Goal: Task Accomplishment & Management: Use online tool/utility

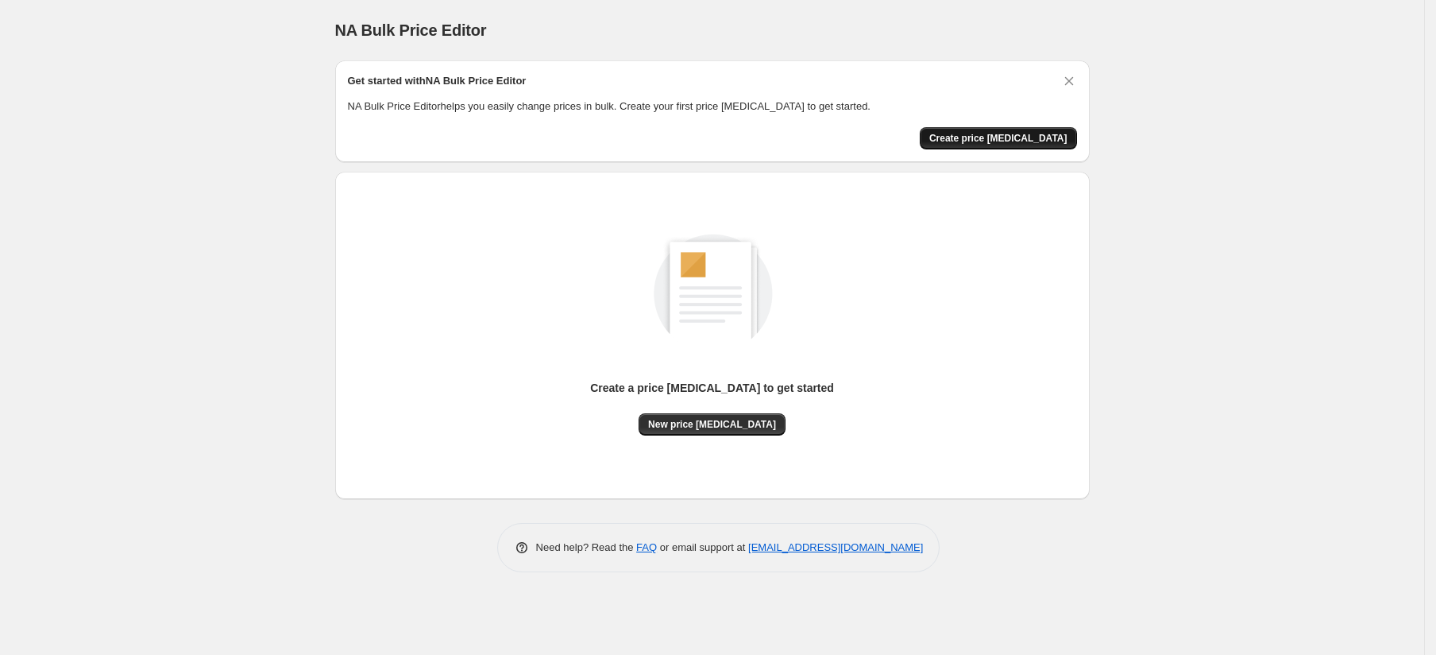
click at [998, 138] on span "Create price [MEDICAL_DATA]" at bounding box center [998, 138] width 138 height 13
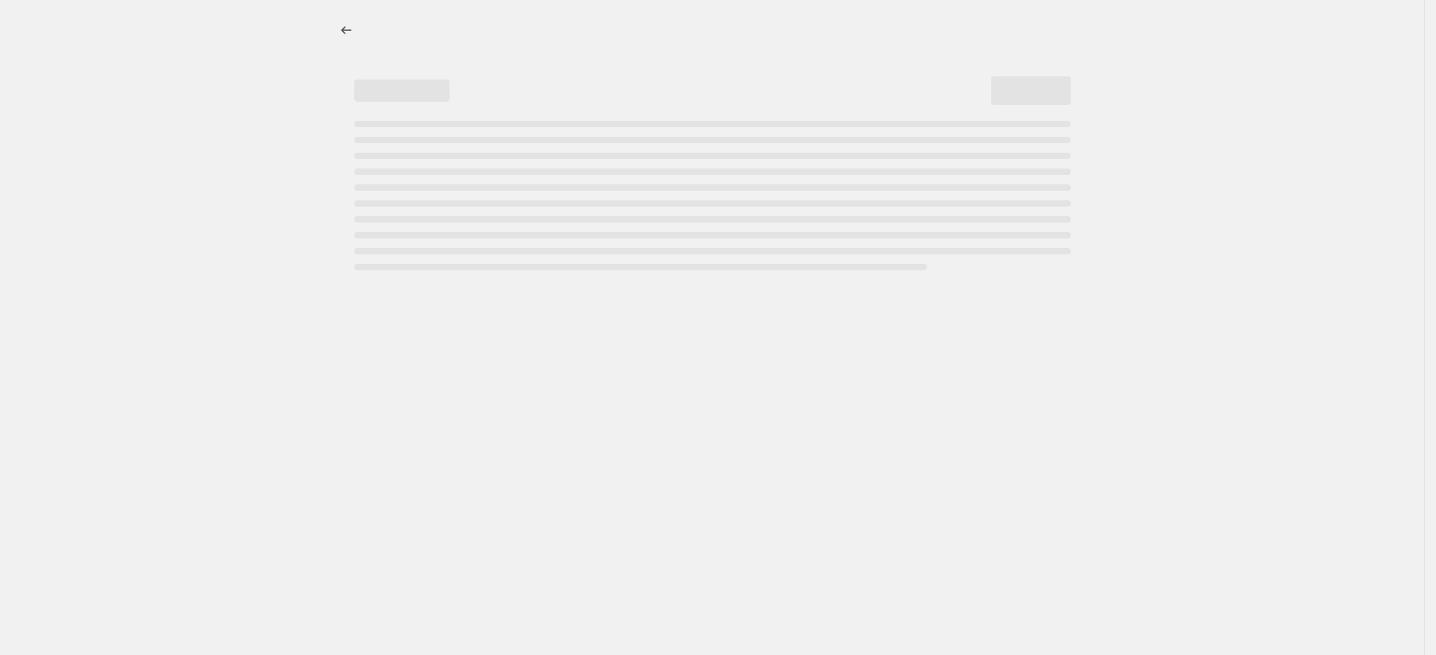
select select "percentage"
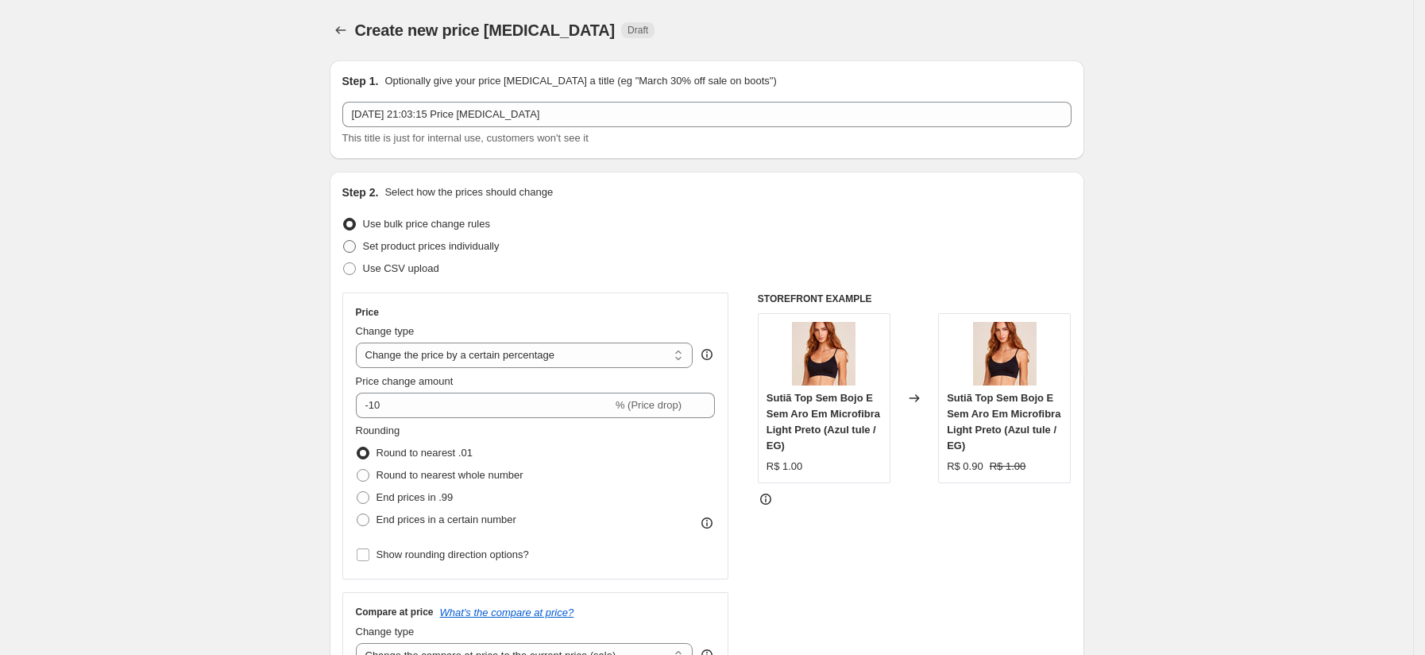
click at [458, 243] on span "Set product prices individually" at bounding box center [431, 246] width 137 height 12
click at [344, 241] on input "Set product prices individually" at bounding box center [343, 240] width 1 height 1
radio input "true"
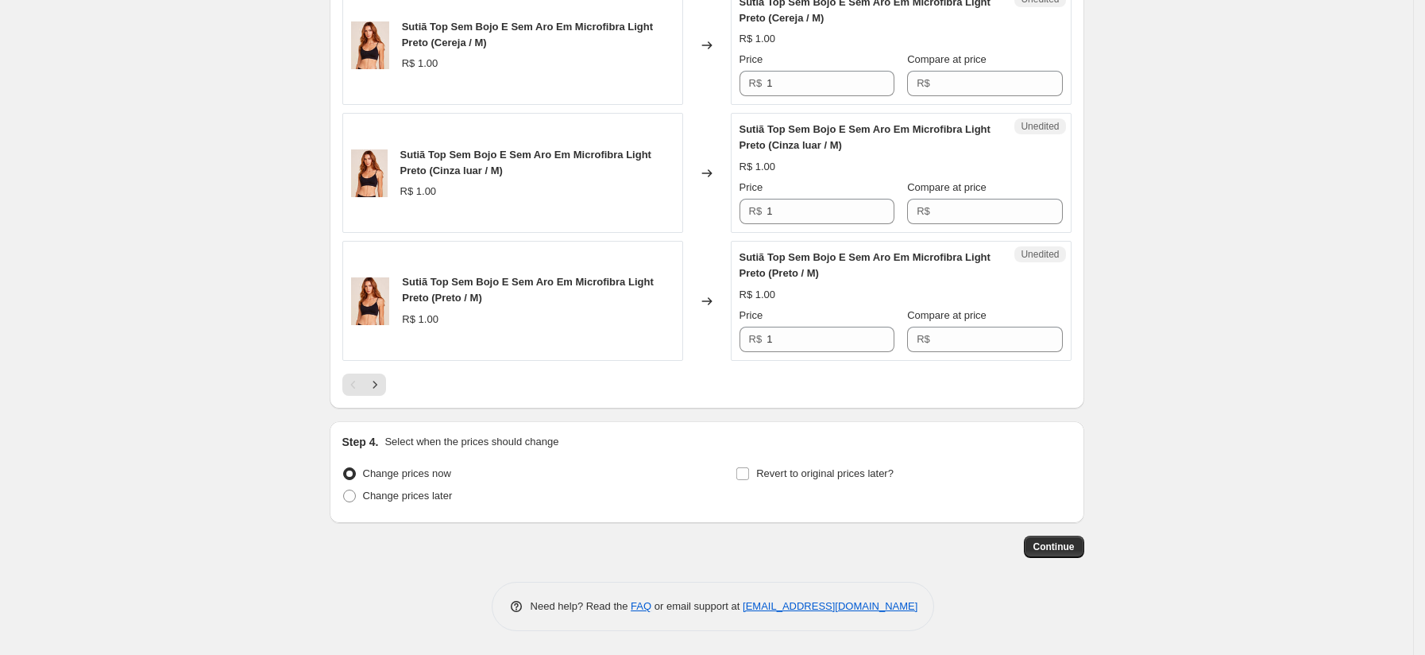
scroll to position [2722, 0]
click at [376, 388] on icon "Next" at bounding box center [375, 385] width 16 height 16
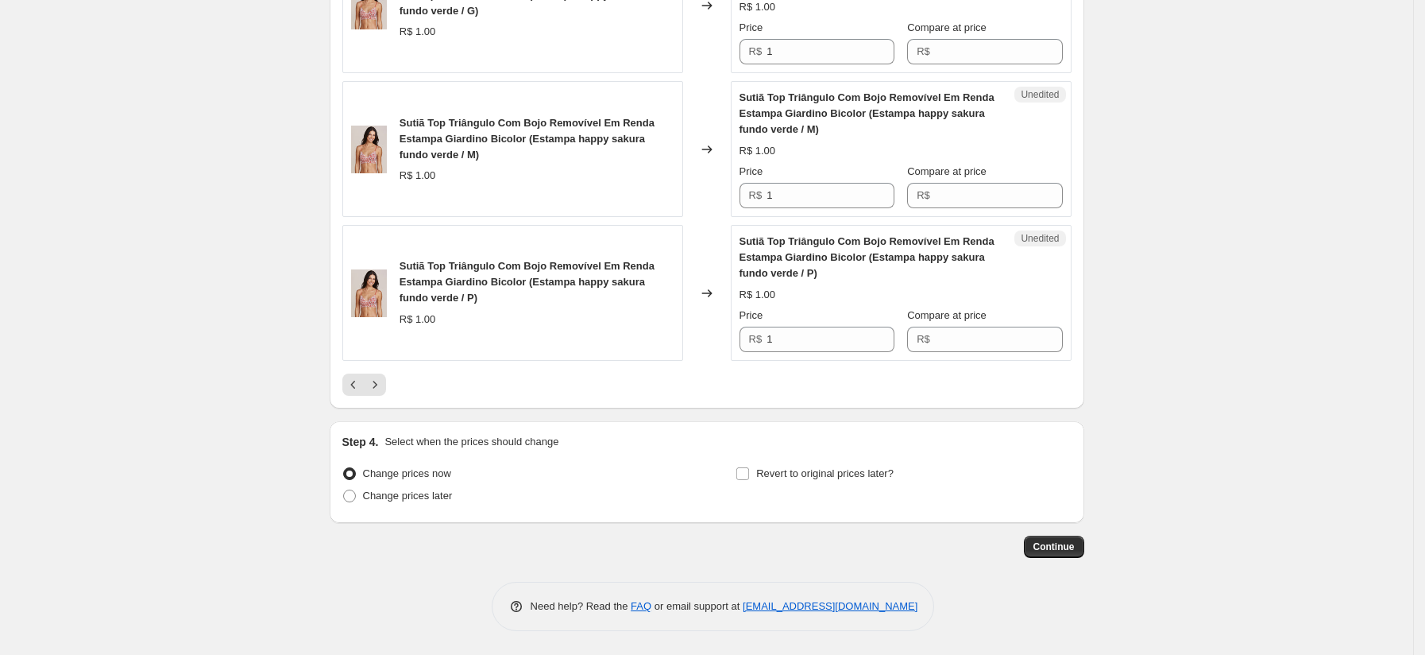
scroll to position [2783, 0]
click at [376, 390] on icon "Next" at bounding box center [375, 385] width 16 height 16
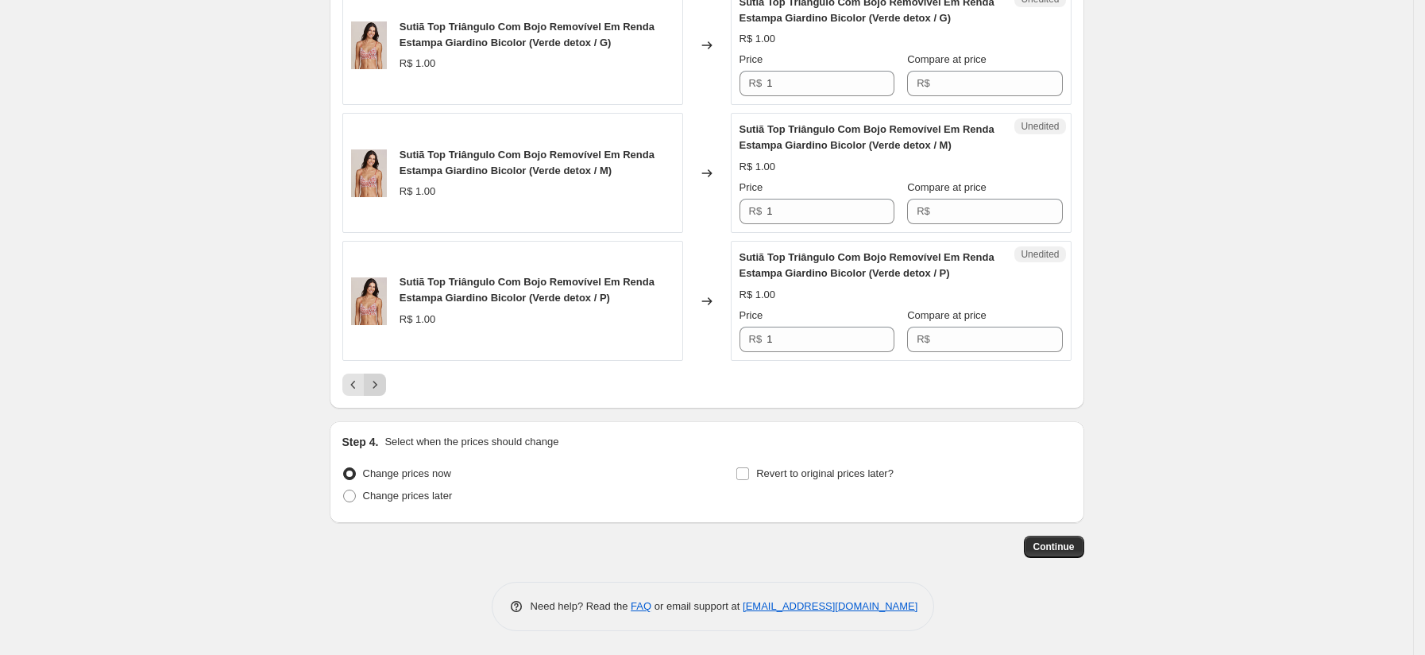
click at [376, 390] on icon "Next" at bounding box center [375, 385] width 16 height 16
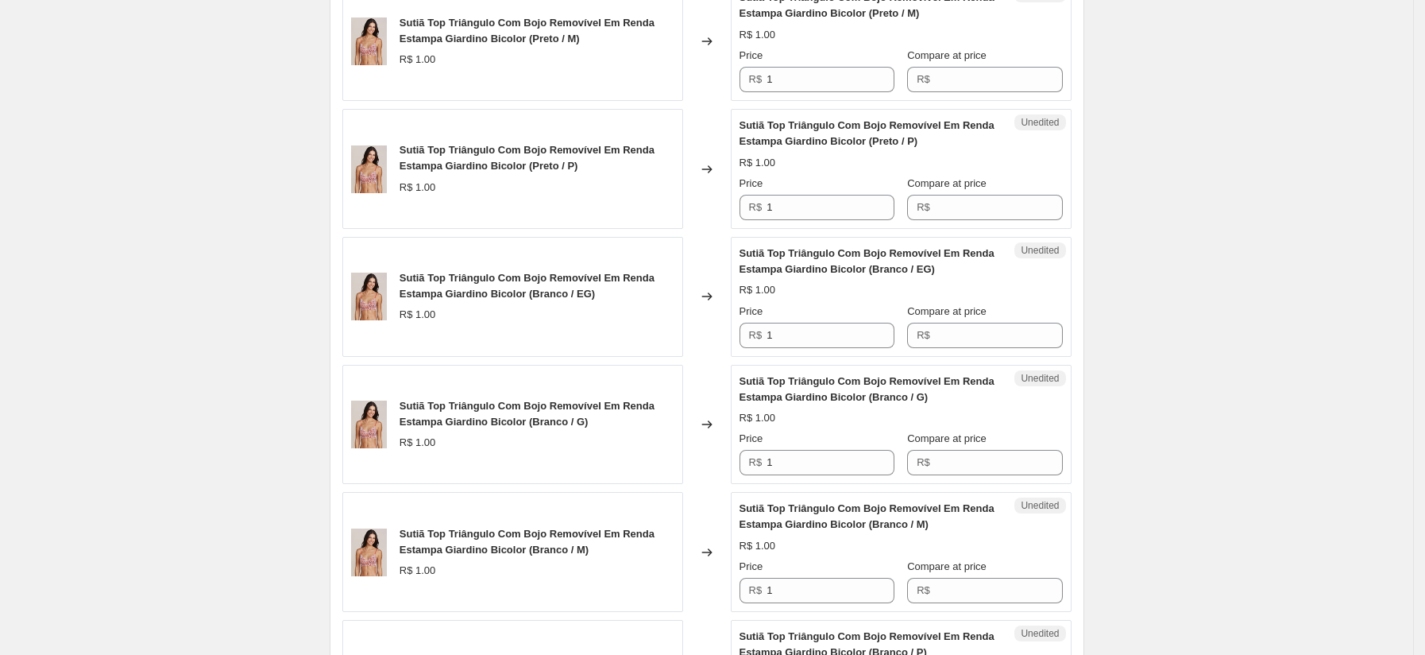
scroll to position [2723, 0]
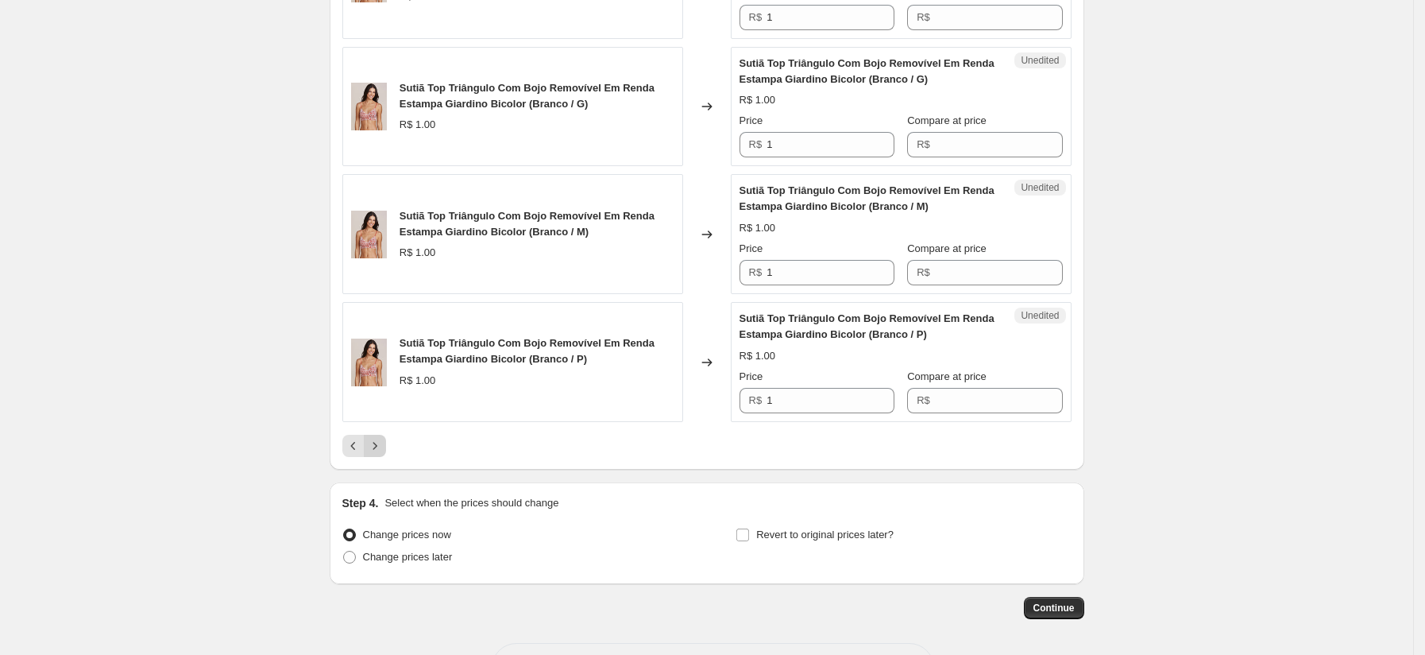
click at [376, 390] on div "Sutiã Top Triângulo Com Bojo Removível Em Renda Estampa Giardino Bicolor (Branc…" at bounding box center [512, 362] width 341 height 120
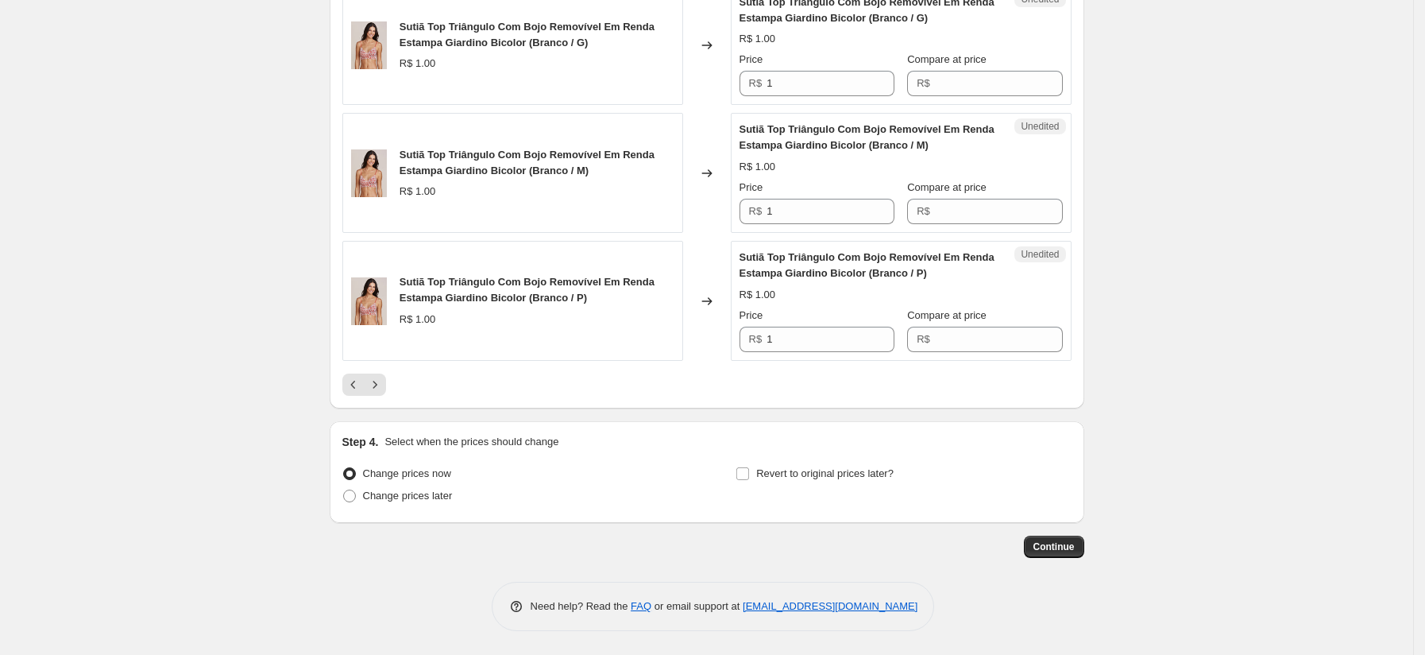
scroll to position [2782, 0]
click at [383, 392] on icon "Next" at bounding box center [375, 387] width 16 height 16
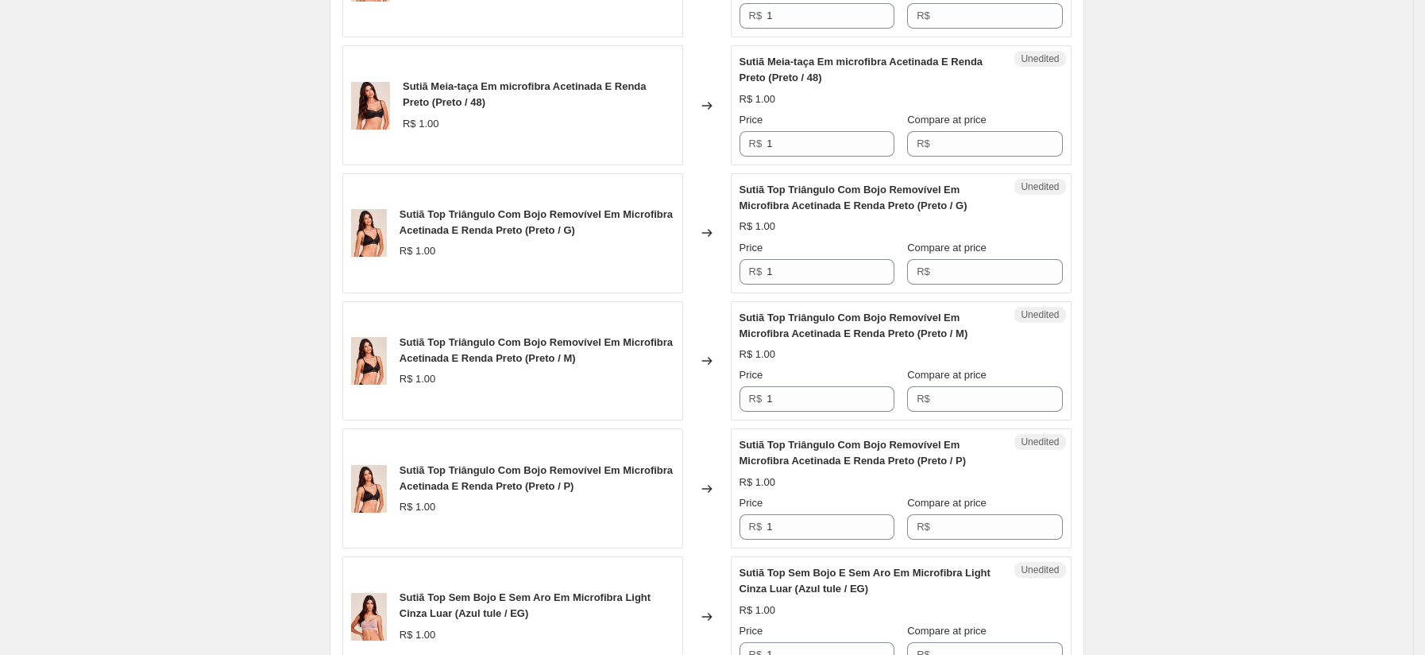
scroll to position [2723, 0]
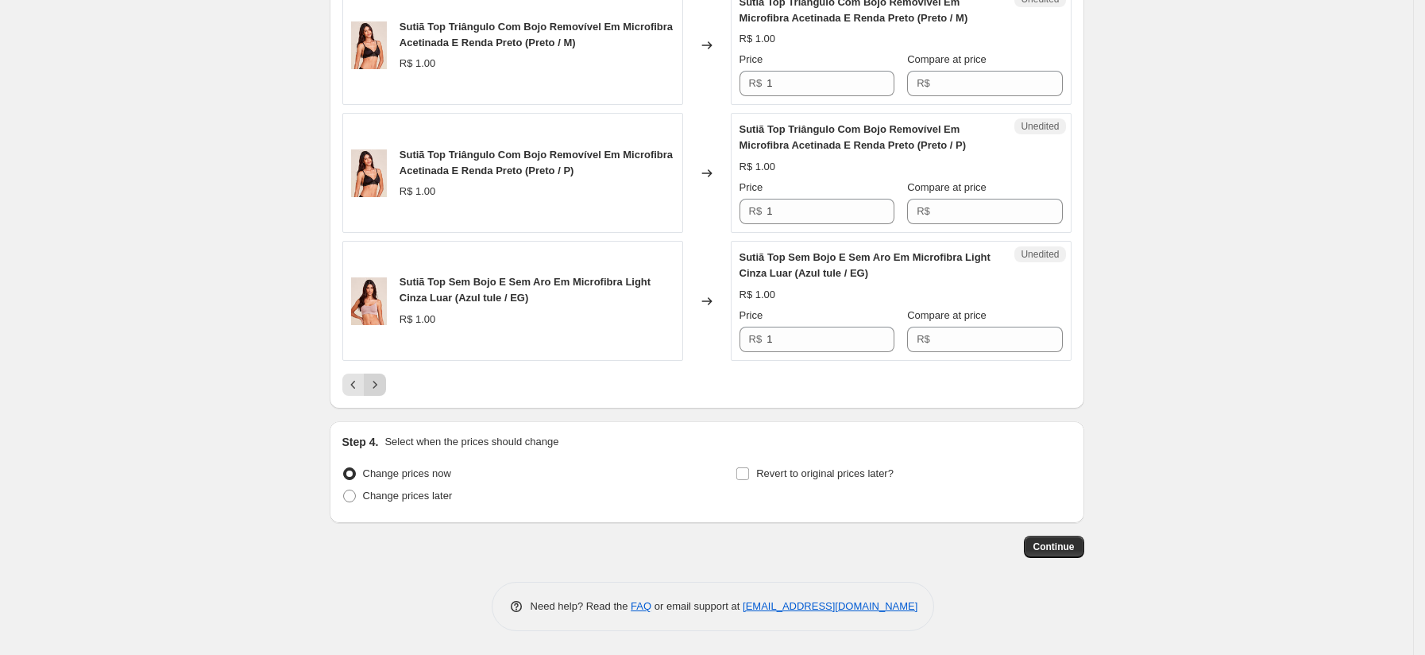
click at [385, 392] on button "Next" at bounding box center [375, 384] width 22 height 22
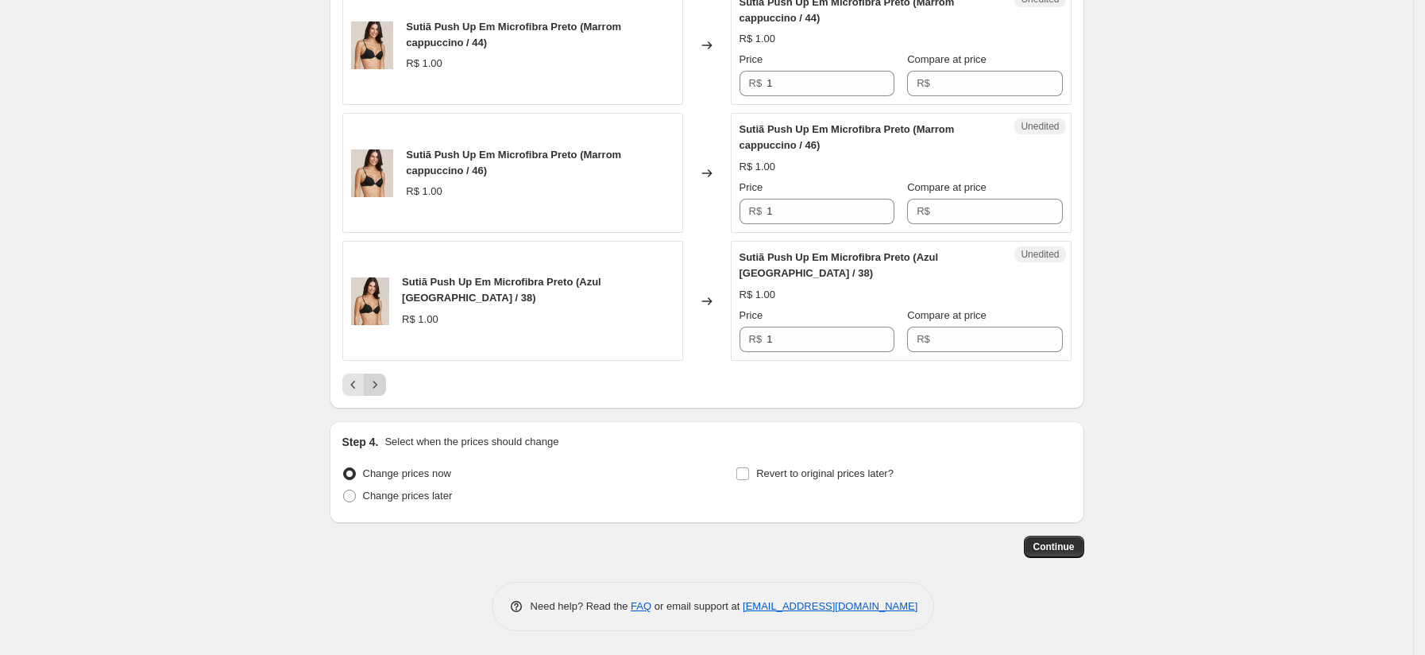
click at [385, 392] on button "Next" at bounding box center [375, 384] width 22 height 22
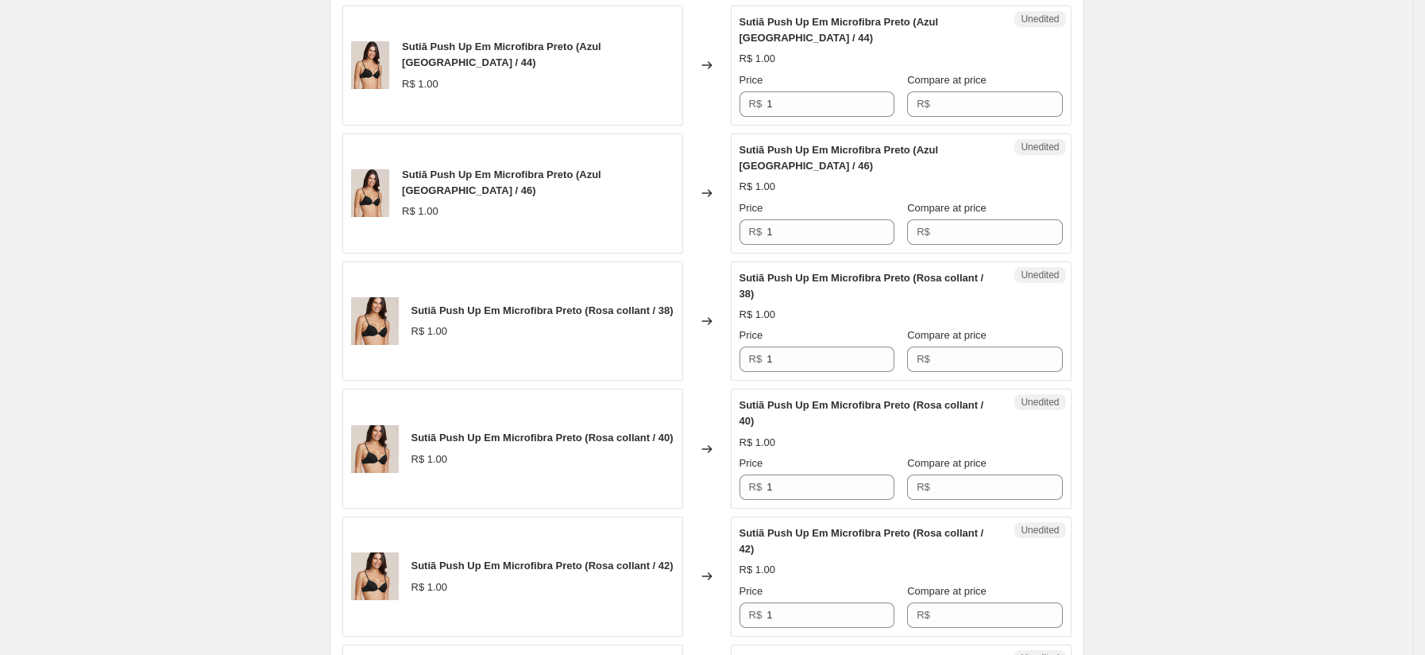
scroll to position [0, 0]
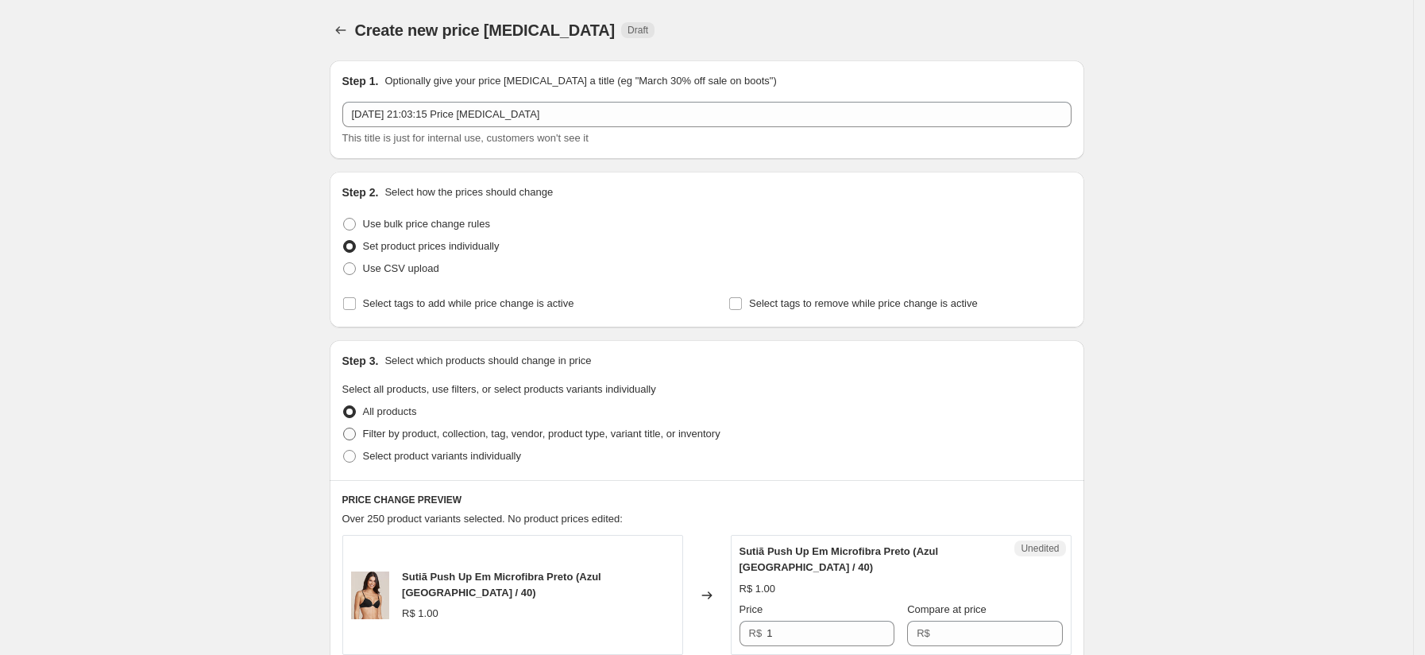
click at [435, 432] on span "Filter by product, collection, tag, vendor, product type, variant title, or inv…" at bounding box center [541, 433] width 357 height 12
click at [344, 428] on input "Filter by product, collection, tag, vendor, product type, variant title, or inv…" at bounding box center [343, 427] width 1 height 1
radio input "true"
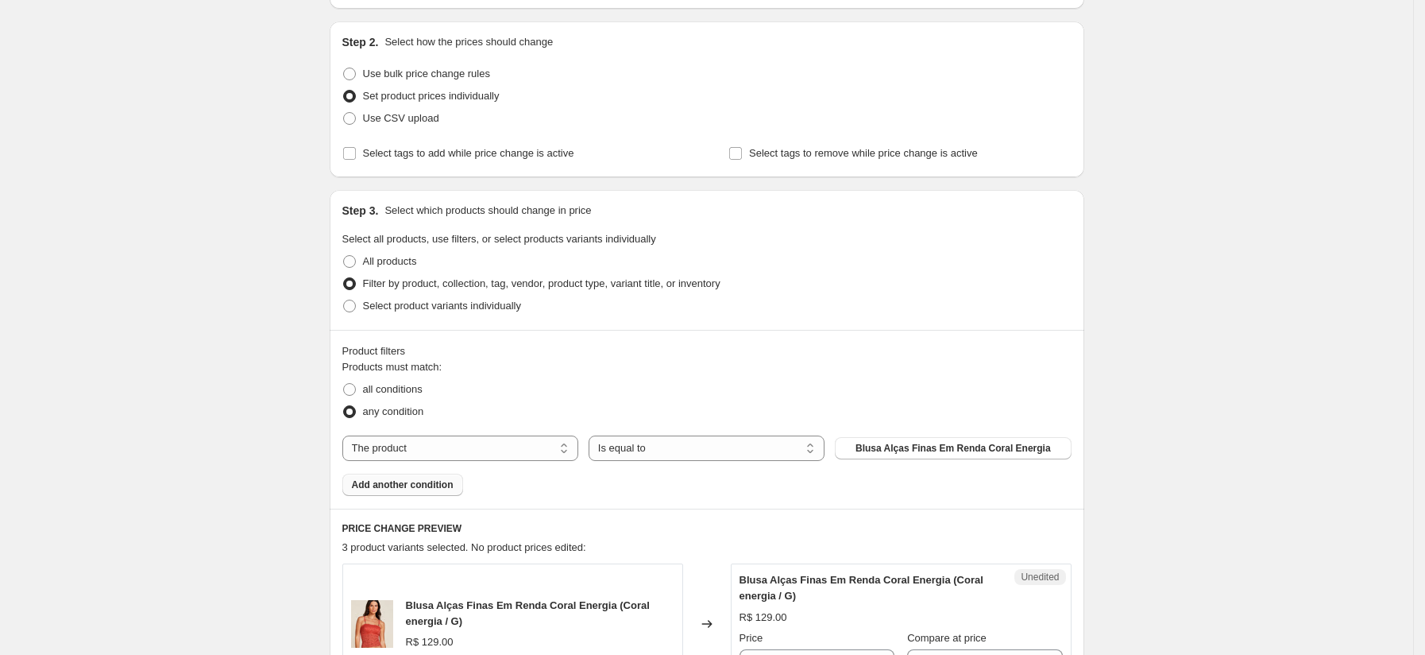
scroll to position [156, 0]
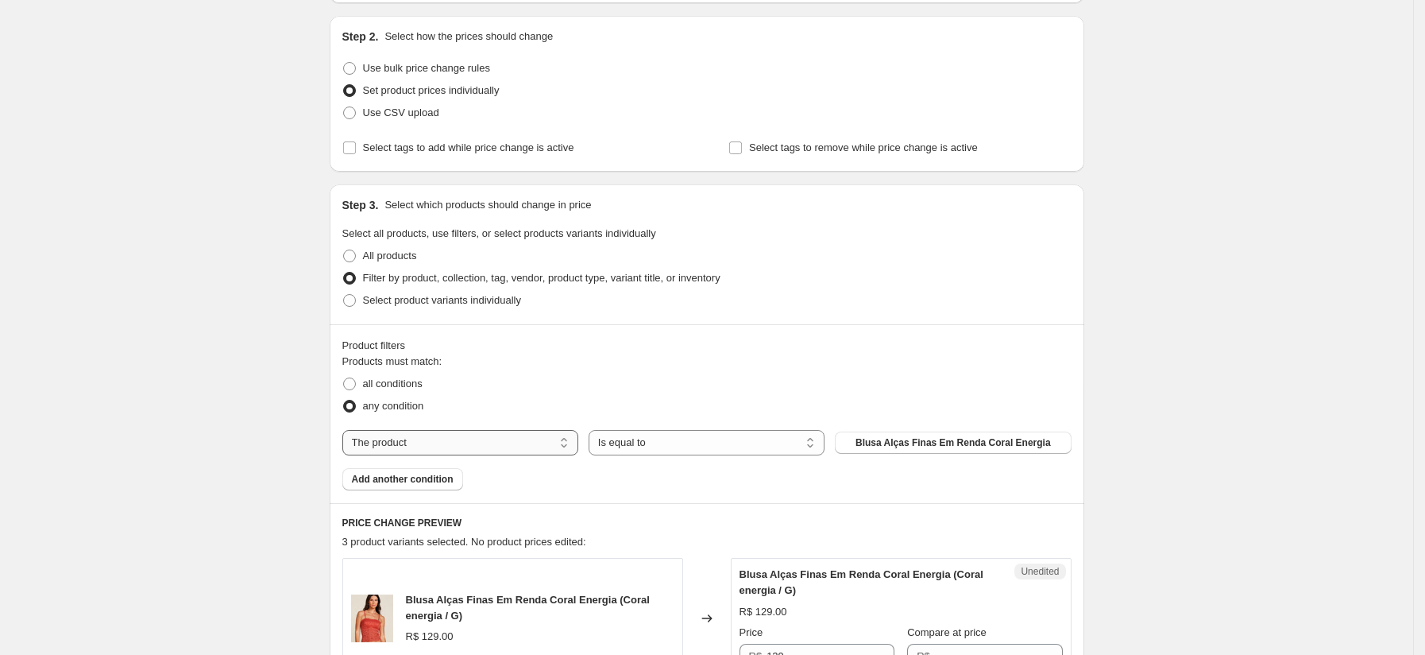
click at [450, 431] on div "Products must match: all conditions any condition The product The product's col…" at bounding box center [706, 421] width 729 height 137
click at [450, 436] on select "The product The product's collection The product's tag The product's vendor The…" at bounding box center [460, 442] width 236 height 25
click at [502, 446] on select "The product The product's collection The product's tag The product's vendor The…" at bounding box center [460, 442] width 236 height 25
click at [504, 446] on select "The product The product's collection The product's tag The product's vendor The…" at bounding box center [460, 442] width 236 height 25
click at [659, 444] on select "Is equal to Is not equal to" at bounding box center [707, 442] width 236 height 25
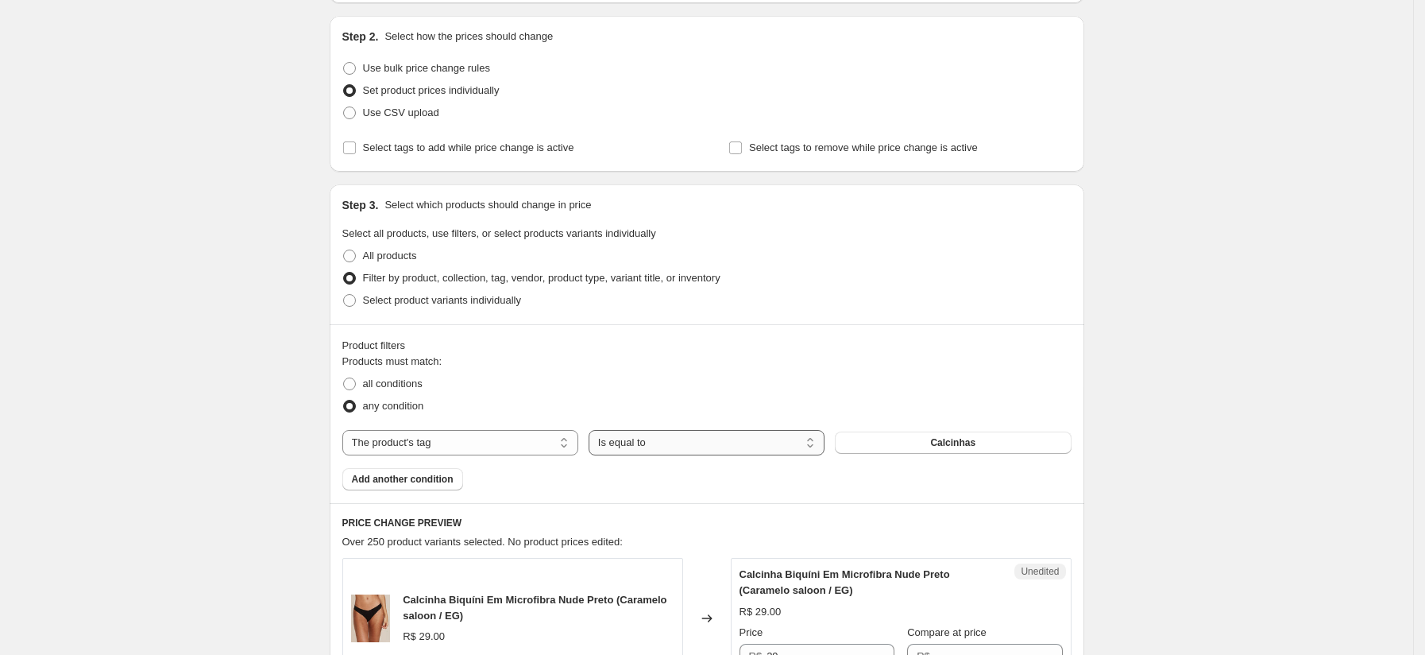
click at [659, 444] on select "Is equal to Is not equal to" at bounding box center [707, 442] width 236 height 25
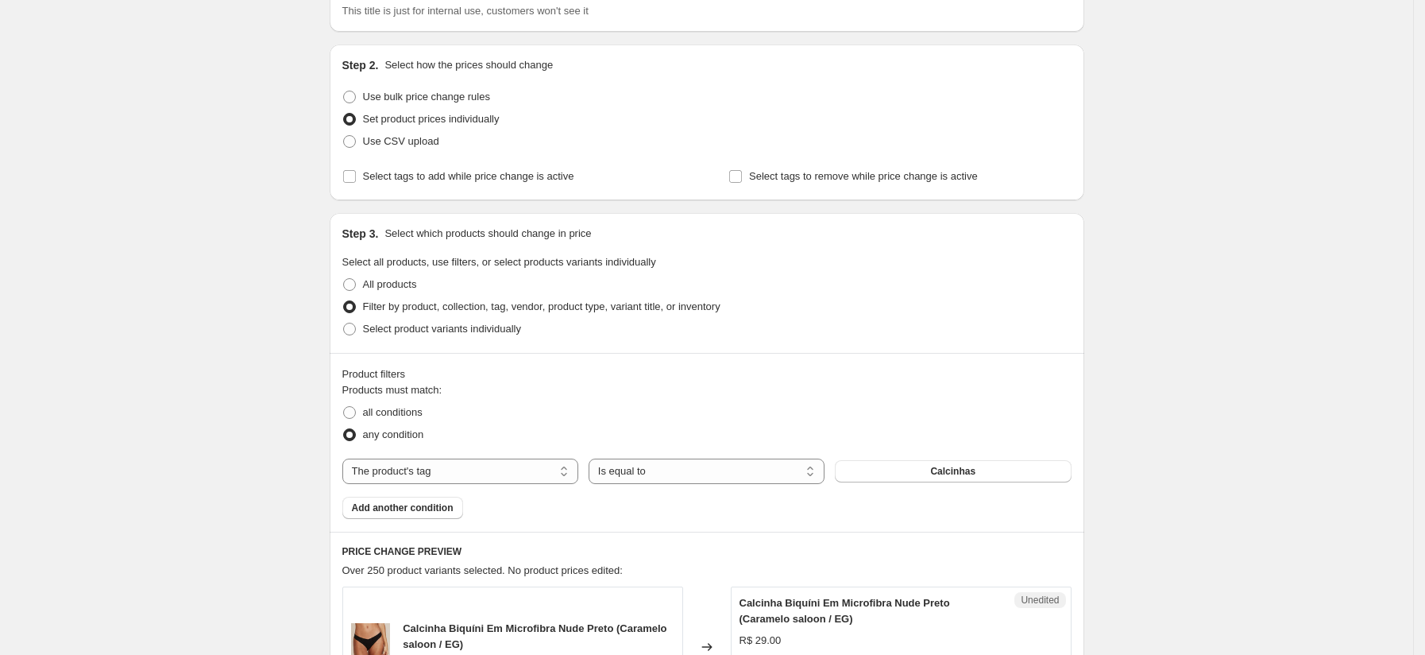
scroll to position [173, 0]
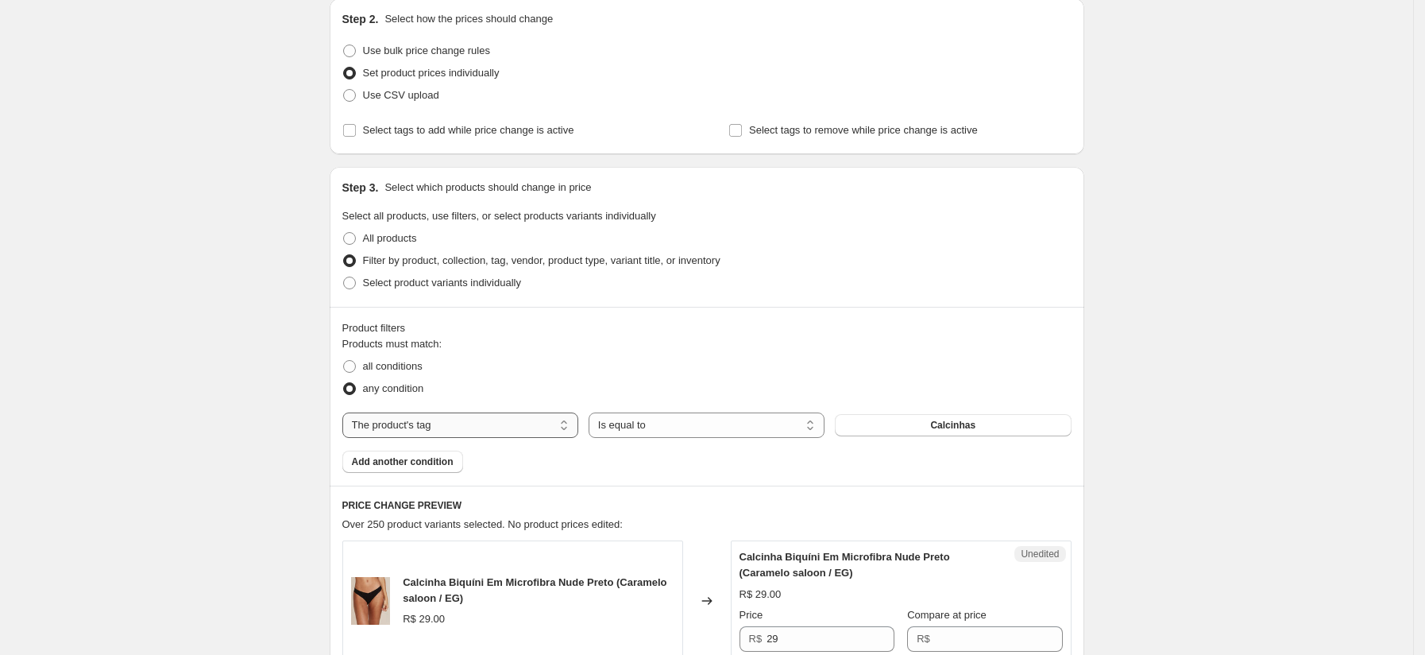
click at [490, 418] on select "The product The product's collection The product's tag The product's vendor The…" at bounding box center [460, 424] width 236 height 25
select select "title"
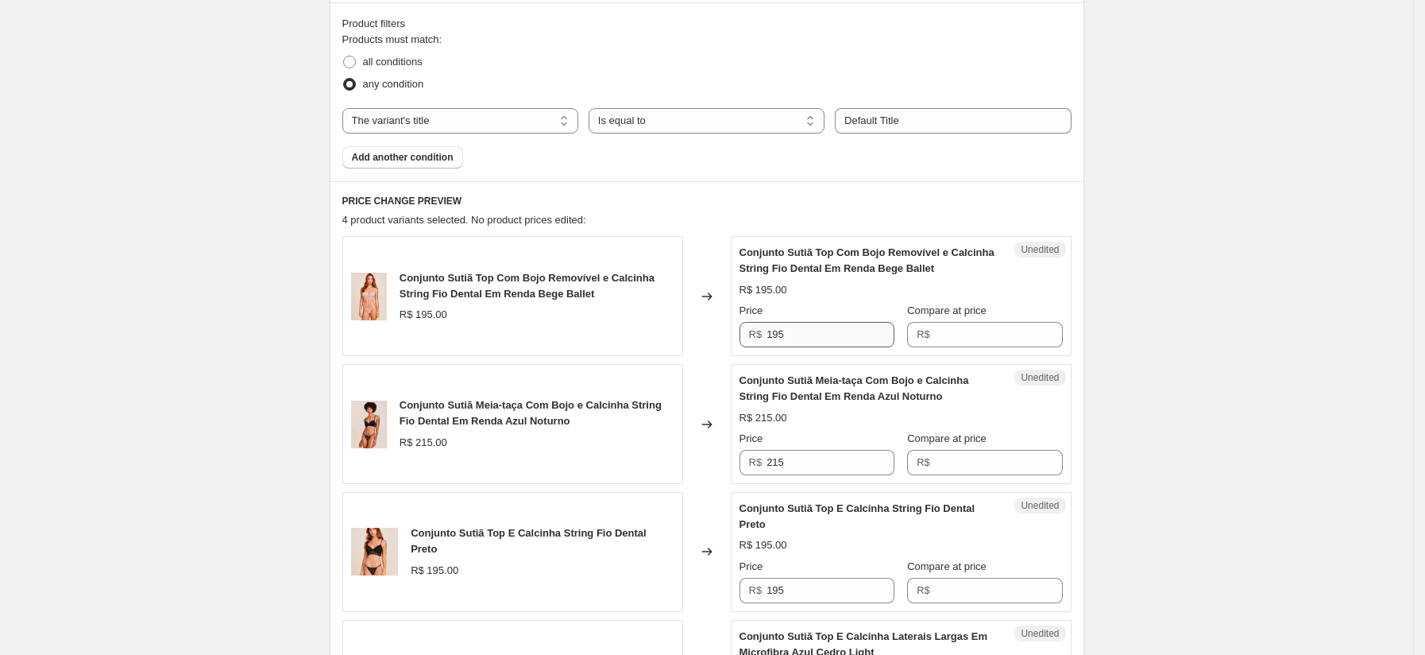
scroll to position [484, 0]
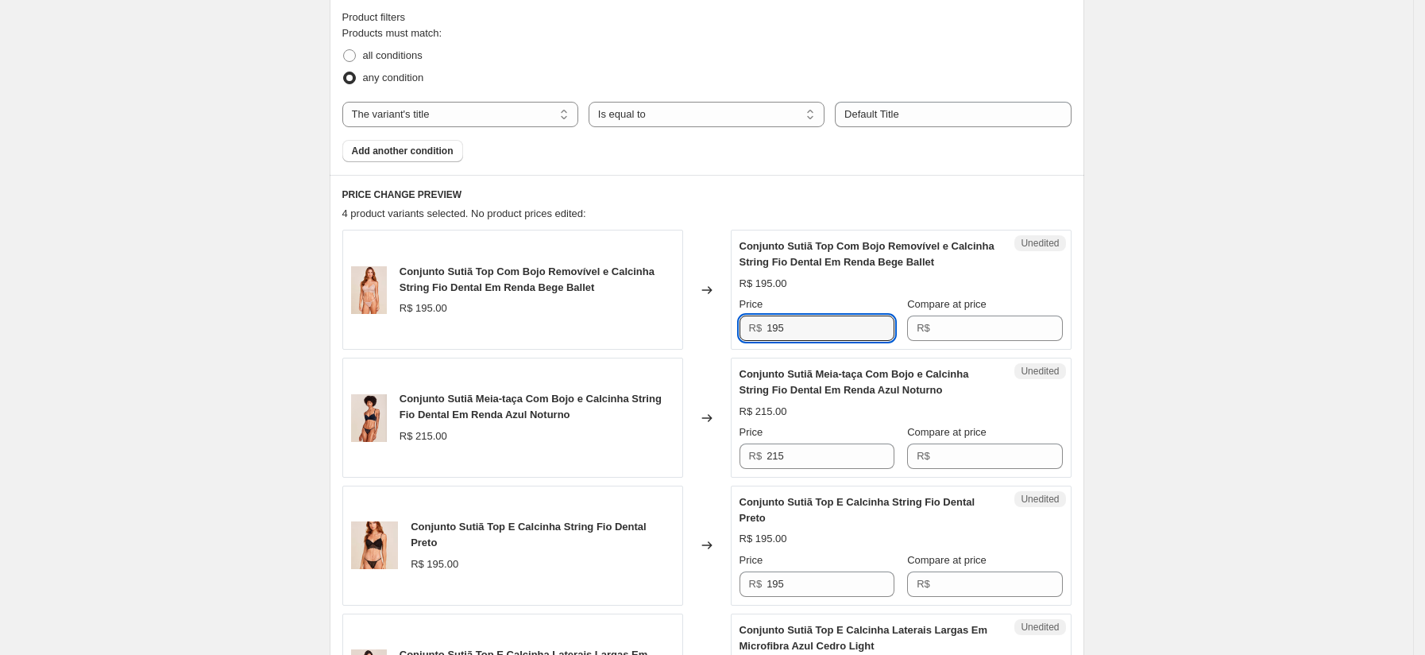
drag, startPoint x: 817, startPoint y: 329, endPoint x: 728, endPoint y: 322, distance: 89.3
click at [728, 322] on div "Conjunto Sutiã Top Com Bojo Removível e Calcinha String Fio Dental Em Renda Beg…" at bounding box center [706, 290] width 729 height 120
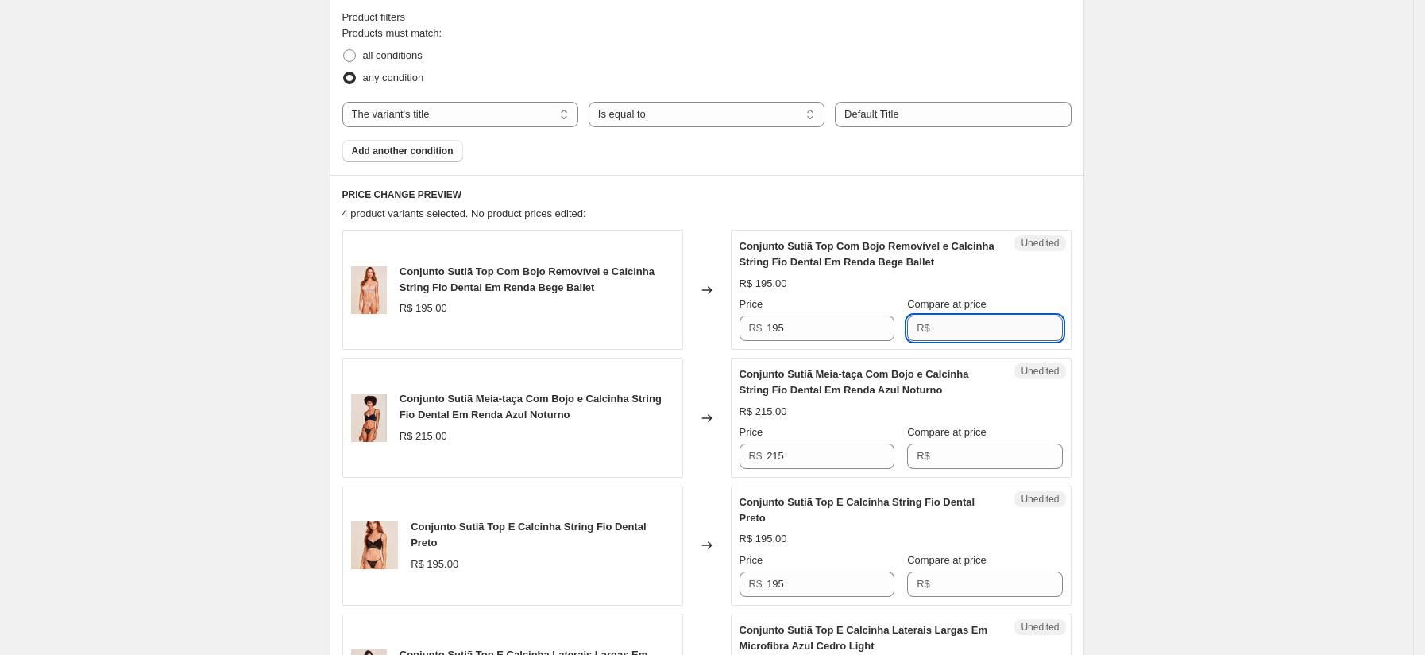
click at [988, 329] on input "Compare at price" at bounding box center [999, 327] width 128 height 25
paste input "195"
type input "195"
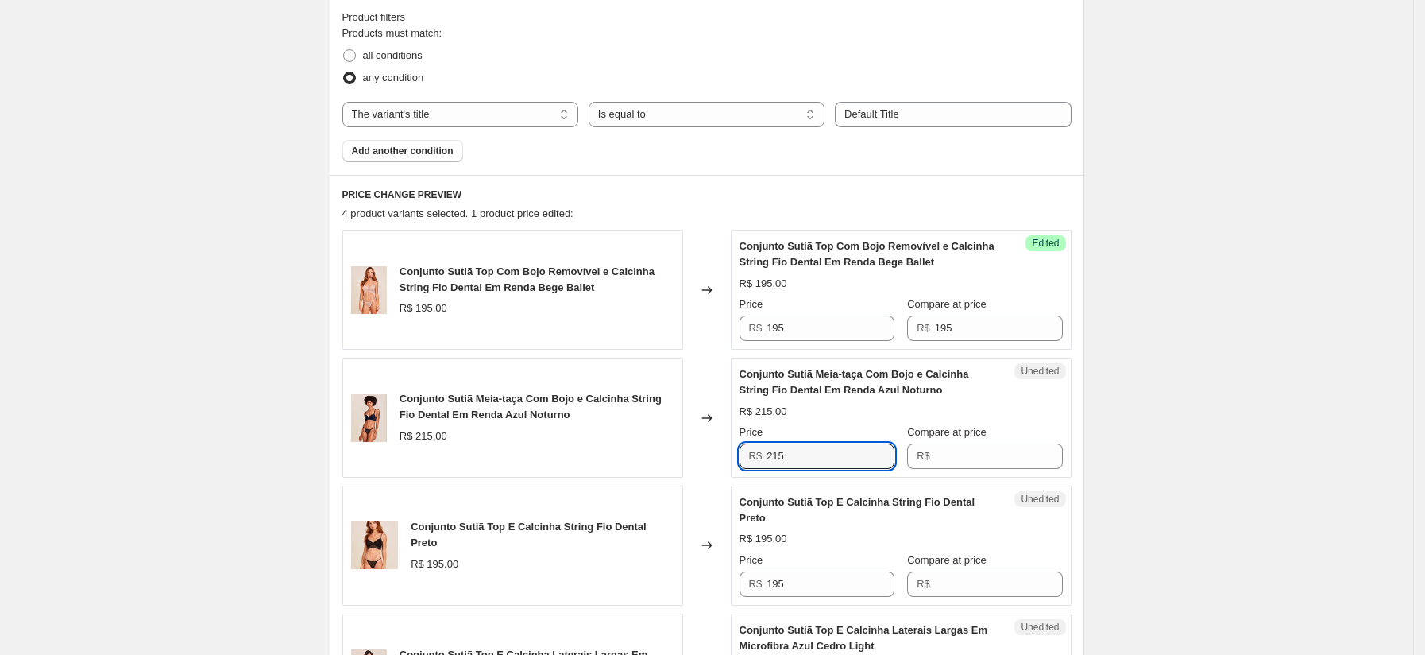
drag, startPoint x: 766, startPoint y: 448, endPoint x: 714, endPoint y: 443, distance: 51.9
click at [719, 443] on div "Conjunto Sutiã Meia-taça Com Bojo e Calcinha String Fio Dental Em Renda Azul No…" at bounding box center [706, 417] width 729 height 120
click at [983, 458] on input "Compare at price" at bounding box center [999, 455] width 128 height 25
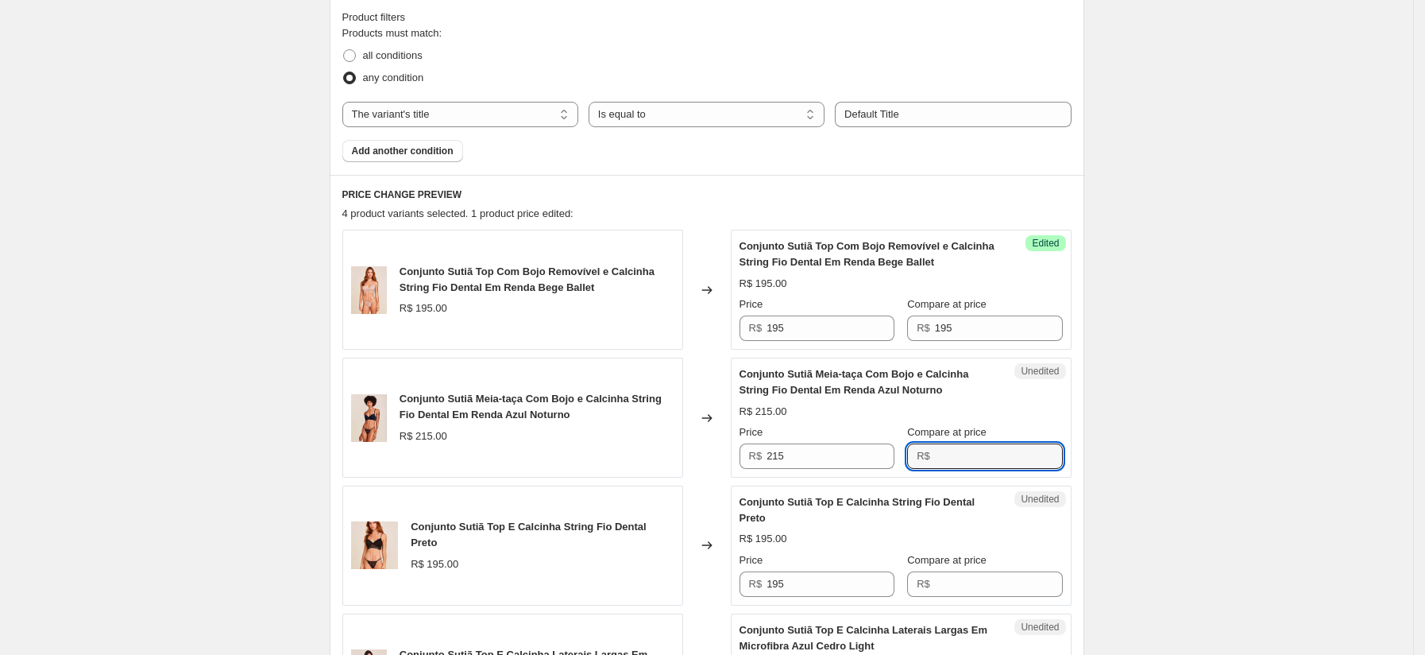
paste input "215"
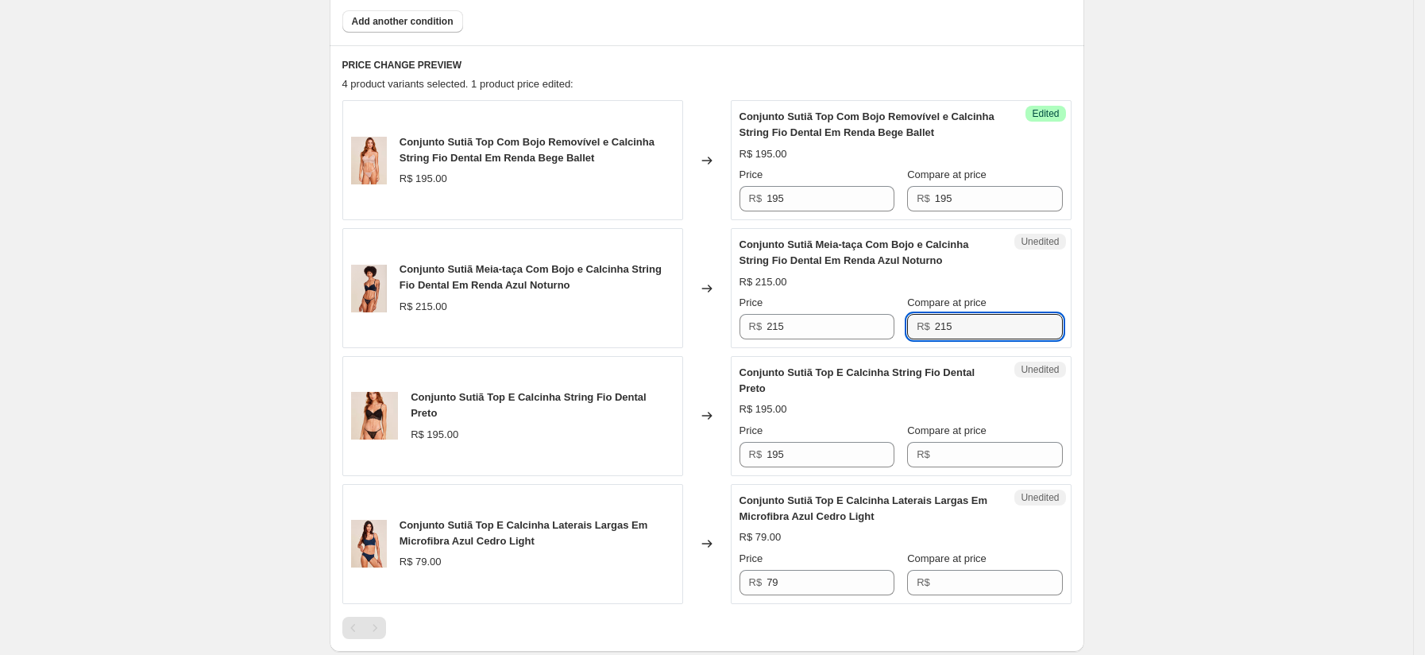
scroll to position [615, 0]
type input "215"
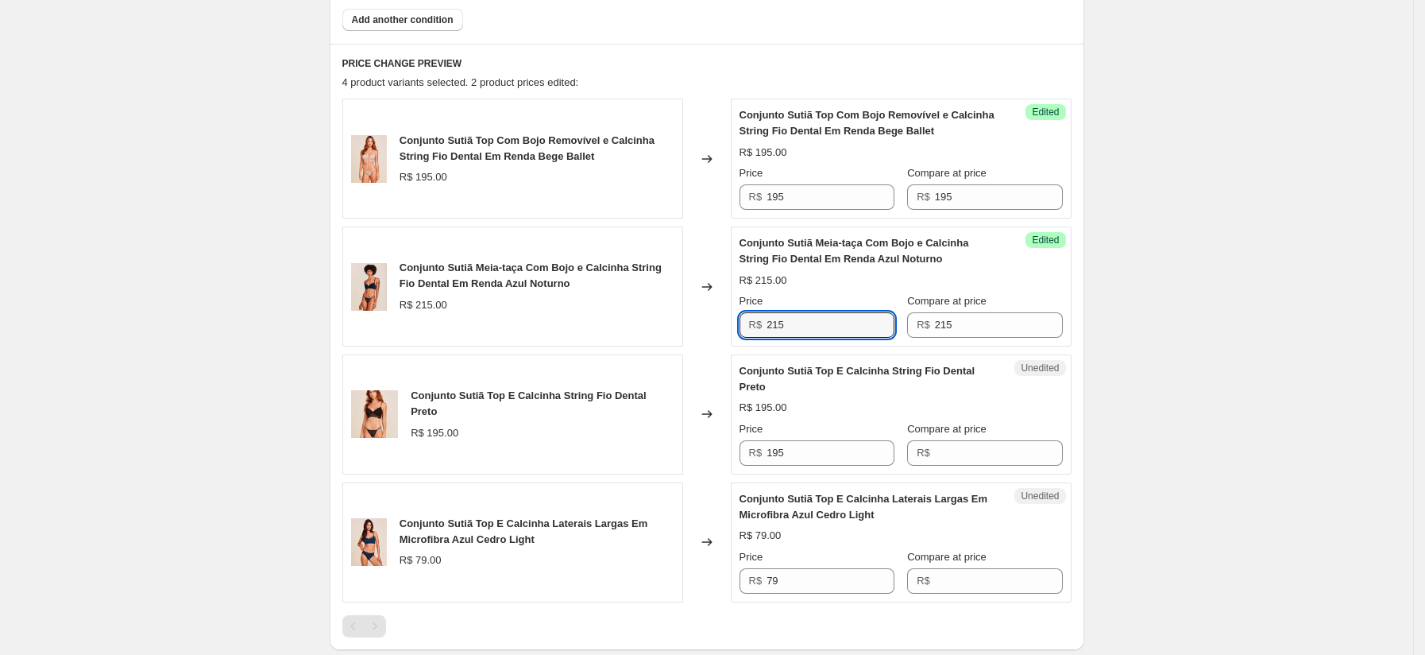
drag, startPoint x: 822, startPoint y: 327, endPoint x: 722, endPoint y: 321, distance: 100.3
click at [725, 321] on div "Conjunto Sutiã Meia-taça Com Bojo e Calcinha String Fio Dental Em Renda Azul No…" at bounding box center [706, 286] width 729 height 120
type input "215"
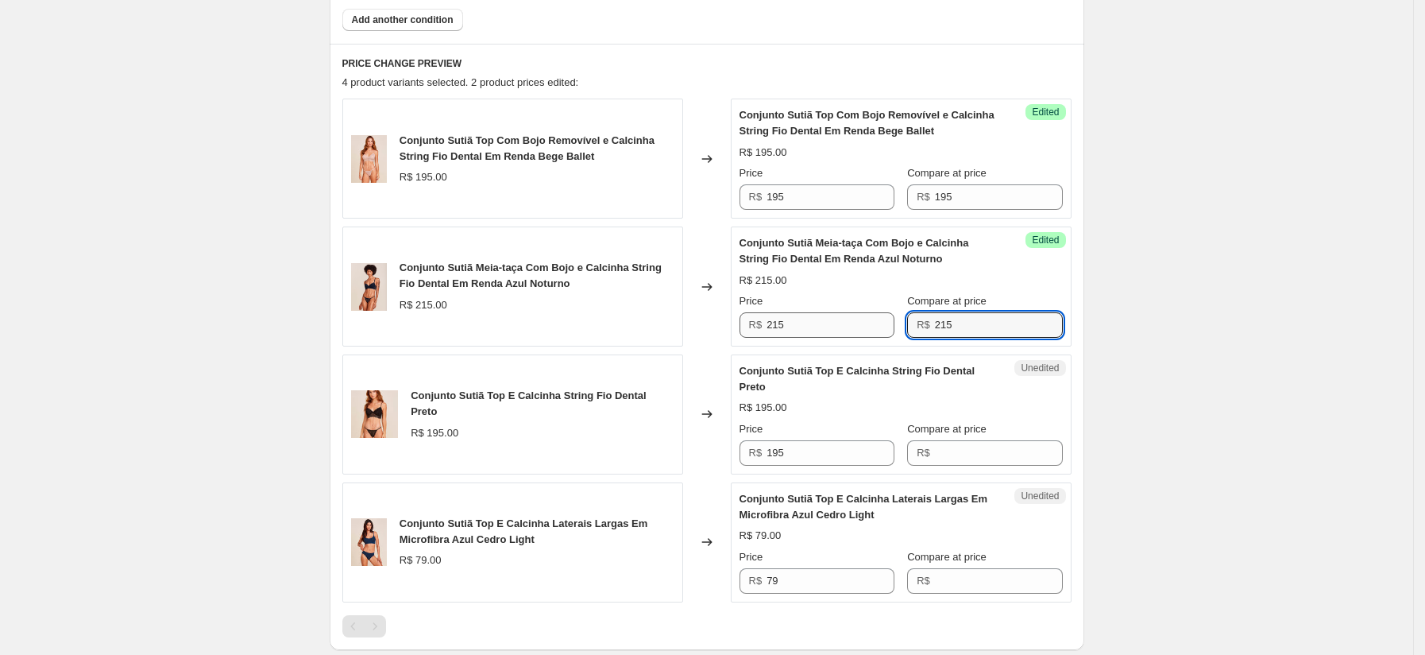
drag, startPoint x: 1010, startPoint y: 326, endPoint x: 803, endPoint y: 325, distance: 206.5
click at [811, 325] on div "Price R$ 215 Compare at price R$ 215" at bounding box center [901, 315] width 323 height 44
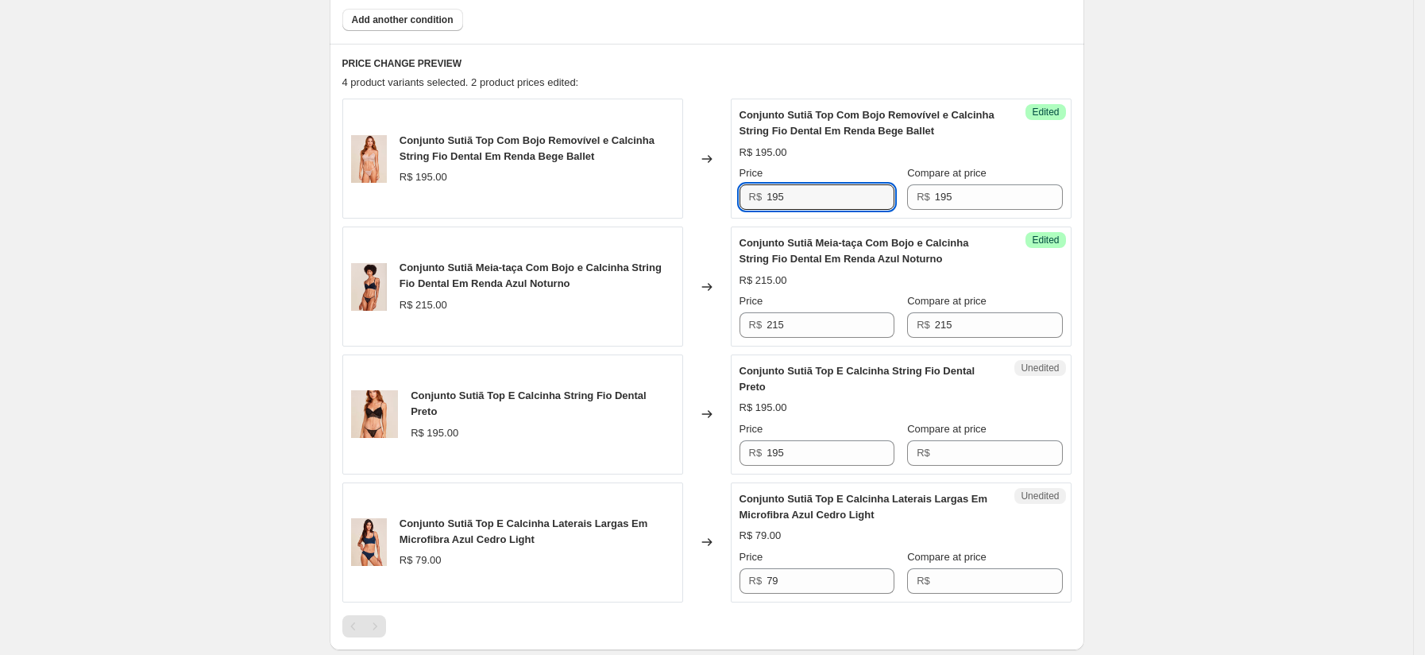
drag, startPoint x: 707, startPoint y: 196, endPoint x: 666, endPoint y: 191, distance: 41.6
click at [679, 194] on div "Conjunto Sutiã Top Com Bojo Removível e Calcinha String Fio Dental Em Renda Beg…" at bounding box center [706, 158] width 729 height 120
type input "195"
drag, startPoint x: 1004, startPoint y: 194, endPoint x: 810, endPoint y: 180, distance: 194.3
click at [810, 180] on div "Price R$ 195 Compare at price R$ 195" at bounding box center [901, 187] width 323 height 44
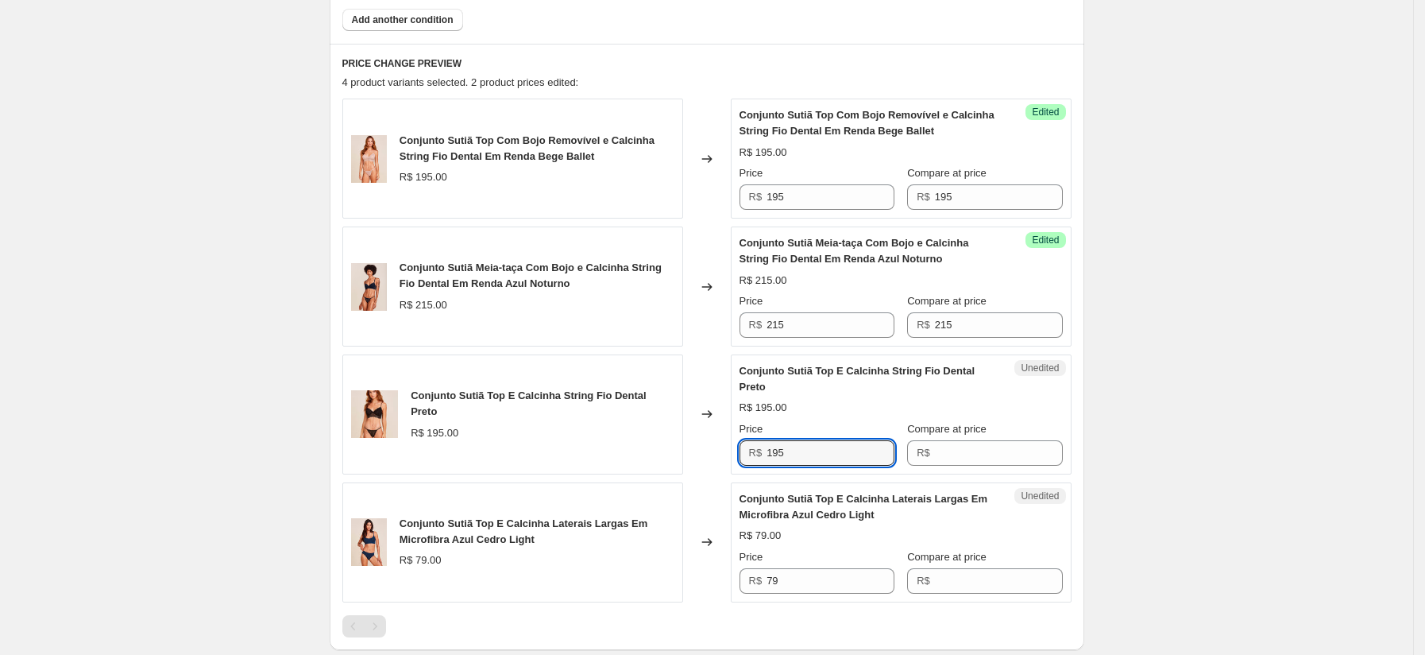
drag, startPoint x: 801, startPoint y: 456, endPoint x: 665, endPoint y: 443, distance: 136.4
click at [672, 449] on div "Conjunto Sutiã Top E Calcinha String Fio Dental Preto R$ 195.00 Changed to Uned…" at bounding box center [706, 414] width 729 height 120
type input "195"
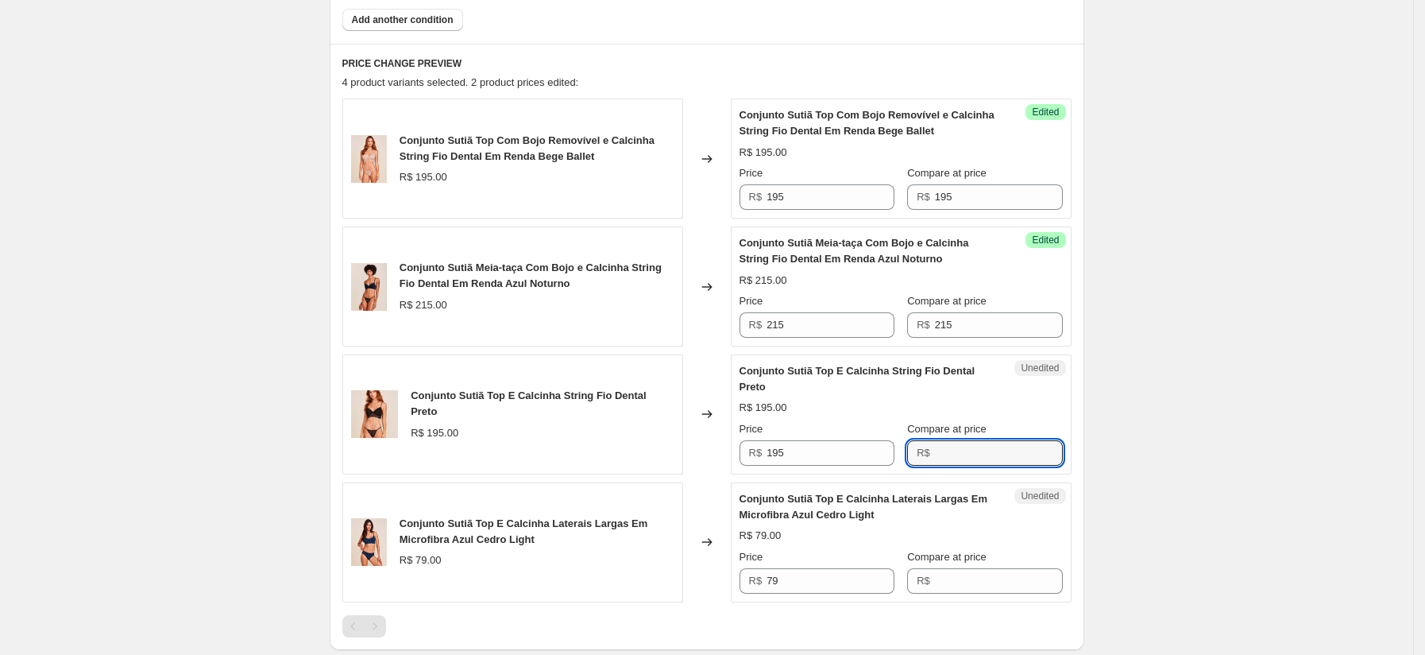
drag, startPoint x: 975, startPoint y: 454, endPoint x: 755, endPoint y: 443, distance: 220.3
click at [759, 445] on div "Price R$ 195 Compare at price R$" at bounding box center [901, 443] width 323 height 44
paste input "195"
type input "195"
click at [803, 597] on div "Unedited Conjunto Sutiã Top E Calcinha Laterais Largas Em Microfibra Azul Cedro…" at bounding box center [901, 542] width 341 height 120
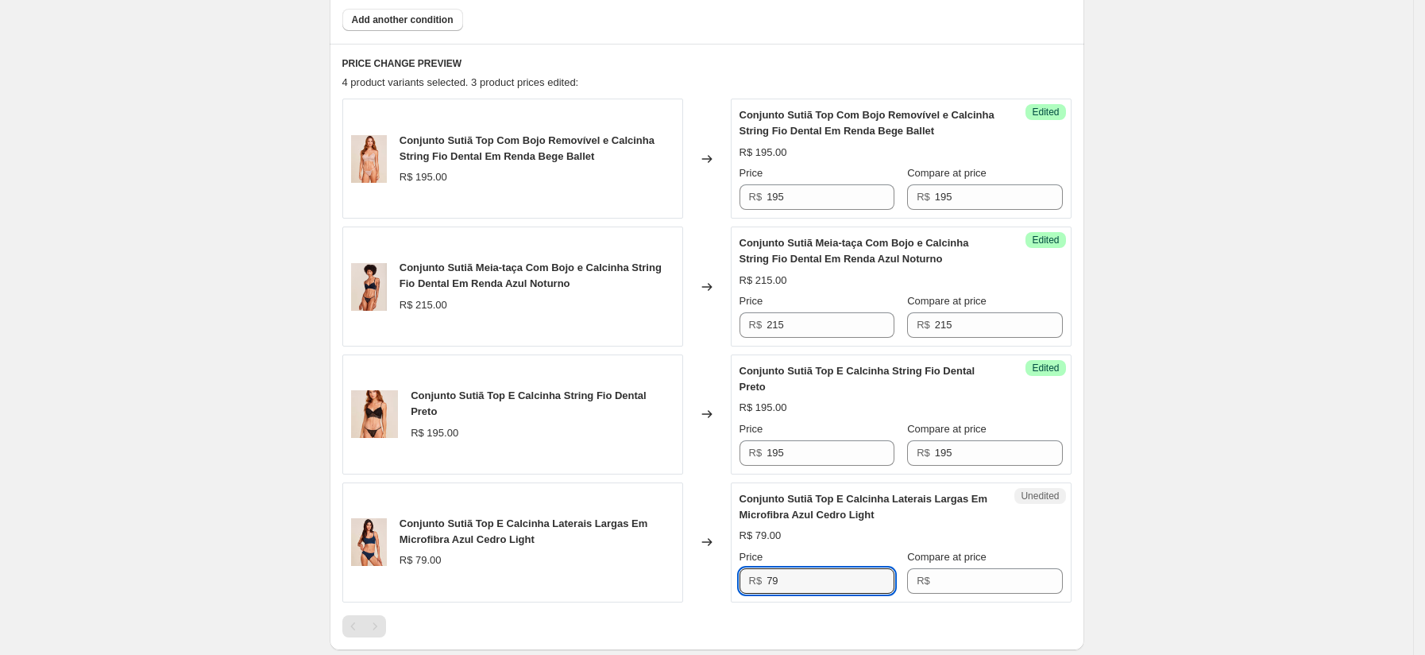
drag, startPoint x: 794, startPoint y: 585, endPoint x: 579, endPoint y: 554, distance: 217.5
click at [580, 555] on div "Conjunto Sutiã Top E Calcinha Laterais Largas Em Microfibra Azul Cedro Light R$…" at bounding box center [706, 542] width 729 height 120
type input "79"
drag, startPoint x: 988, startPoint y: 585, endPoint x: 977, endPoint y: 585, distance: 11.1
click at [987, 585] on input "Compare at price" at bounding box center [999, 580] width 128 height 25
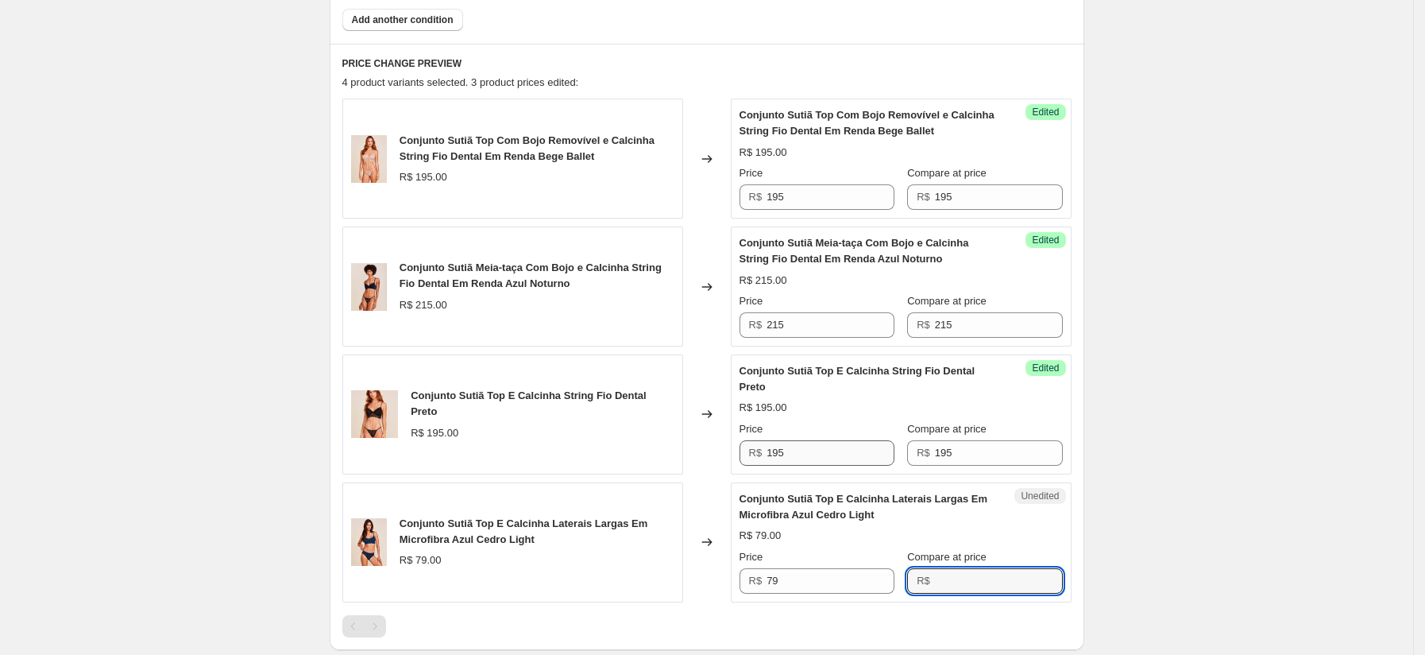
paste input "79"
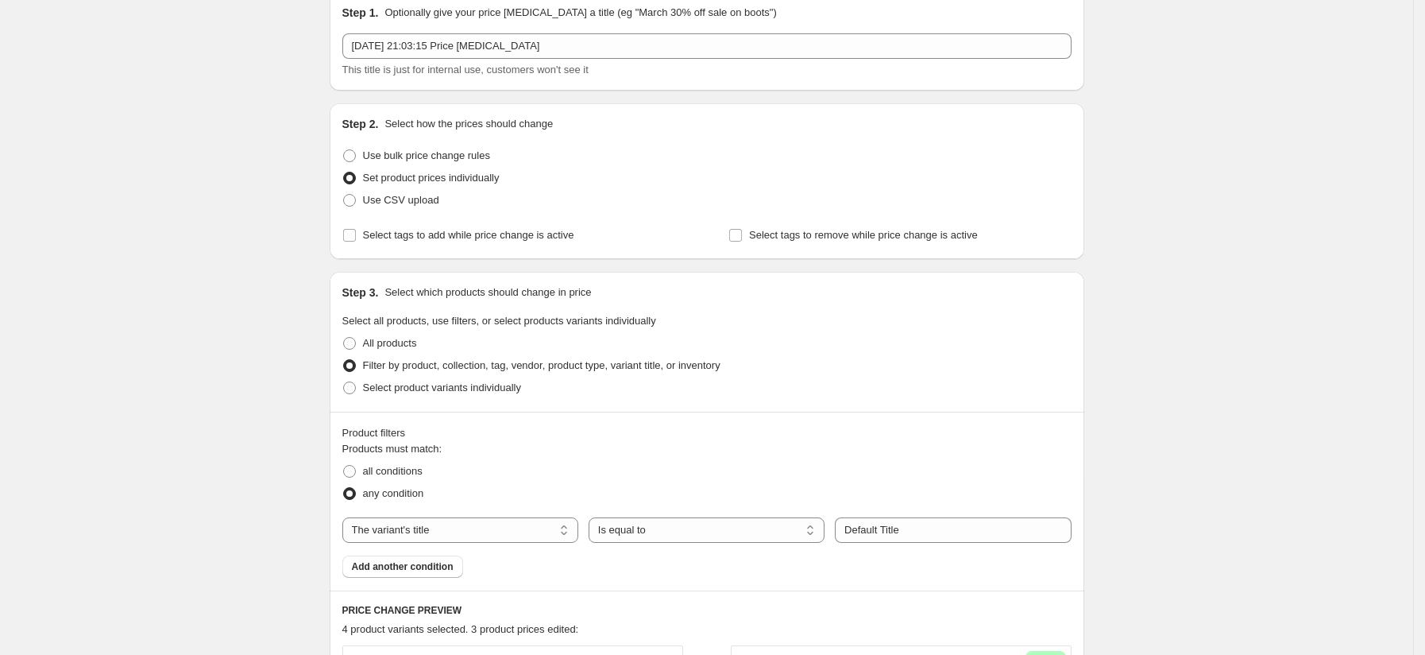
scroll to position [67, 0]
type input "79"
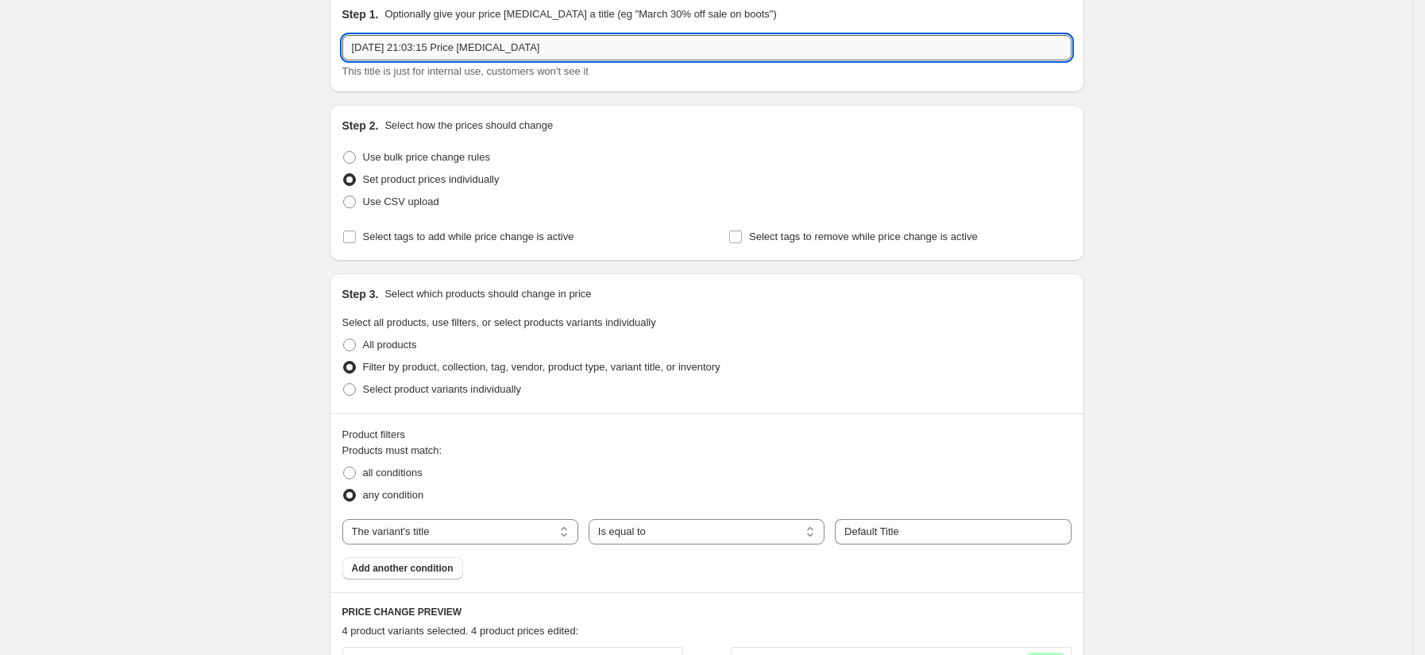
click at [602, 50] on input "1 de set. de 2025, 21:03:15 Price [MEDICAL_DATA]" at bounding box center [706, 47] width 729 height 25
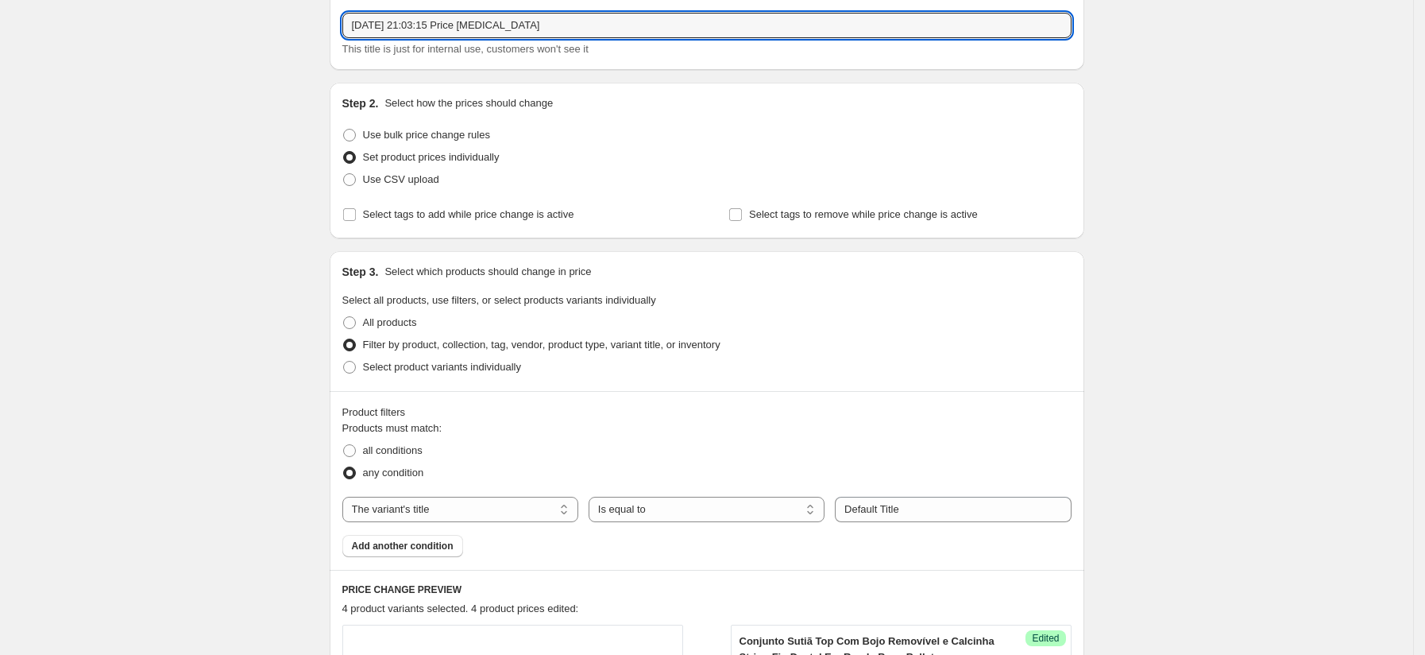
scroll to position [93, 0]
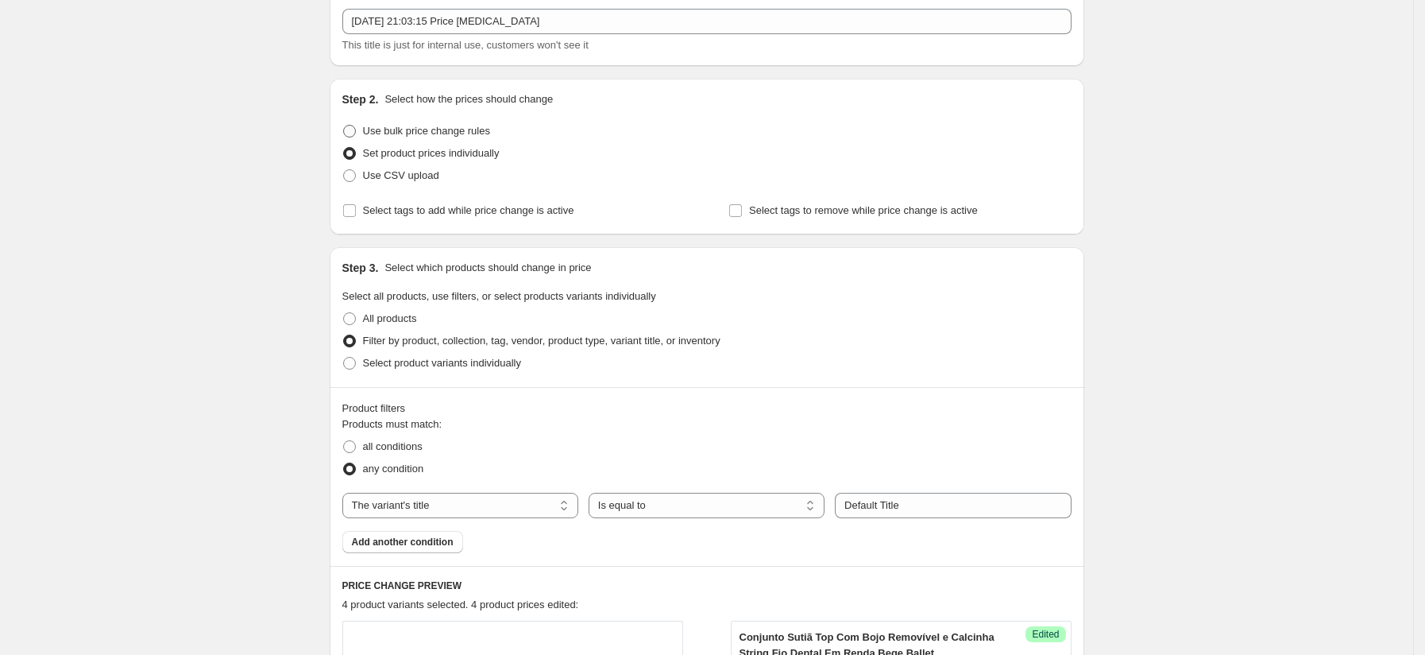
click at [453, 130] on span "Use bulk price change rules" at bounding box center [426, 131] width 127 height 12
click at [344, 126] on input "Use bulk price change rules" at bounding box center [343, 125] width 1 height 1
radio input "true"
select select "percentage"
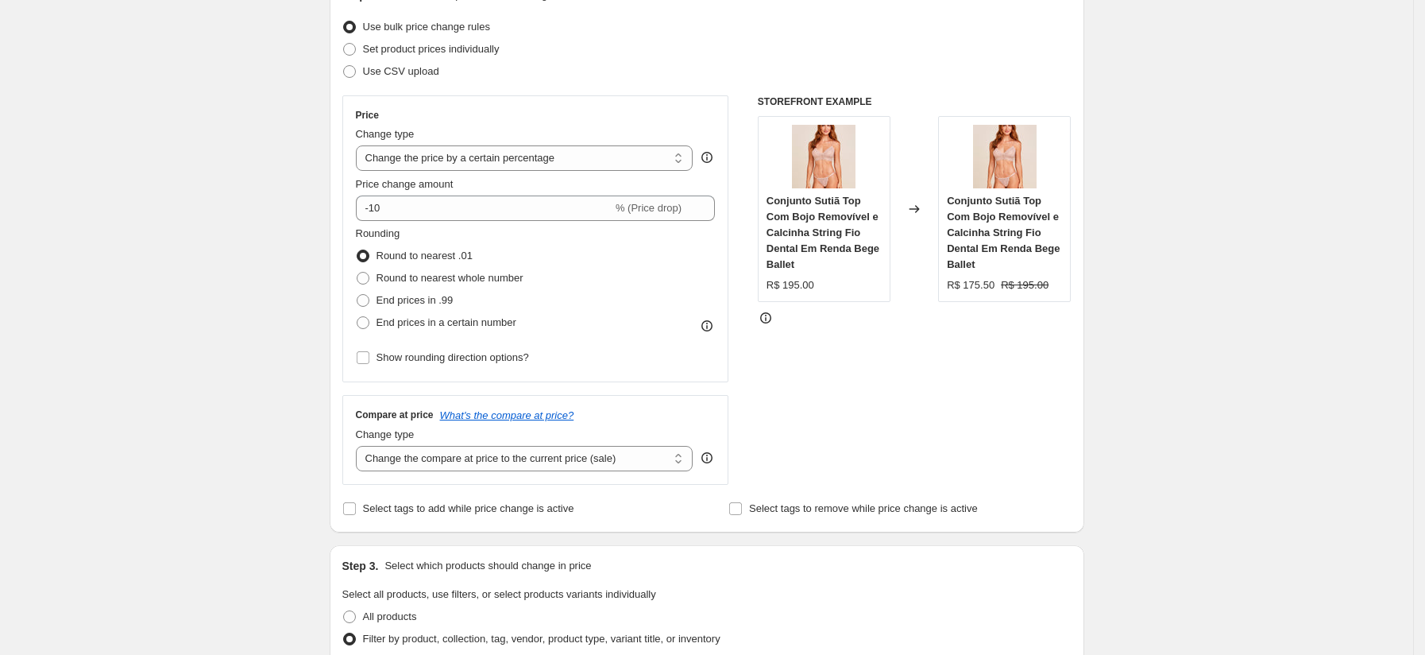
scroll to position [146, 0]
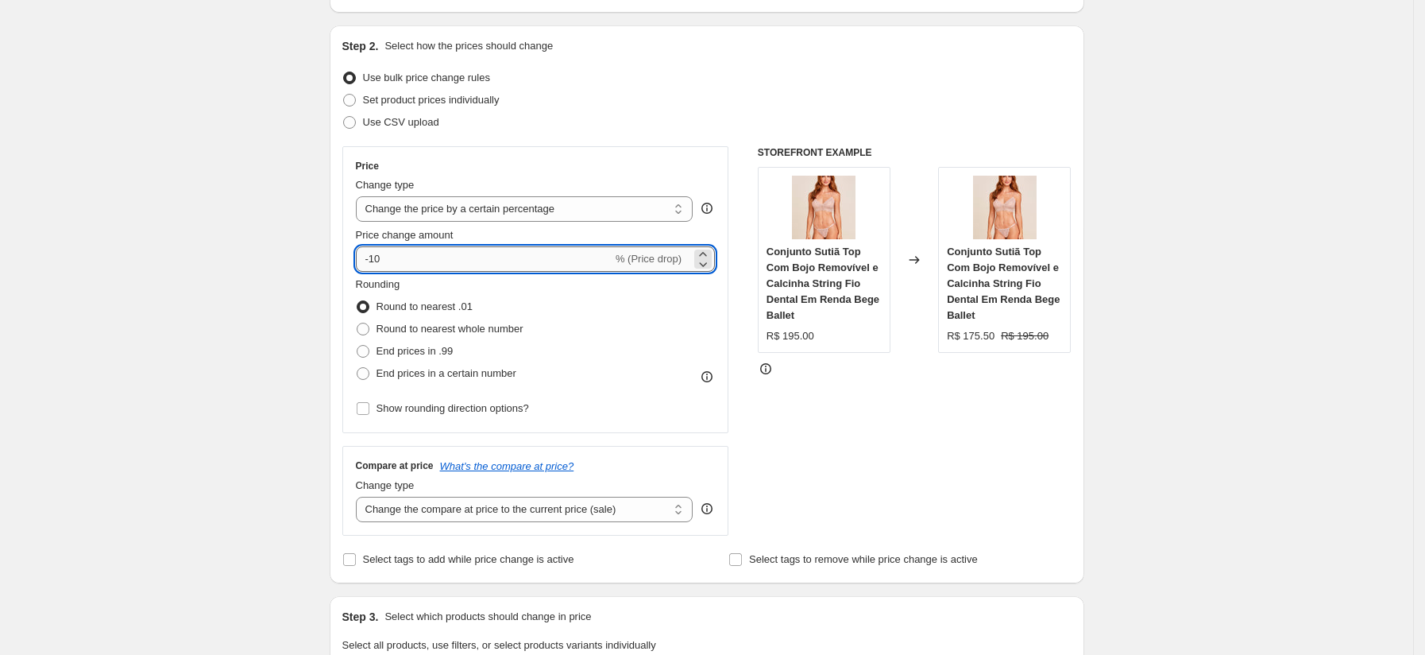
click at [556, 257] on input "-10" at bounding box center [484, 258] width 257 height 25
click at [474, 379] on span "End prices in a certain number" at bounding box center [447, 373] width 140 height 12
click at [357, 368] on input "End prices in a certain number" at bounding box center [357, 367] width 1 height 1
radio input "true"
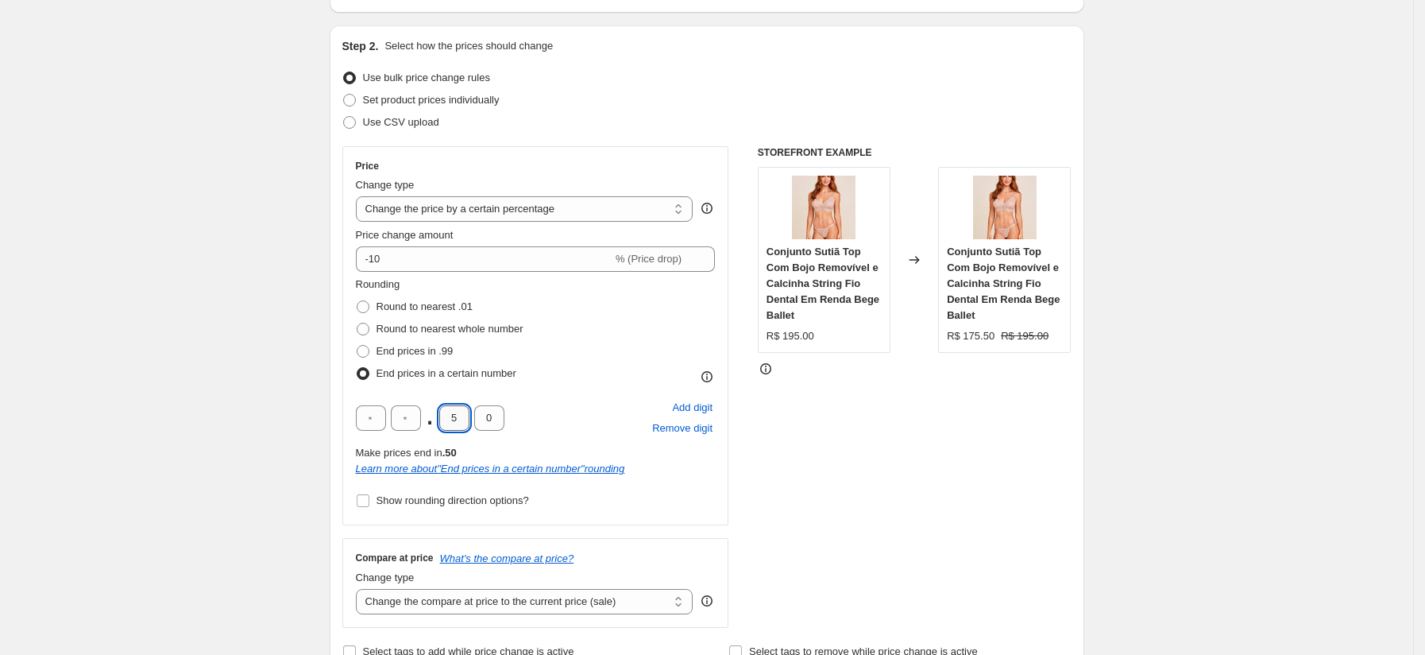
click at [466, 423] on input "5" at bounding box center [454, 417] width 30 height 25
type input "9"
click at [439, 508] on label "Show rounding direction options?" at bounding box center [442, 500] width 173 height 22
click at [369, 507] on input "Show rounding direction options?" at bounding box center [363, 500] width 13 height 13
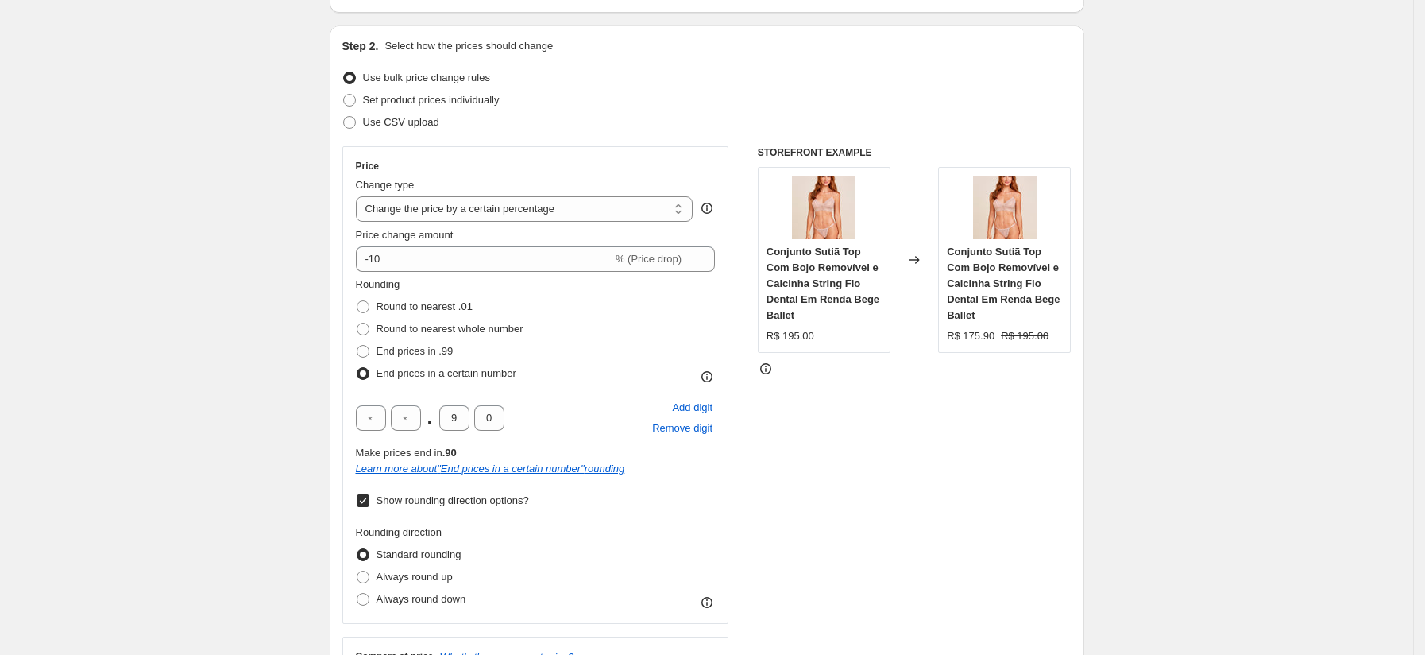
click at [442, 507] on span "Show rounding direction options?" at bounding box center [453, 500] width 153 height 16
click at [369, 507] on input "Show rounding direction options?" at bounding box center [363, 500] width 13 height 13
checkbox input "false"
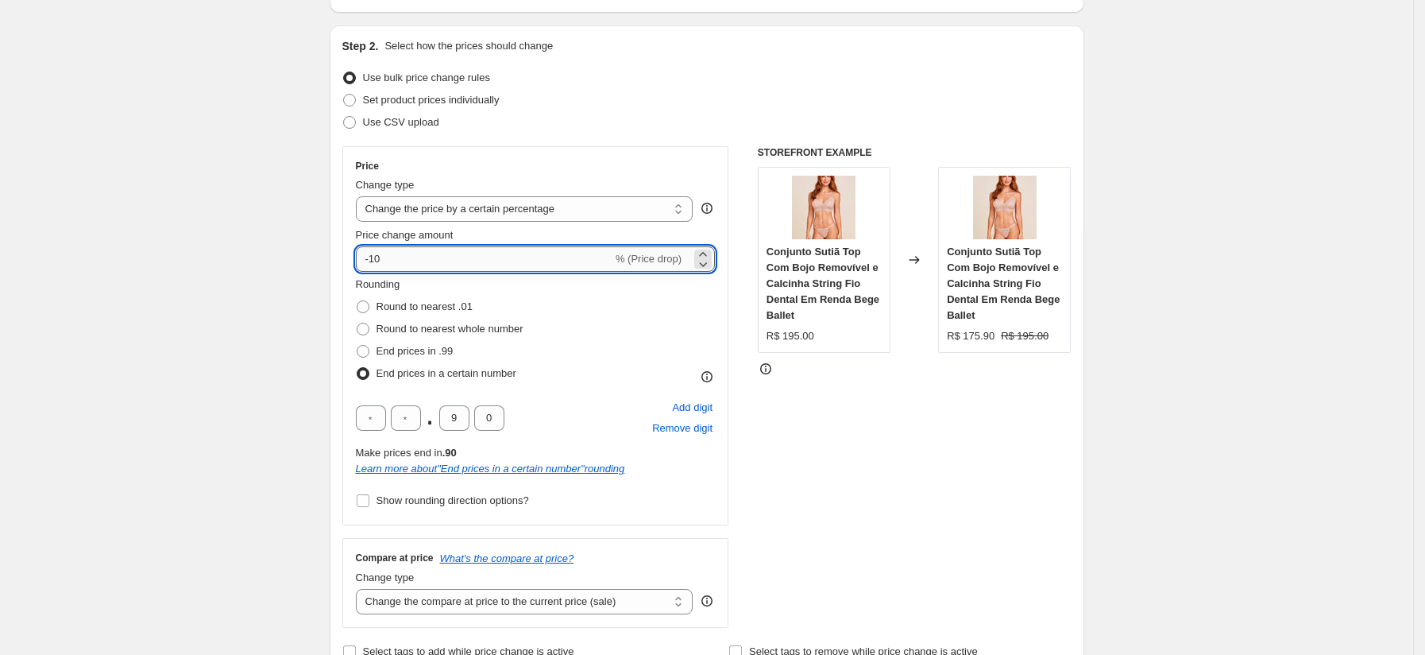
click at [465, 261] on input "-10" at bounding box center [484, 258] width 257 height 25
type input "-1"
type input "-30"
click at [381, 329] on span "Round to nearest whole number" at bounding box center [450, 329] width 147 height 12
click at [357, 323] on input "Round to nearest whole number" at bounding box center [357, 323] width 1 height 1
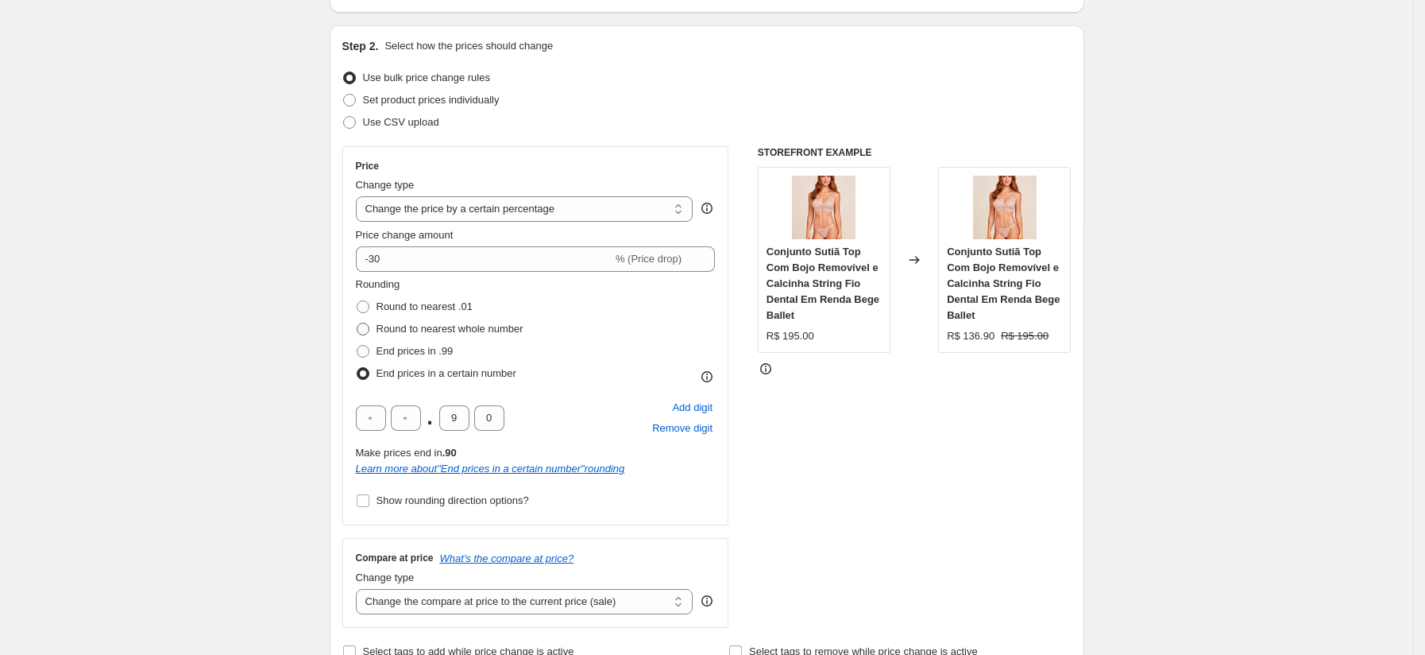
radio input "true"
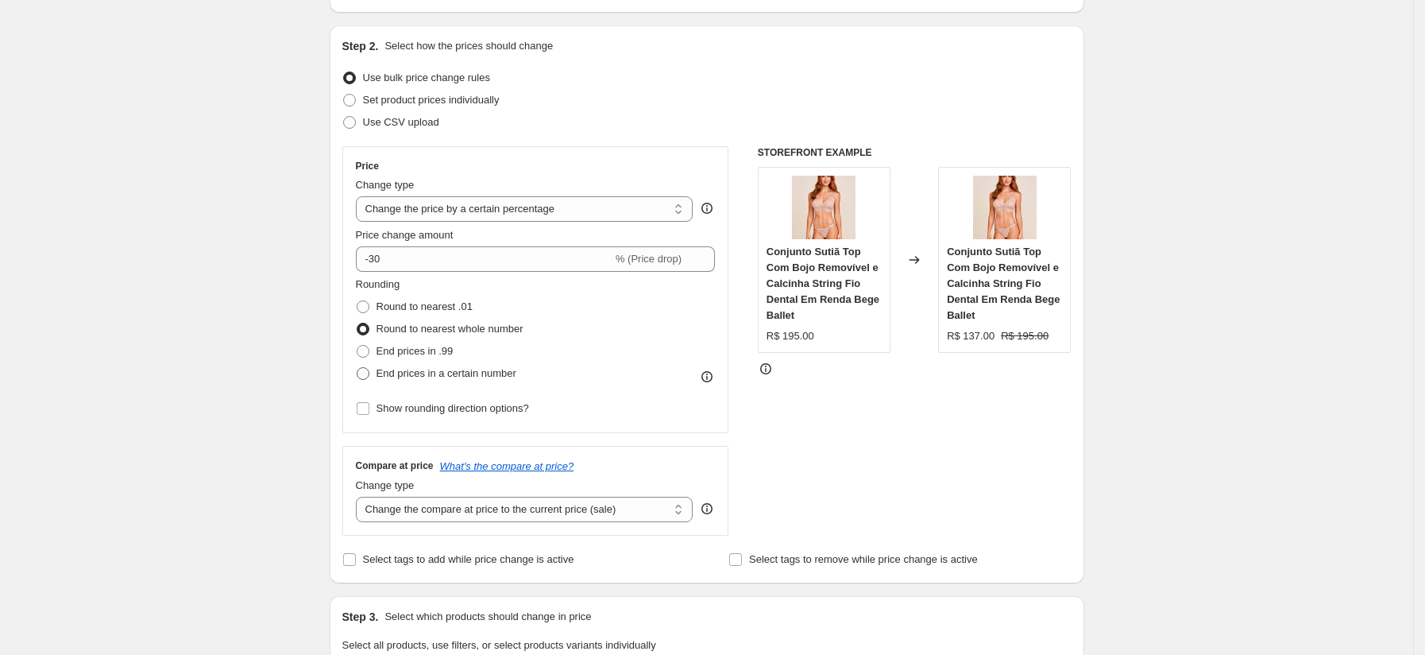
click at [369, 367] on span at bounding box center [363, 373] width 13 height 13
click at [357, 367] on input "End prices in a certain number" at bounding box center [357, 367] width 1 height 1
radio input "true"
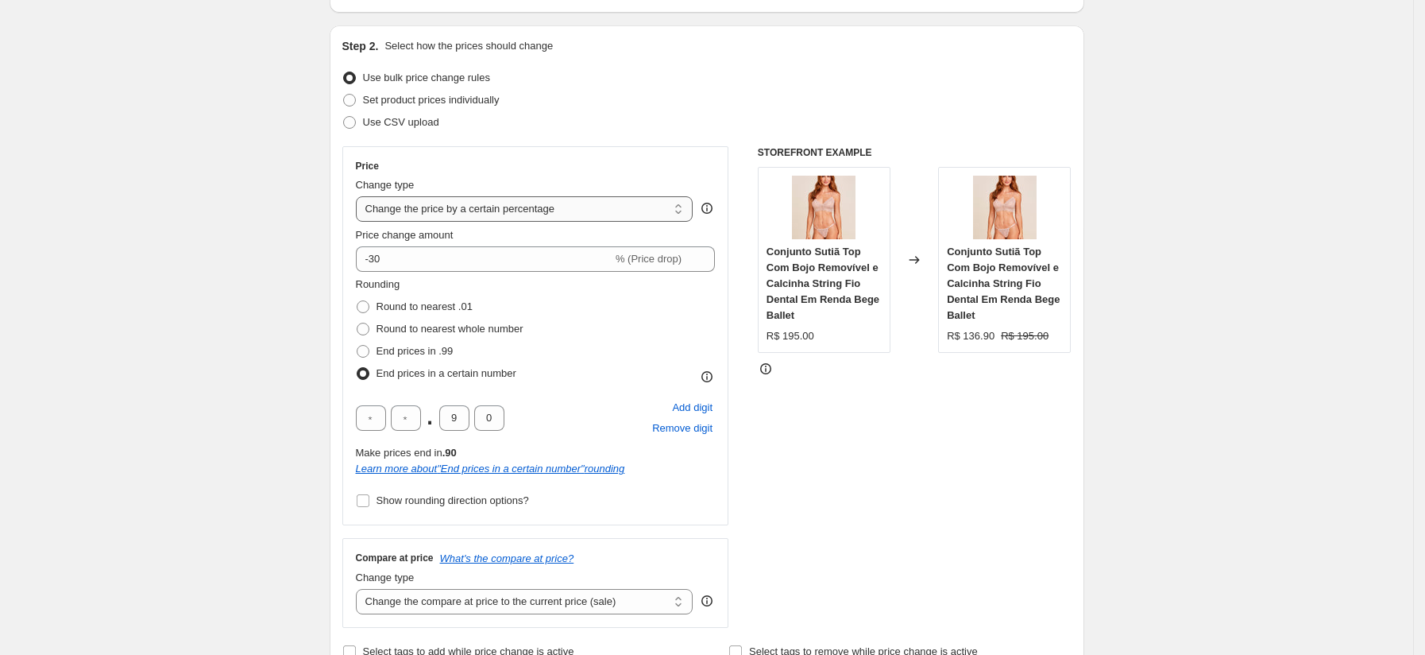
click at [612, 211] on select "Change the price to a certain amount Change the price by a certain amount Chang…" at bounding box center [525, 208] width 338 height 25
select select "pc"
type input "50"
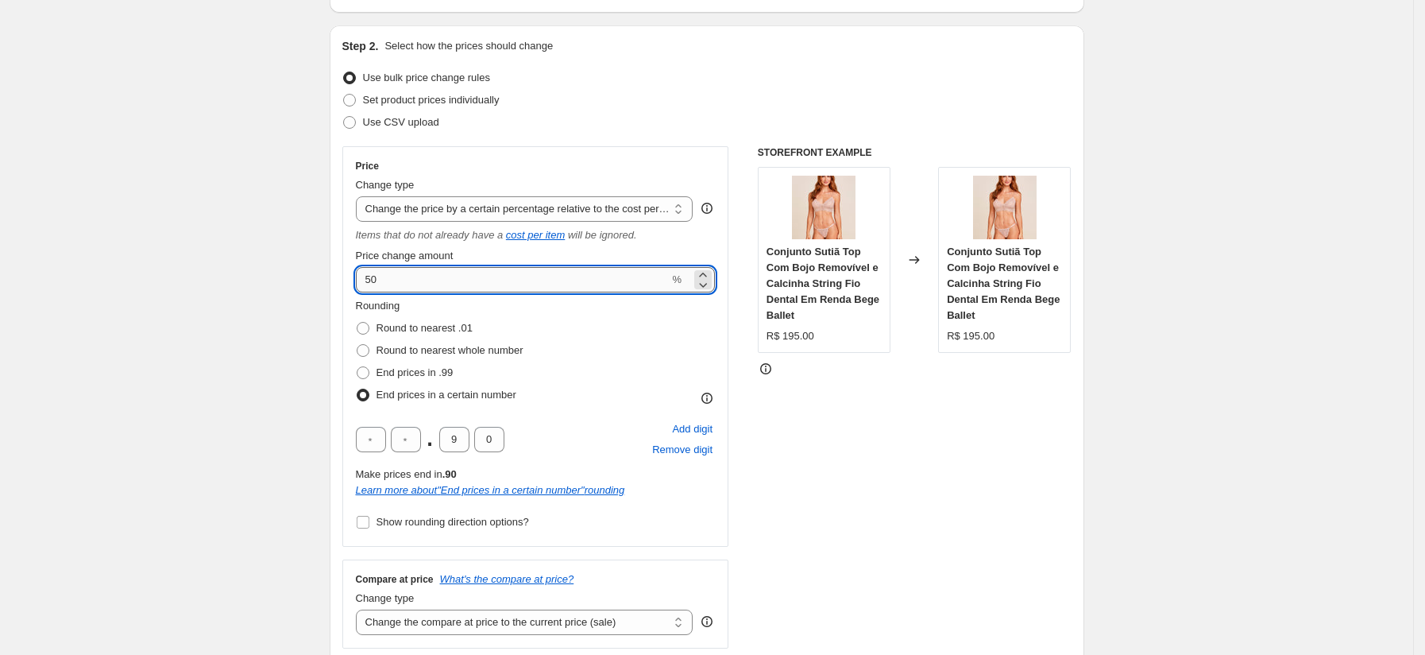
click at [460, 290] on input "50" at bounding box center [513, 279] width 314 height 25
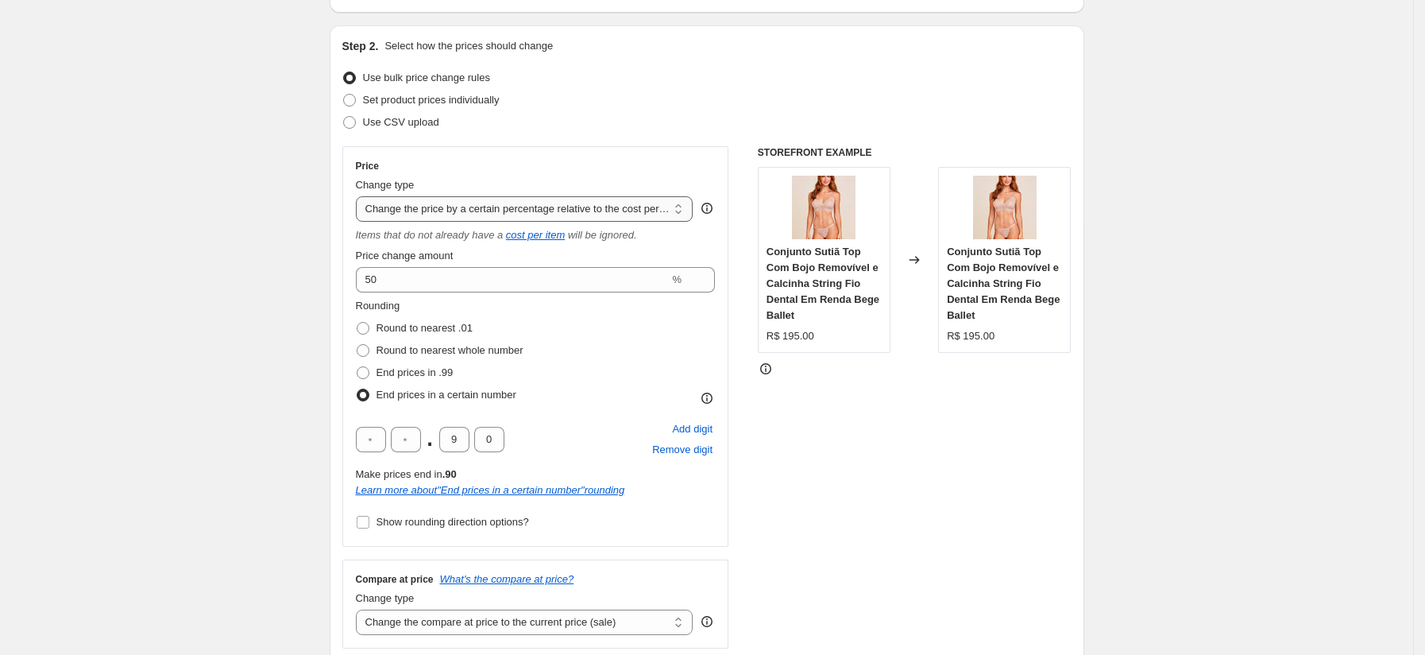
click at [592, 203] on select "Change the price to a certain amount Change the price by a certain amount Chang…" at bounding box center [525, 208] width 338 height 25
select select "pcap"
click at [361, 196] on select "Change the price to a certain amount Change the price by a certain amount Chang…" at bounding box center [525, 208] width 338 height 25
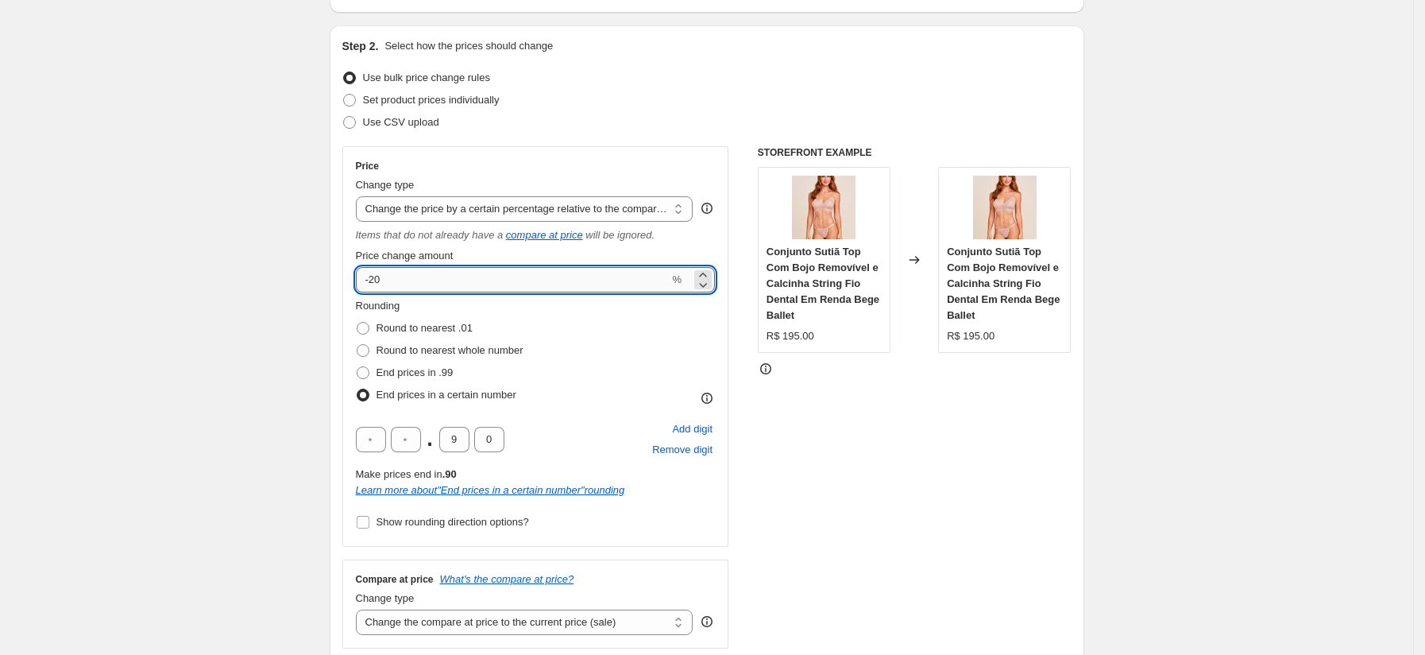
click at [476, 268] on input "-20" at bounding box center [513, 279] width 314 height 25
type input "-2"
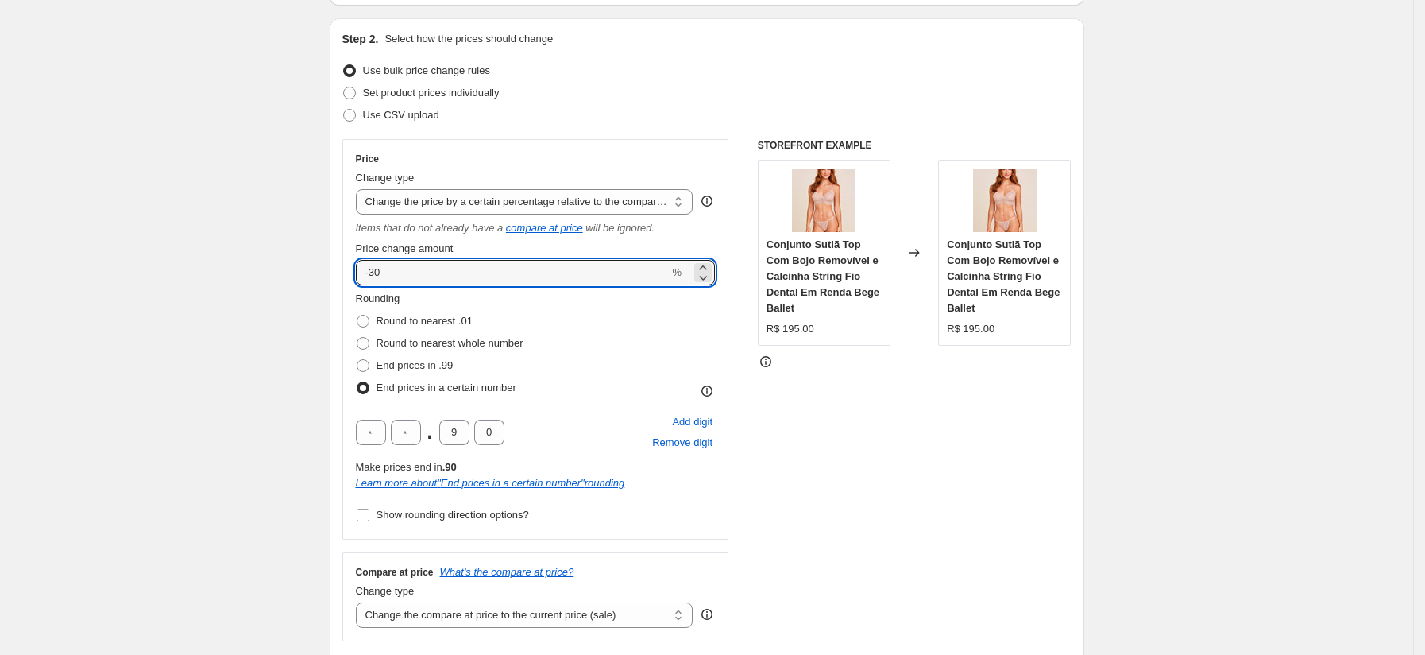
scroll to position [151, 0]
type input "-30"
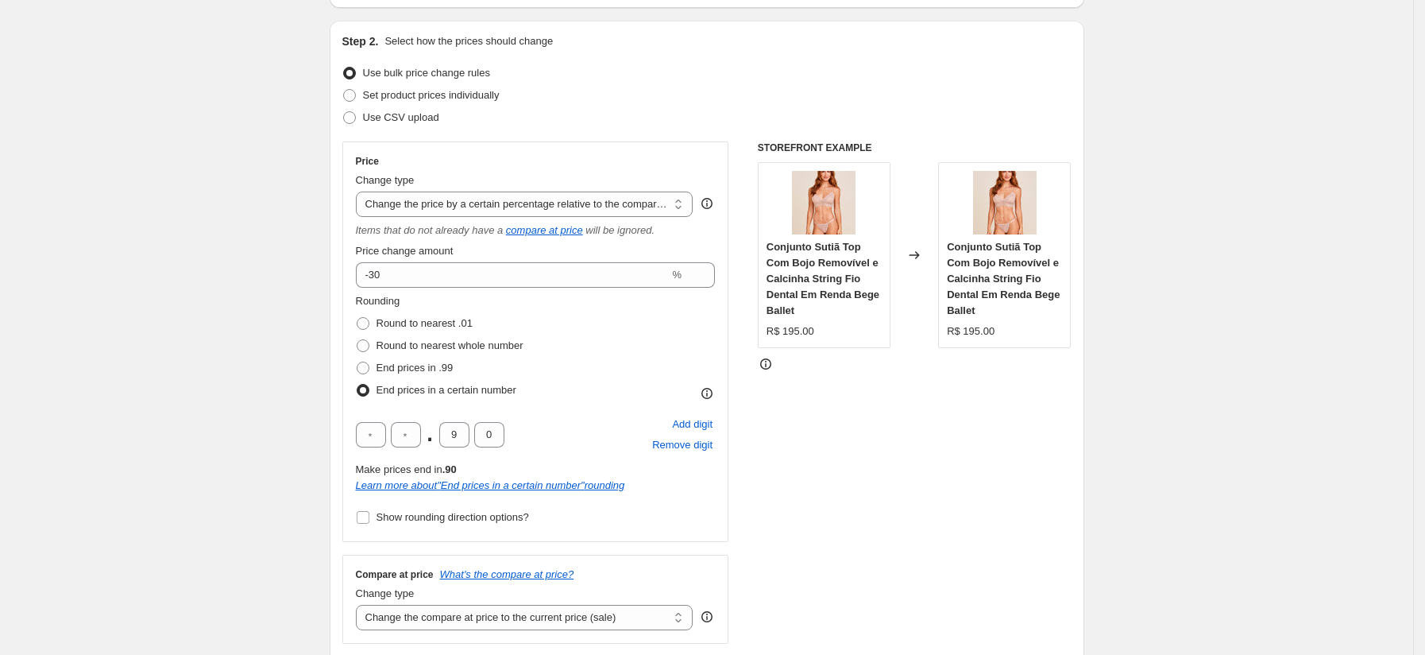
click at [659, 296] on div "Rounding Round to nearest .01 Round to nearest whole number End prices in .99 E…" at bounding box center [536, 347] width 360 height 108
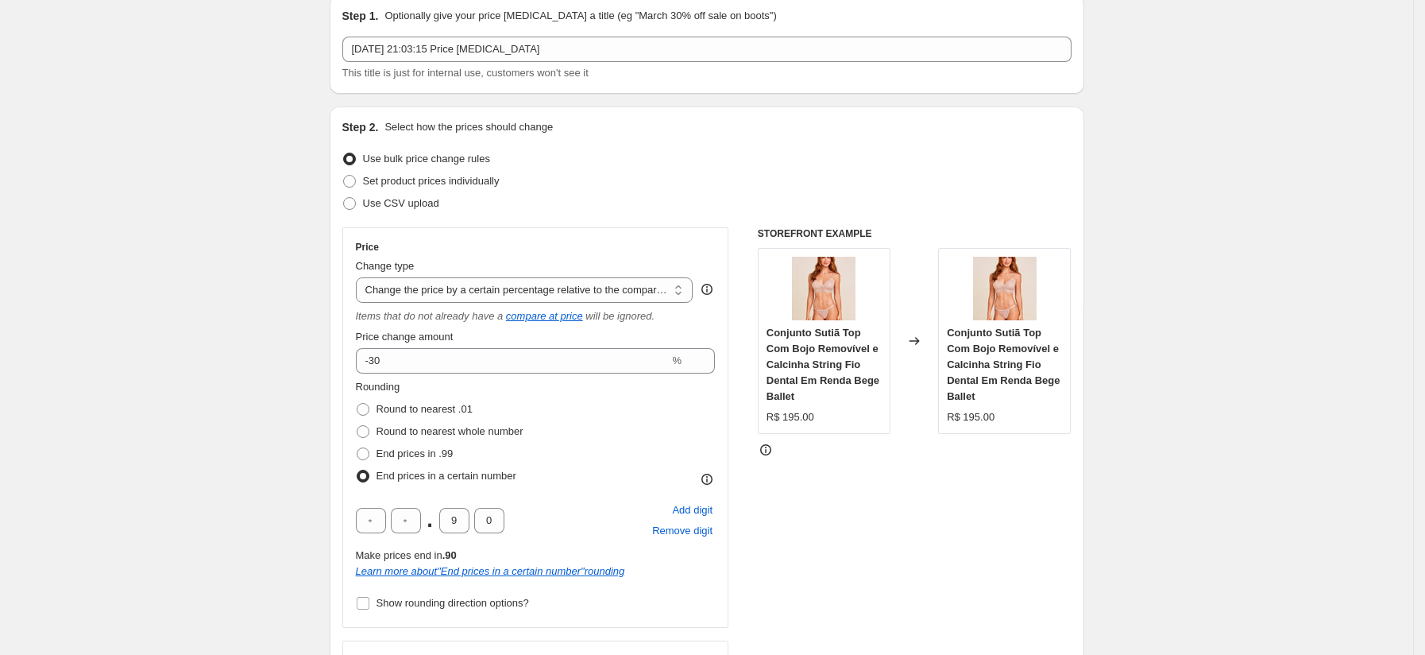
scroll to position [144, 0]
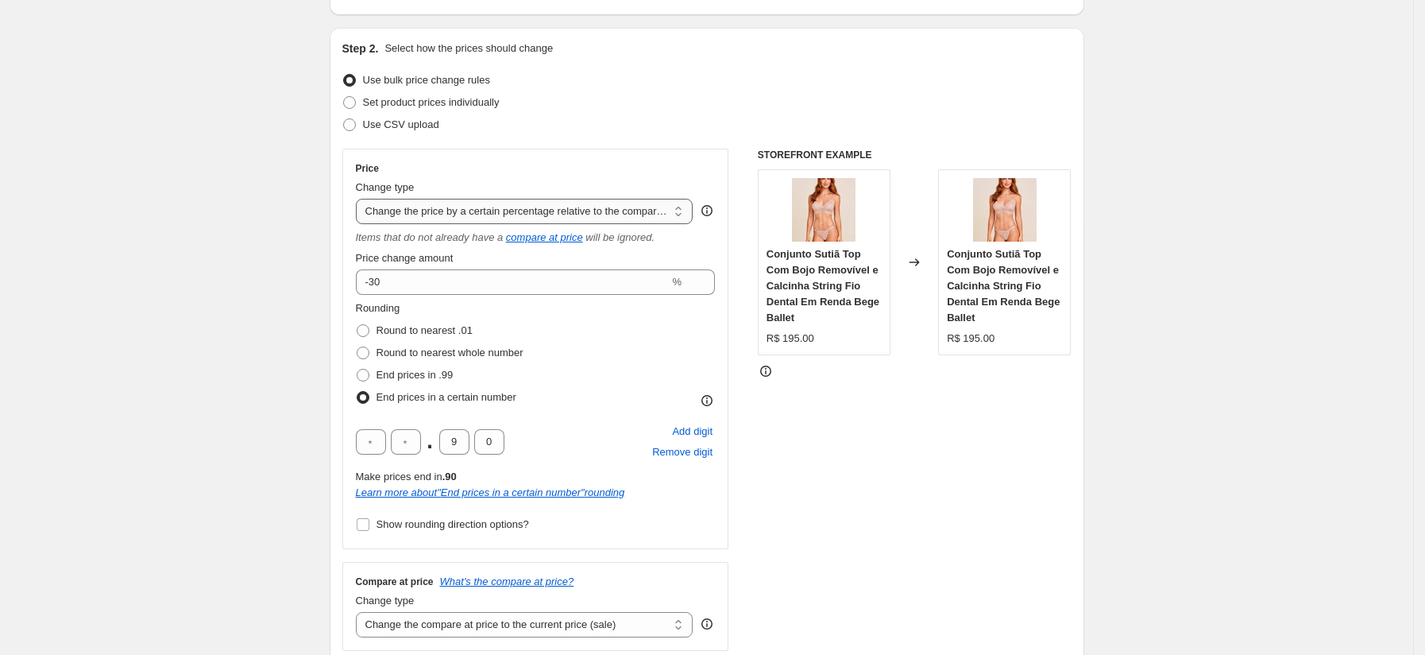
click at [544, 219] on select "Change the price to a certain amount Change the price by a certain amount Chang…" at bounding box center [525, 211] width 338 height 25
select select "percentage"
click at [361, 199] on select "Change the price to a certain amount Change the price by a certain amount Chang…" at bounding box center [525, 211] width 338 height 25
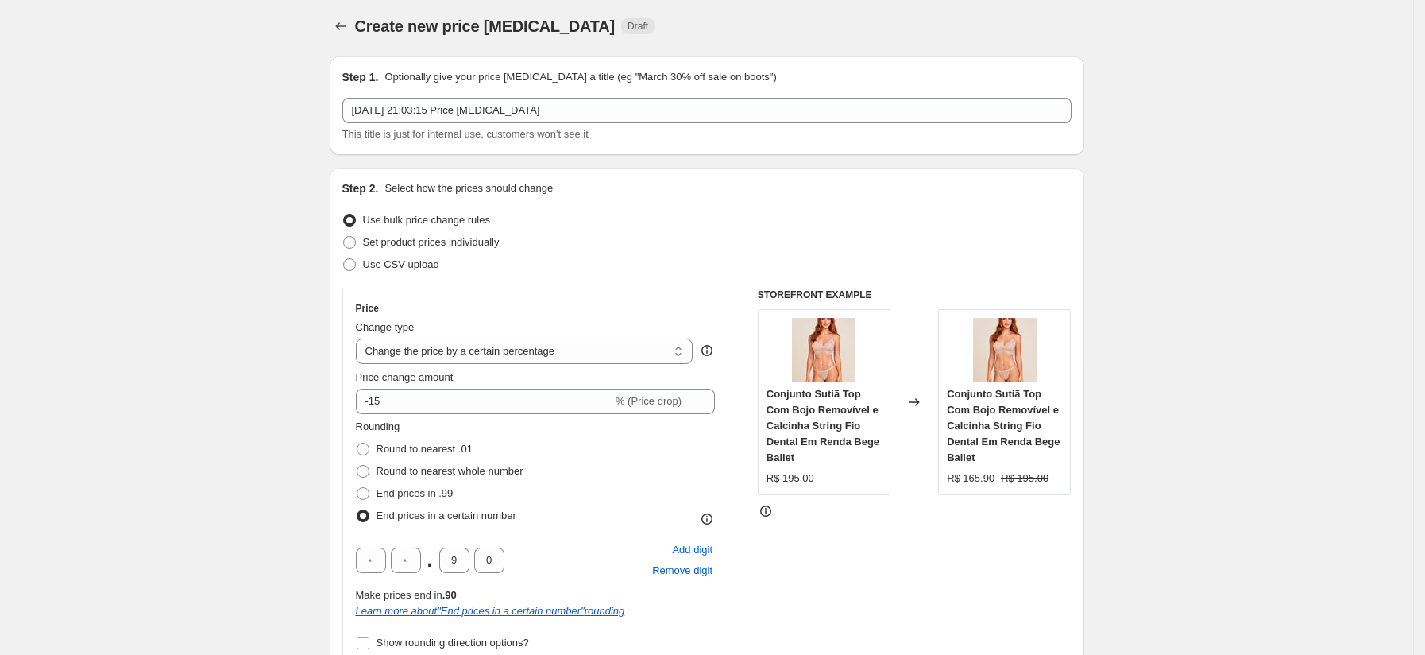
scroll to position [0, 0]
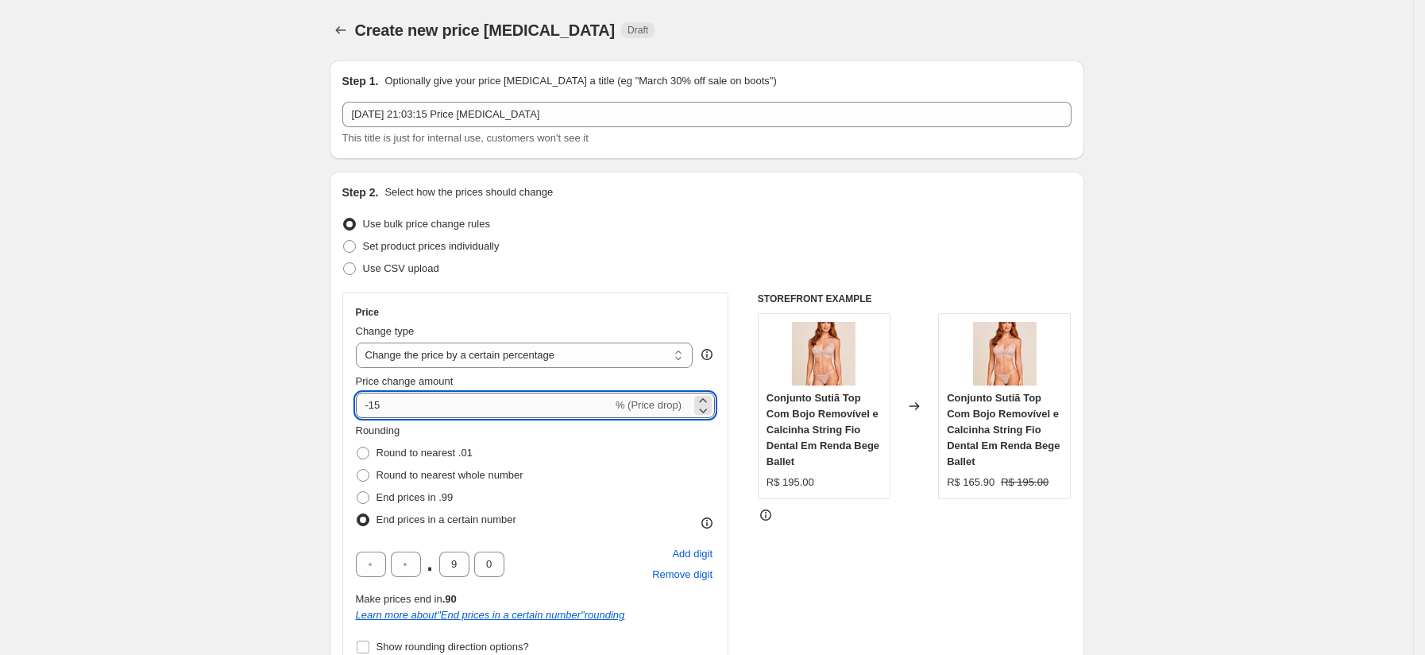
click at [547, 403] on input "-15" at bounding box center [484, 404] width 257 height 25
type input "-1"
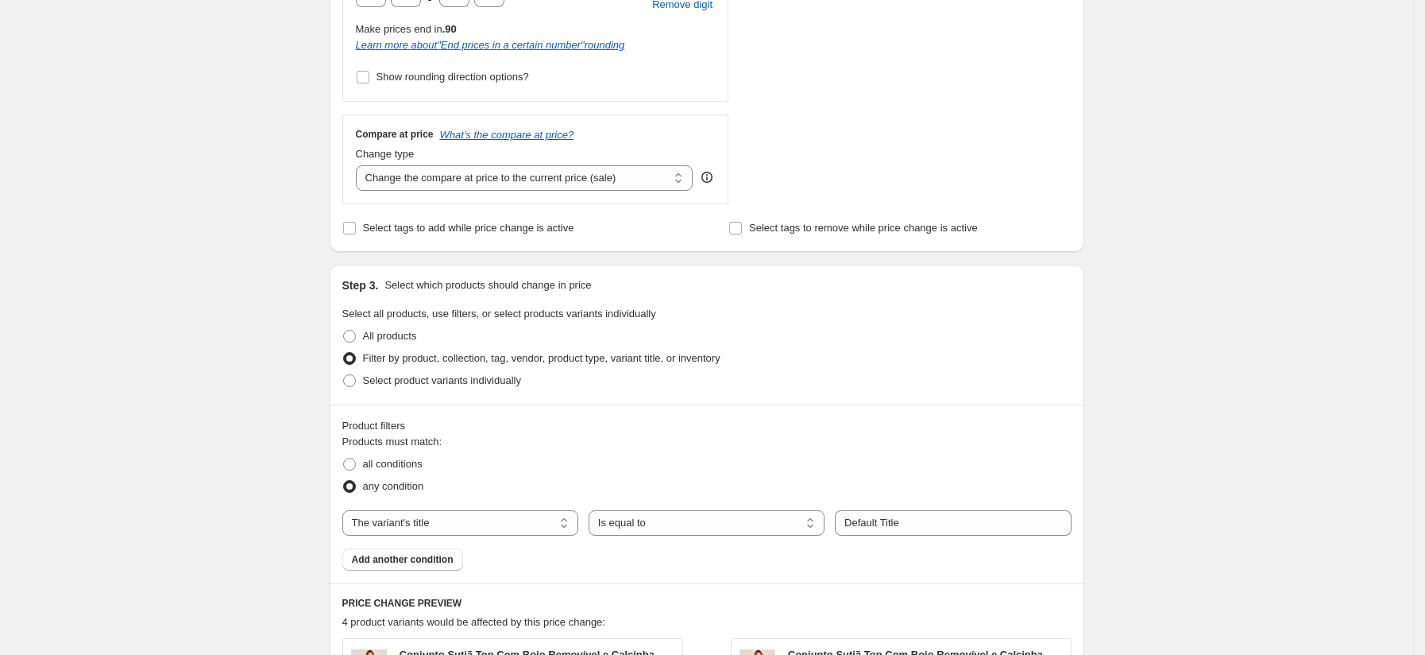
scroll to position [287, 0]
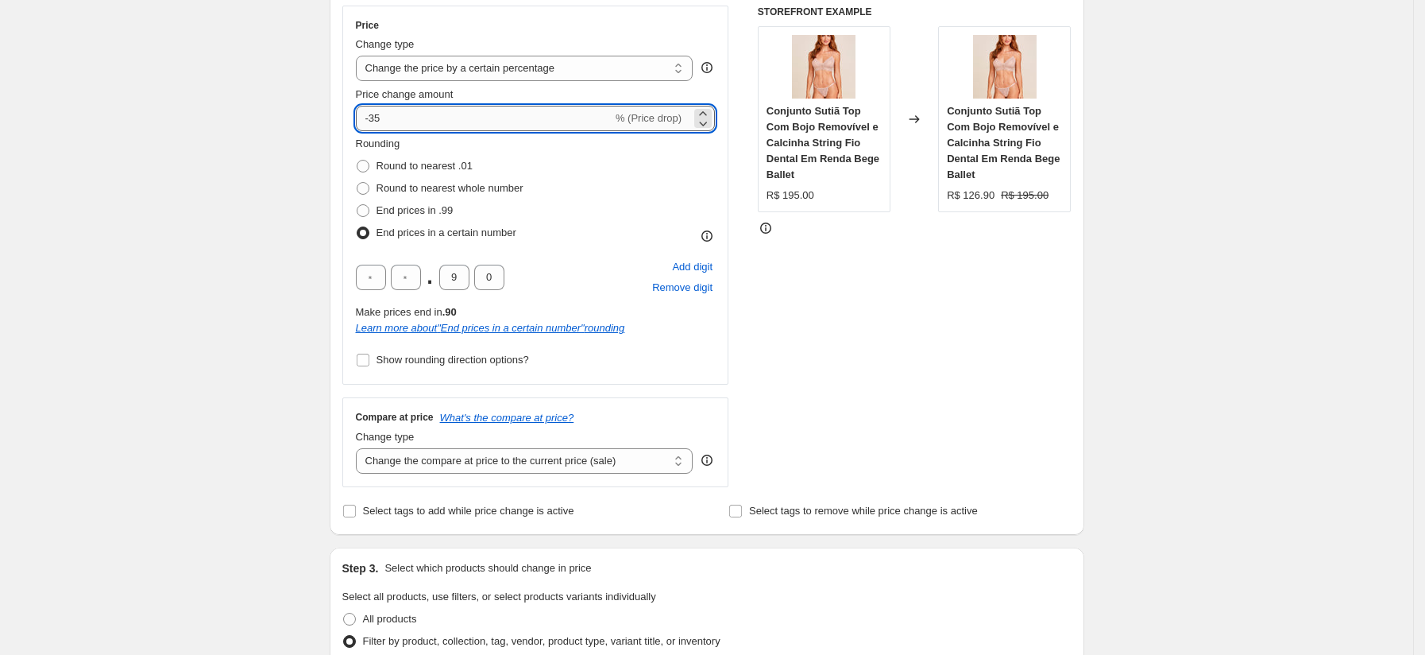
click at [461, 122] on input "-35" at bounding box center [484, 118] width 257 height 25
click at [149, 377] on div "Create new price change job. This page is ready Create new price change job Dra…" at bounding box center [706, 616] width 1413 height 1806
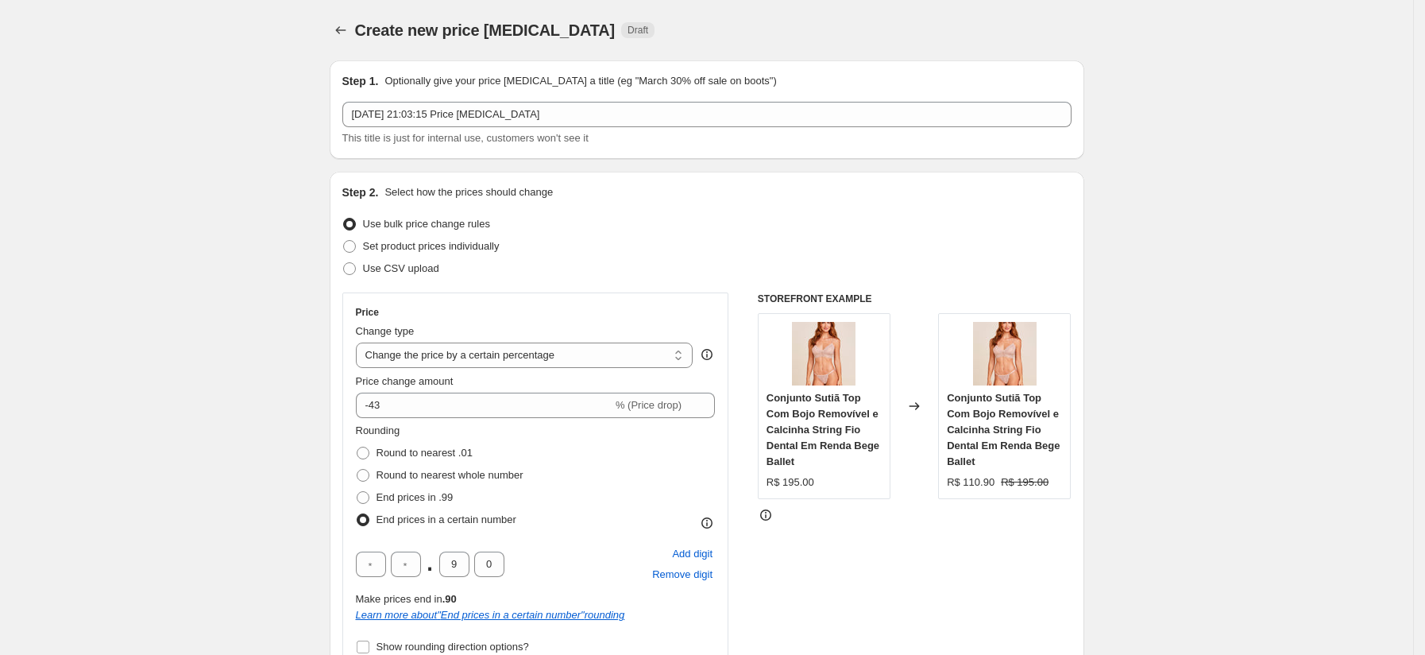
scroll to position [1, 0]
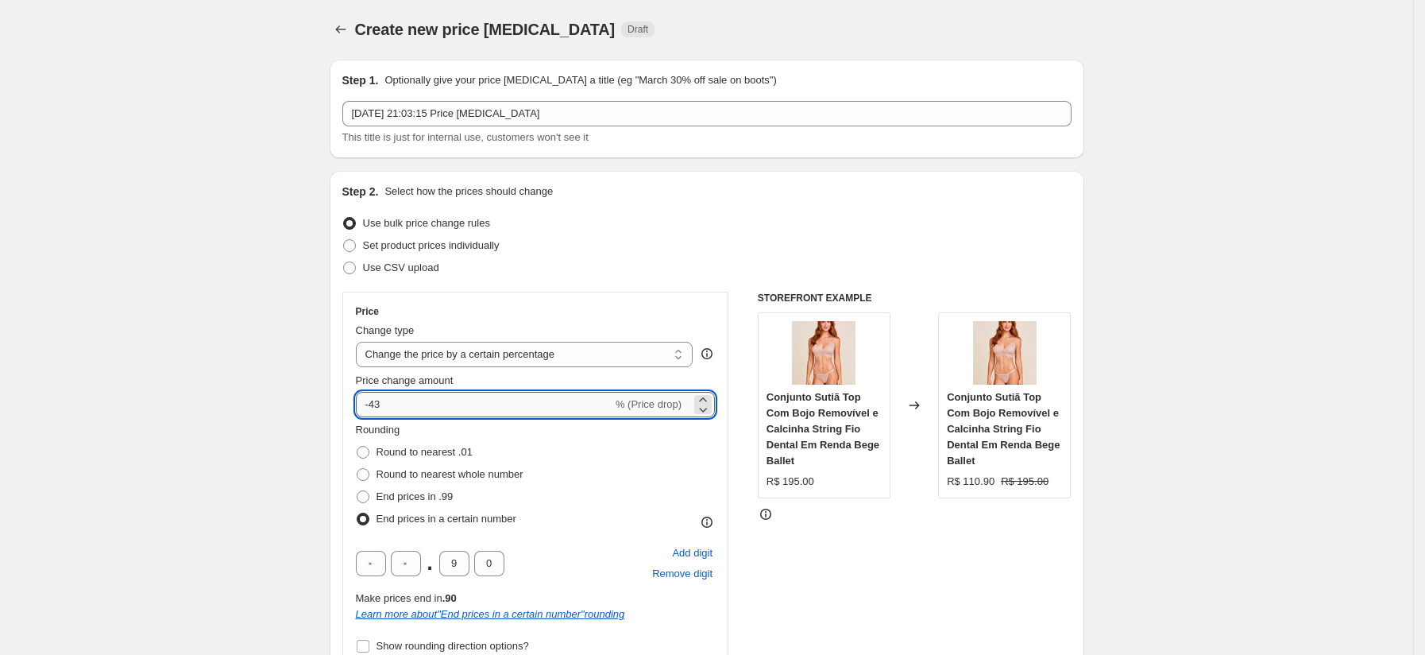
click at [493, 405] on input "-43" at bounding box center [484, 404] width 257 height 25
type input "-4"
click at [442, 408] on input "0" at bounding box center [513, 404] width 314 height 25
type input "0"
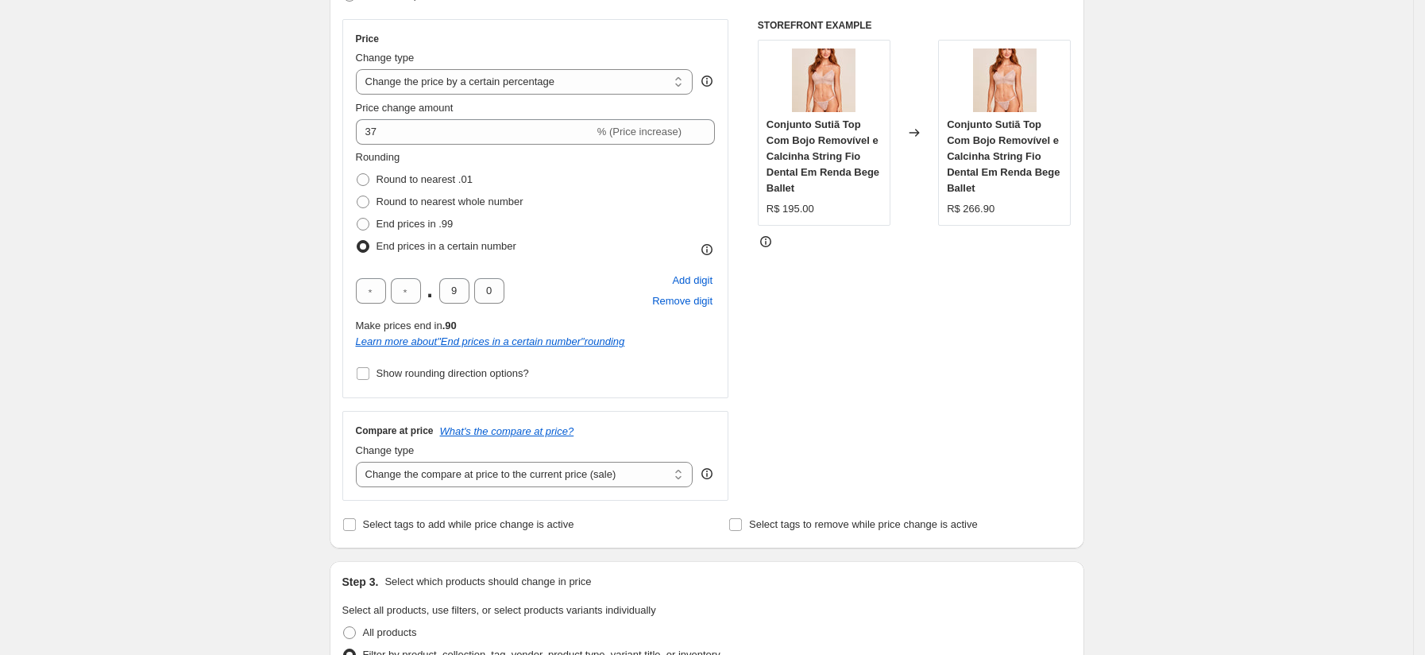
scroll to position [261, 0]
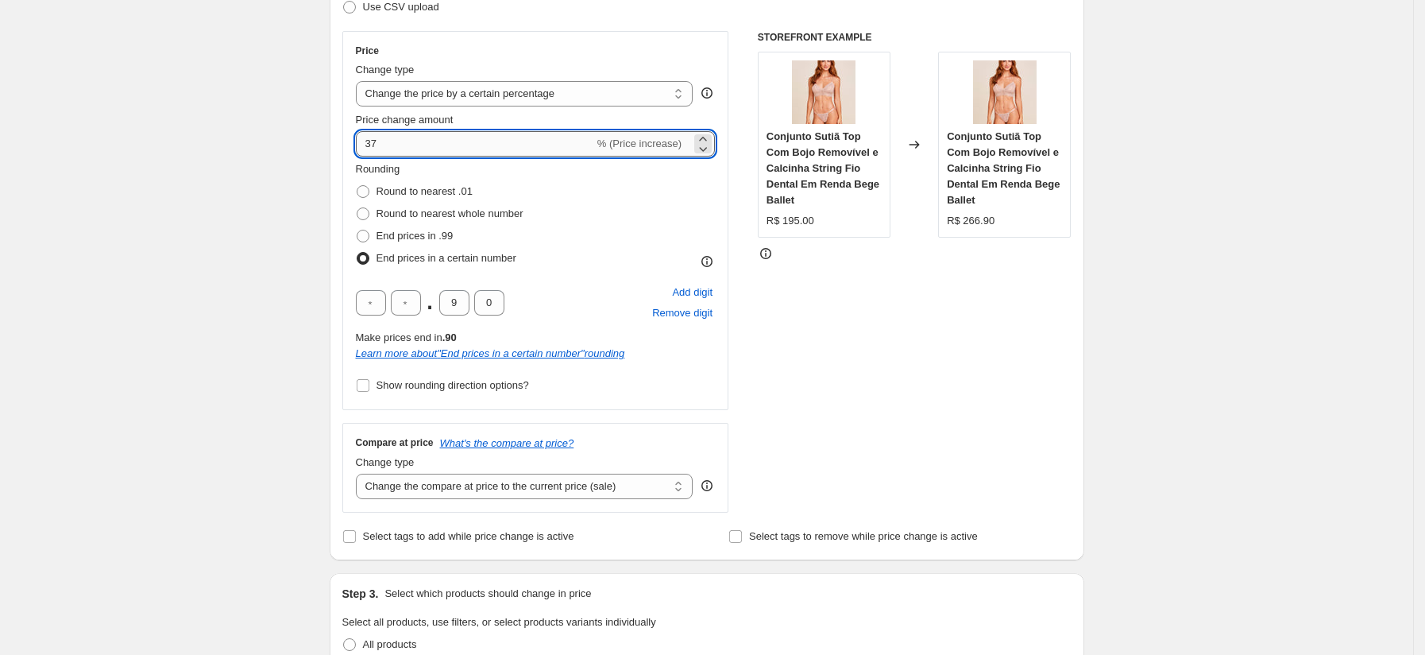
click at [490, 145] on input "37" at bounding box center [475, 143] width 238 height 25
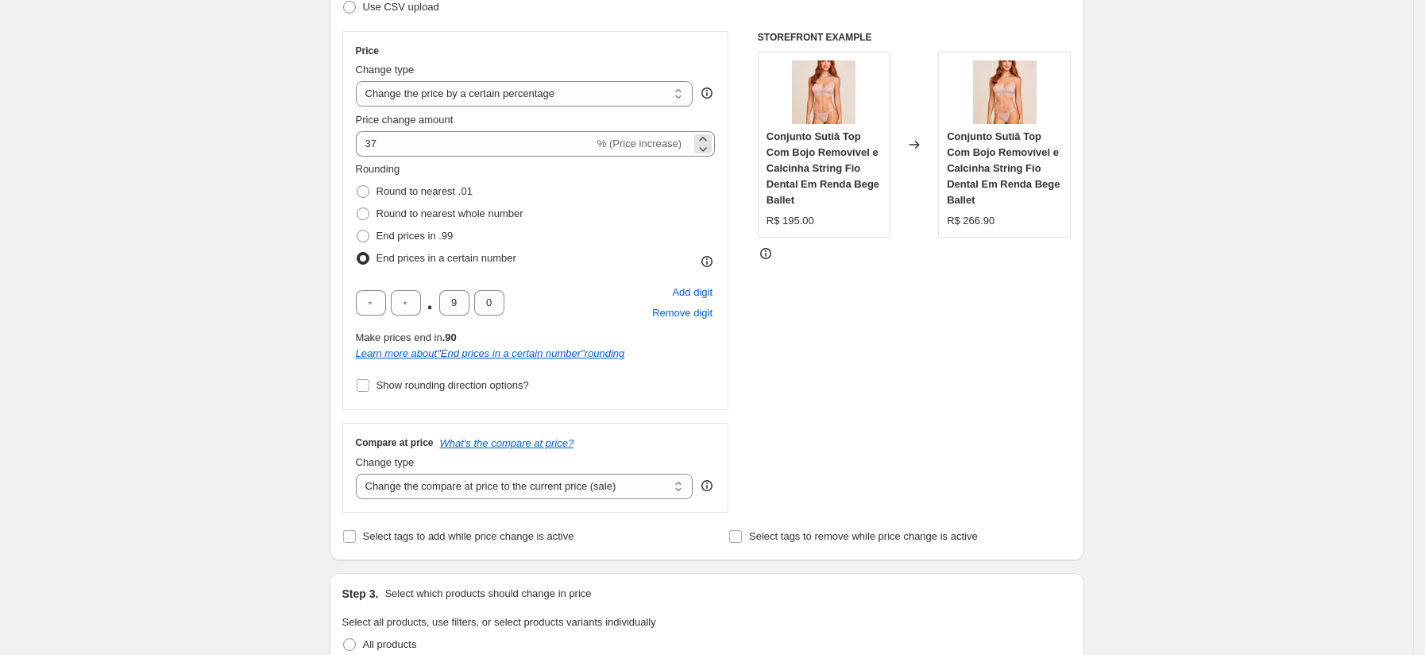
click at [676, 140] on span "% (Price increase)" at bounding box center [639, 143] width 84 height 12
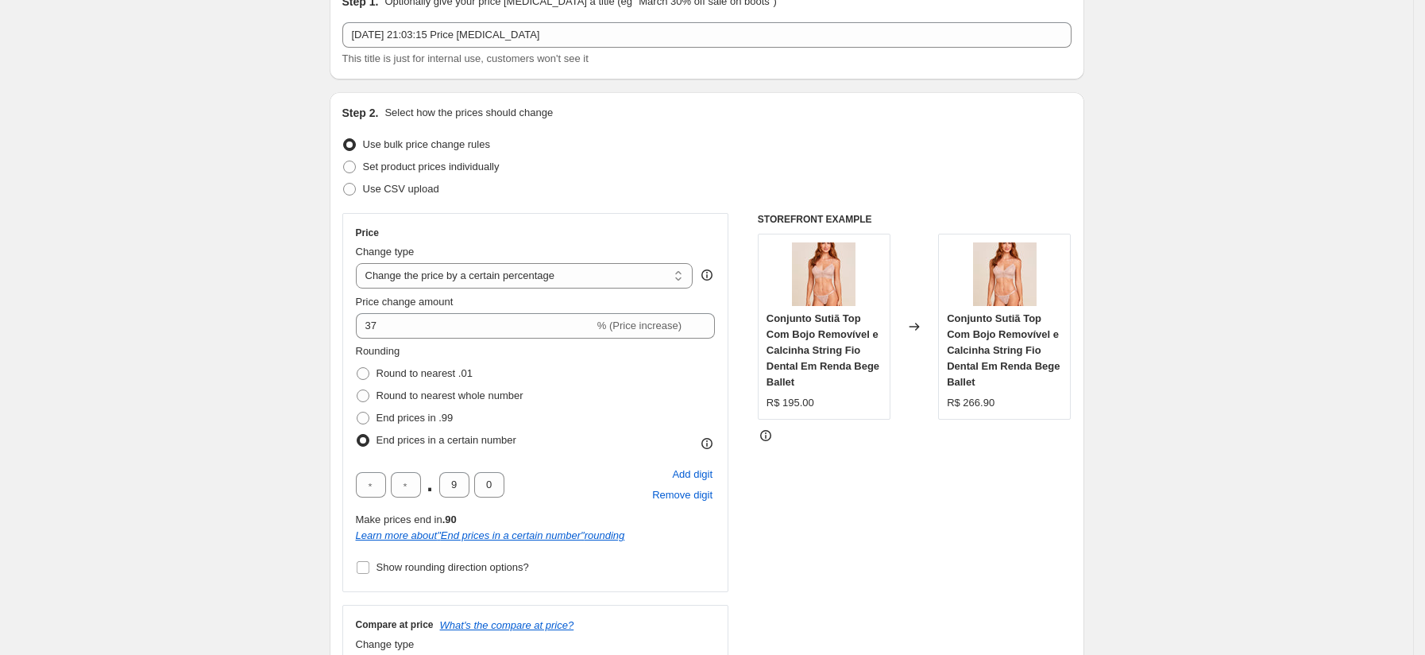
scroll to position [53, 0]
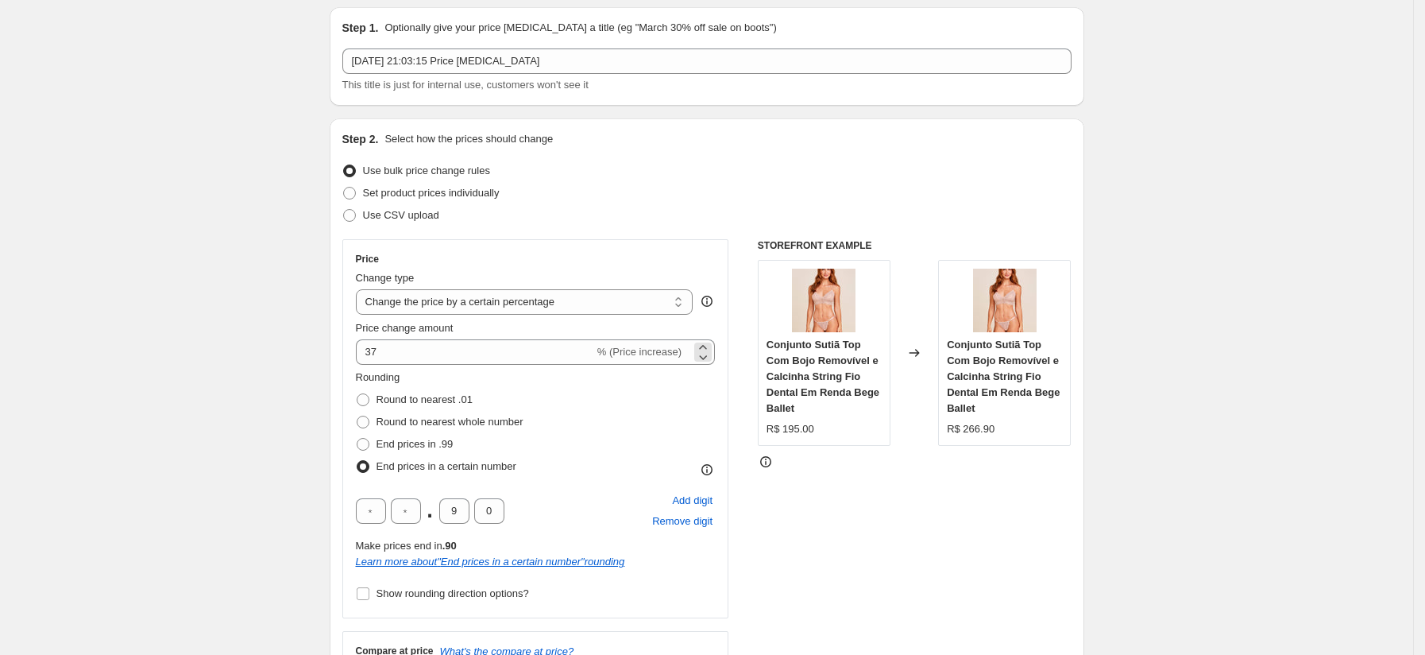
click at [662, 354] on span "% (Price increase)" at bounding box center [639, 352] width 84 height 12
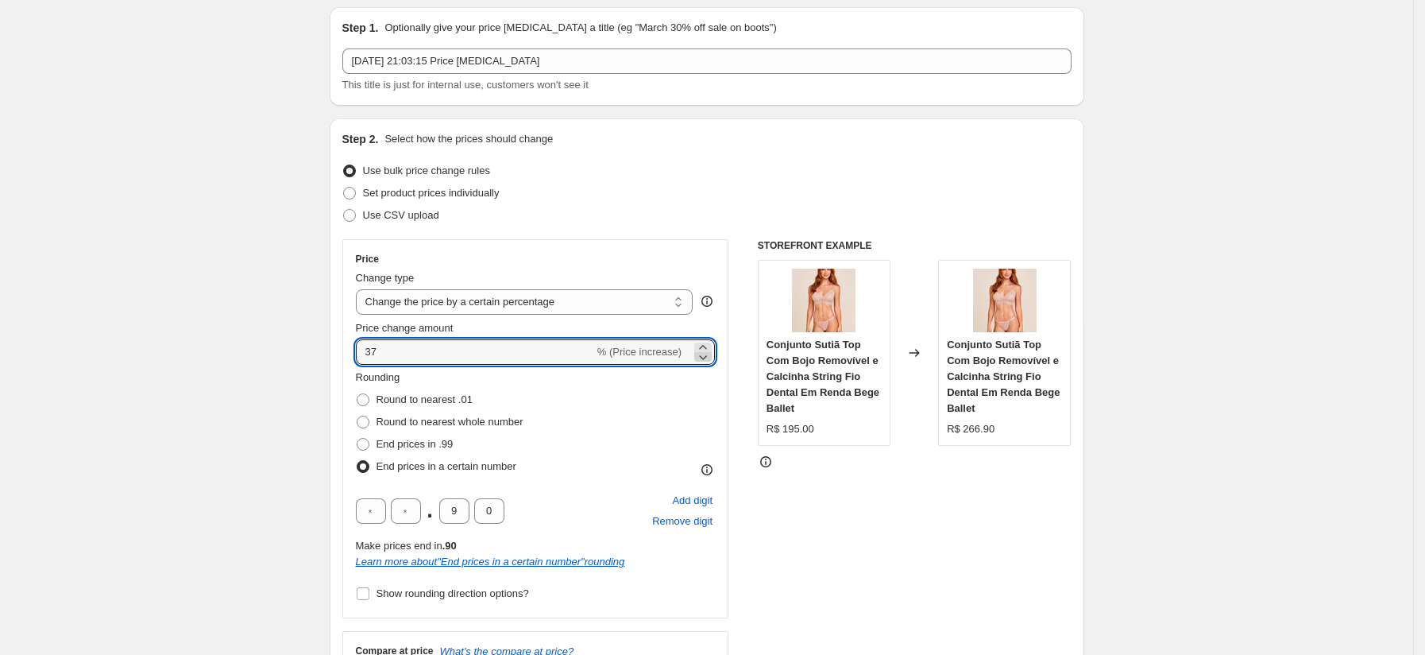
click at [709, 350] on icon at bounding box center [703, 357] width 16 height 16
click at [709, 344] on icon at bounding box center [703, 347] width 16 height 16
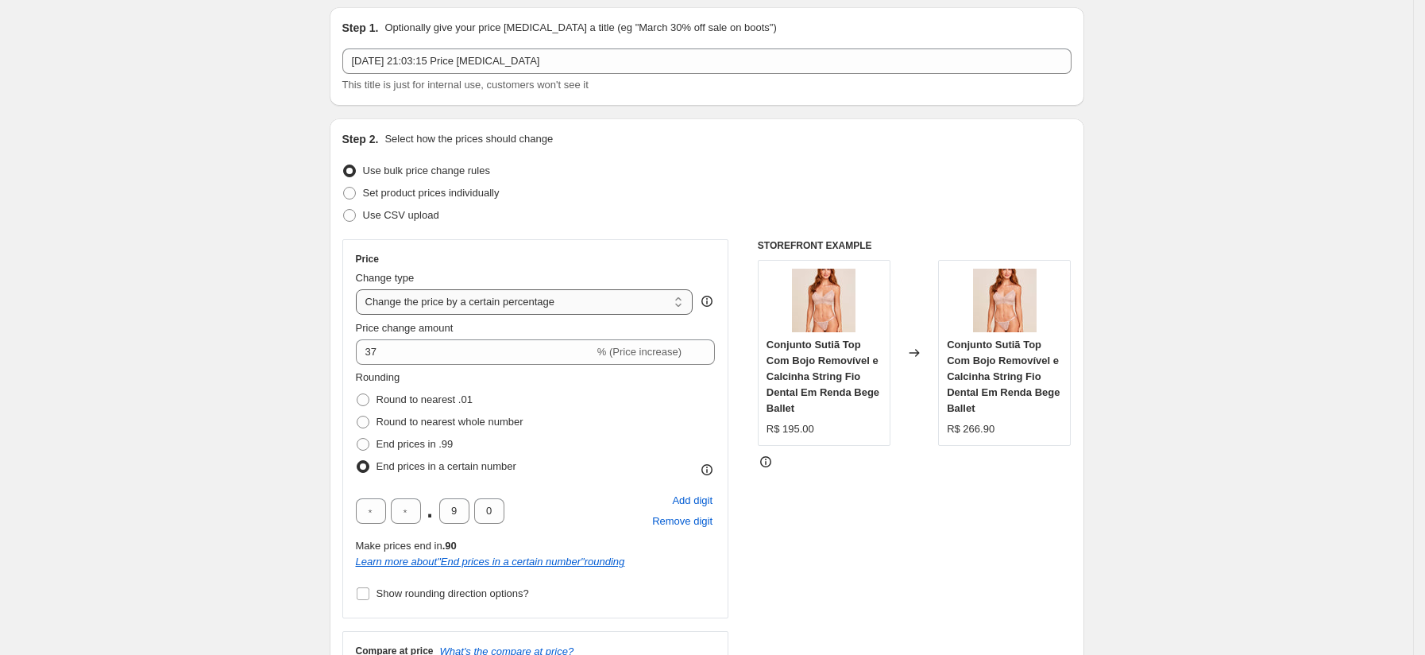
click at [676, 299] on select "Change the price to a certain amount Change the price by a certain amount Chang…" at bounding box center [525, 301] width 338 height 25
click at [361, 289] on select "Change the price to a certain amount Change the price by a certain amount Chang…" at bounding box center [525, 301] width 338 height 25
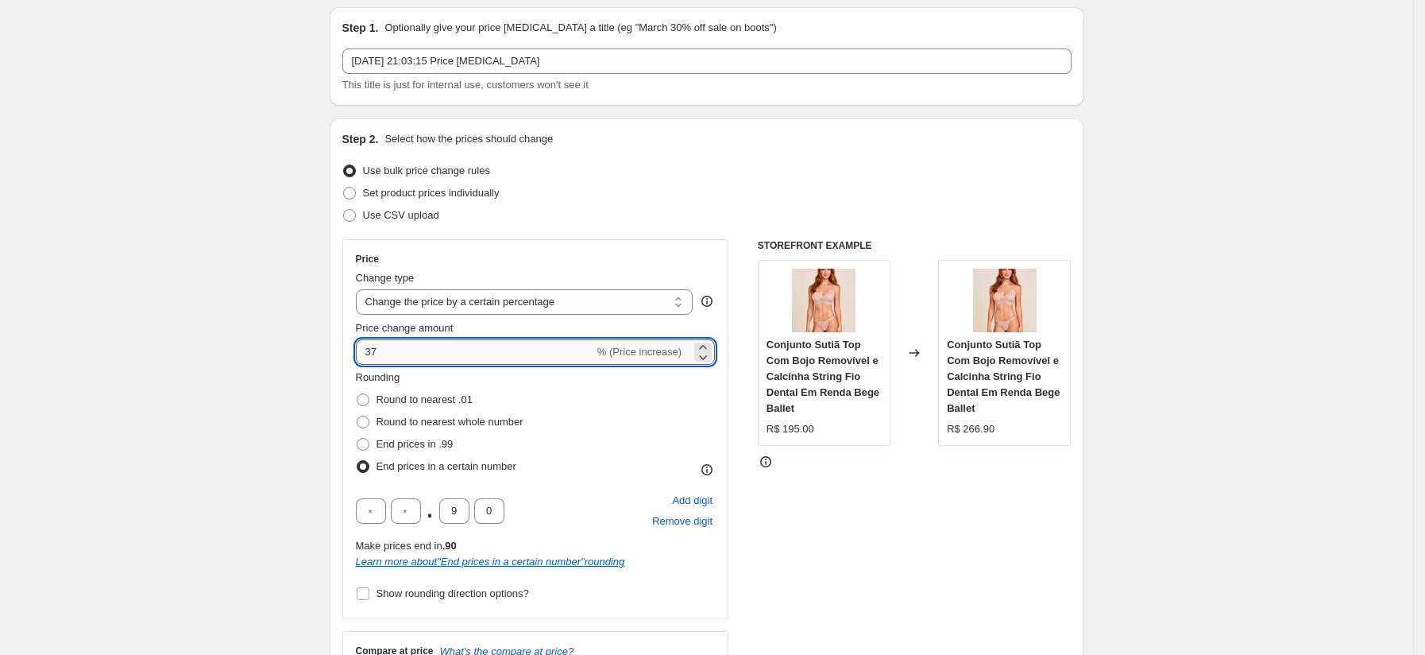
click at [487, 343] on input "37" at bounding box center [475, 351] width 238 height 25
type input "3"
type input "-37"
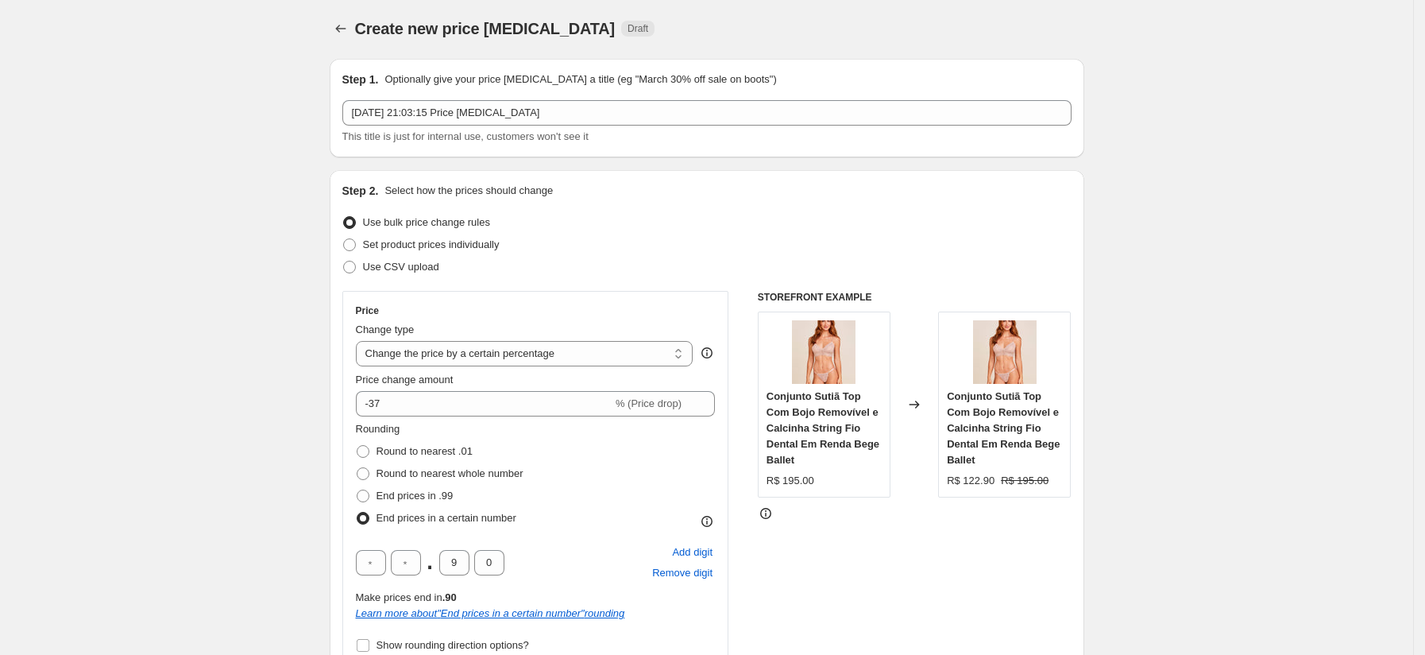
scroll to position [0, 0]
click at [468, 249] on span "Set product prices individually" at bounding box center [431, 246] width 137 height 12
click at [344, 241] on input "Set product prices individually" at bounding box center [343, 240] width 1 height 1
radio input "true"
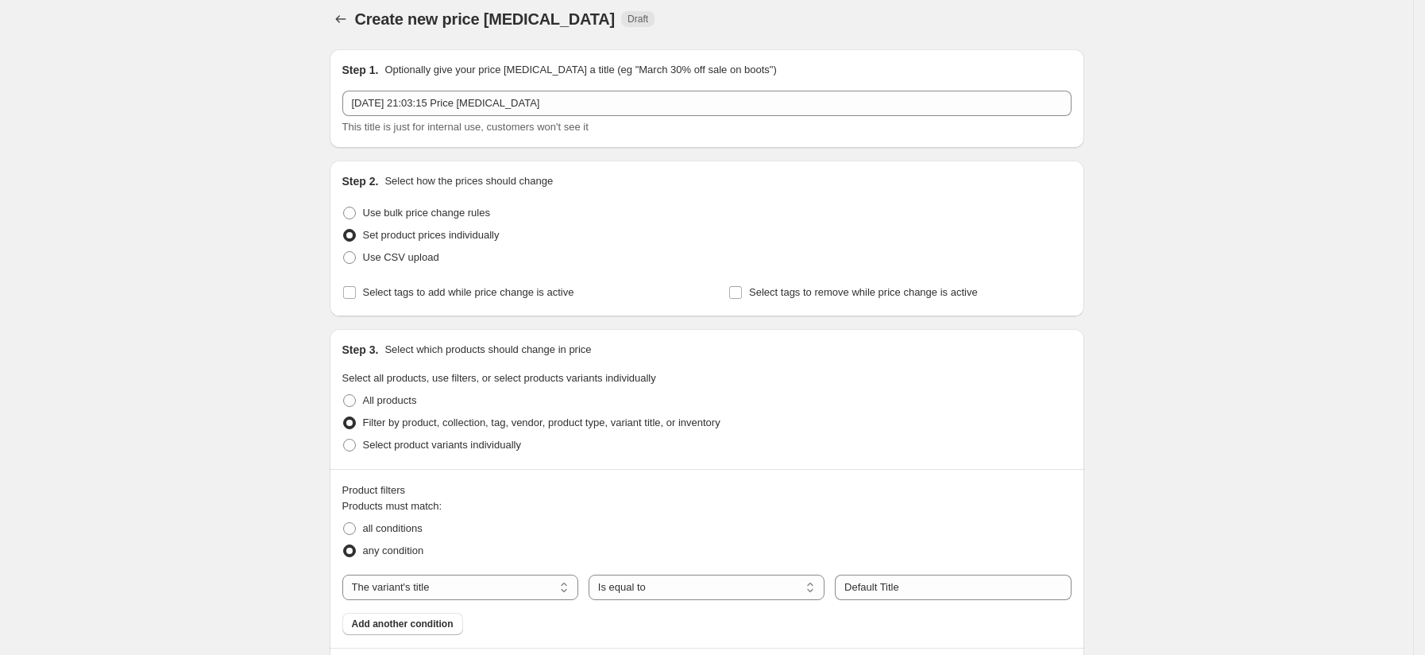
scroll to position [13, 0]
click at [396, 212] on span "Use bulk price change rules" at bounding box center [426, 211] width 127 height 12
click at [344, 206] on input "Use bulk price change rules" at bounding box center [343, 205] width 1 height 1
radio input "true"
select select "percentage"
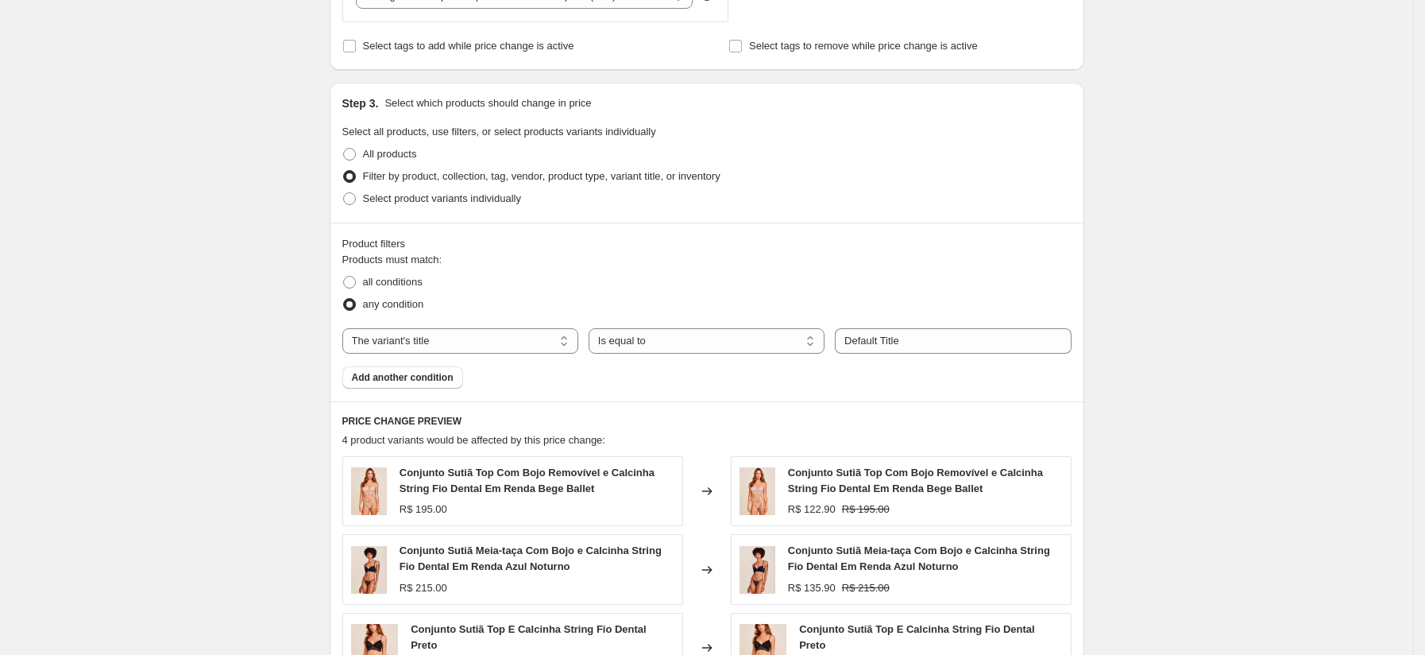
scroll to position [708, 0]
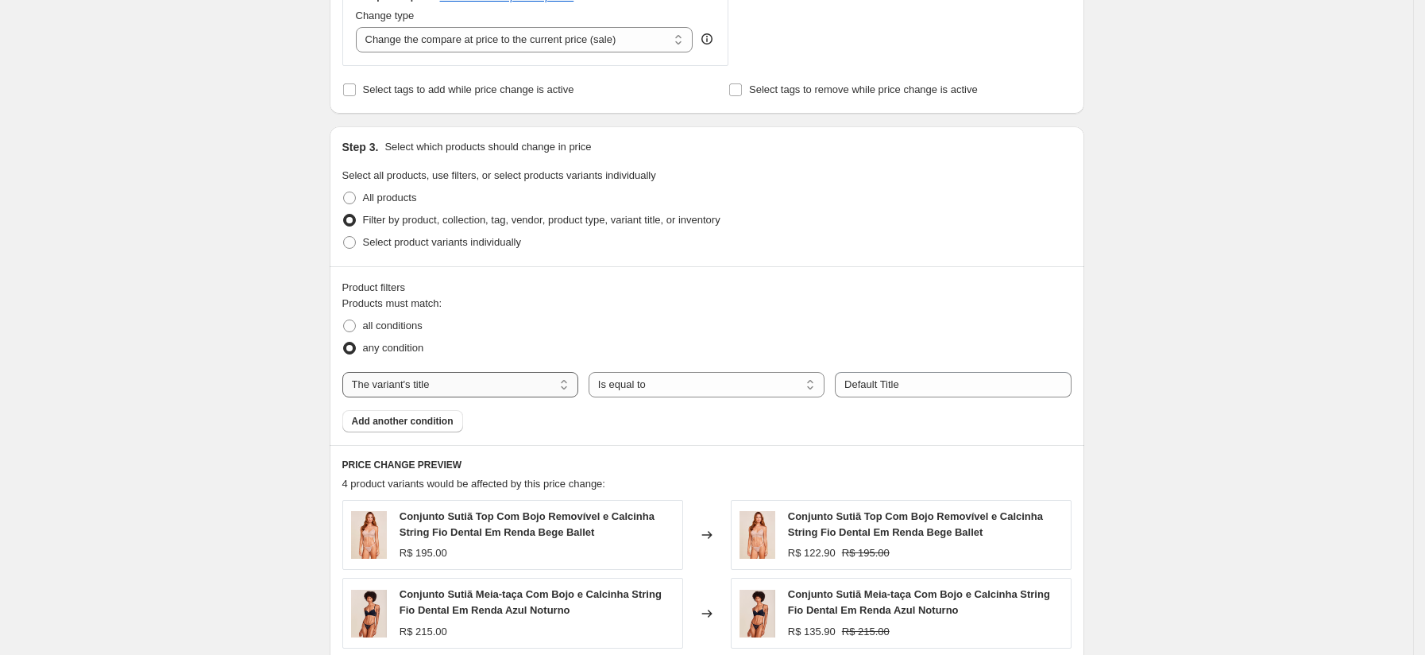
click at [491, 377] on select "The product The product's collection The product's tag The product's vendor The…" at bounding box center [460, 384] width 236 height 25
click at [638, 380] on select "Is equal to Is not equal to Contains" at bounding box center [707, 384] width 236 height 25
click at [938, 397] on input "Default Title" at bounding box center [953, 384] width 236 height 25
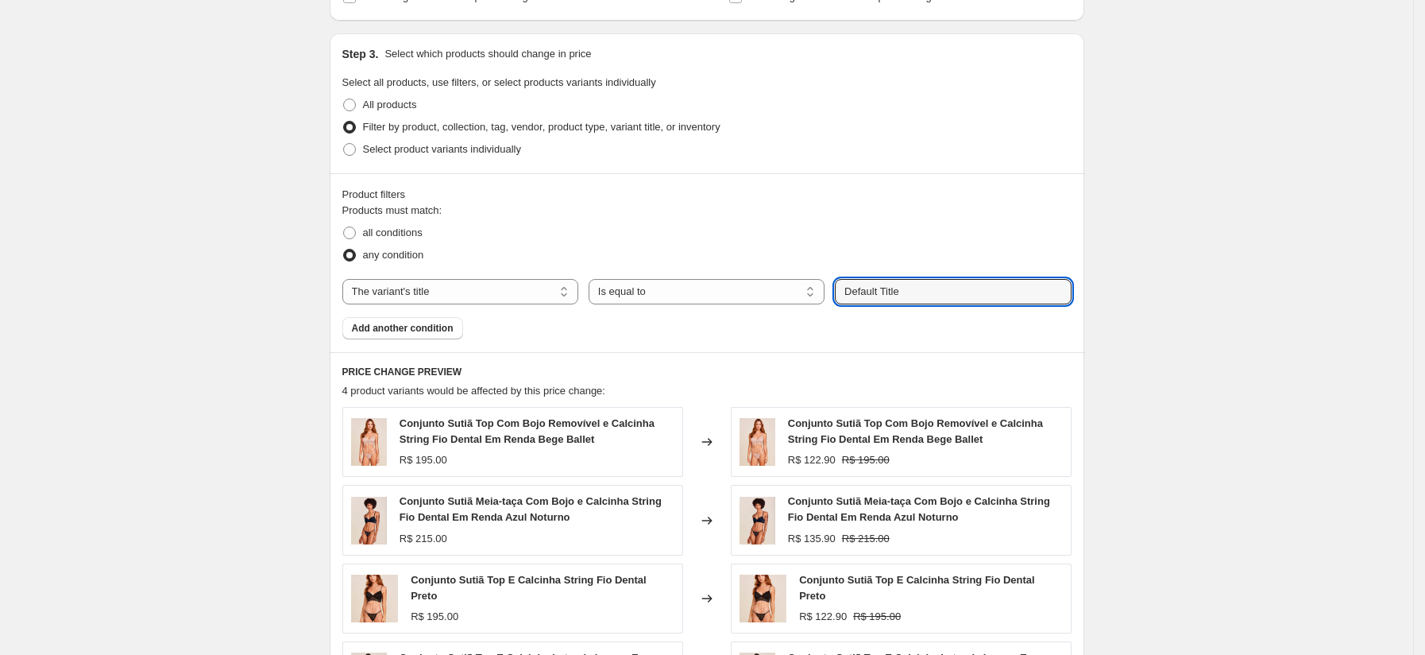
scroll to position [790, 0]
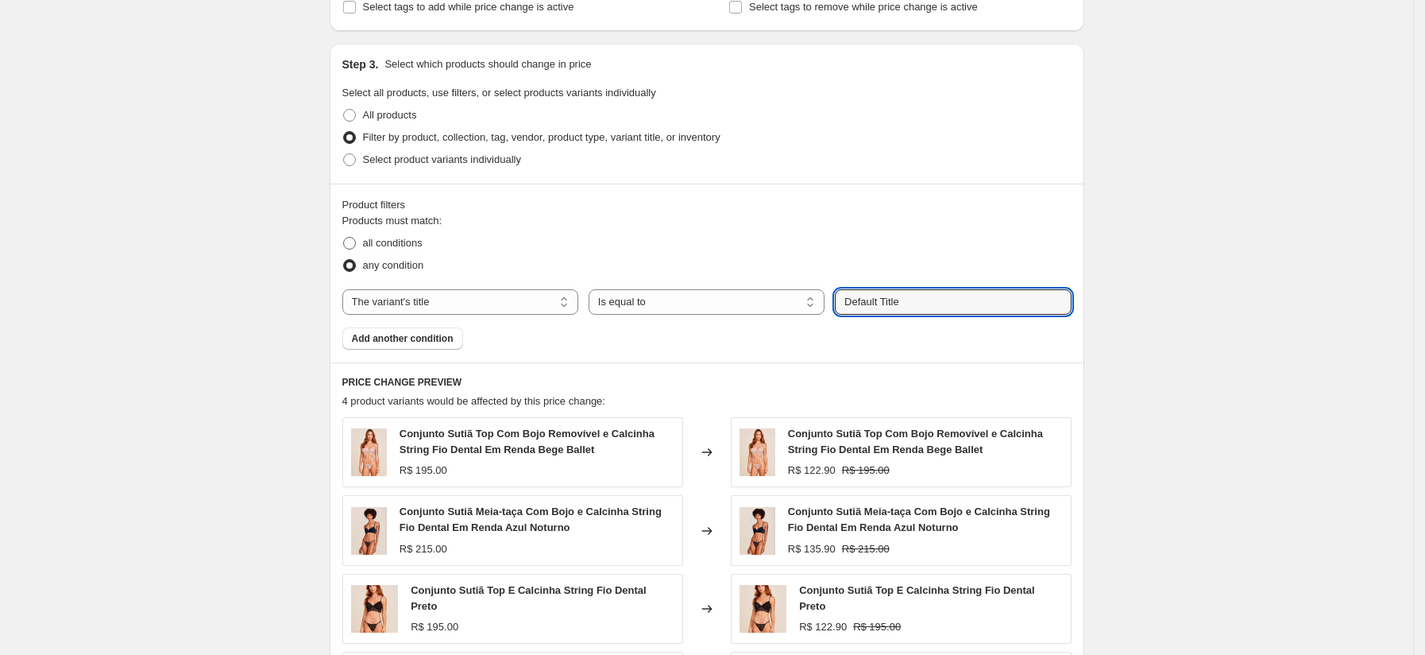
click at [421, 245] on span "all conditions" at bounding box center [393, 243] width 60 height 12
click at [344, 238] on input "all conditions" at bounding box center [343, 237] width 1 height 1
radio input "true"
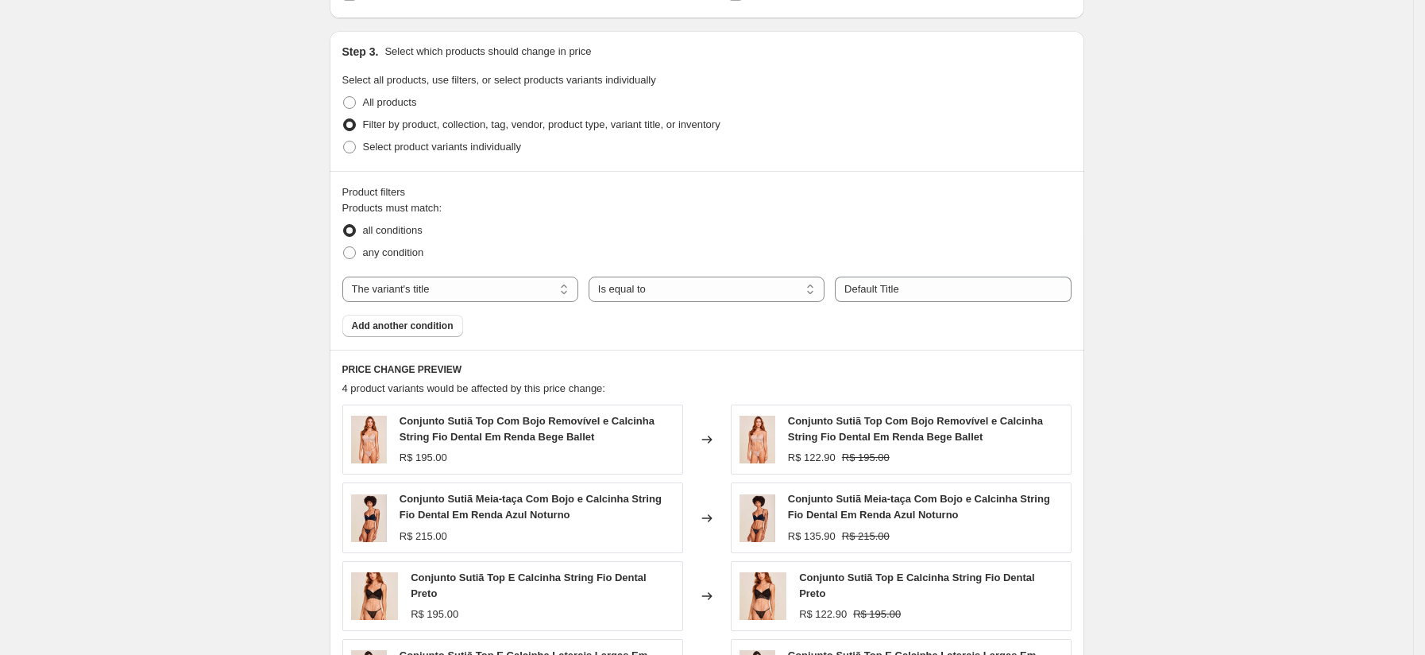
scroll to position [805, 0]
click at [667, 286] on select "Is equal to Is not equal to Contains" at bounding box center [707, 287] width 236 height 25
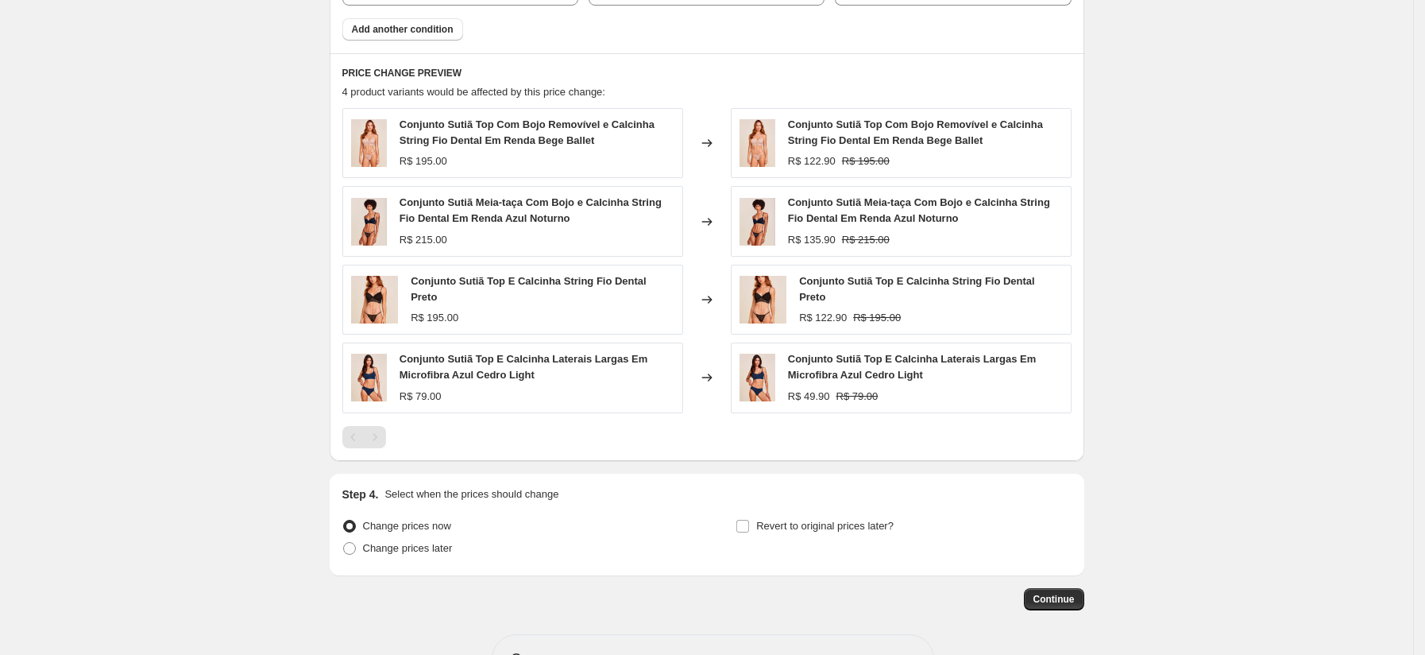
scroll to position [1148, 0]
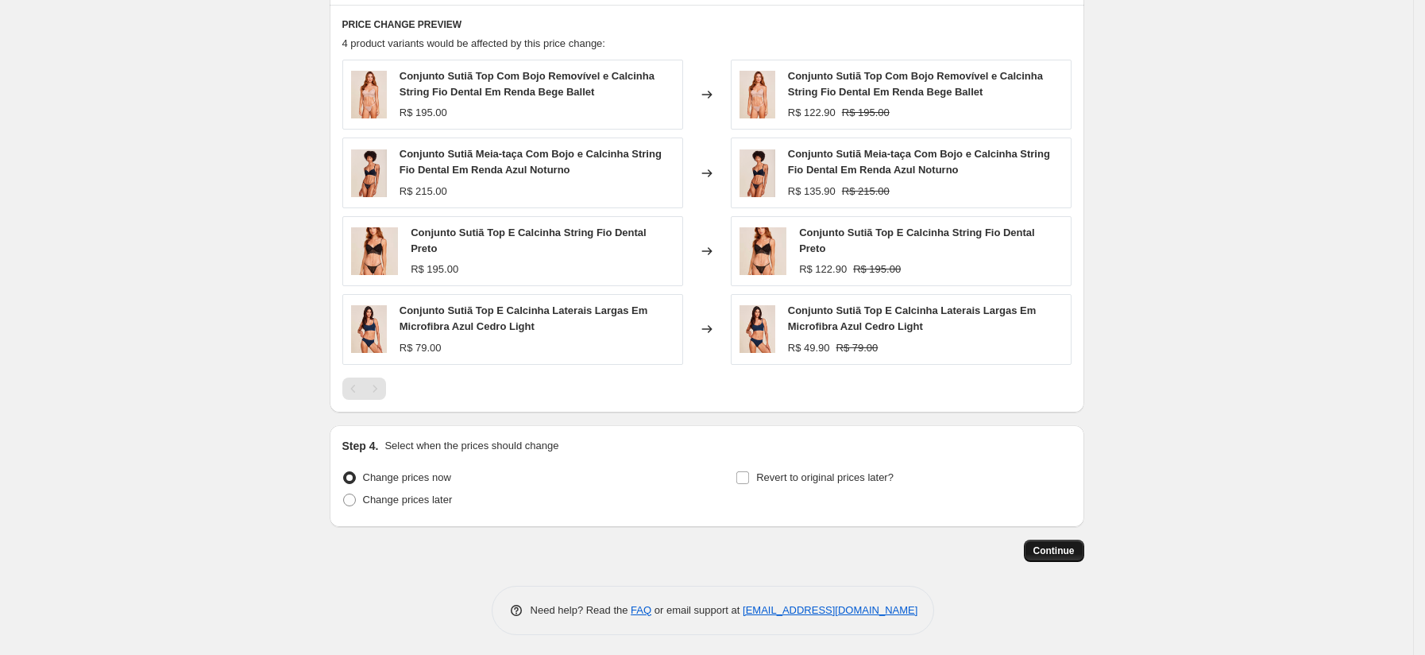
click at [1040, 544] on span "Continue" at bounding box center [1053, 550] width 41 height 13
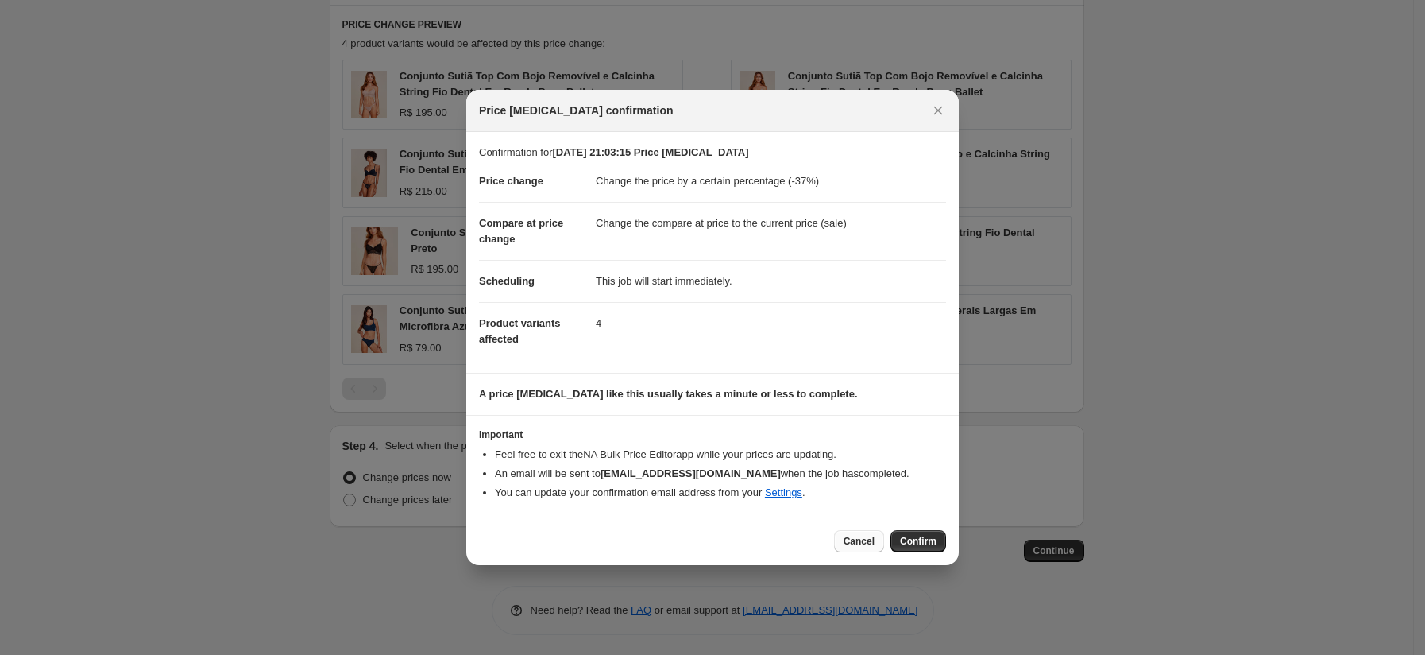
click at [870, 545] on span "Cancel" at bounding box center [859, 541] width 31 height 13
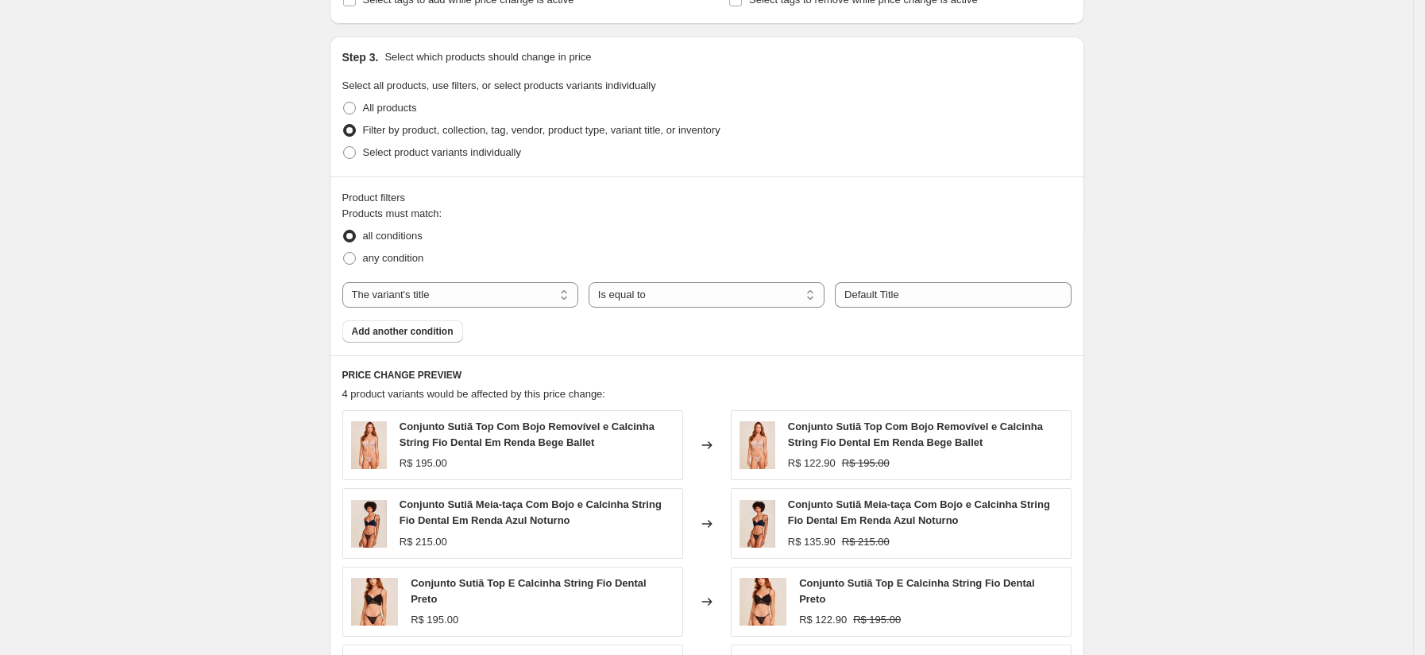
scroll to position [793, 0]
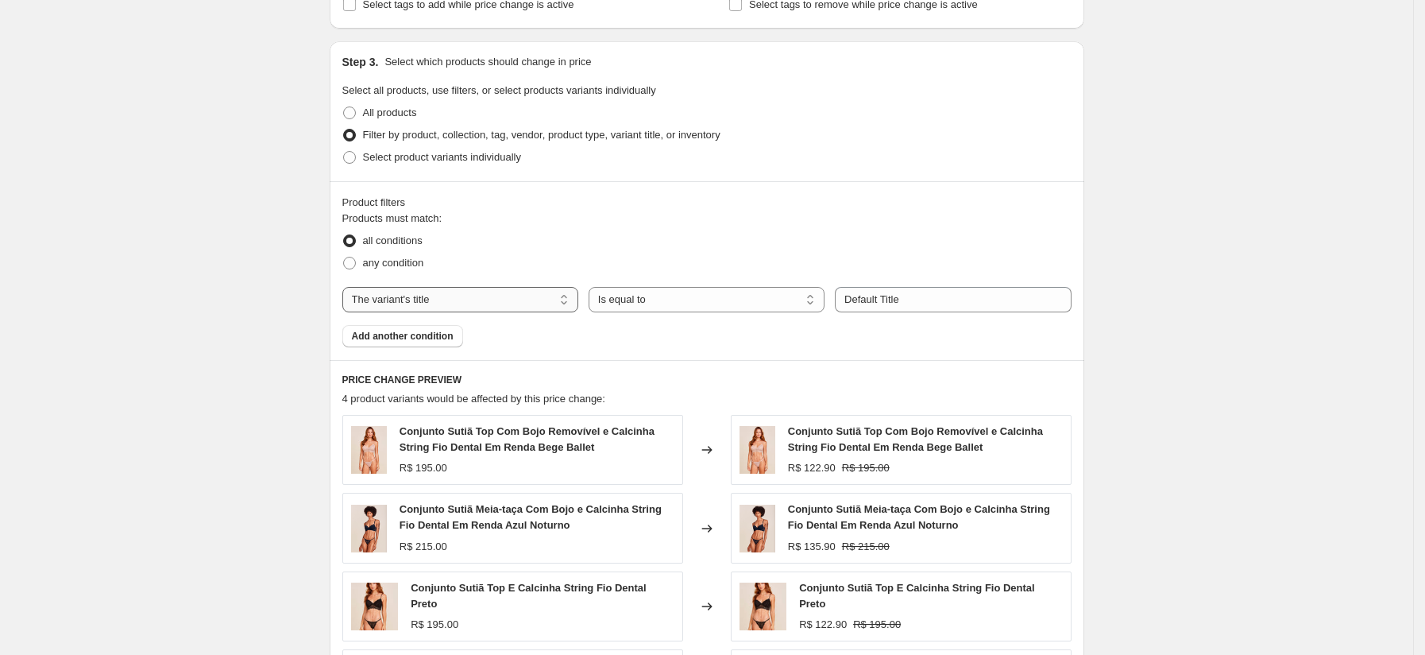
click at [423, 303] on select "The product The product's collection The product's tag The product's vendor The…" at bounding box center [460, 299] width 236 height 25
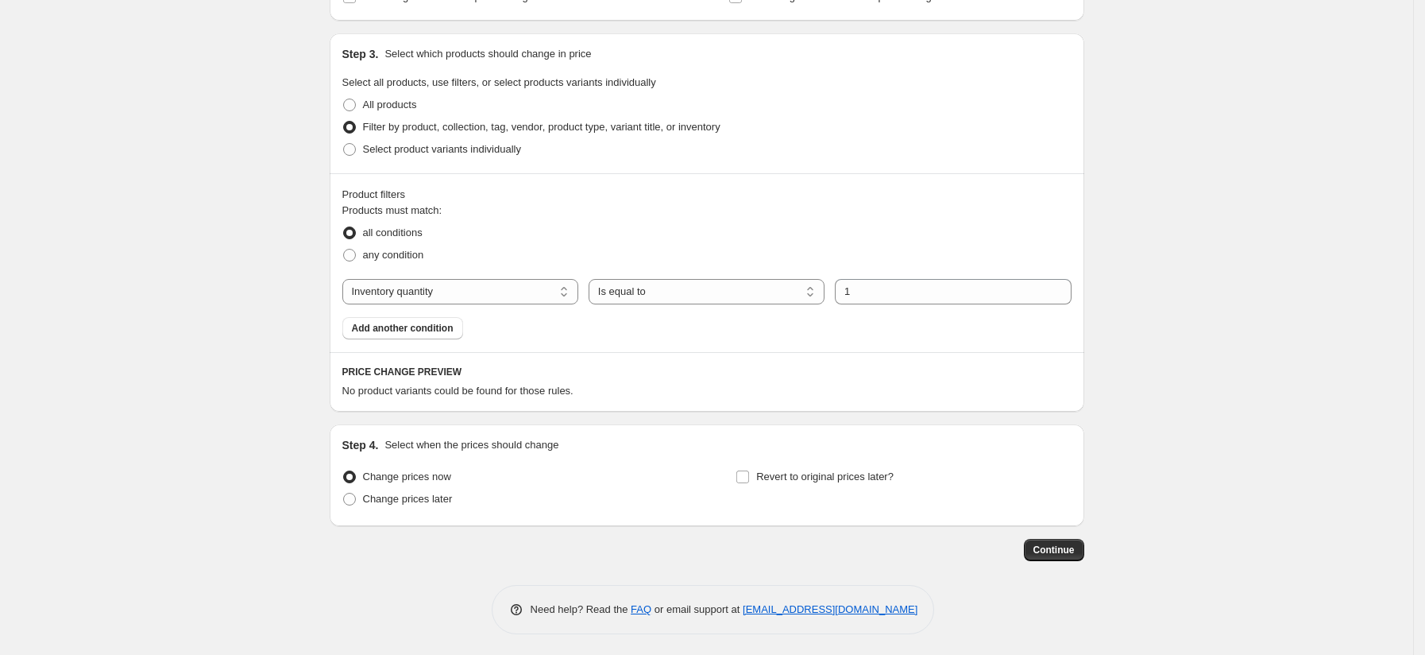
scroll to position [804, 0]
click at [490, 290] on select "The product The product's collection The product's tag The product's vendor The…" at bounding box center [460, 288] width 236 height 25
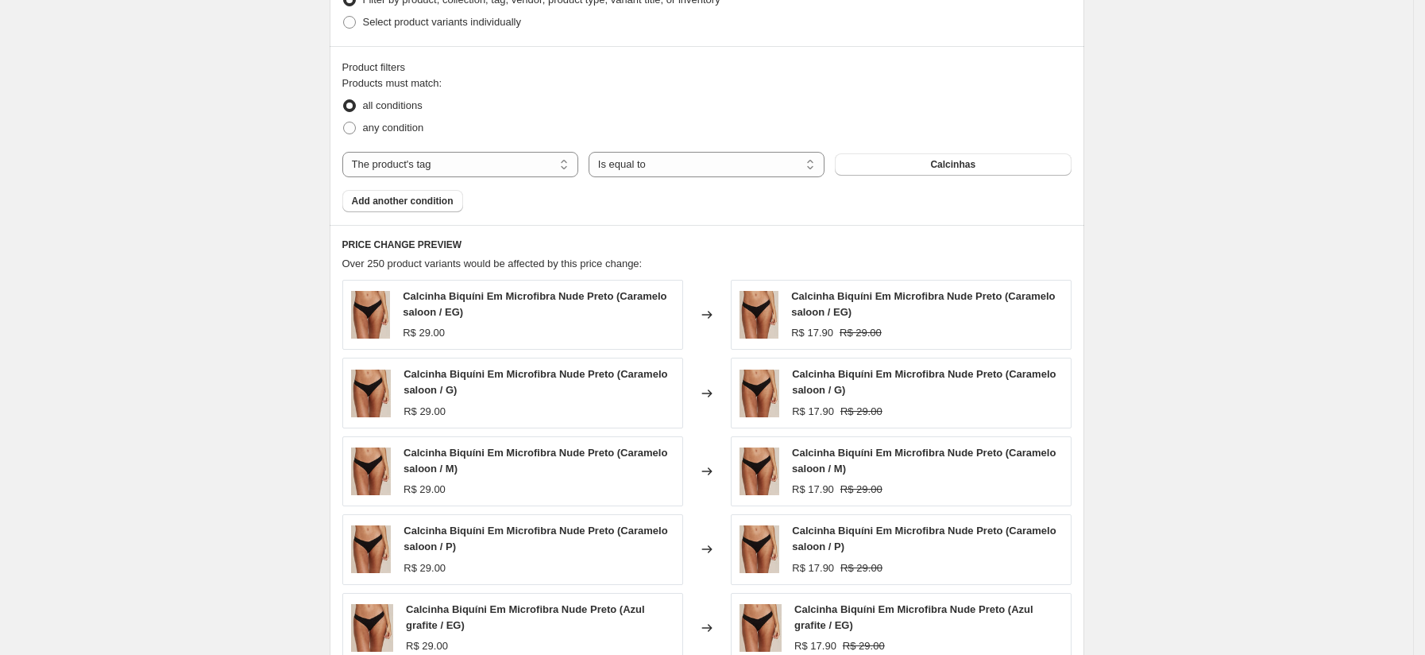
scroll to position [917, 0]
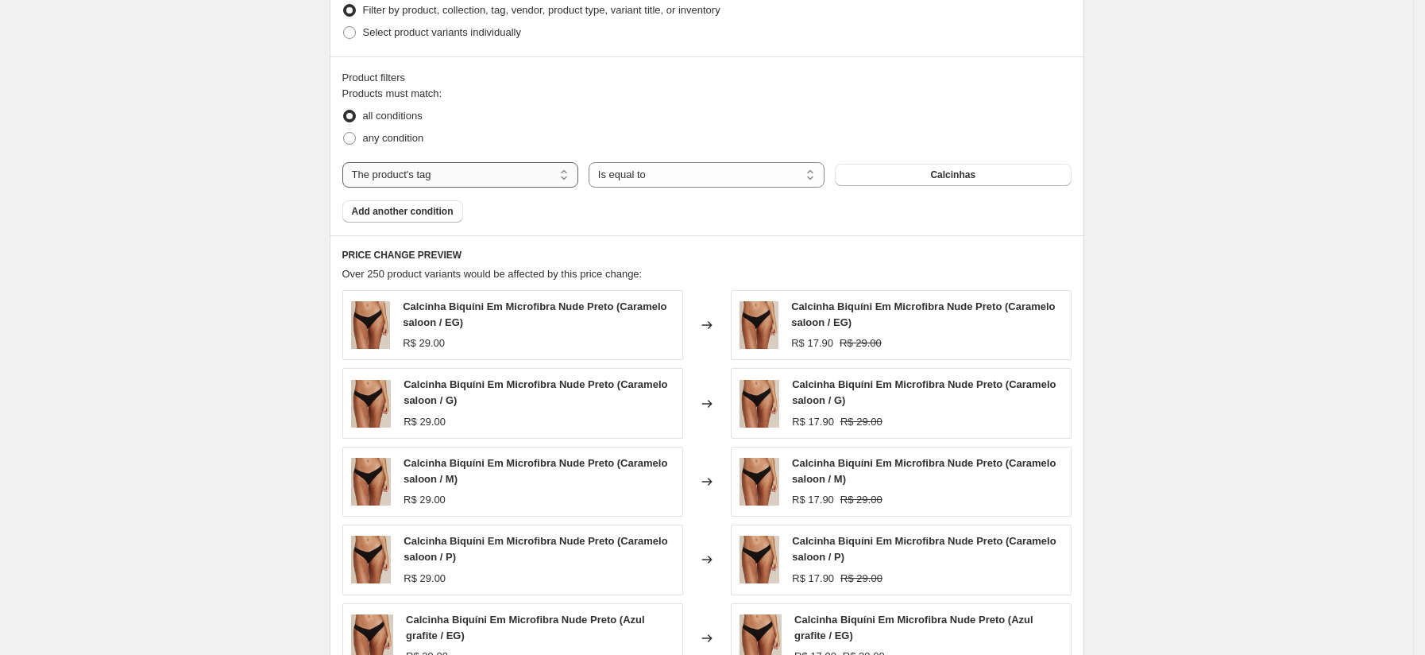
click at [481, 176] on select "The product The product's collection The product's tag The product's vendor The…" at bounding box center [460, 174] width 236 height 25
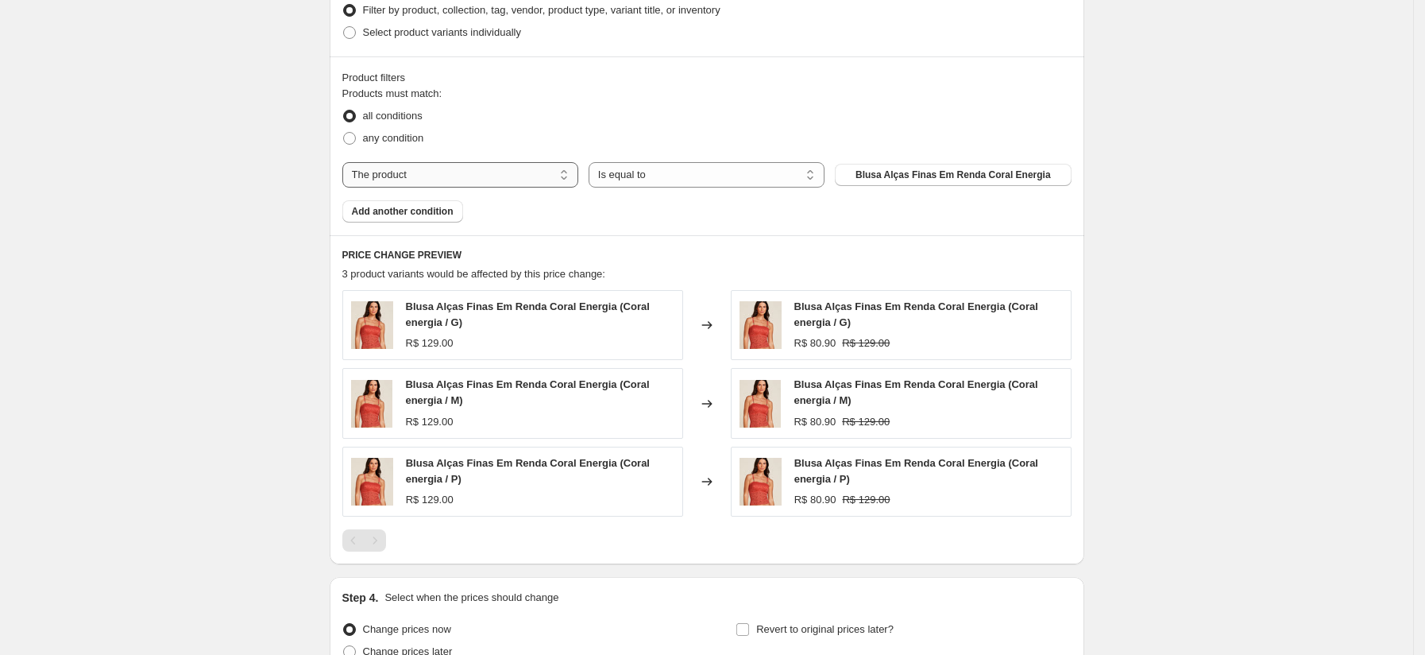
click at [453, 184] on select "The product The product's collection The product's tag The product's vendor The…" at bounding box center [460, 174] width 236 height 25
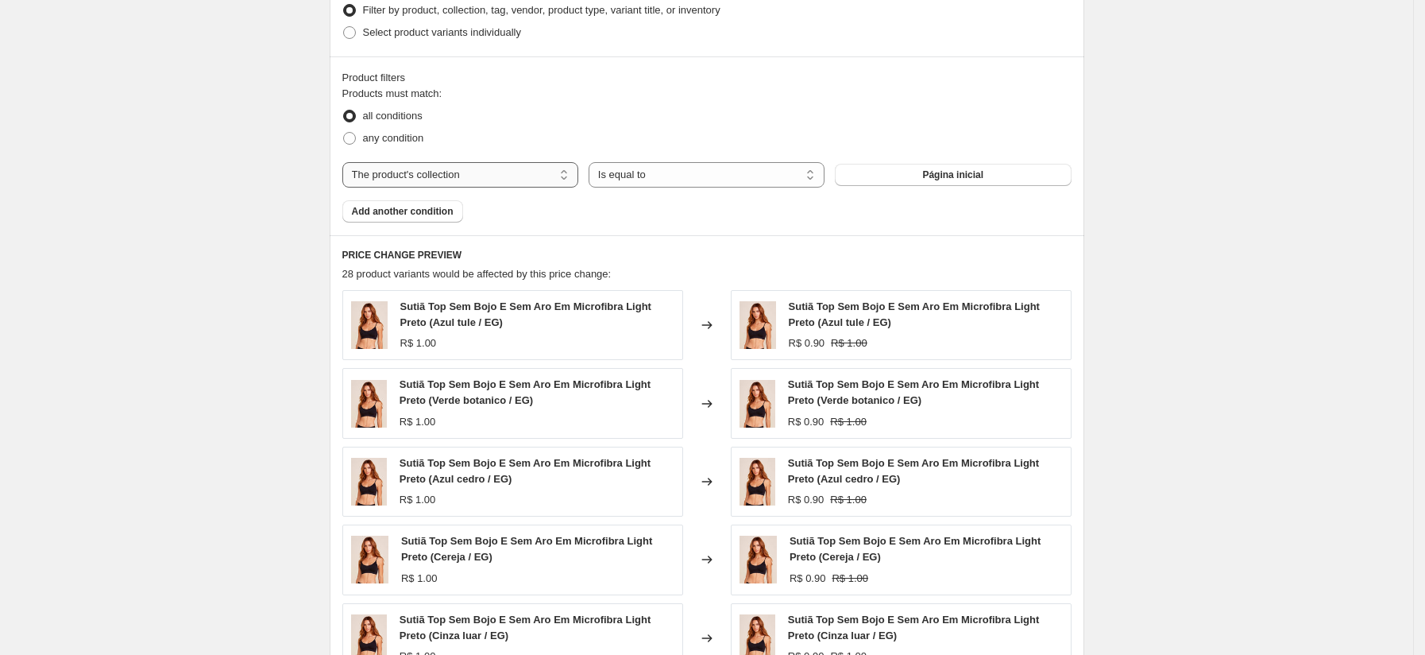
click at [462, 182] on select "The product The product's collection The product's tag The product's vendor The…" at bounding box center [460, 174] width 236 height 25
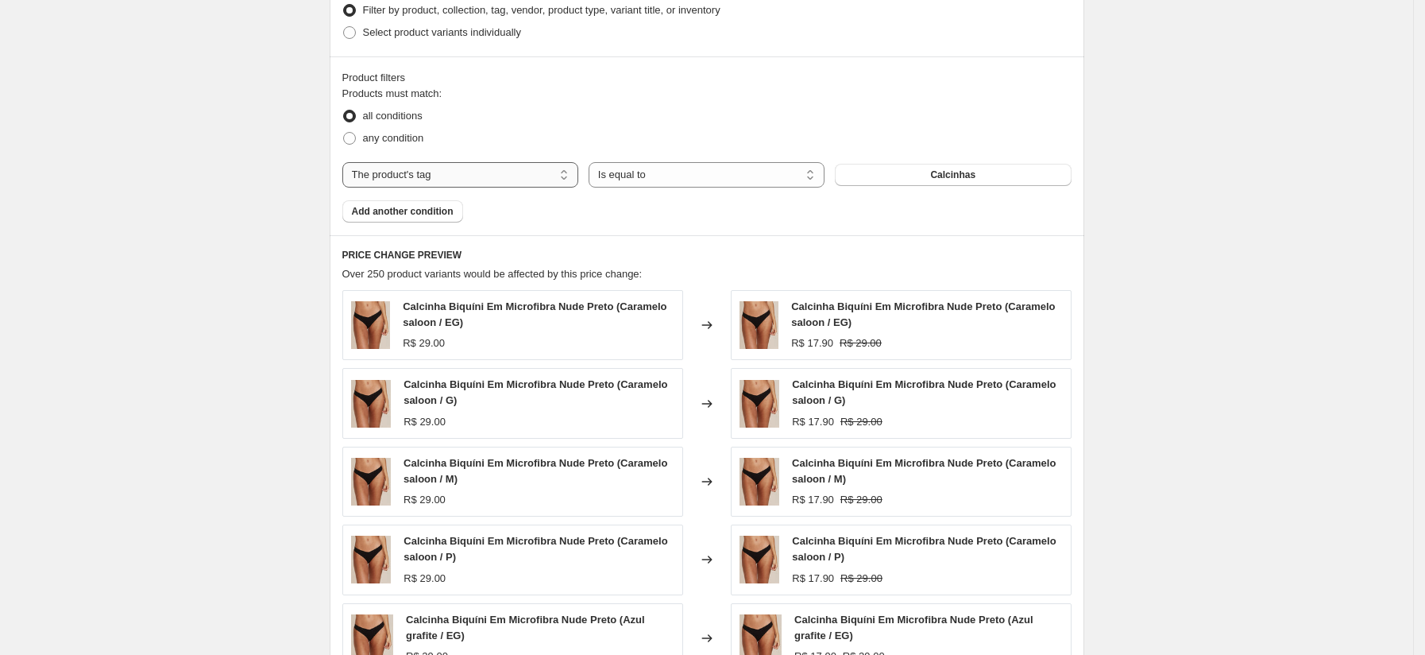
click at [473, 180] on select "The product The product's collection The product's tag The product's vendor The…" at bounding box center [460, 174] width 236 height 25
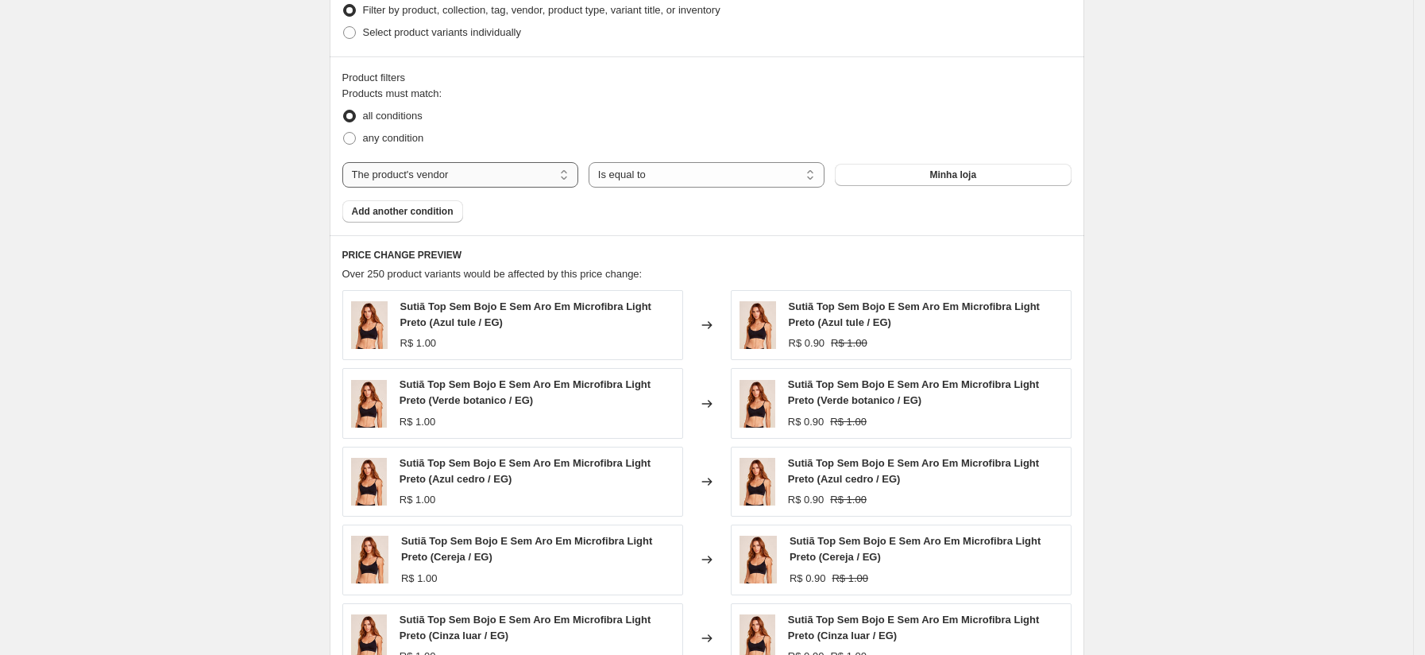
click at [471, 183] on select "The product The product's collection The product's tag The product's vendor The…" at bounding box center [460, 174] width 236 height 25
click at [497, 176] on select "The product The product's collection The product's tag The product's vendor The…" at bounding box center [460, 174] width 236 height 25
select select "title"
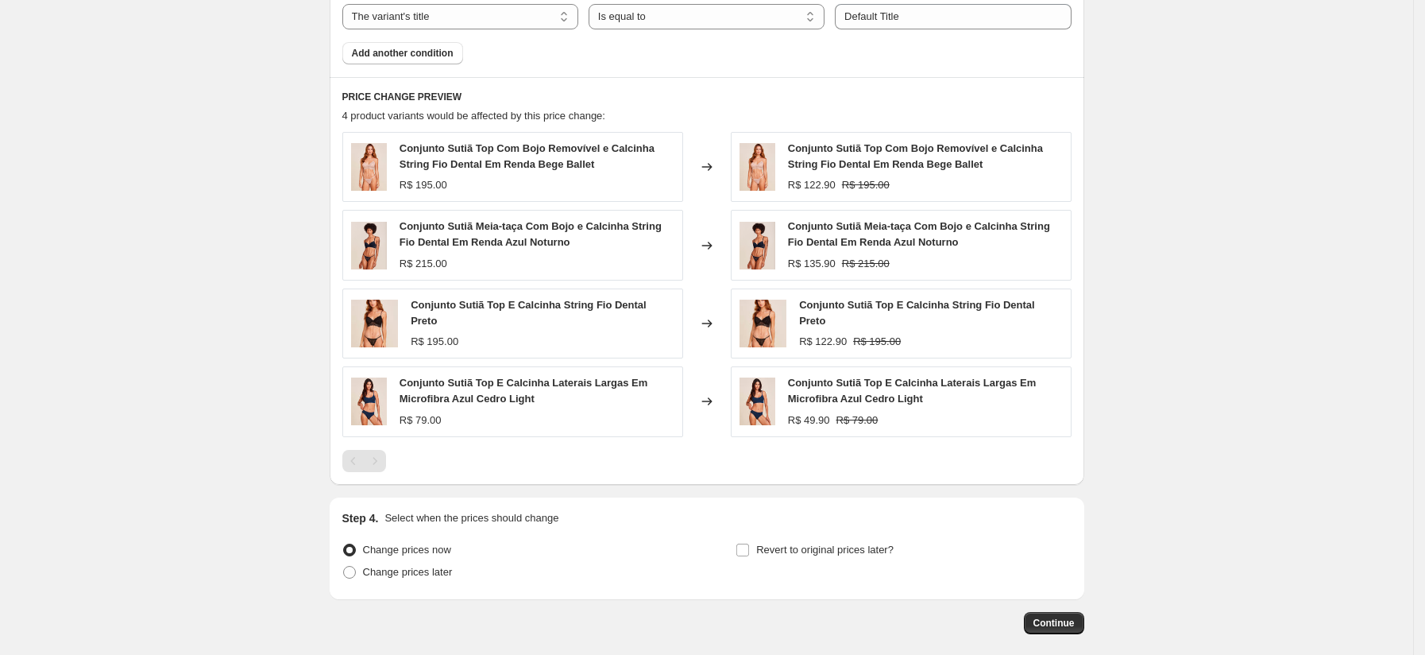
scroll to position [1148, 0]
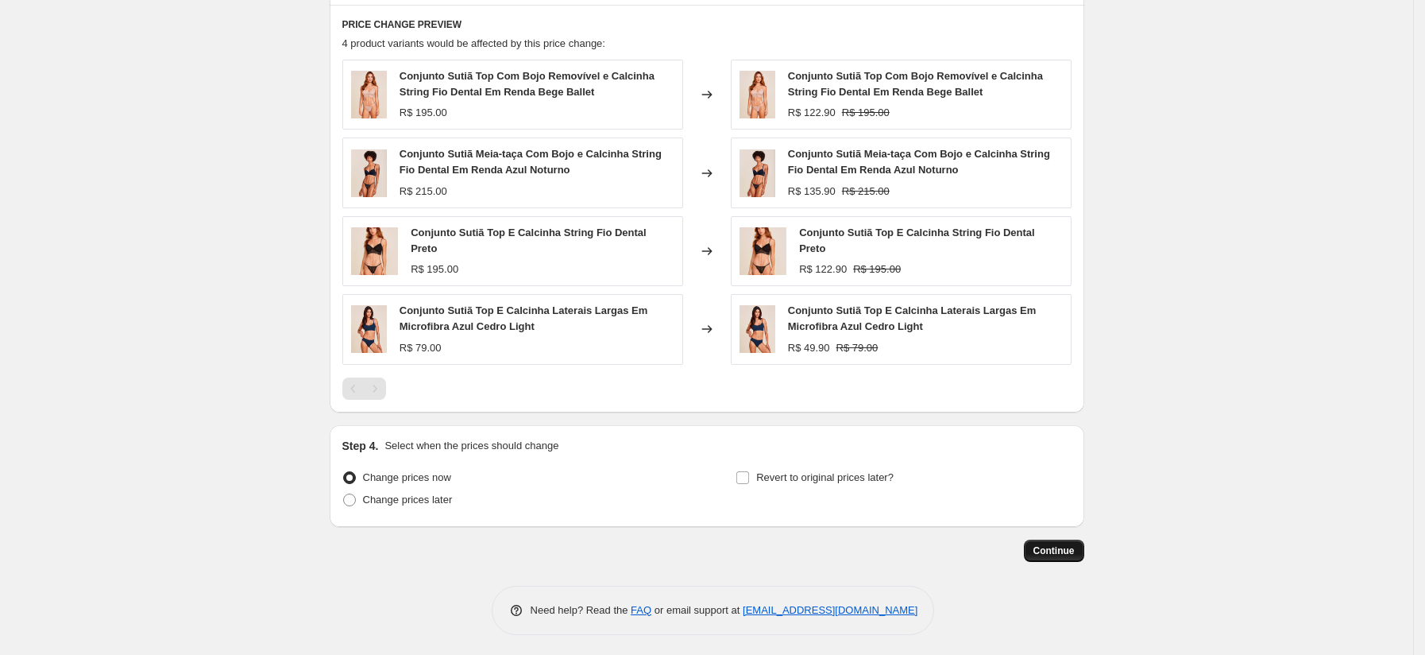
click at [1065, 544] on span "Continue" at bounding box center [1053, 550] width 41 height 13
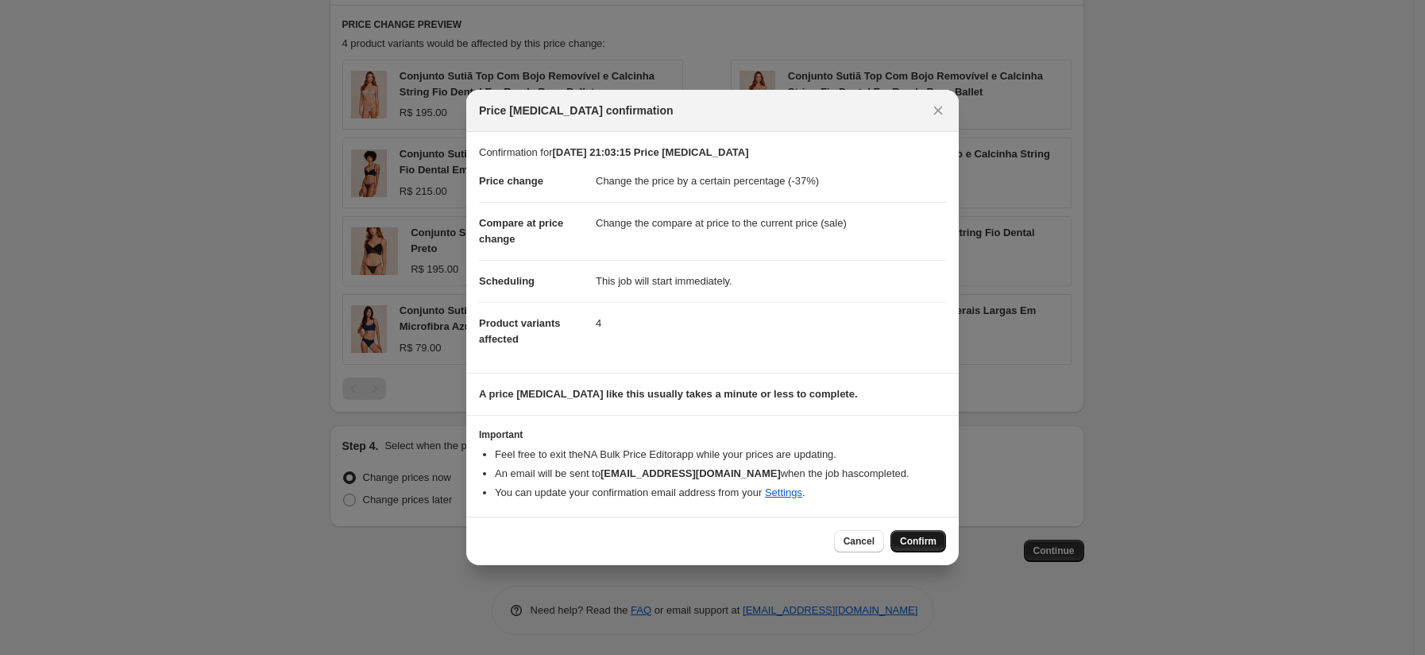
click at [923, 533] on button "Confirm" at bounding box center [918, 541] width 56 height 22
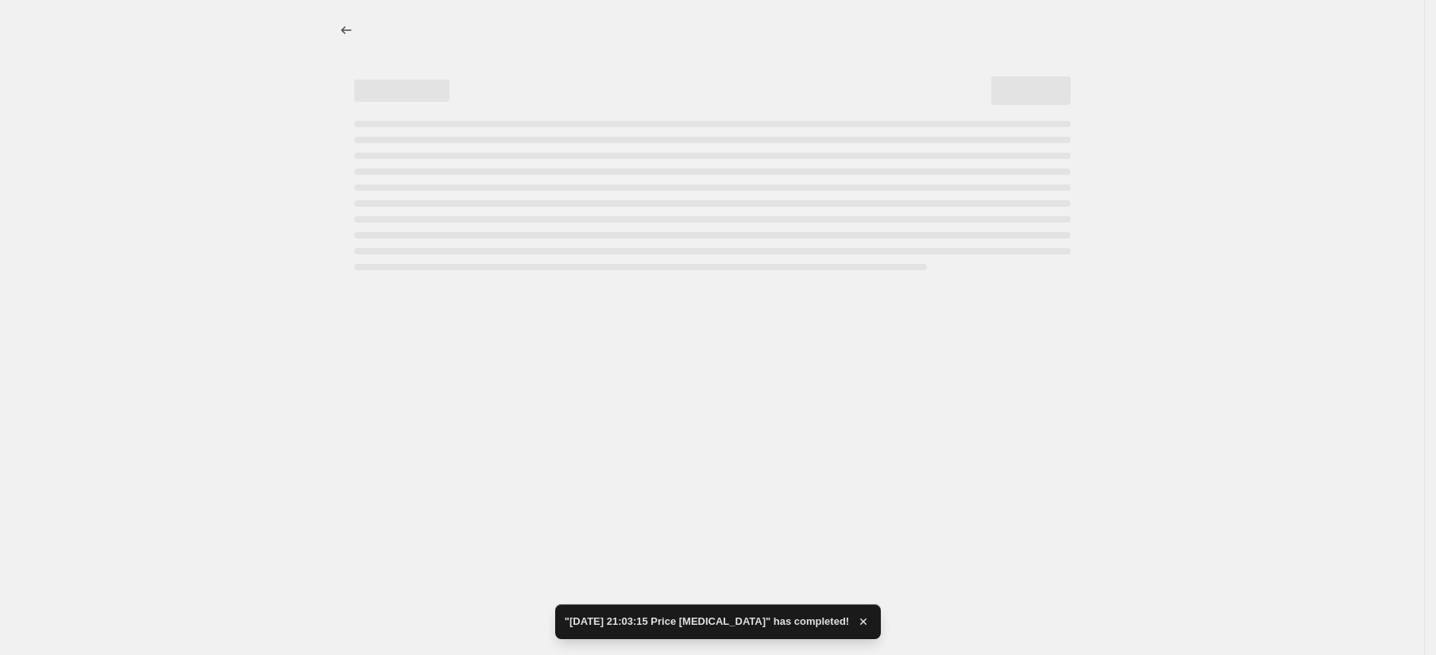
select select "percentage"
select select "title"
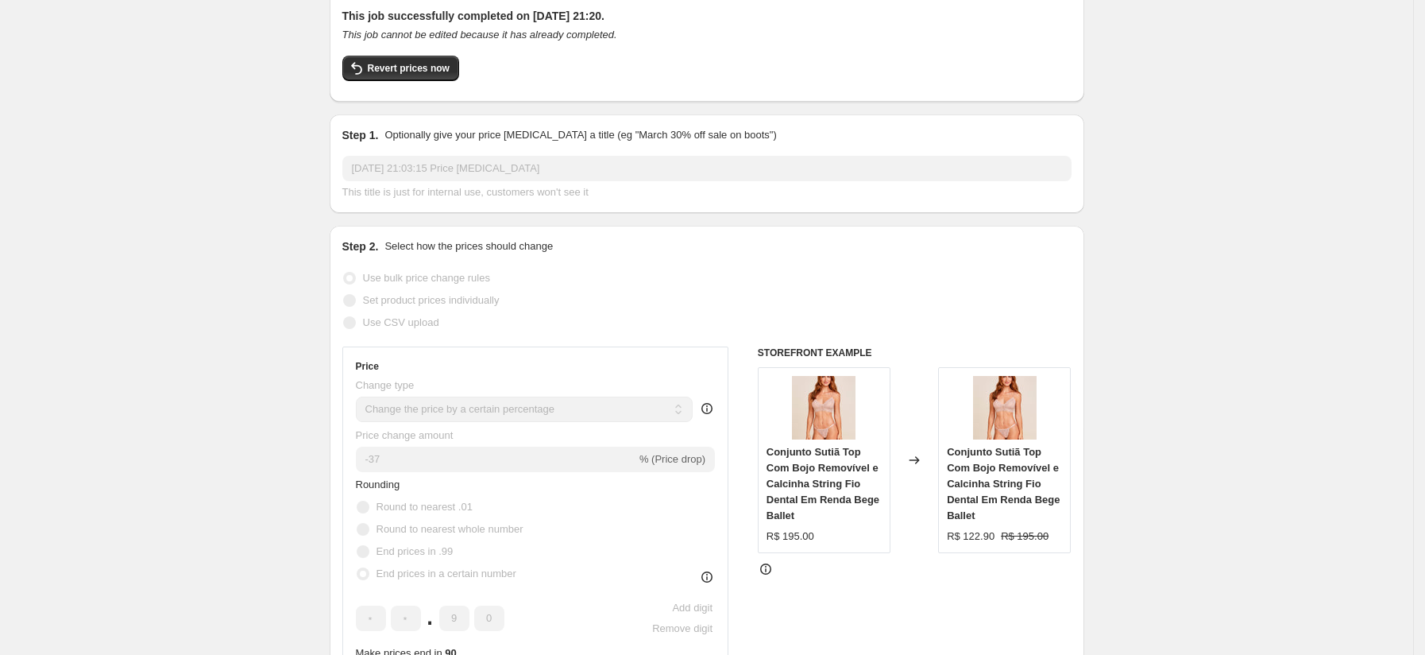
scroll to position [120, 0]
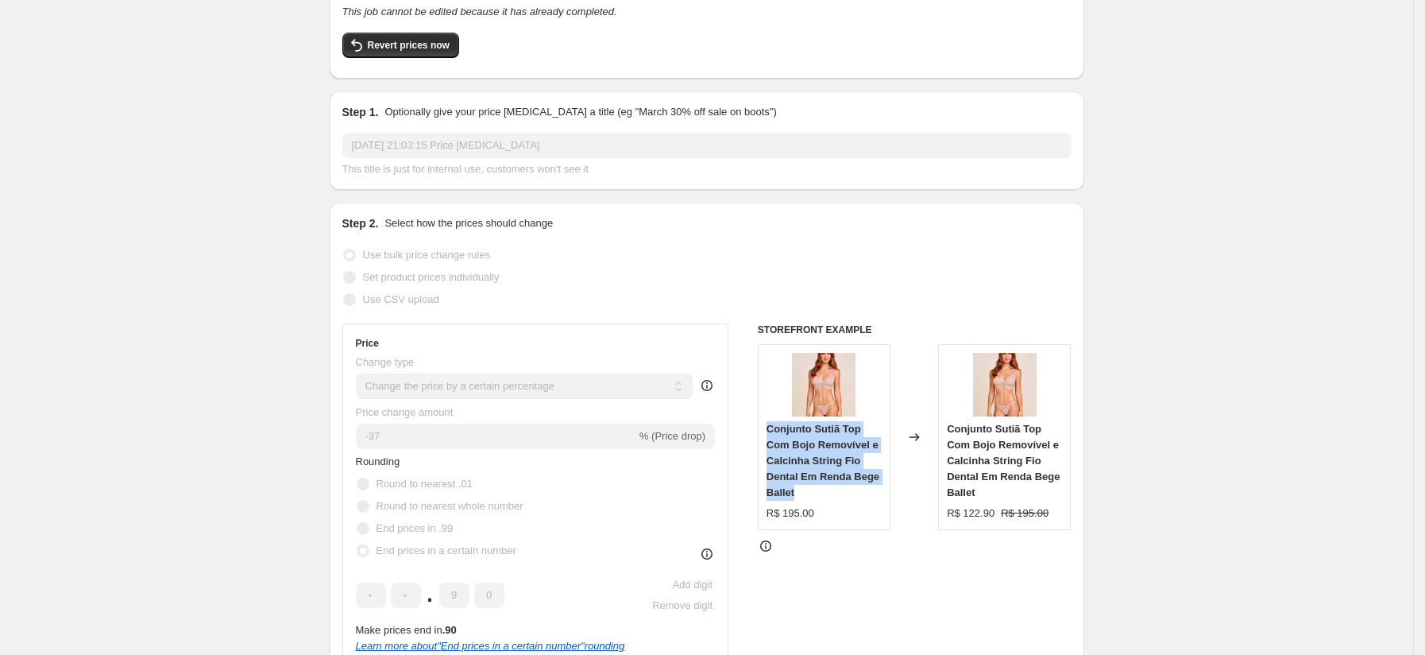
drag, startPoint x: 809, startPoint y: 491, endPoint x: 771, endPoint y: 423, distance: 78.2
click at [771, 421] on div "Conjunto Sutiã Top Com Bojo Removível e Calcinha String Fio Dental Em Renda Beg…" at bounding box center [824, 460] width 115 height 79
copy span "Conjunto Sutiã Top Com Bojo Removível e Calcinha String Fio Dental Em Renda Beg…"
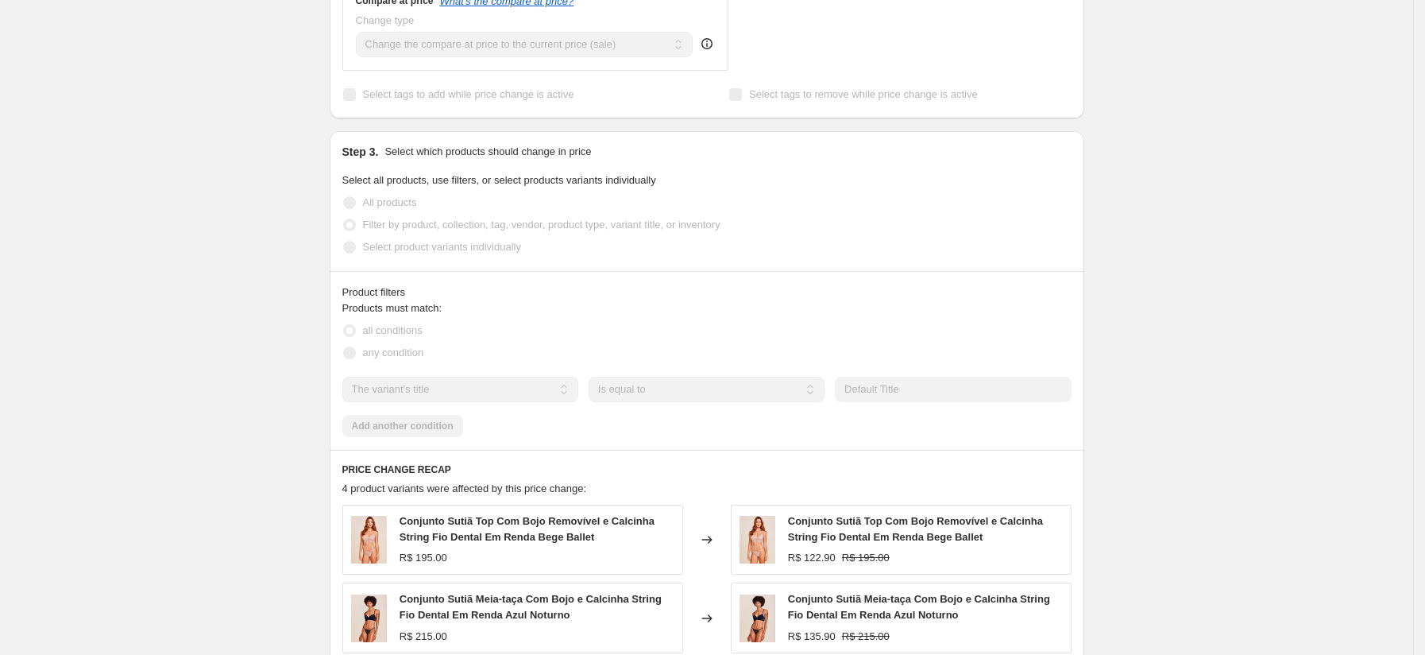
scroll to position [0, 0]
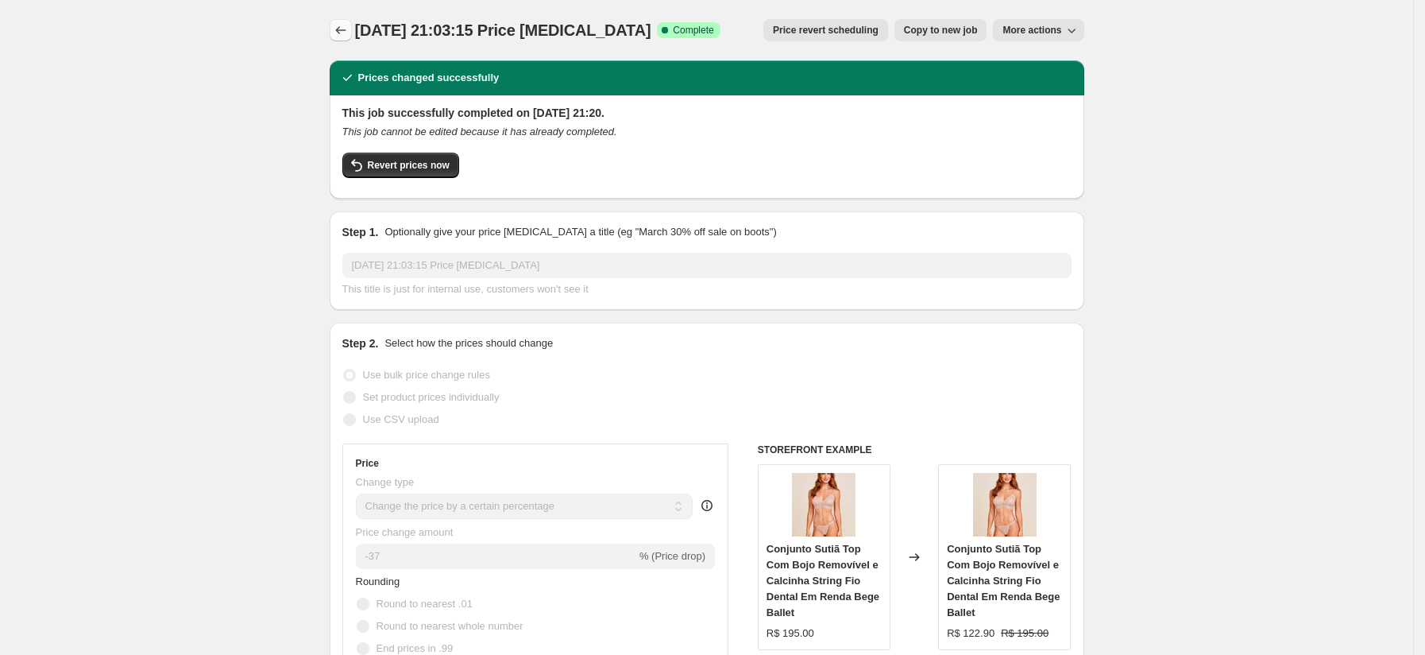
click at [346, 41] on div "1 de set. de 2025, 21:03:15 Price change job. This page is ready 1 de set. de 2…" at bounding box center [707, 30] width 755 height 60
click at [342, 37] on icon "Price change jobs" at bounding box center [341, 30] width 16 height 16
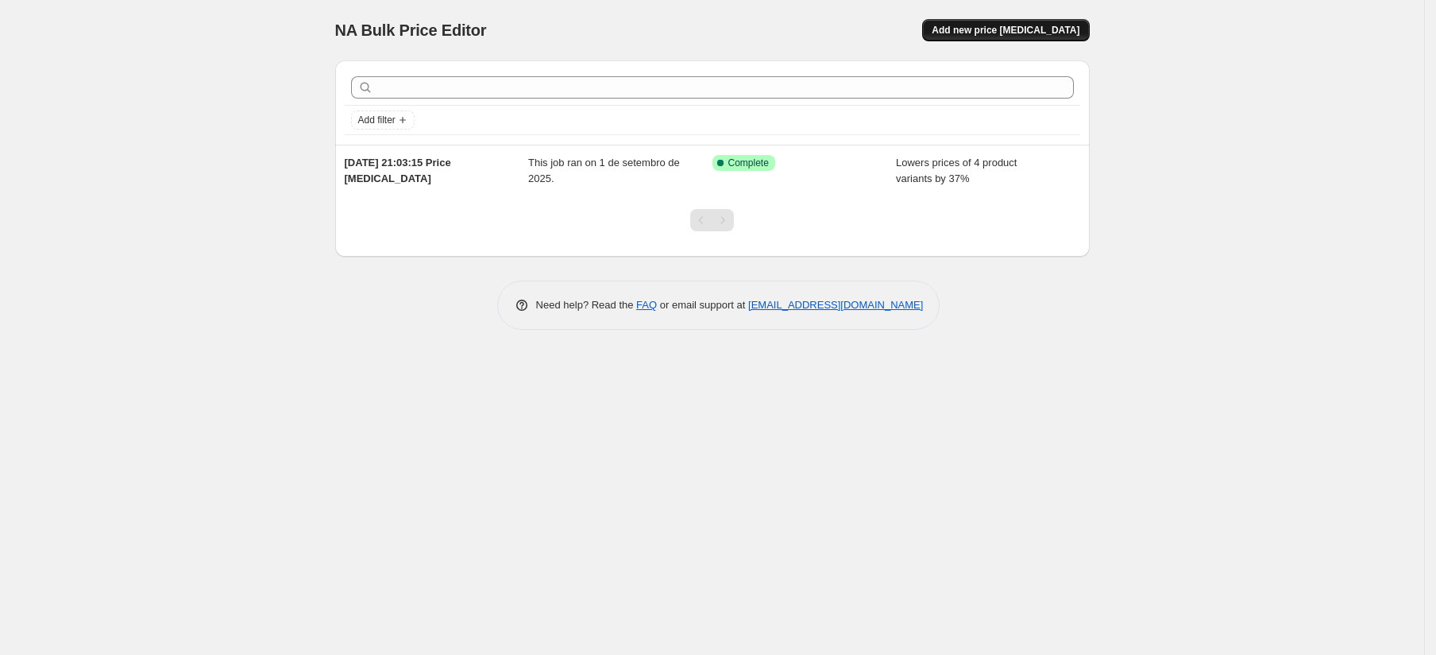
click at [985, 35] on span "Add new price [MEDICAL_DATA]" at bounding box center [1006, 30] width 148 height 13
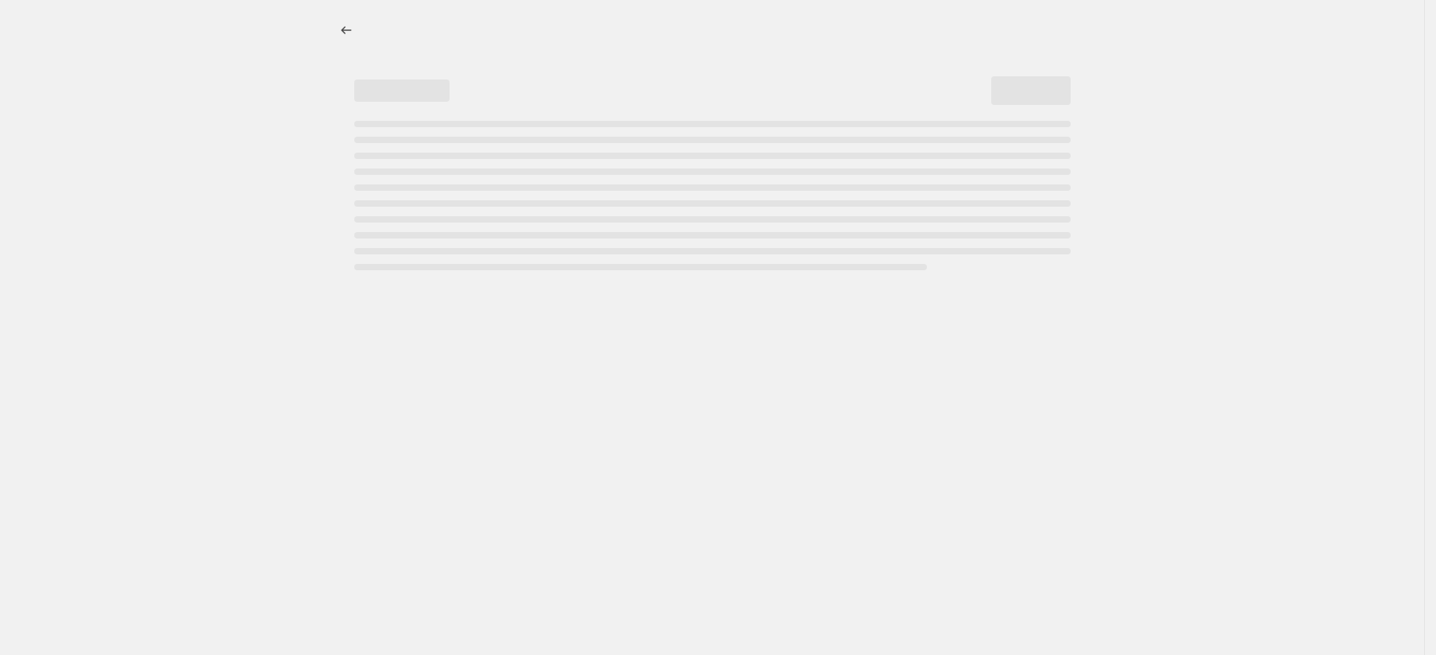
select select "percentage"
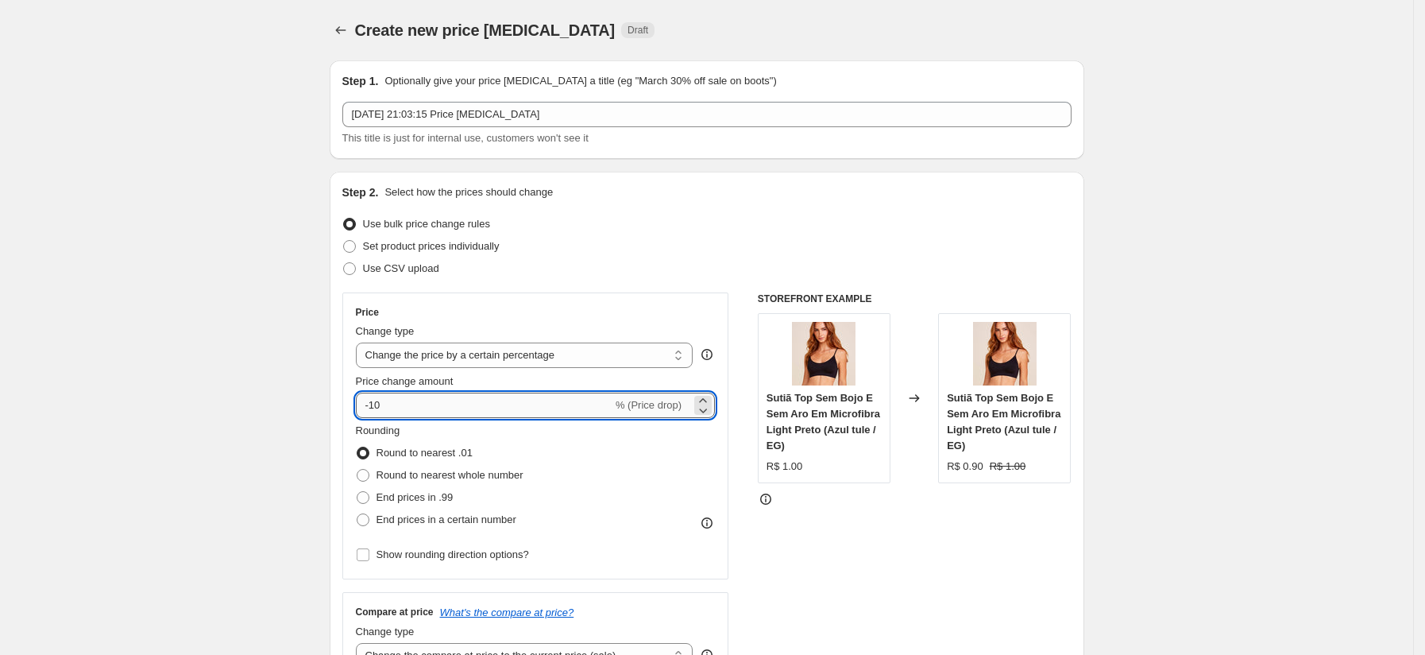
click at [527, 403] on input "-10" at bounding box center [484, 404] width 257 height 25
type input "-1"
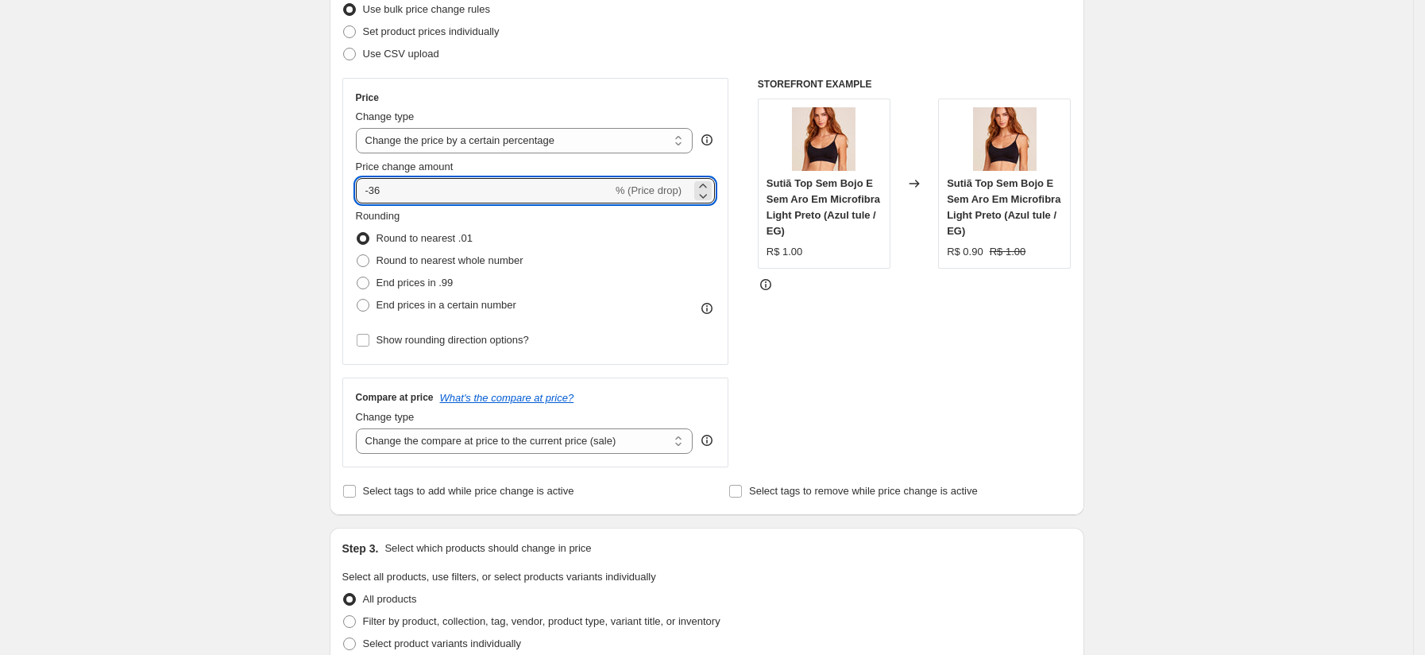
scroll to position [218, 0]
type input "-36"
click at [473, 492] on span "Select tags to add while price change is active" at bounding box center [468, 487] width 211 height 12
click at [356, 492] on input "Select tags to add while price change is active" at bounding box center [349, 487] width 13 height 13
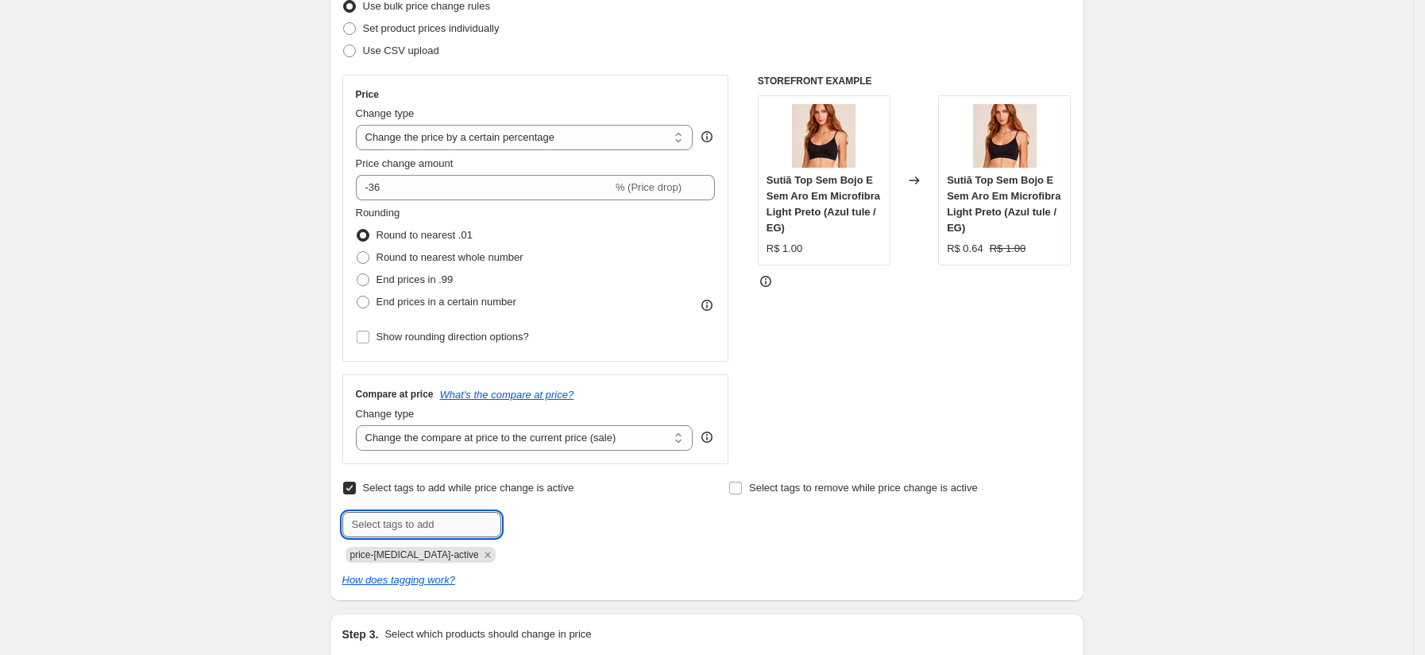
click at [438, 516] on input "text" at bounding box center [421, 524] width 159 height 25
click at [481, 555] on icon "Remove price-change-job-active" at bounding box center [488, 554] width 14 height 14
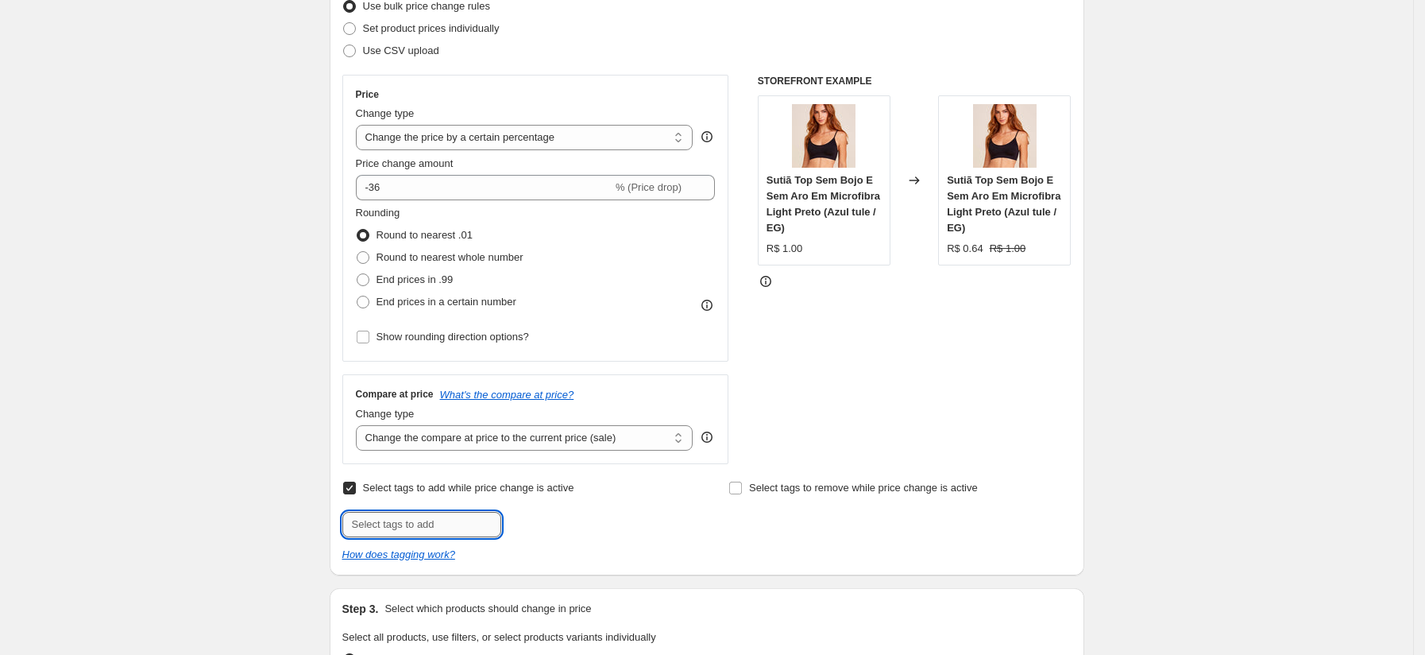
click at [453, 532] on input "text" at bounding box center [421, 524] width 159 height 25
click at [364, 496] on label "Select tags to add while price change is active" at bounding box center [458, 488] width 232 height 22
click at [356, 494] on input "Select tags to add while price change is active" at bounding box center [349, 487] width 13 height 13
checkbox input "false"
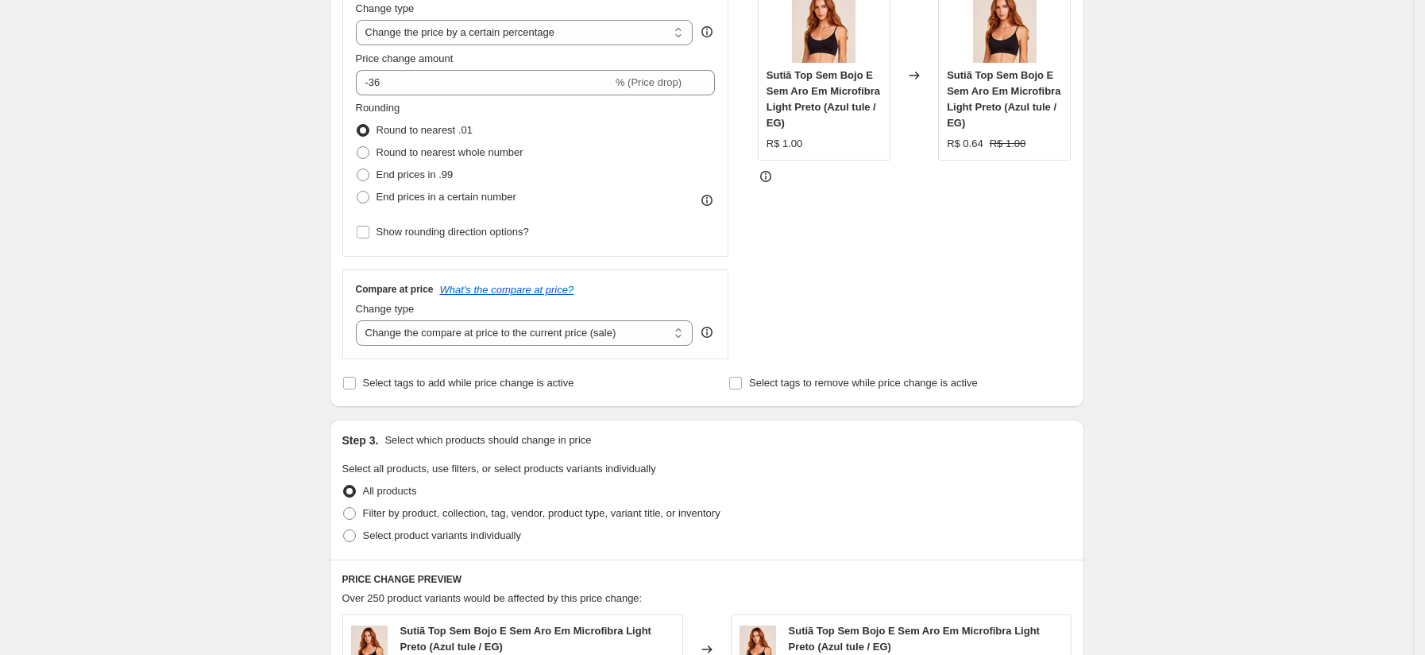
scroll to position [324, 0]
drag, startPoint x: 1371, startPoint y: 289, endPoint x: 1414, endPoint y: 304, distance: 45.5
click at [1386, 304] on div "Create new price change job. This page is ready Create new price change job Dra…" at bounding box center [706, 482] width 1413 height 1613
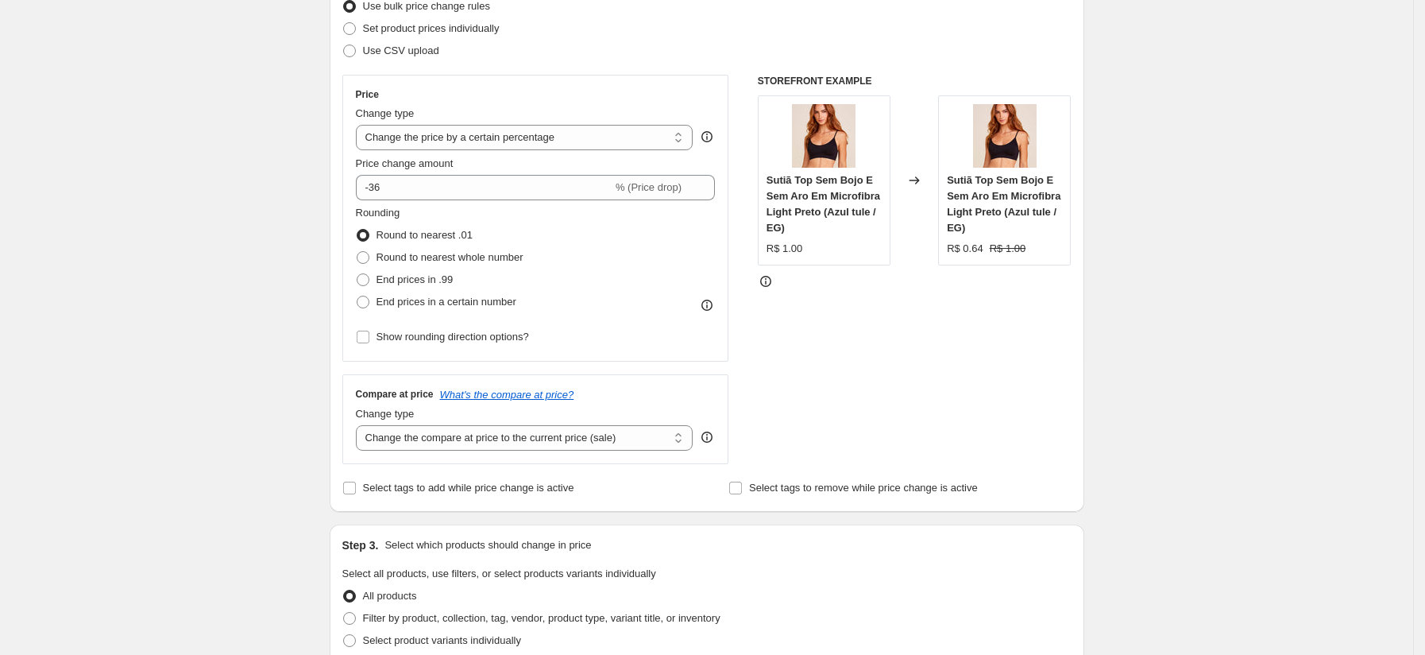
scroll to position [220, 0]
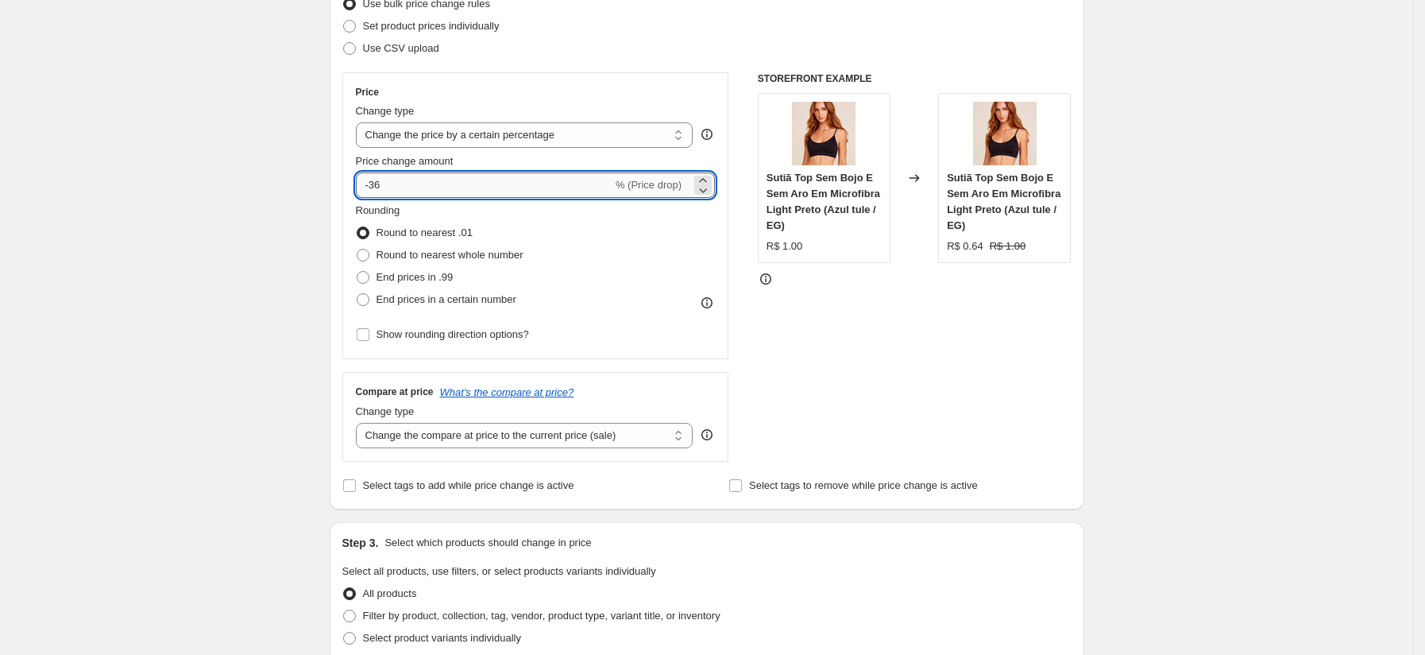
click at [504, 184] on input "-36" at bounding box center [484, 184] width 257 height 25
type input "-37"
click at [420, 283] on span "End prices in .99" at bounding box center [415, 277] width 77 height 12
click at [357, 272] on input "End prices in .99" at bounding box center [357, 271] width 1 height 1
radio input "true"
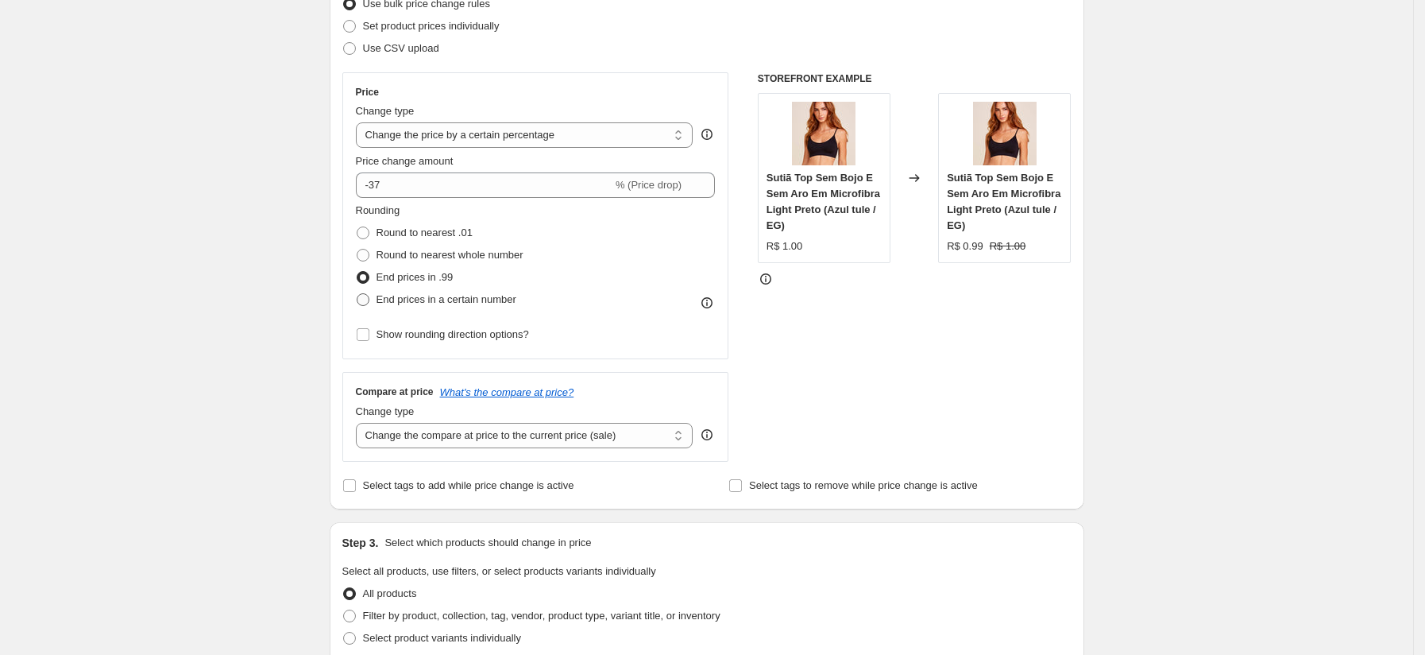
click at [485, 305] on span "End prices in a certain number" at bounding box center [447, 299] width 140 height 12
click at [357, 294] on input "End prices in a certain number" at bounding box center [357, 293] width 1 height 1
radio input "true"
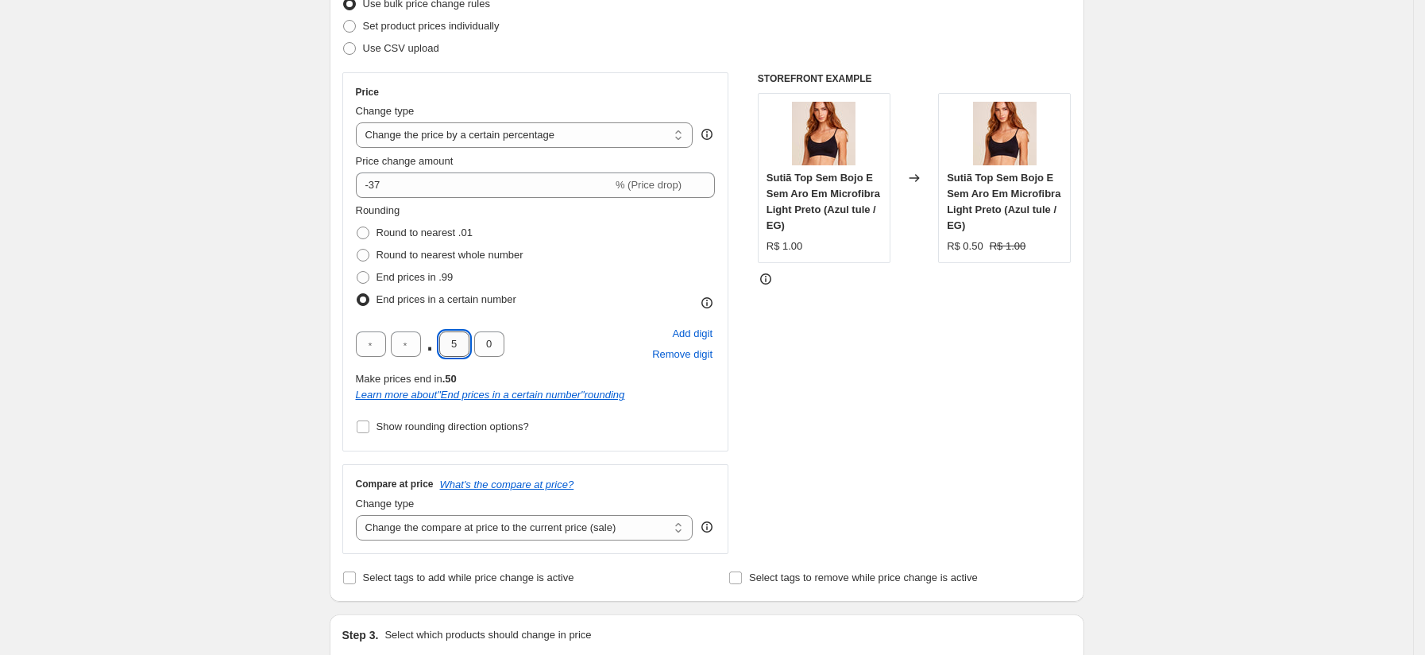
click at [469, 343] on input "5" at bounding box center [454, 343] width 30 height 25
type input "9"
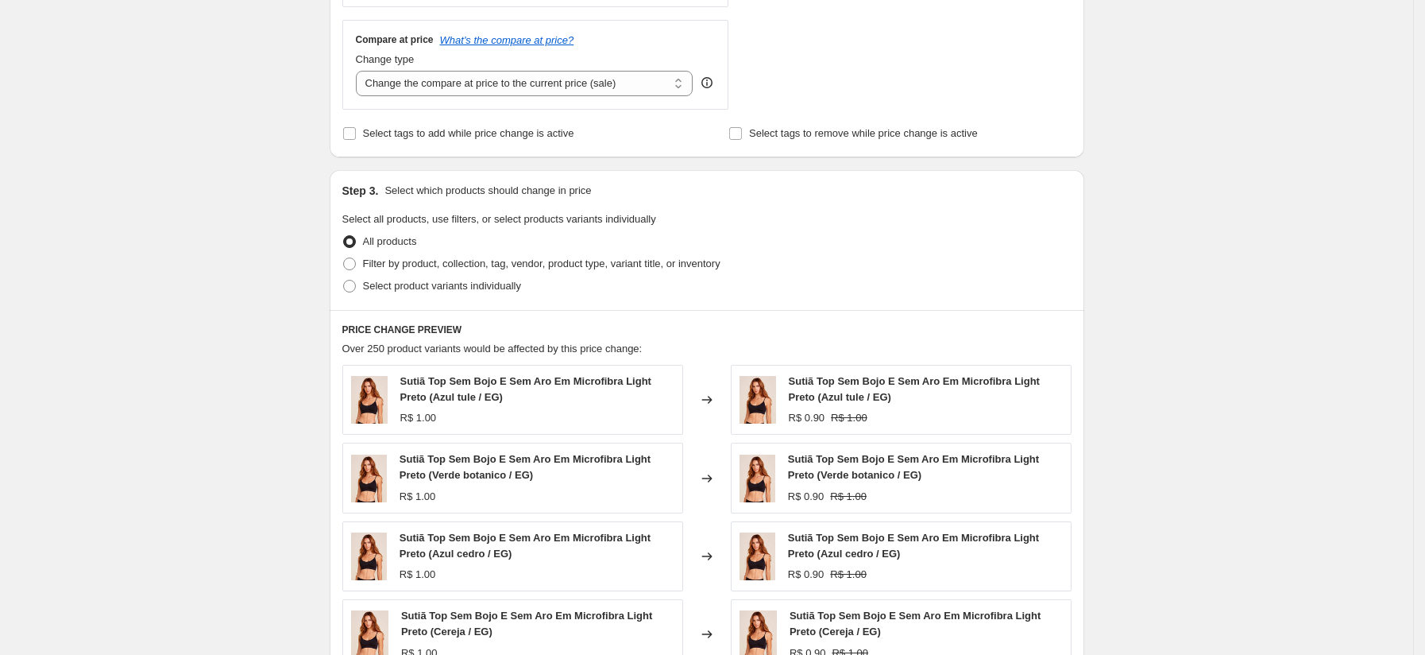
scroll to position [709, 0]
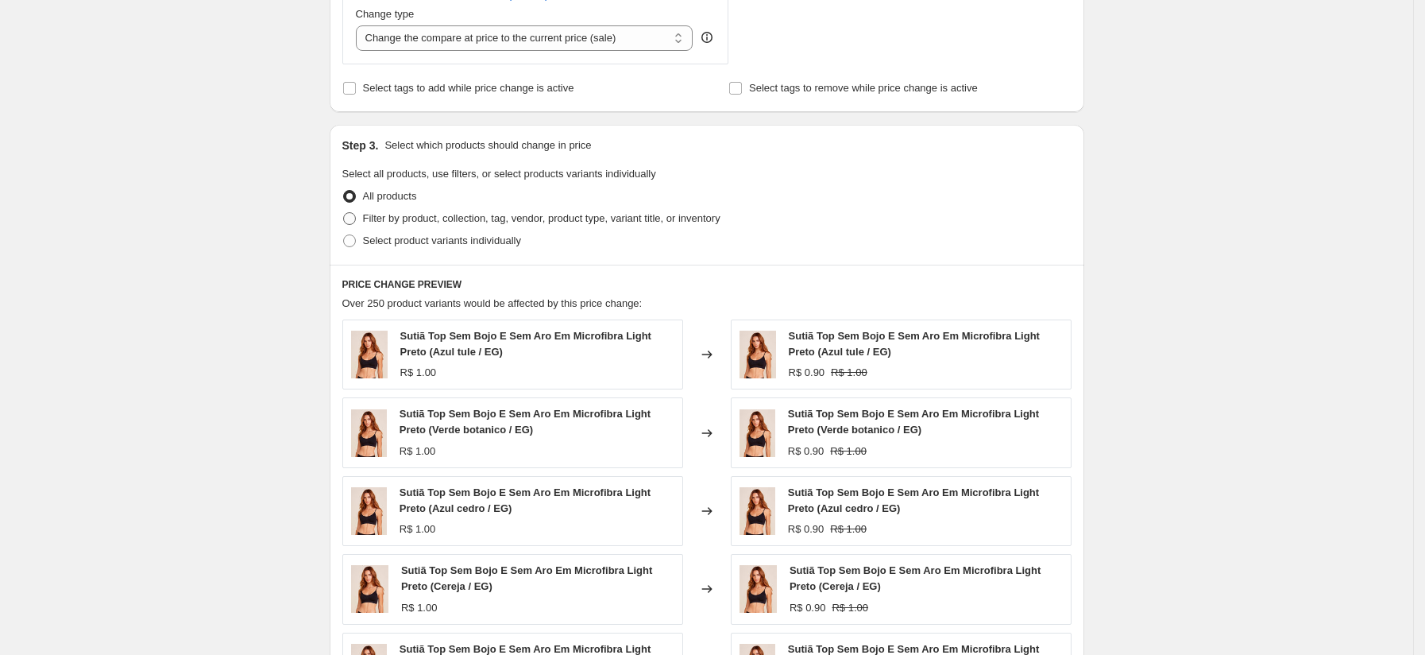
click at [516, 216] on span "Filter by product, collection, tag, vendor, product type, variant title, or inv…" at bounding box center [541, 218] width 357 height 12
click at [344, 213] on input "Filter by product, collection, tag, vendor, product type, variant title, or inv…" at bounding box center [343, 212] width 1 height 1
radio input "true"
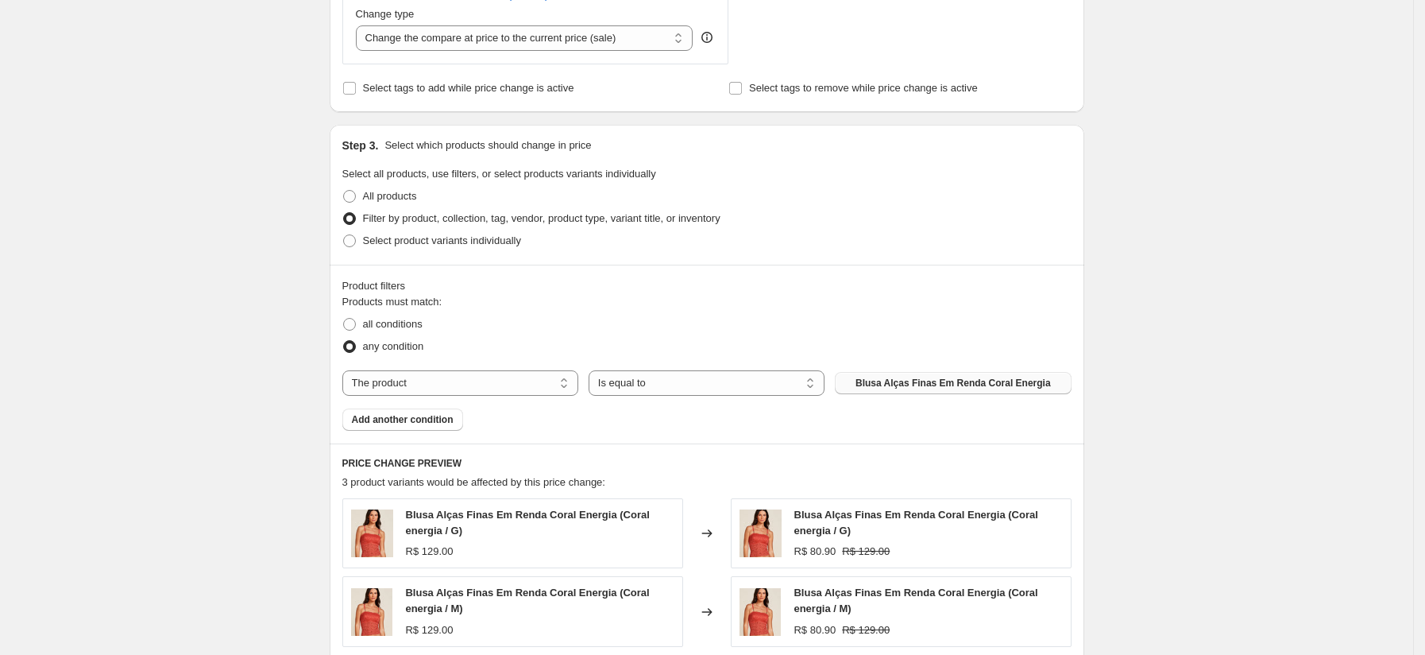
click at [925, 386] on span "Blusa Alças Finas Em Renda Coral Energia" at bounding box center [953, 383] width 195 height 13
click at [689, 389] on select "Is equal to Is not equal to" at bounding box center [707, 382] width 236 height 25
click at [690, 390] on select "Is equal to Is not equal to" at bounding box center [707, 382] width 236 height 25
click at [517, 375] on select "The product The product's collection The product's tag The product's vendor The…" at bounding box center [460, 382] width 236 height 25
select select "tag"
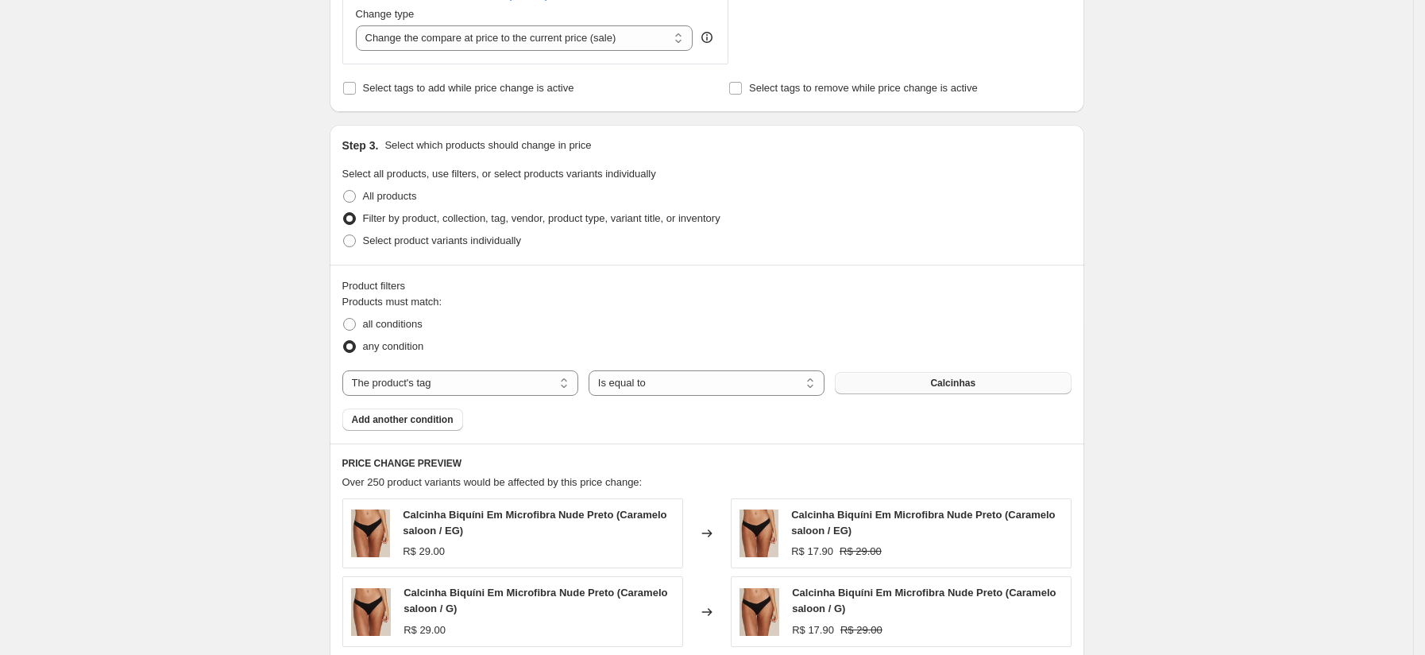
click at [972, 385] on span "Calcinhas" at bounding box center [952, 383] width 45 height 13
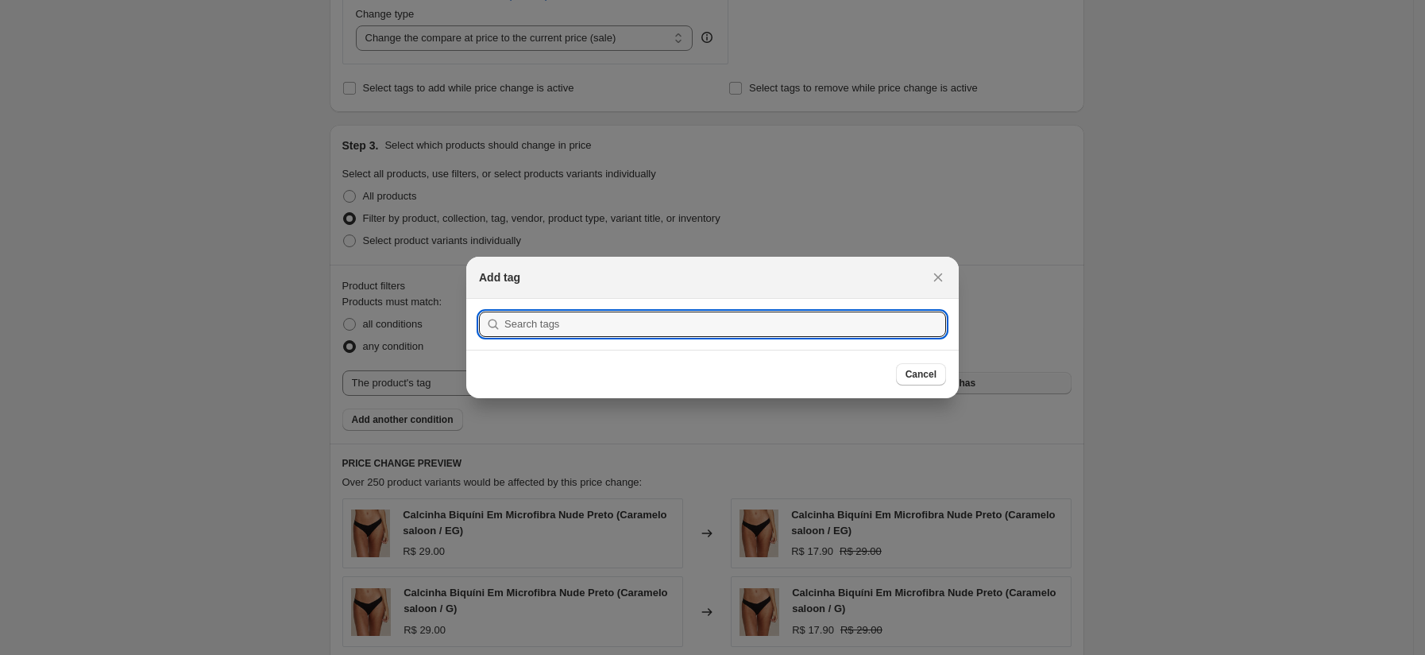
click at [972, 385] on div at bounding box center [712, 327] width 1425 height 655
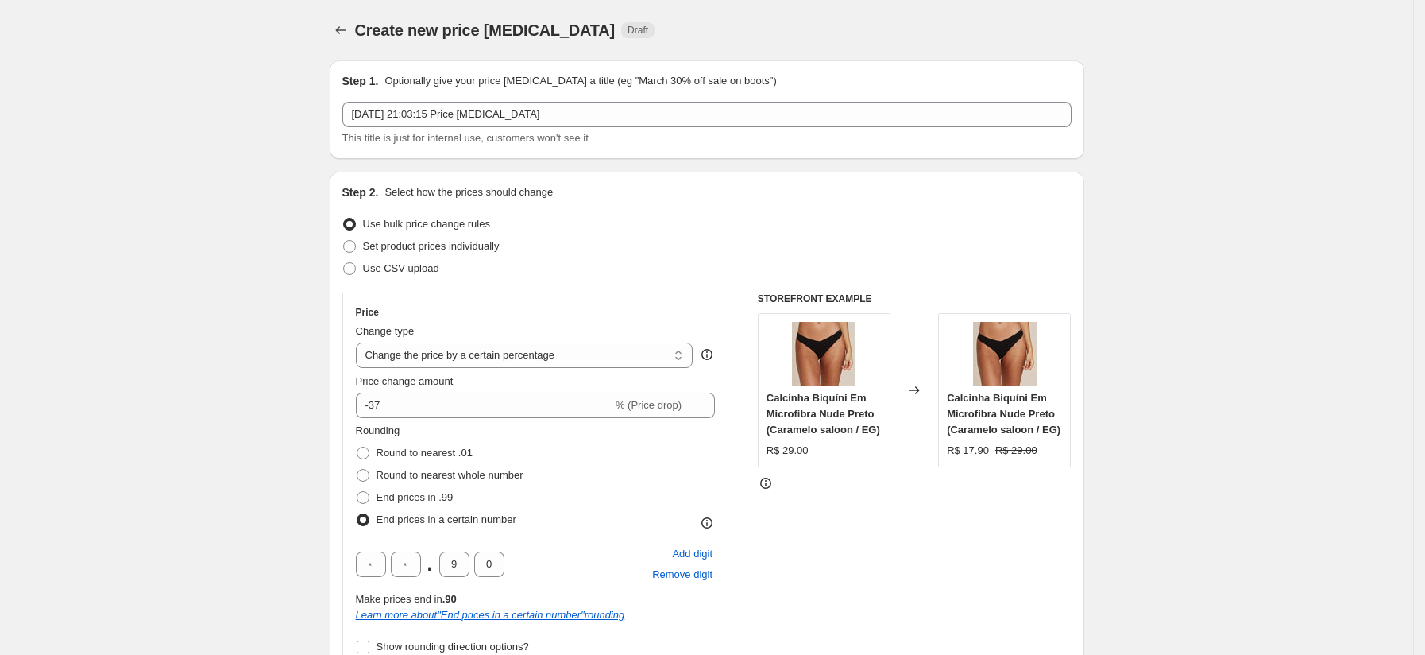
scroll to position [709, 0]
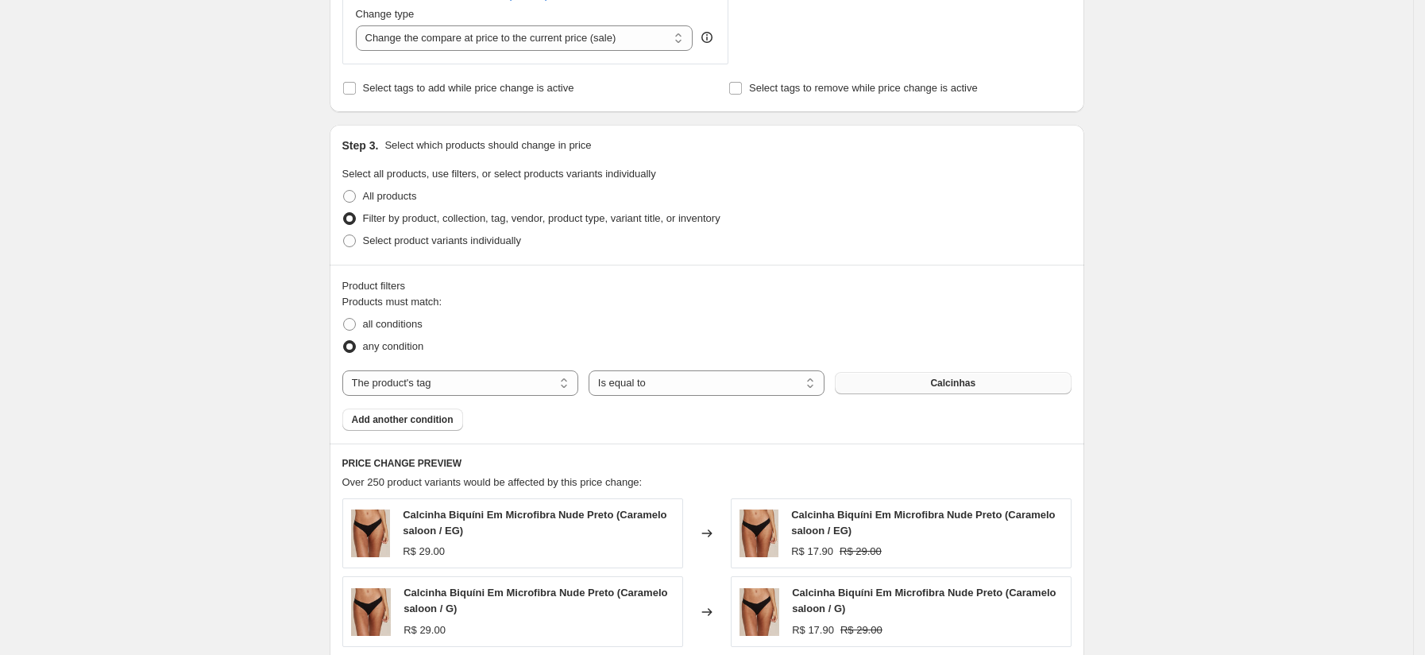
click at [972, 385] on span "Calcinhas" at bounding box center [952, 383] width 45 height 13
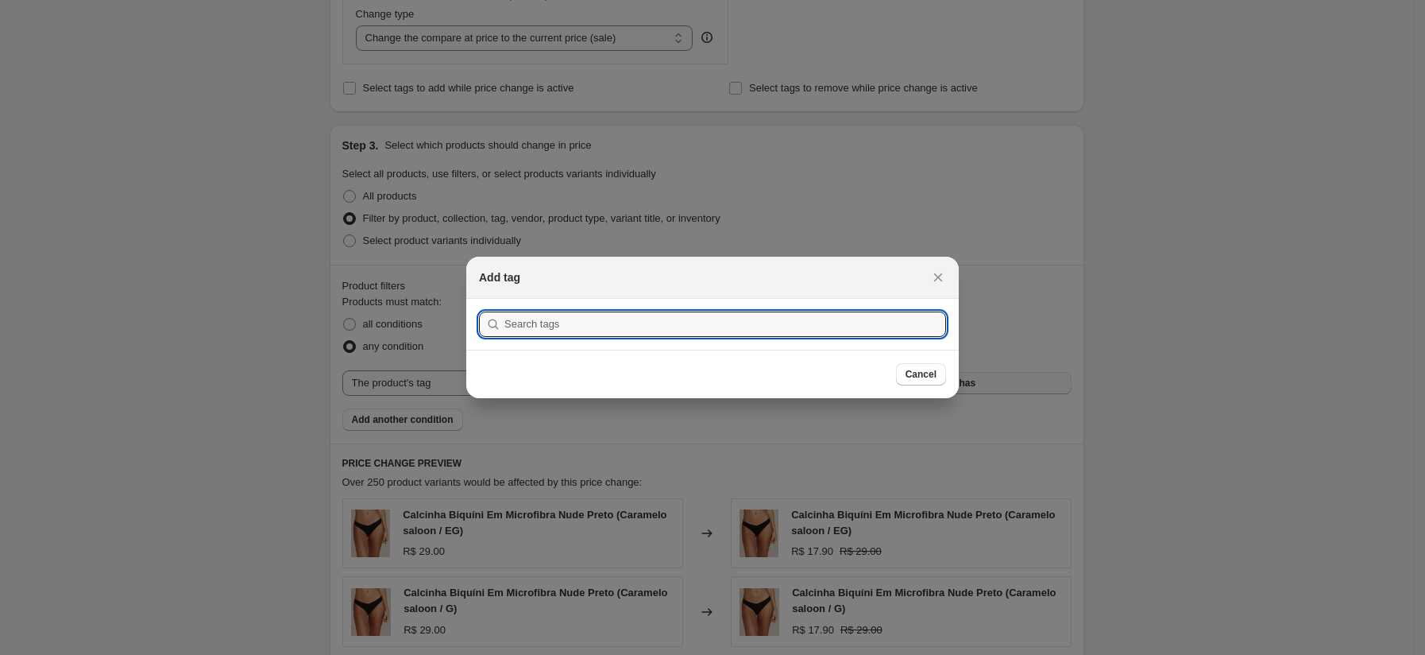
scroll to position [0, 0]
click at [860, 338] on section "Submit" at bounding box center [712, 324] width 492 height 51
click at [857, 330] on input ":r13r:" at bounding box center [725, 323] width 442 height 25
click at [855, 330] on input "c" at bounding box center [725, 323] width 442 height 25
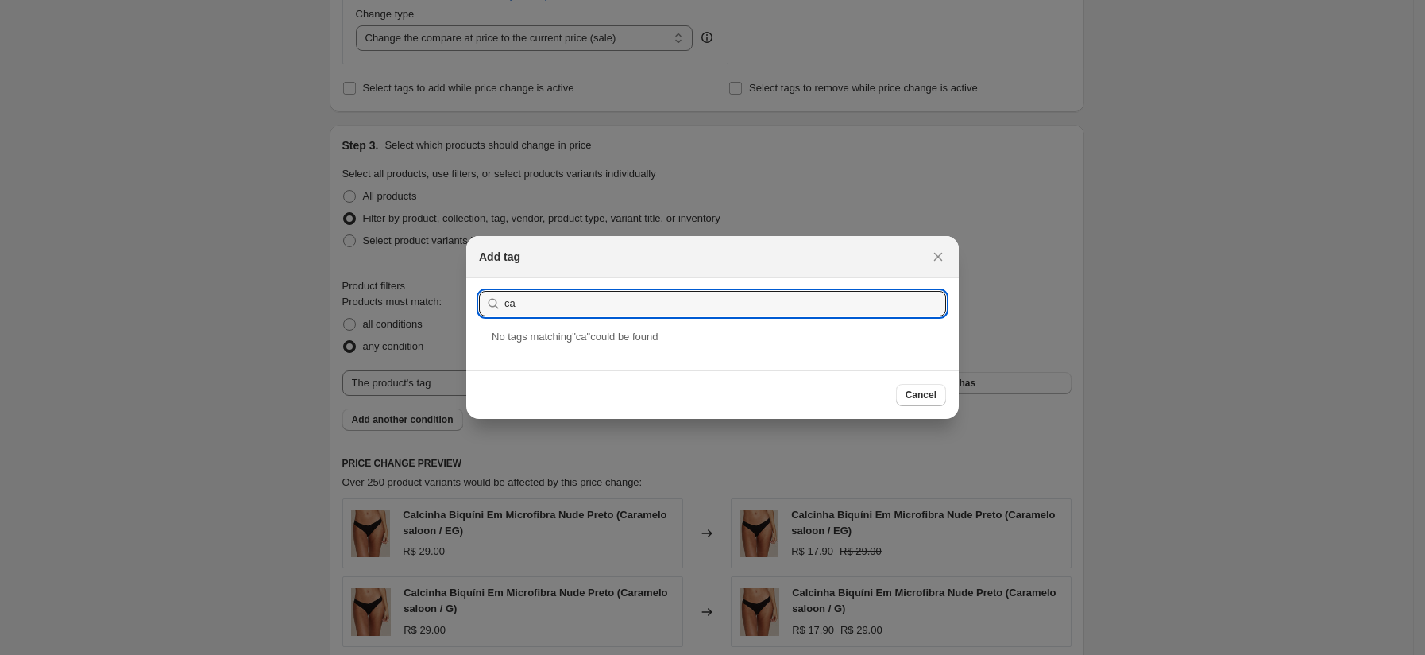
type input "c"
click at [930, 257] on button "Close" at bounding box center [938, 256] width 22 height 22
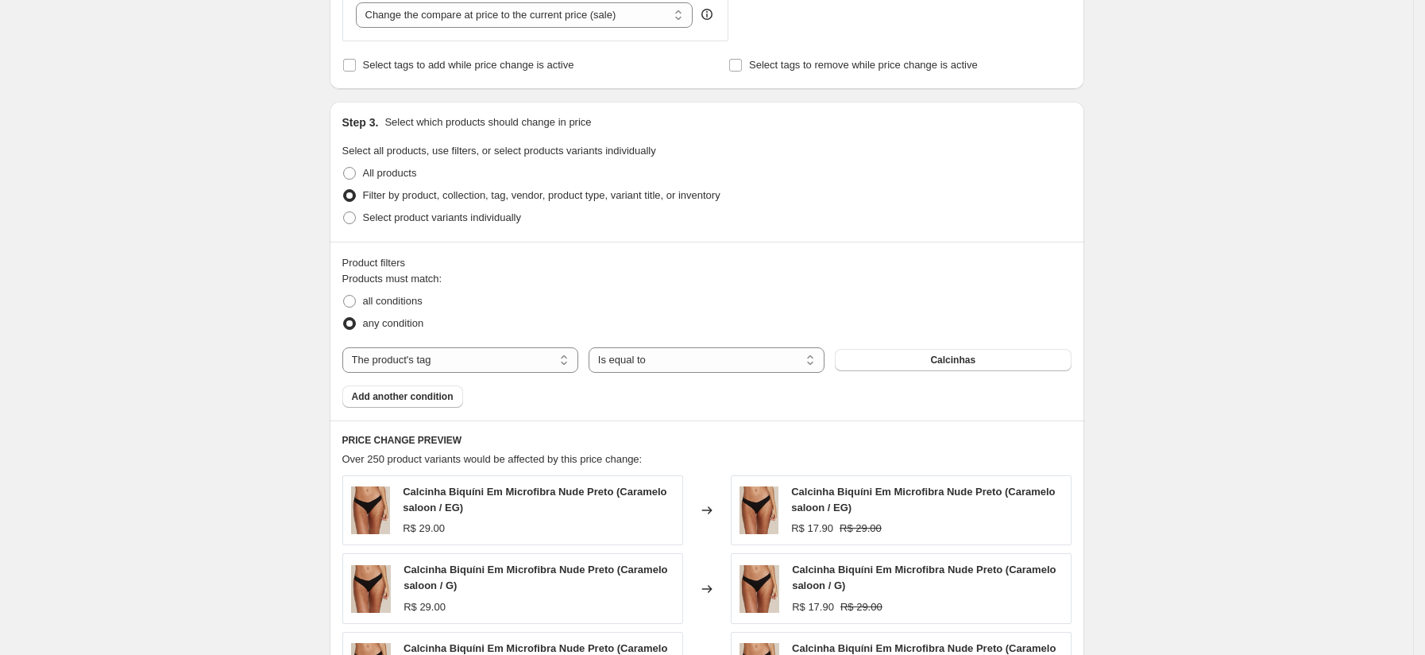
scroll to position [731, 0]
click at [518, 354] on select "The product The product's collection The product's tag The product's vendor The…" at bounding box center [460, 361] width 236 height 25
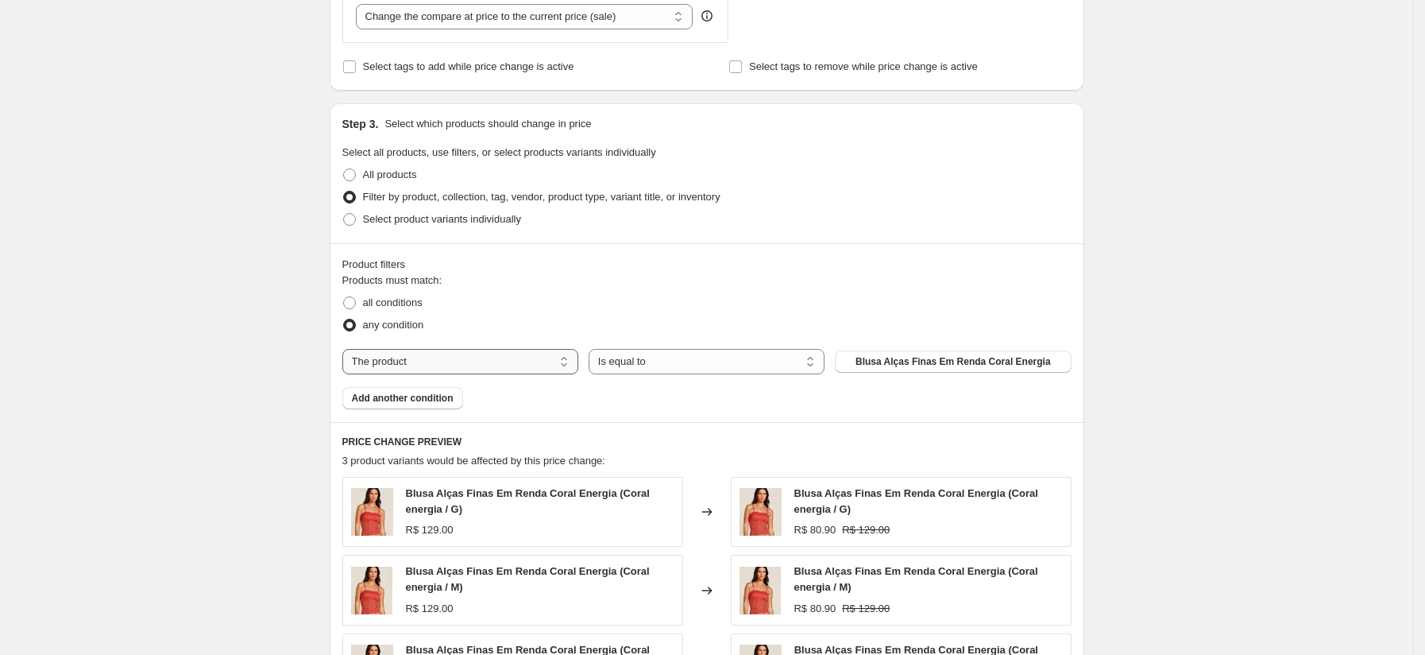
click at [499, 364] on select "The product The product's collection The product's tag The product's vendor The…" at bounding box center [460, 361] width 236 height 25
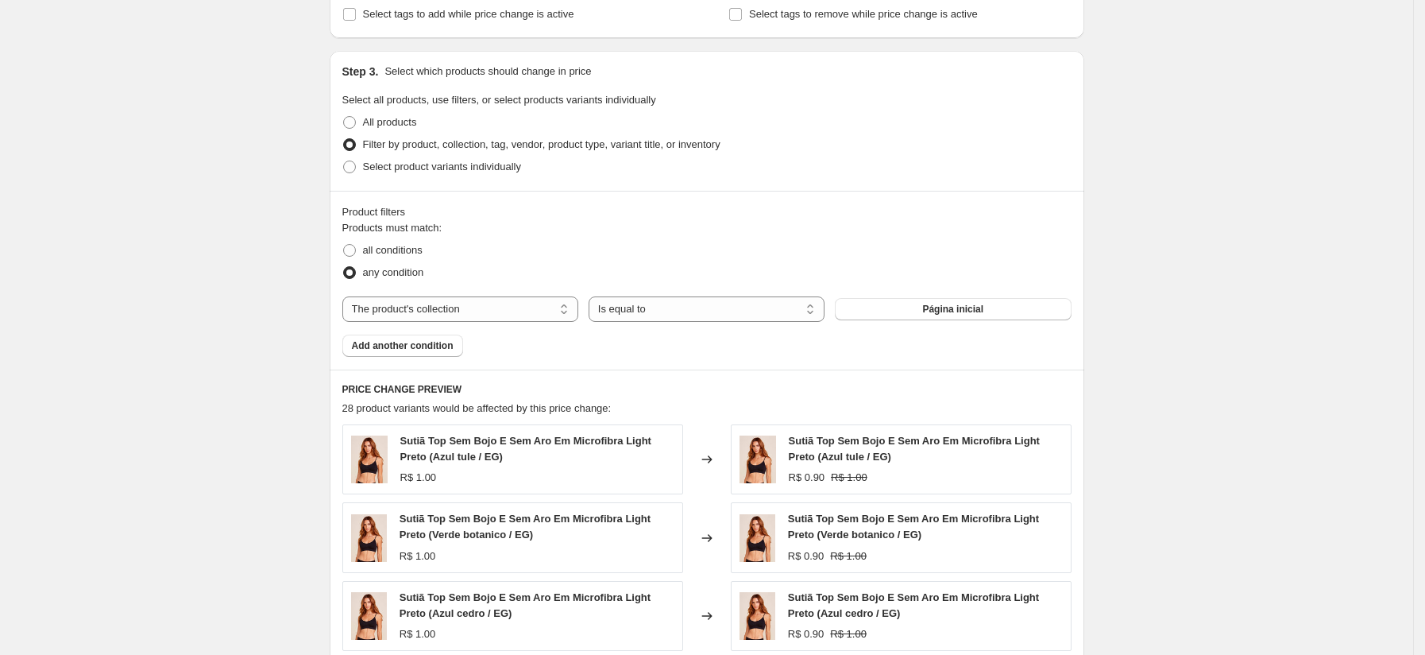
scroll to position [807, 0]
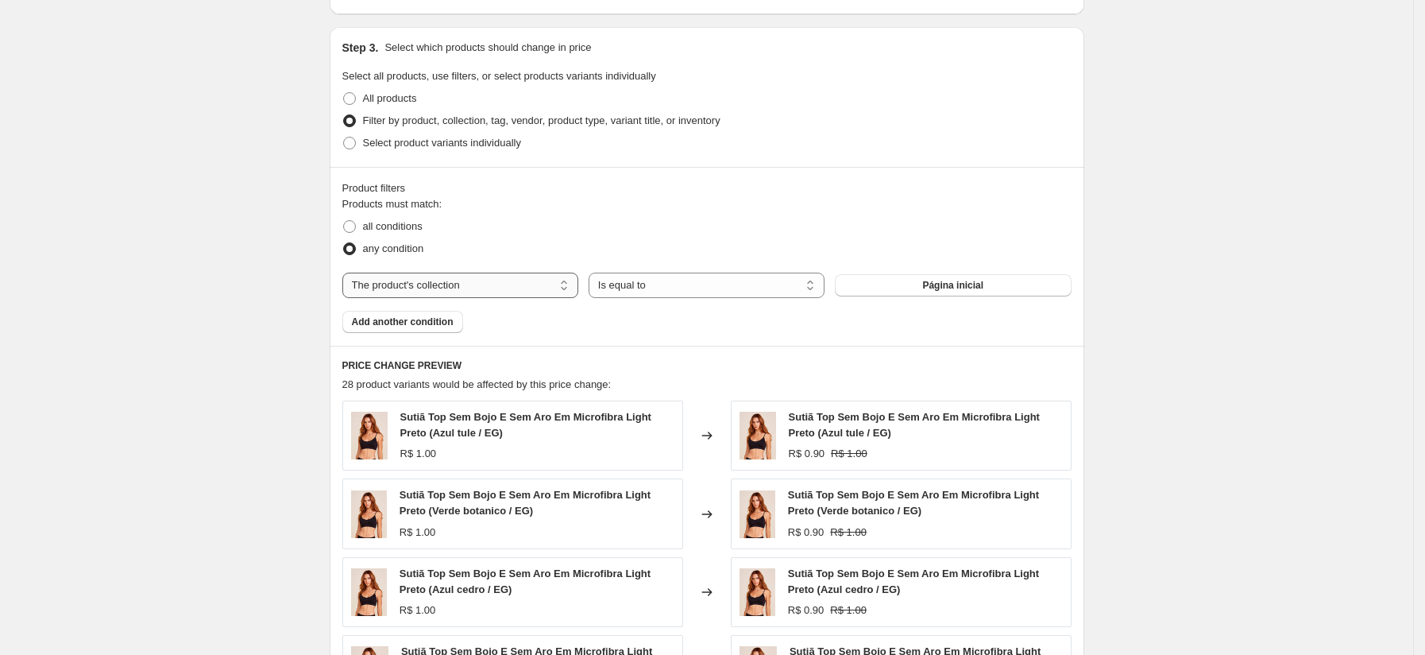
click at [504, 294] on select "The product The product's collection The product's tag The product's vendor The…" at bounding box center [460, 284] width 236 height 25
select select "vendor"
click at [916, 287] on button "Minha loja" at bounding box center [953, 285] width 236 height 22
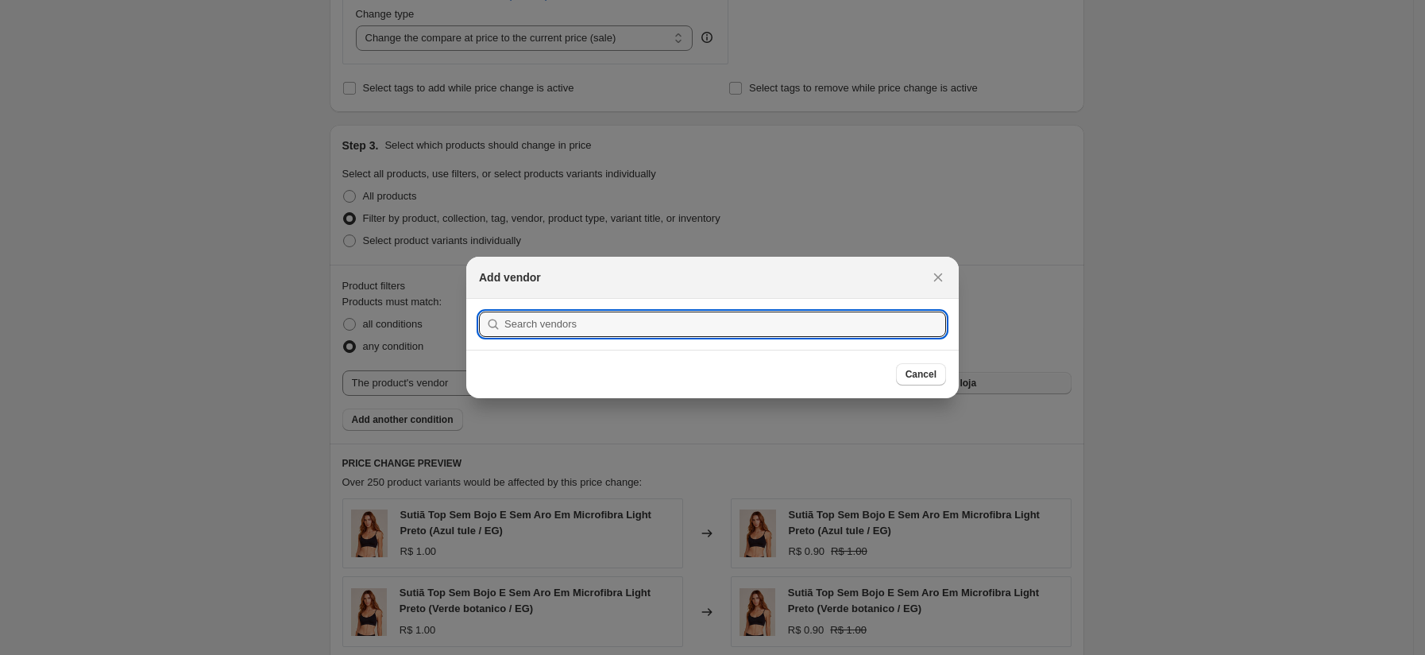
scroll to position [0, 0]
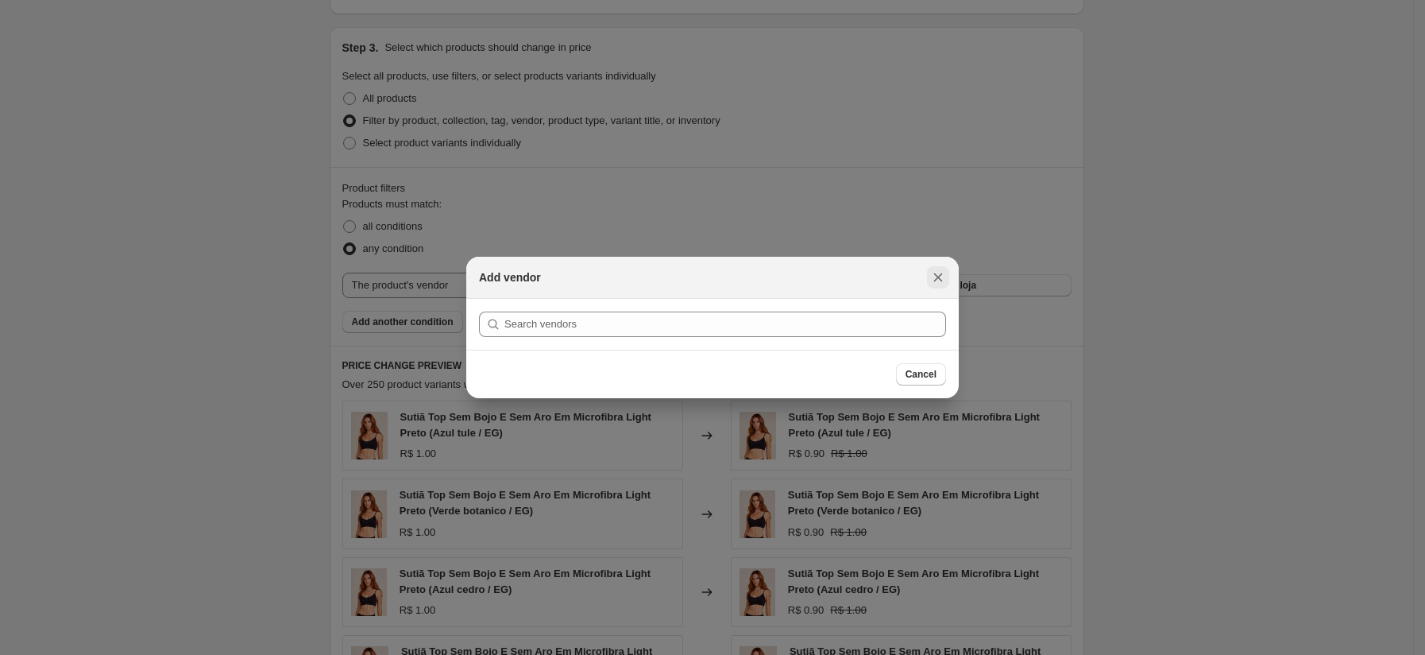
click at [936, 280] on icon "Close" at bounding box center [938, 277] width 16 height 16
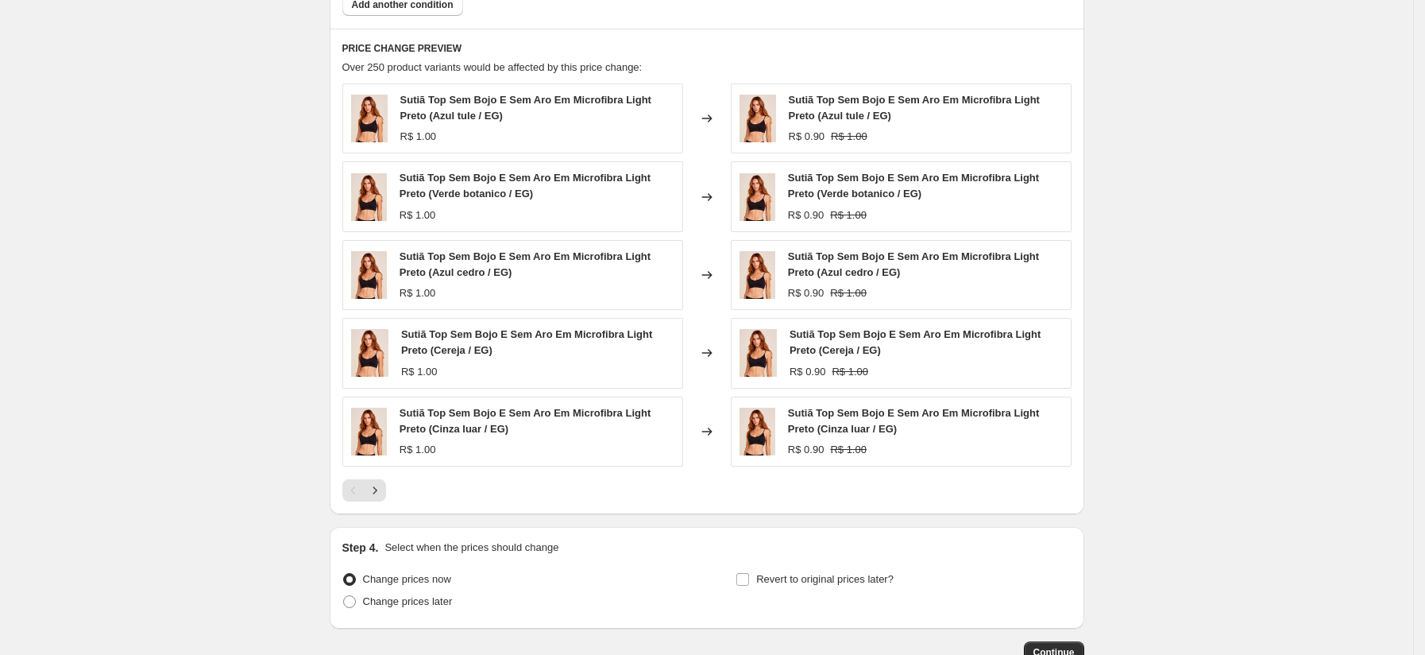
scroll to position [1112, 0]
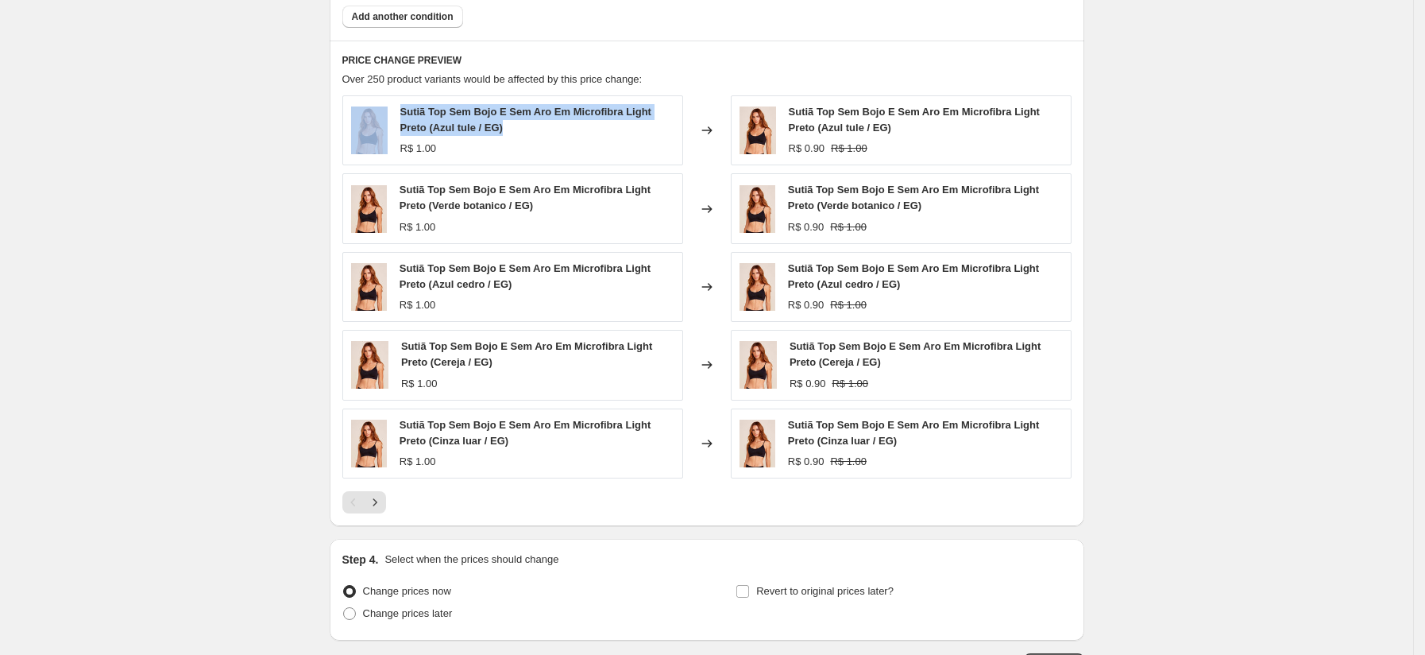
drag, startPoint x: 517, startPoint y: 127, endPoint x: 396, endPoint y: 110, distance: 122.8
click at [396, 110] on div "Sutiã Top Sem Bojo E Sem Aro Em Microfibra Light Preto (Azul tule / EG) R$ 1.00" at bounding box center [512, 130] width 341 height 70
copy div "Sutiã Top Sem Bojo E Sem Aro Em Microfibra Light Preto (Azul tule / EG)"
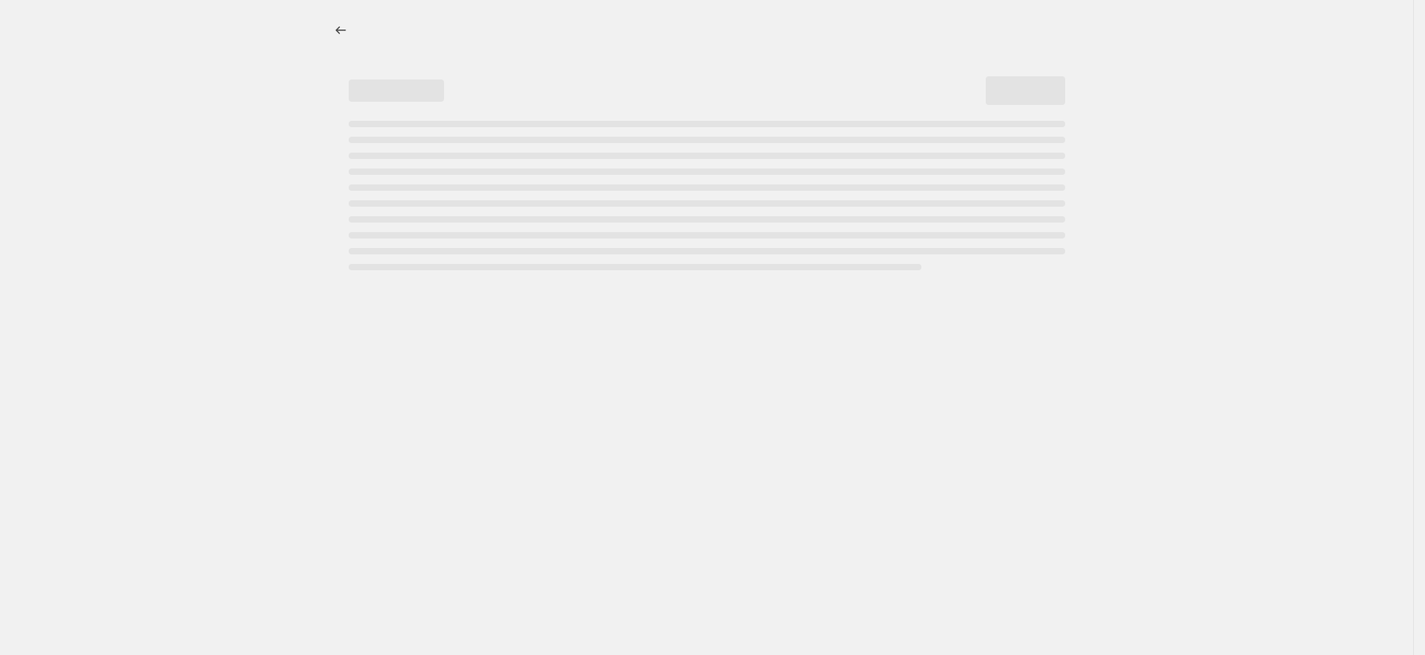
select select "percentage"
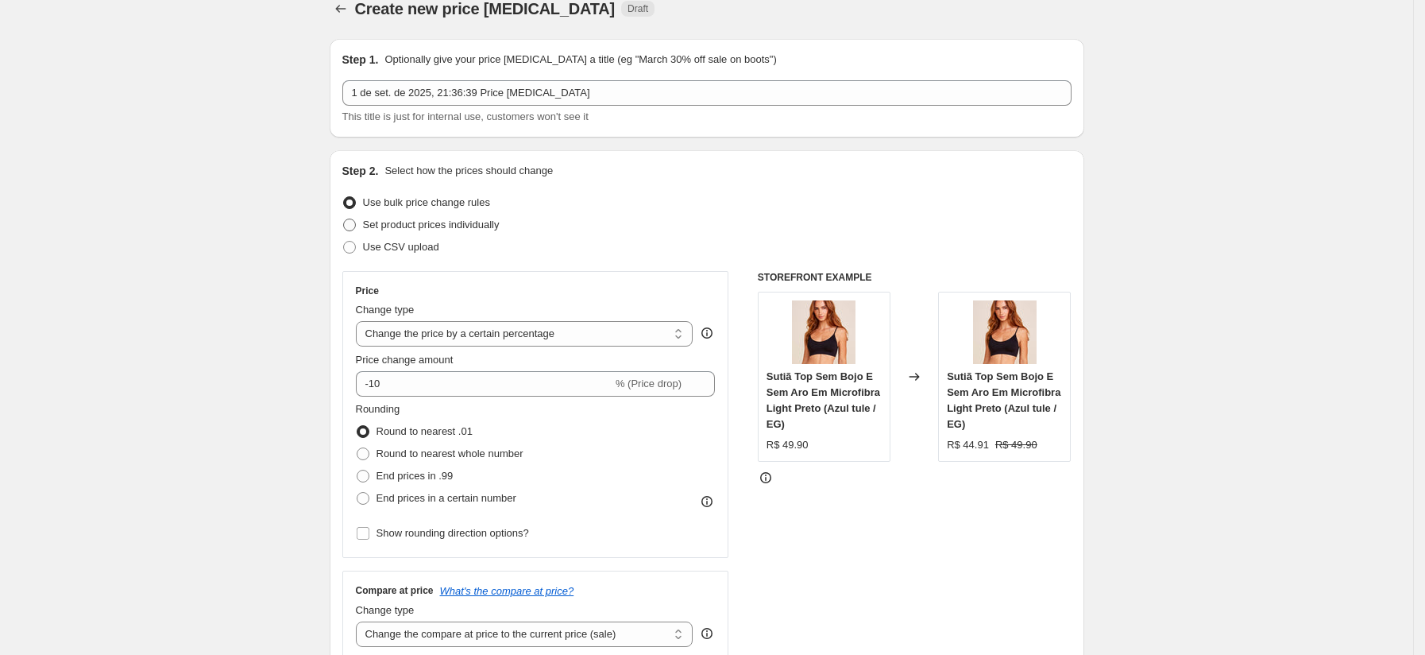
scroll to position [78, 0]
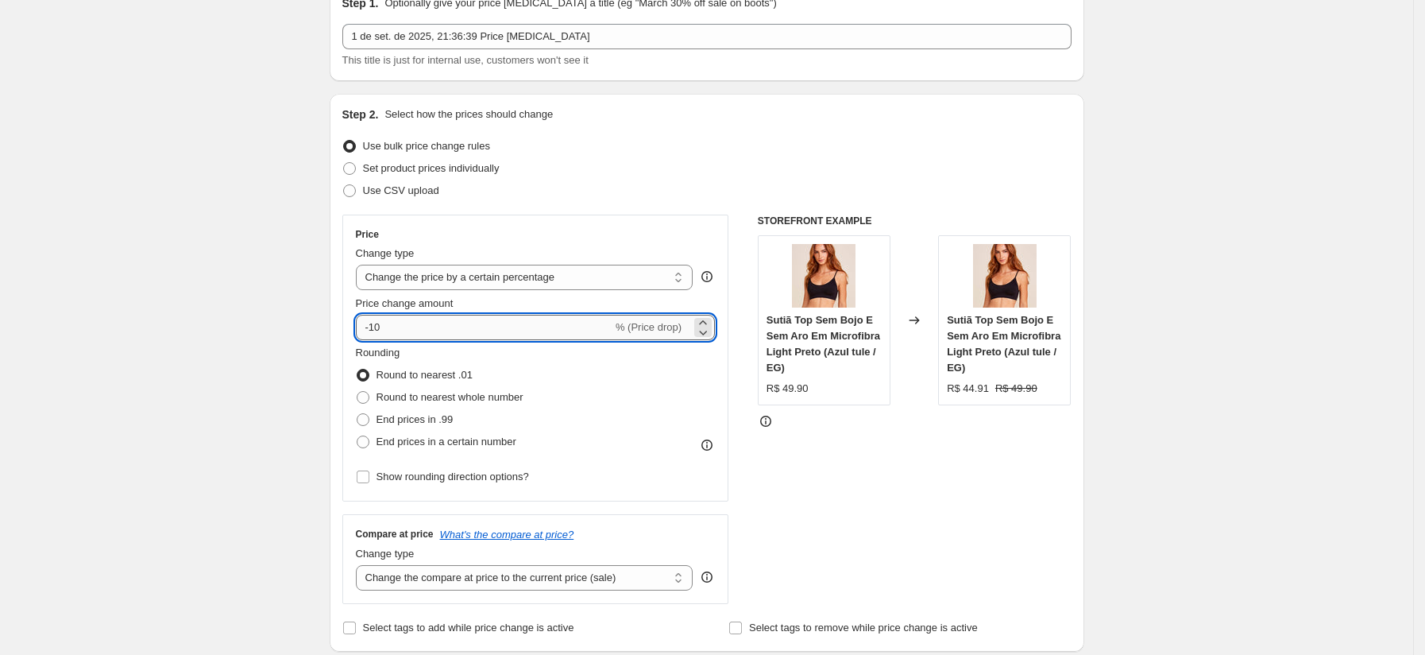
click at [428, 329] on input "-10" at bounding box center [484, 327] width 257 height 25
type input "-1"
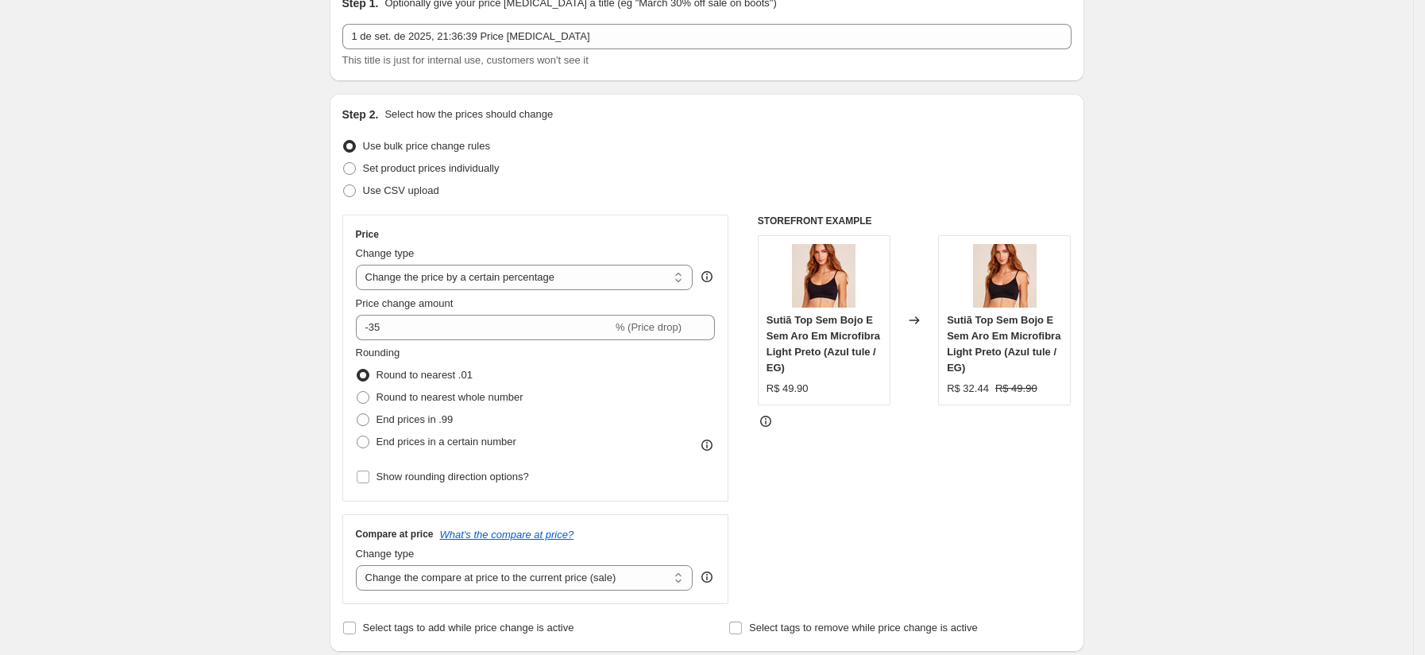
click at [503, 229] on div "Price" at bounding box center [536, 234] width 360 height 13
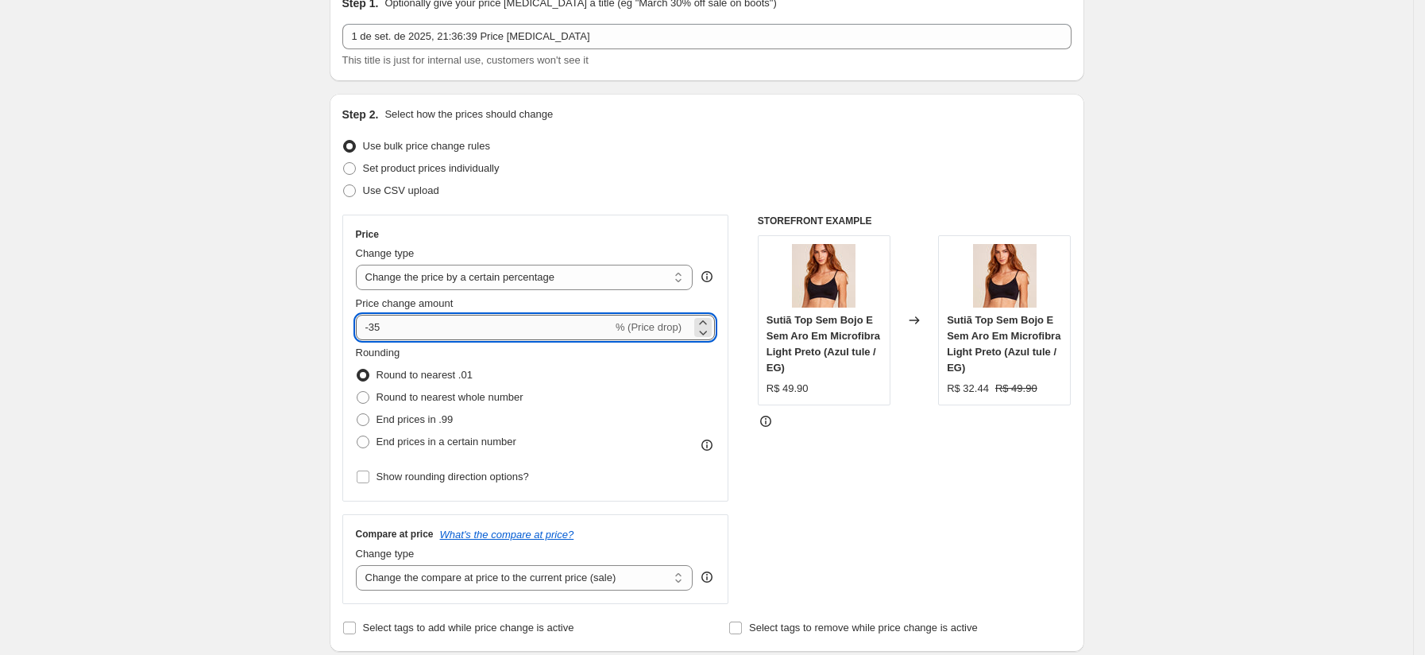
click at [462, 331] on input "-35" at bounding box center [484, 327] width 257 height 25
type input "-36"
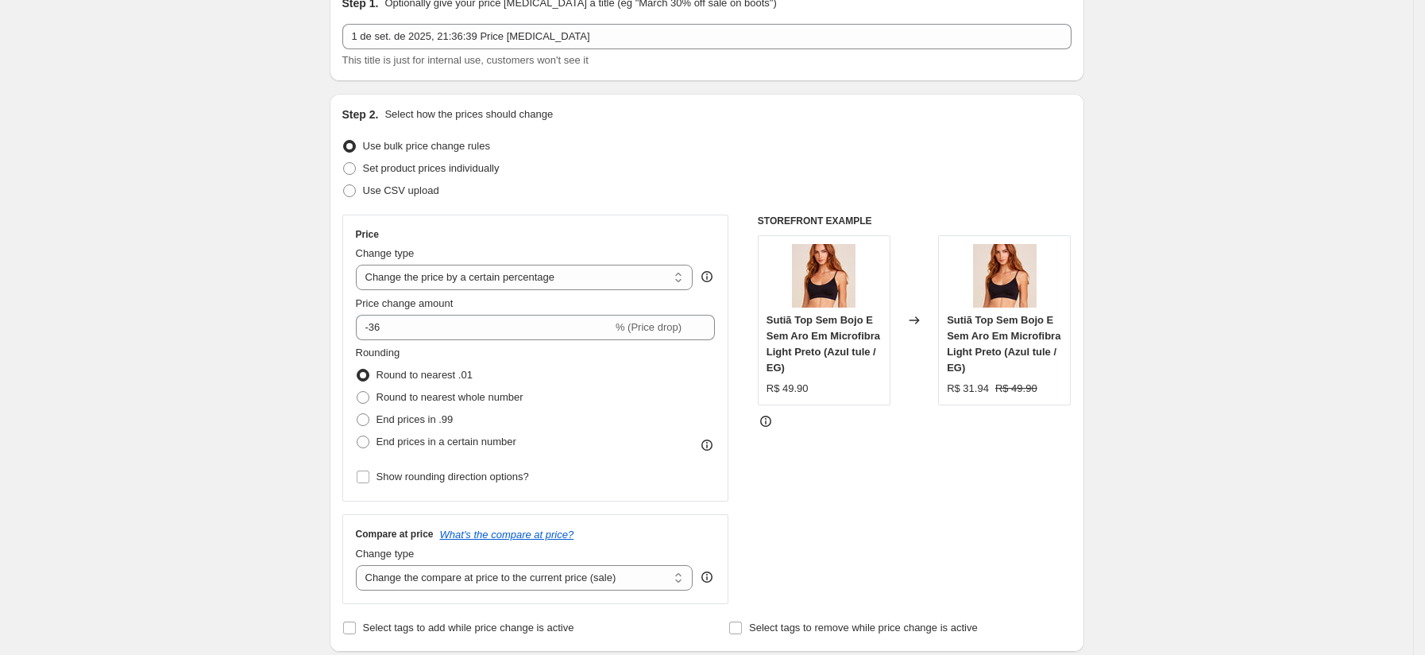
drag, startPoint x: 524, startPoint y: 225, endPoint x: 458, endPoint y: 232, distance: 66.3
click at [523, 225] on div "Price Change type Change the price to a certain amount Change the price by a ce…" at bounding box center [535, 357] width 387 height 287
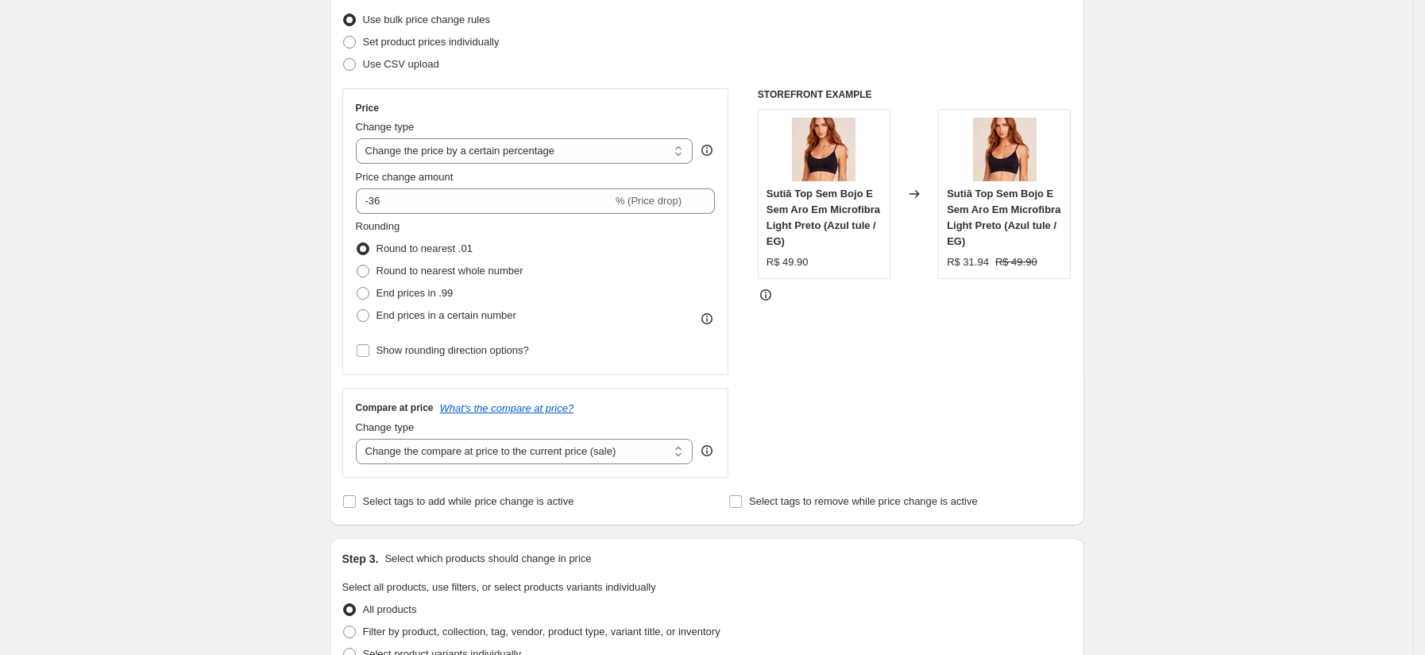
scroll to position [227, 0]
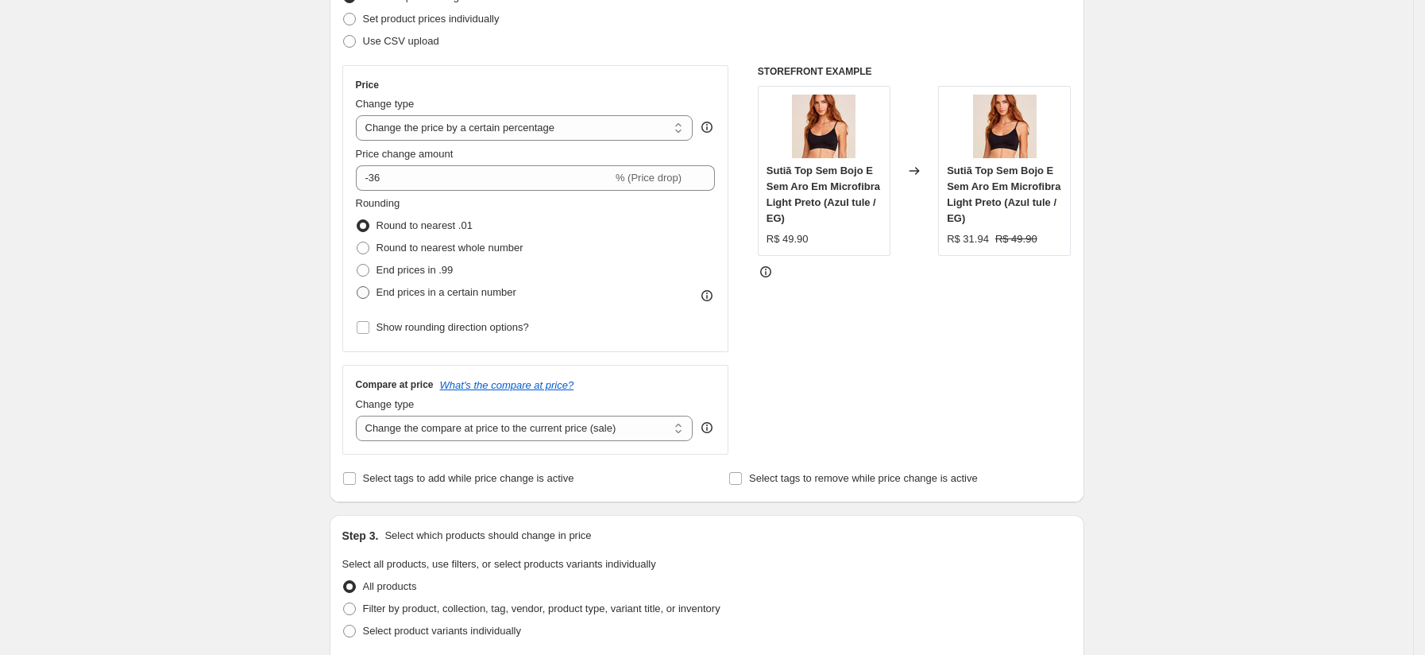
click at [402, 288] on span "End prices in a certain number" at bounding box center [447, 292] width 140 height 12
click at [357, 287] on input "End prices in a certain number" at bounding box center [357, 286] width 1 height 1
radio input "true"
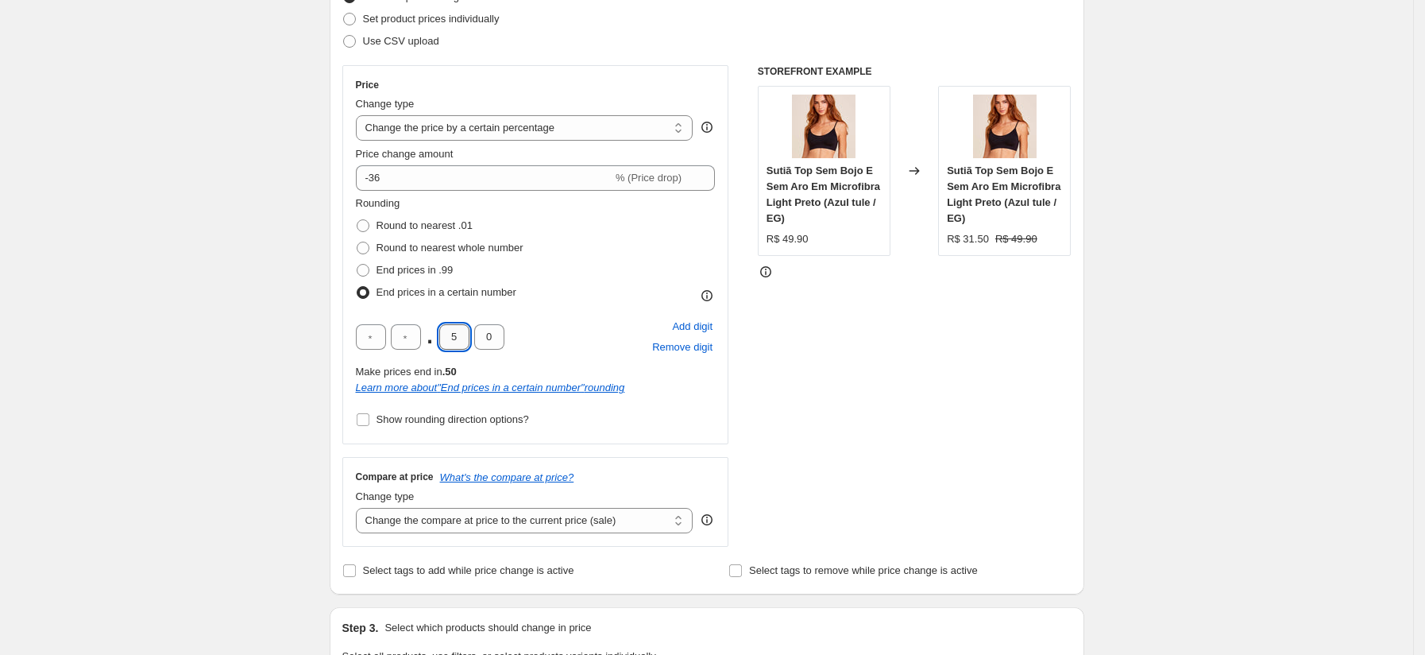
click at [459, 341] on input "5" at bounding box center [454, 336] width 30 height 25
type input "9"
click at [798, 369] on div "STOREFRONT EXAMPLE Sutiã Top Sem Bojo E Sem Aro Em Microfibra Light Preto (Azul…" at bounding box center [915, 305] width 314 height 481
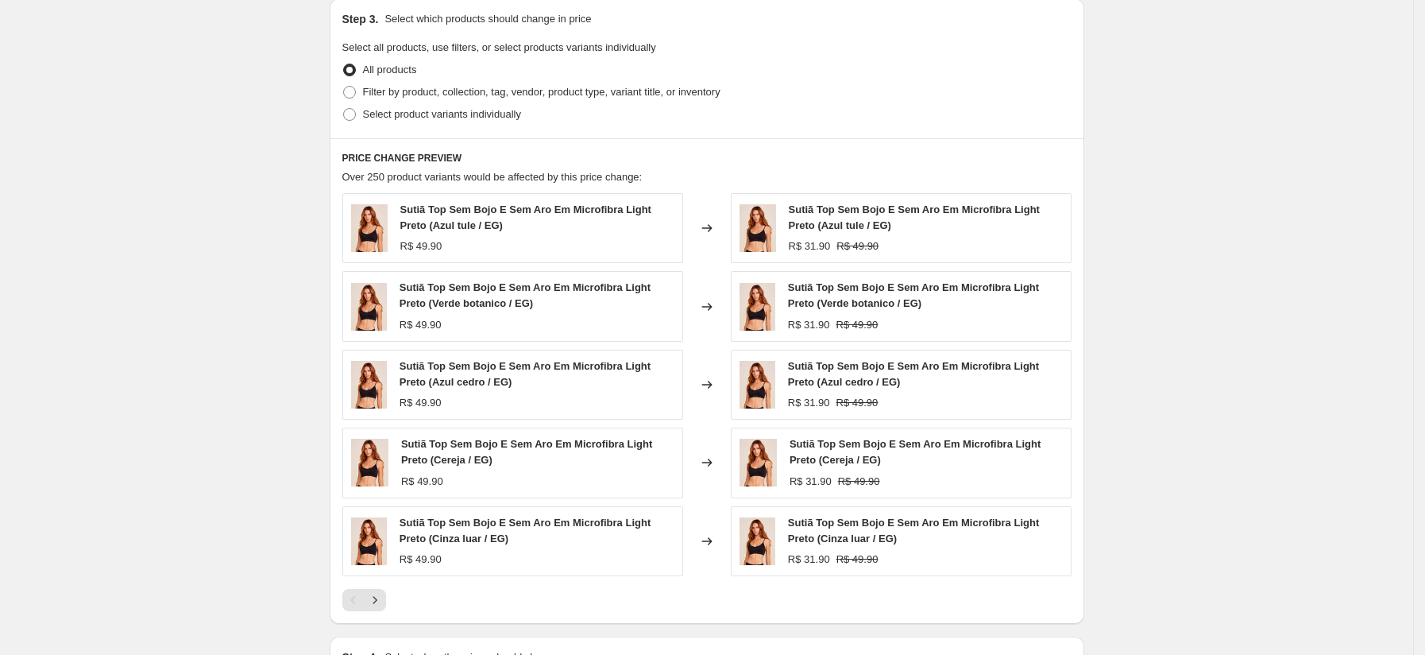
scroll to position [833, 0]
click at [356, 92] on span at bounding box center [349, 94] width 13 height 13
click at [344, 89] on input "Filter by product, collection, tag, vendor, product type, variant title, or inv…" at bounding box center [343, 88] width 1 height 1
radio input "true"
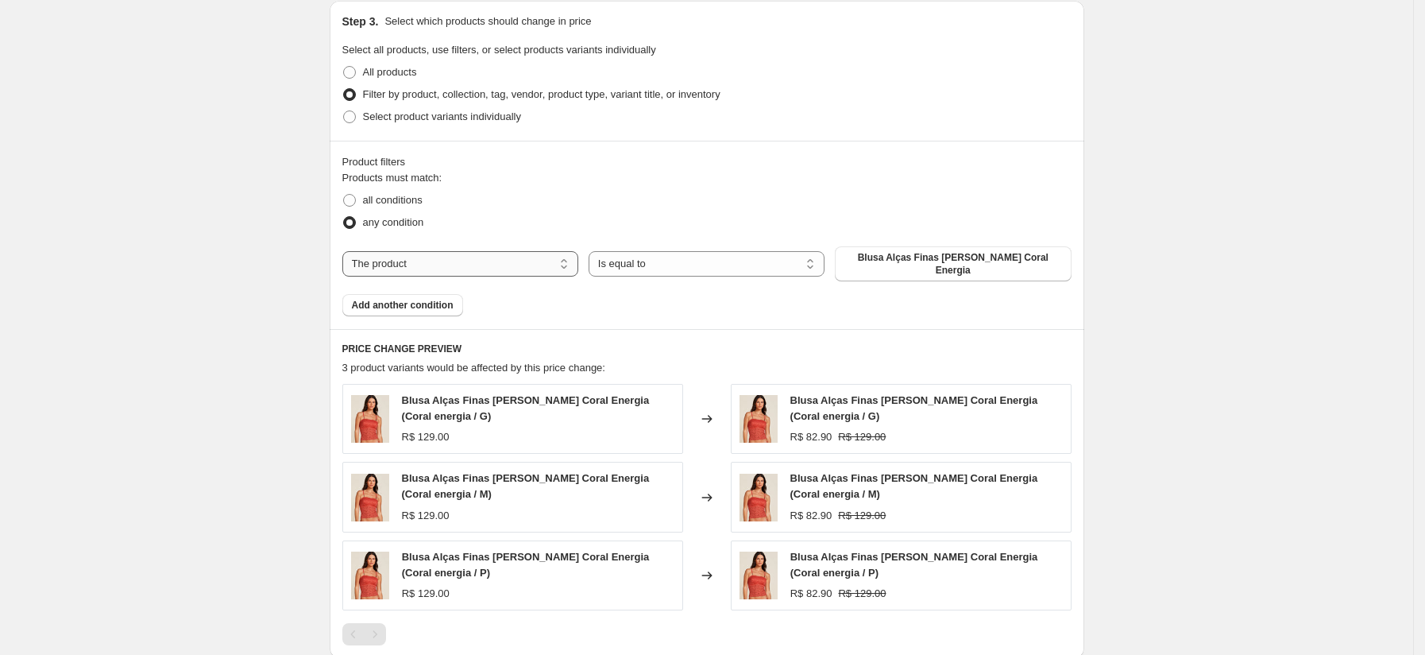
click at [467, 258] on select "The product The product's collection The product's tag The product's vendor The…" at bounding box center [460, 263] width 236 height 25
drag, startPoint x: 467, startPoint y: 258, endPoint x: 467, endPoint y: 268, distance: 10.3
click at [467, 258] on select "The product The product's collection The product's tag The product's vendor The…" at bounding box center [460, 263] width 236 height 25
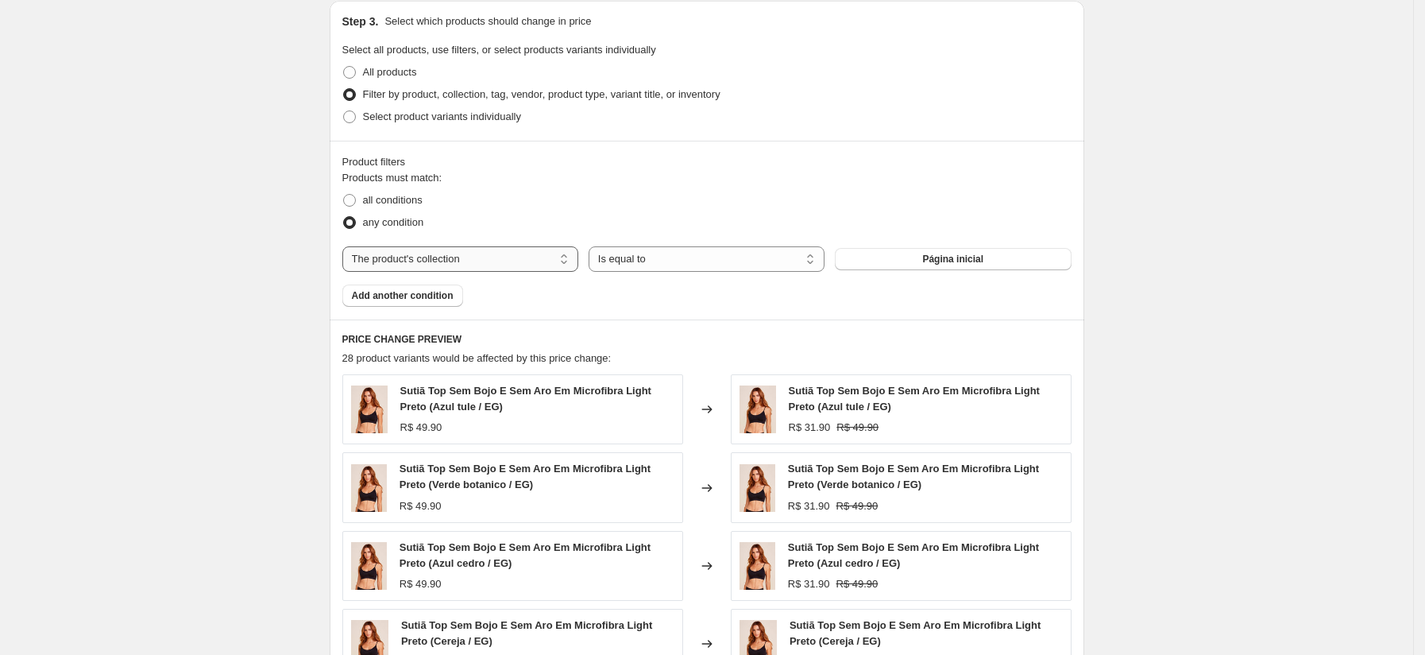
click at [473, 263] on select "The product The product's collection The product's tag The product's vendor The…" at bounding box center [460, 258] width 236 height 25
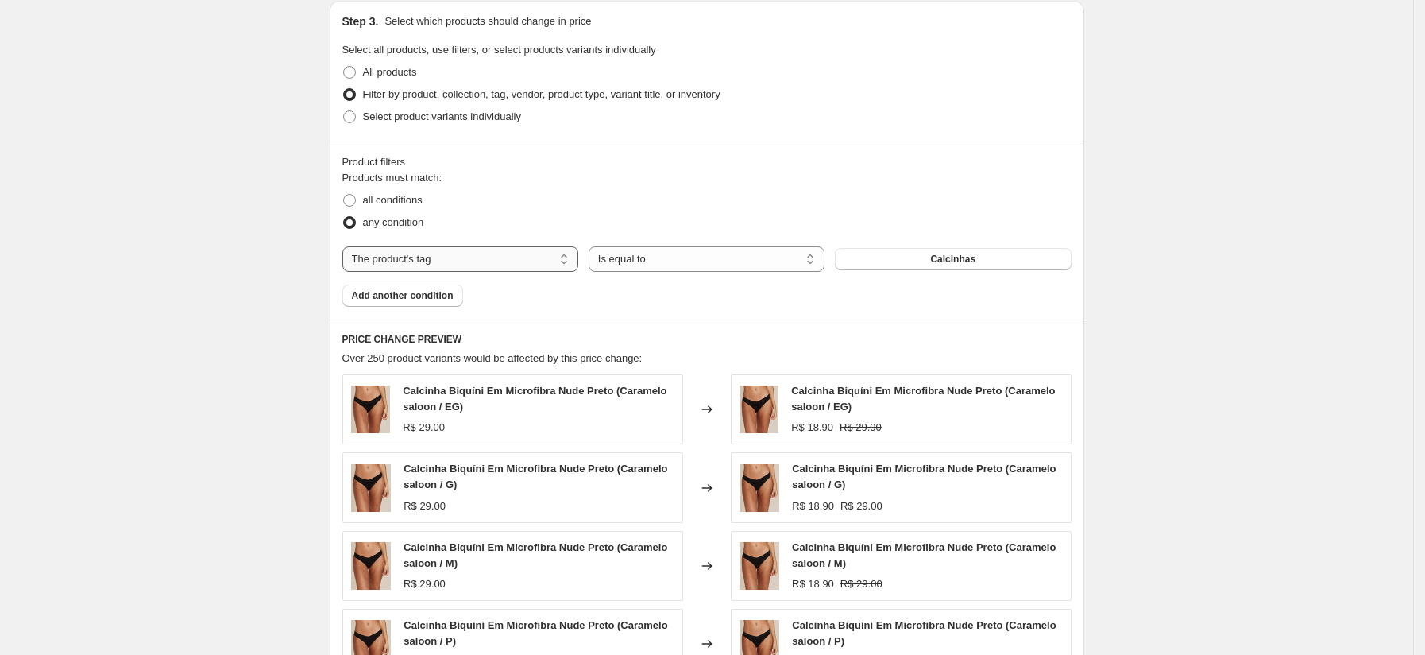
click at [481, 260] on select "The product The product's collection The product's tag The product's vendor The…" at bounding box center [460, 258] width 236 height 25
click at [518, 258] on select "The product The product's collection The product's tag The product's vendor The…" at bounding box center [460, 258] width 236 height 25
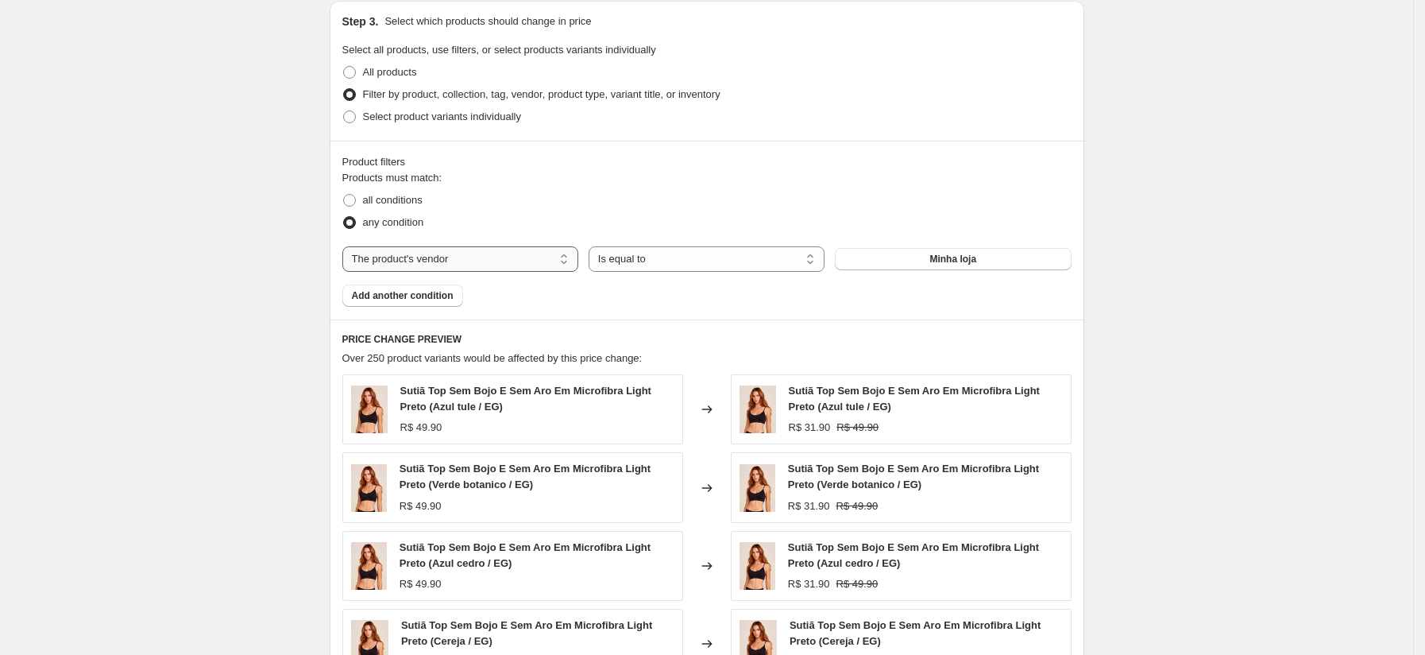
click at [497, 260] on select "The product The product's collection The product's tag The product's vendor The…" at bounding box center [460, 258] width 236 height 25
click at [481, 263] on select "The product The product's collection The product's tag The product's vendor The…" at bounding box center [460, 258] width 236 height 25
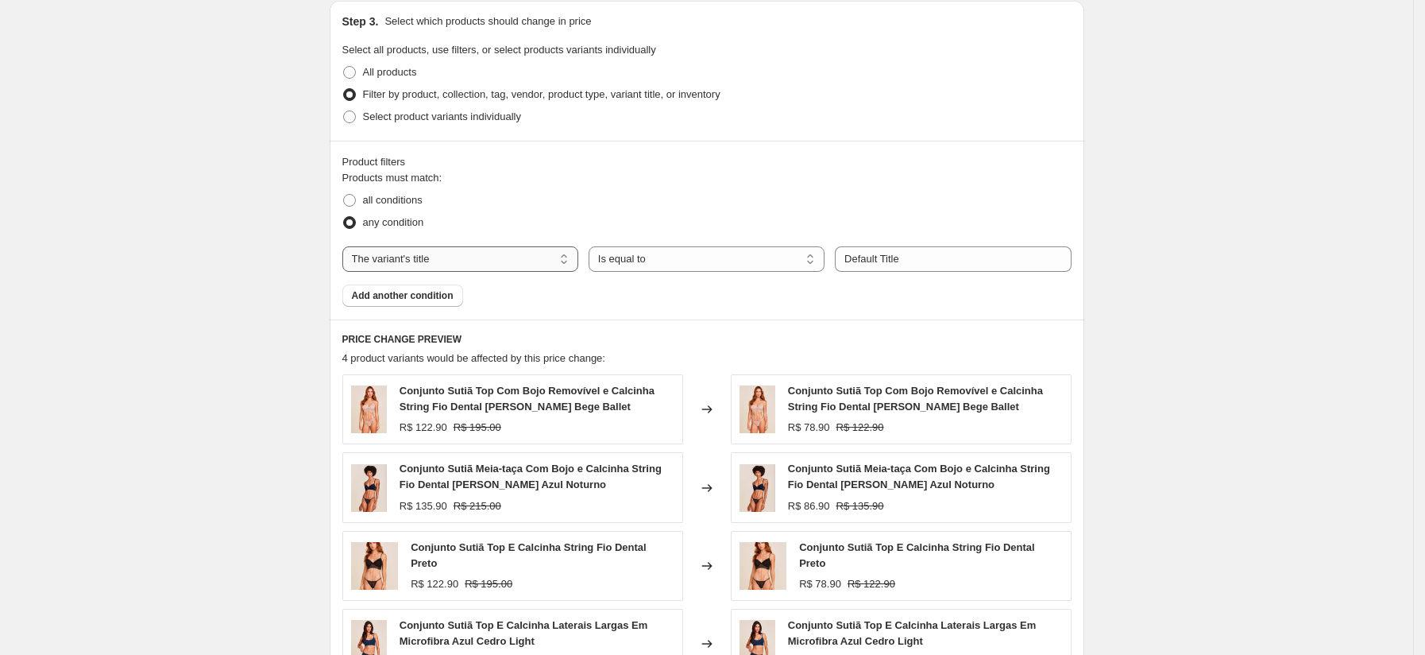
drag, startPoint x: 486, startPoint y: 259, endPoint x: 489, endPoint y: 268, distance: 9.8
click at [486, 259] on select "The product The product's collection The product's tag The product's vendor The…" at bounding box center [460, 258] width 236 height 25
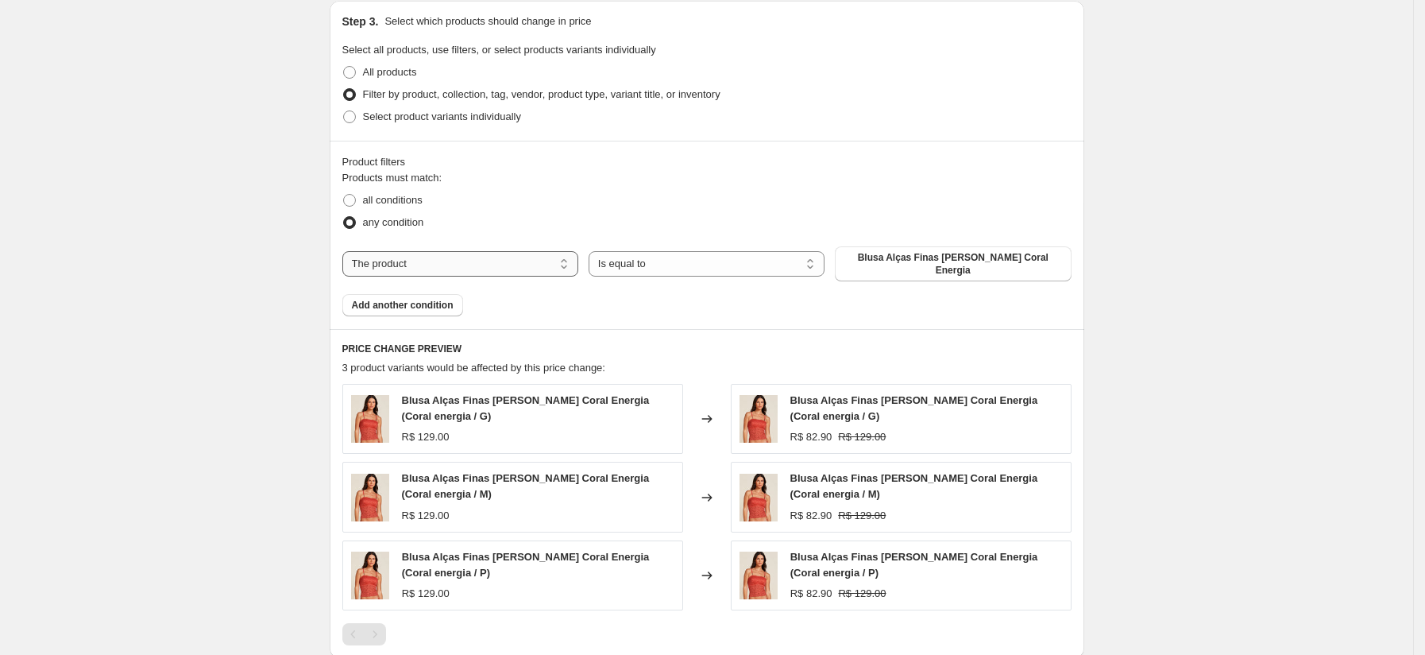
click at [465, 265] on select "The product The product's collection The product's tag The product's vendor The…" at bounding box center [460, 263] width 236 height 25
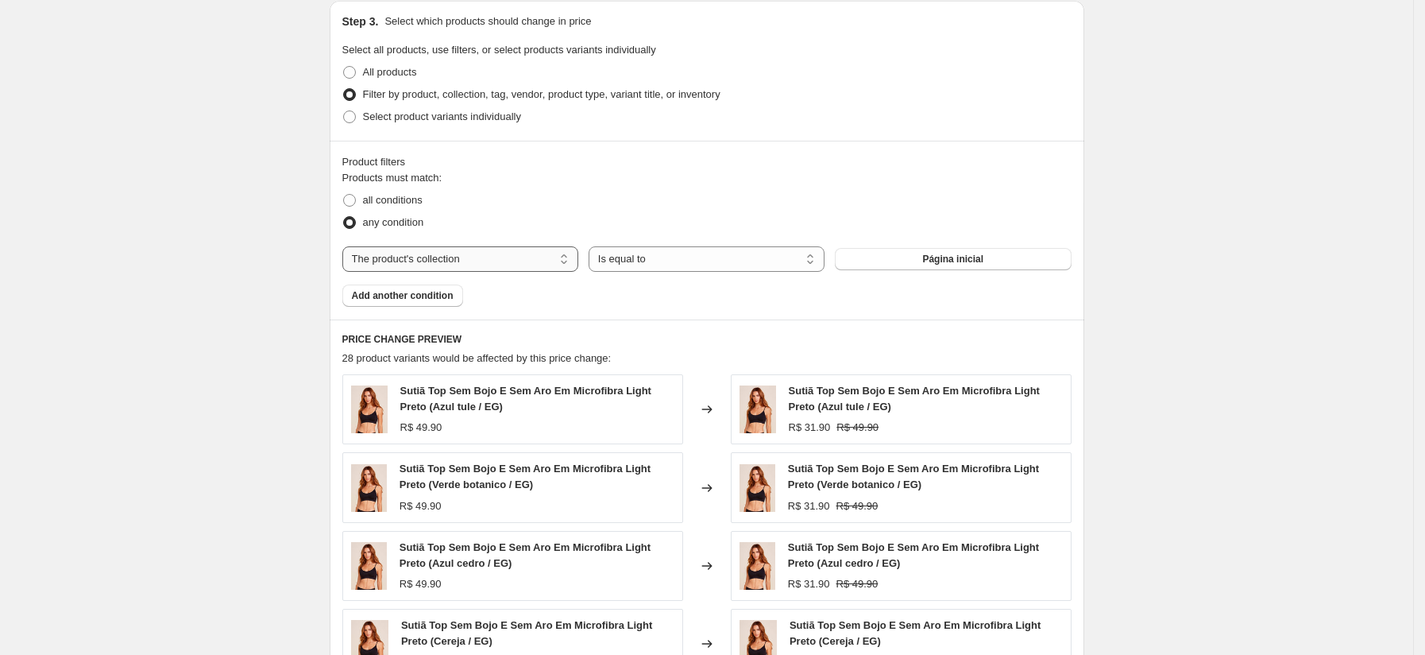
click at [460, 261] on select "The product The product's collection The product's tag The product's vendor The…" at bounding box center [460, 258] width 236 height 25
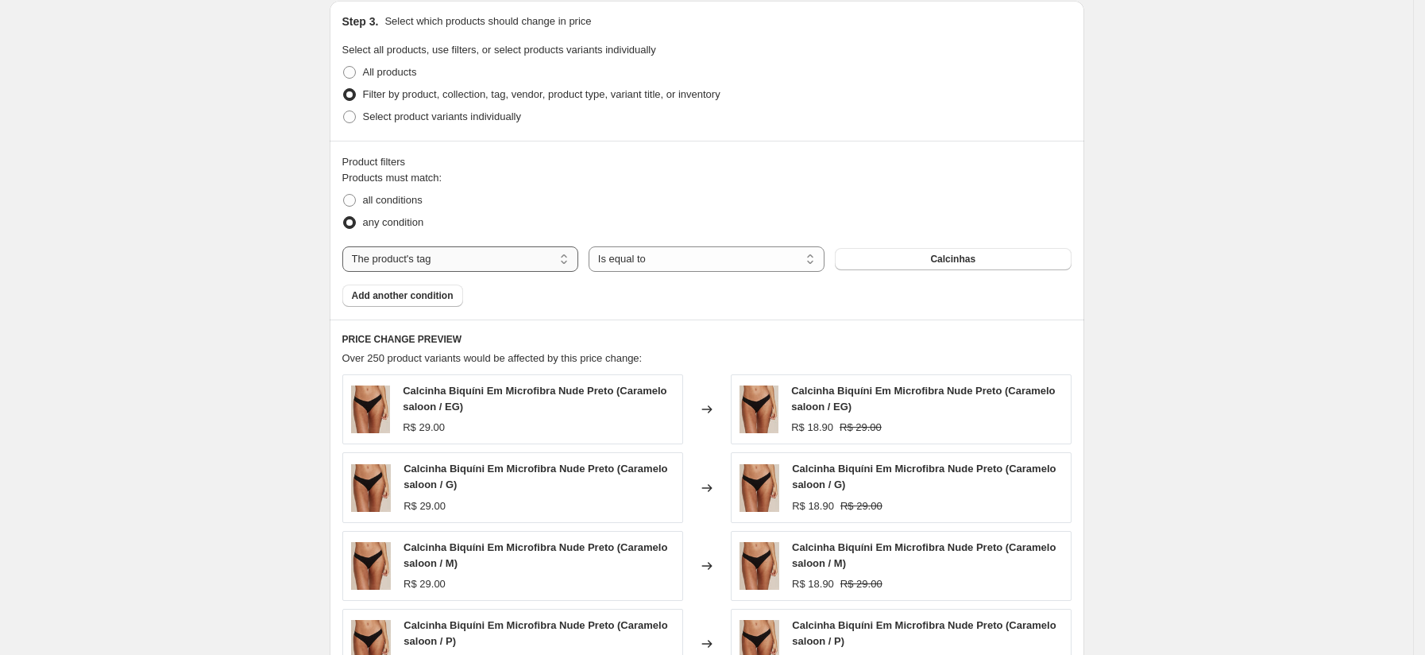
click at [480, 259] on select "The product The product's collection The product's tag The product's vendor The…" at bounding box center [460, 258] width 236 height 25
select select "title"
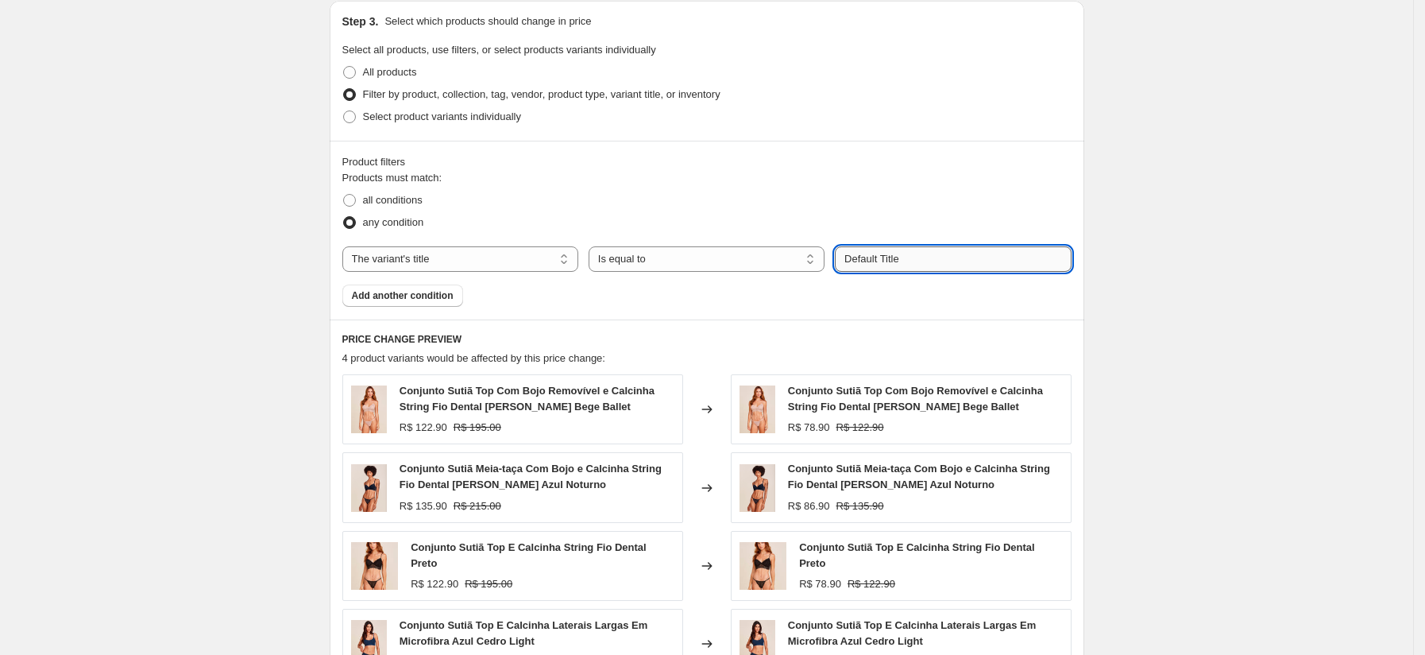
click at [947, 267] on input "Default Title" at bounding box center [953, 258] width 236 height 25
drag, startPoint x: 941, startPoint y: 267, endPoint x: 848, endPoint y: 260, distance: 94.0
click at [848, 260] on input "Default Title" at bounding box center [953, 258] width 236 height 25
click at [760, 252] on select "Is equal to Is not equal to Contains" at bounding box center [707, 258] width 236 height 25
click at [750, 265] on select "Is equal to Is not equal to Contains" at bounding box center [707, 258] width 236 height 25
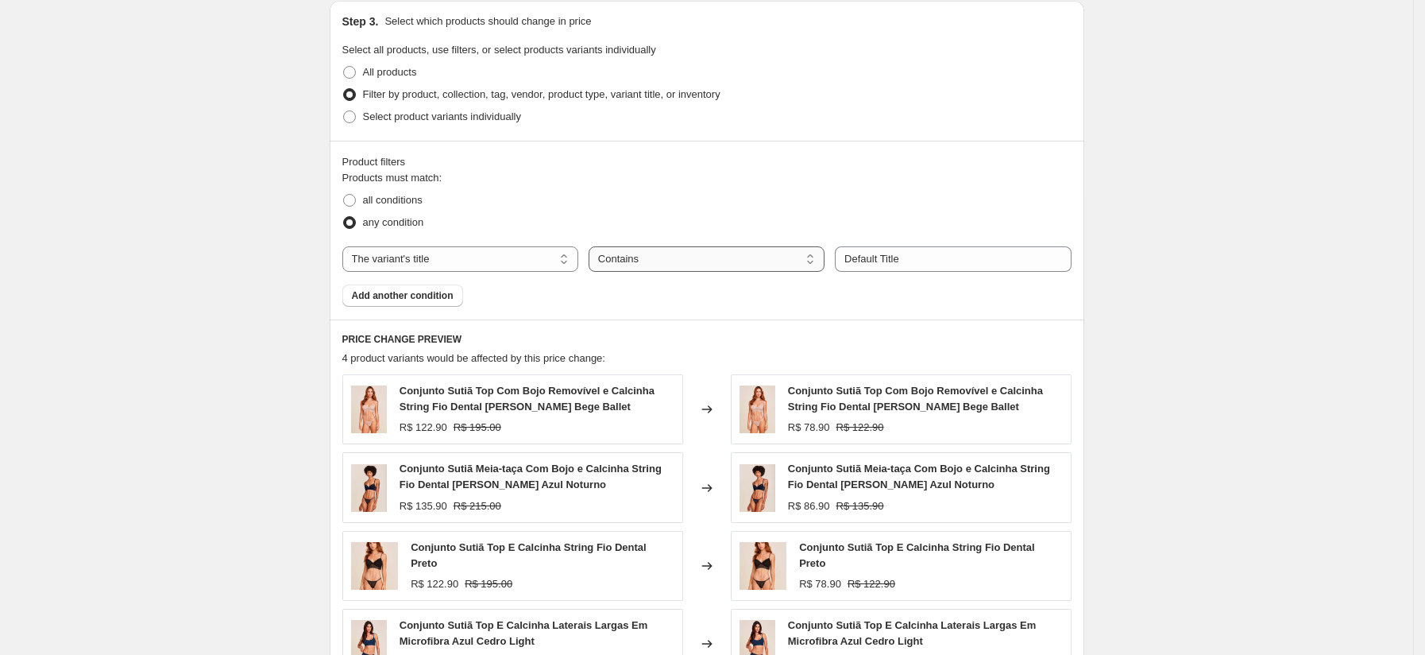
select select "not_equal"
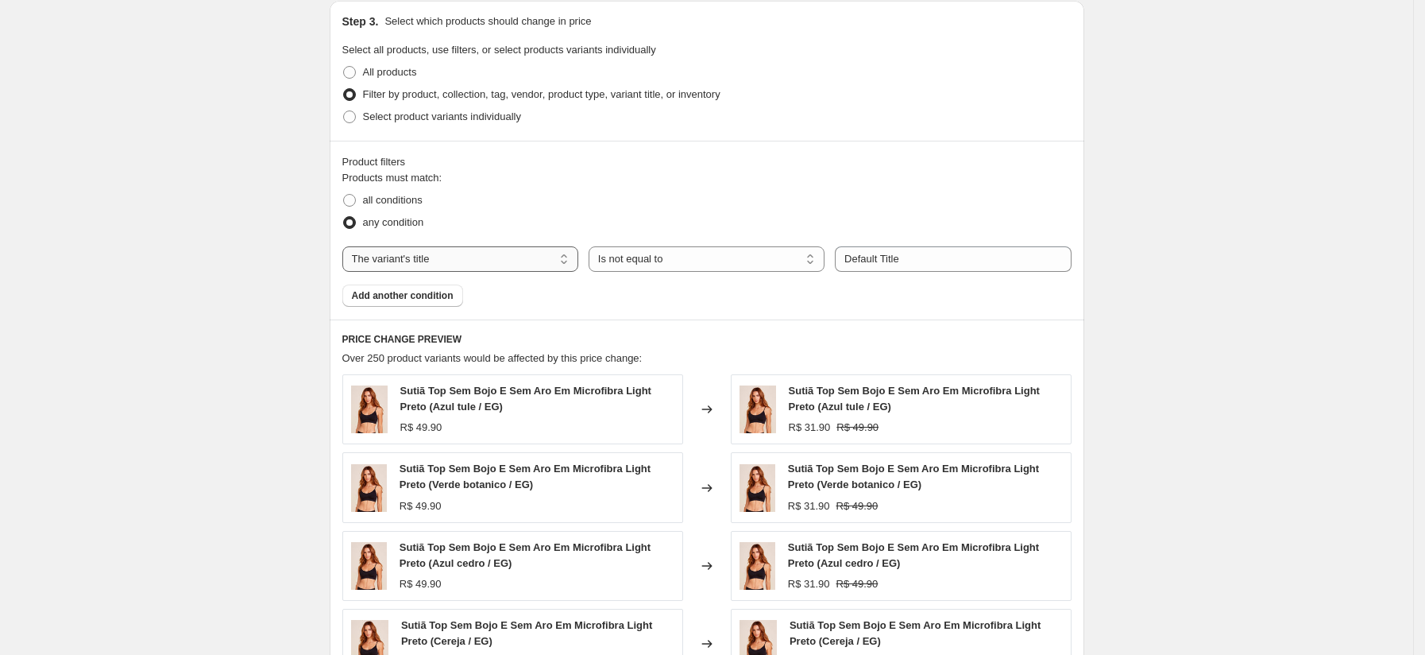
drag, startPoint x: 539, startPoint y: 260, endPoint x: 512, endPoint y: 261, distance: 27.1
click at [538, 260] on select "The product The product's collection The product's tag The product's vendor The…" at bounding box center [460, 258] width 236 height 25
select select "product"
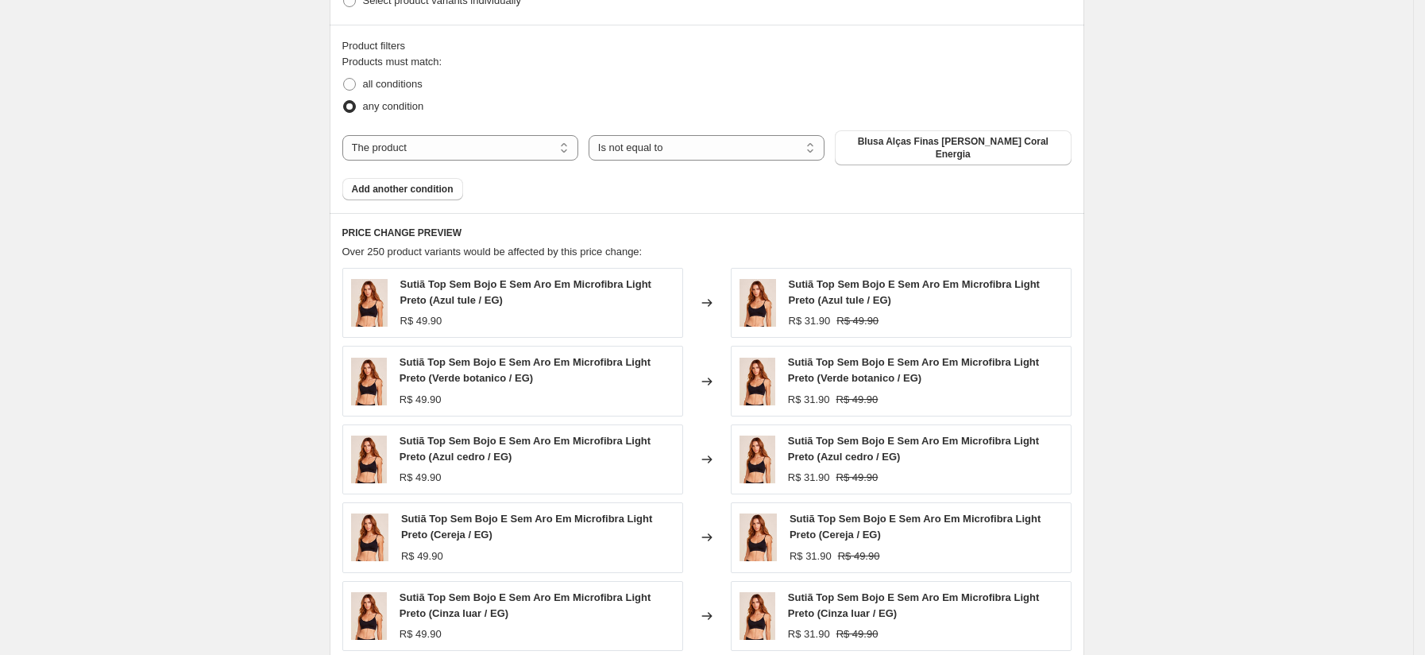
scroll to position [921, 0]
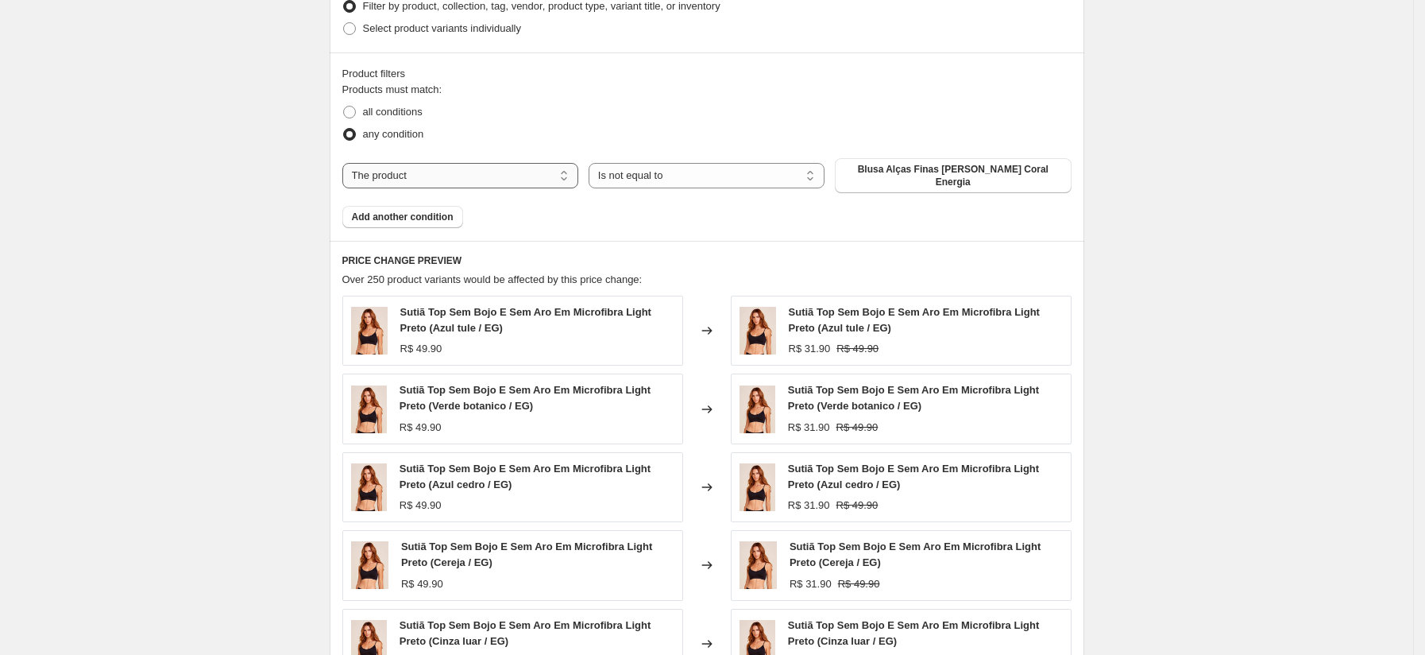
click at [461, 165] on select "The product The product's collection The product's tag The product's vendor The…" at bounding box center [460, 175] width 236 height 25
click at [998, 179] on button "Blusa Alças Finas Em Renda Coral Energia" at bounding box center [953, 175] width 236 height 35
click at [464, 174] on select "The product The product's collection The product's tag The product's vendor The…" at bounding box center [460, 175] width 236 height 25
click at [680, 179] on select "Is equal to Is not equal to" at bounding box center [707, 175] width 236 height 25
click at [682, 174] on select "Is equal to Is not equal to" at bounding box center [707, 175] width 236 height 25
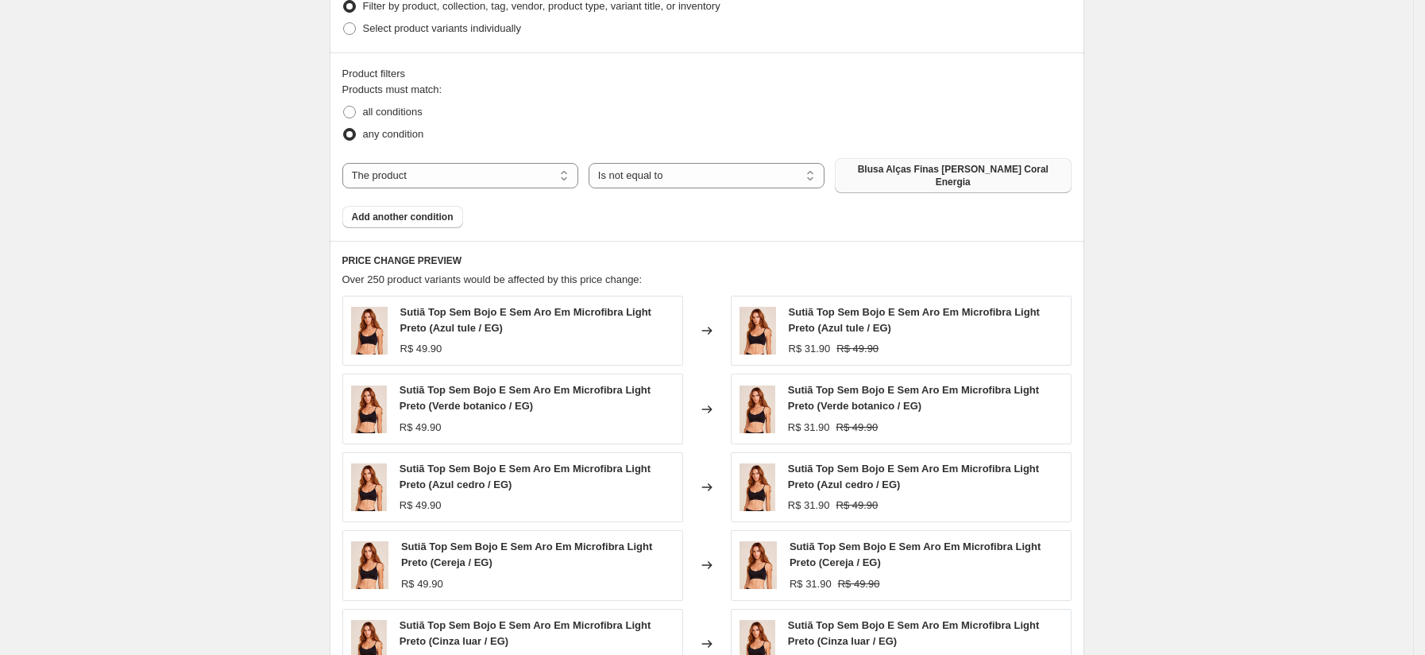
click at [910, 174] on span "Blusa Alças Finas Em Renda Coral Energia" at bounding box center [952, 175] width 217 height 25
click at [680, 172] on select "Is equal to Is not equal to" at bounding box center [707, 175] width 236 height 25
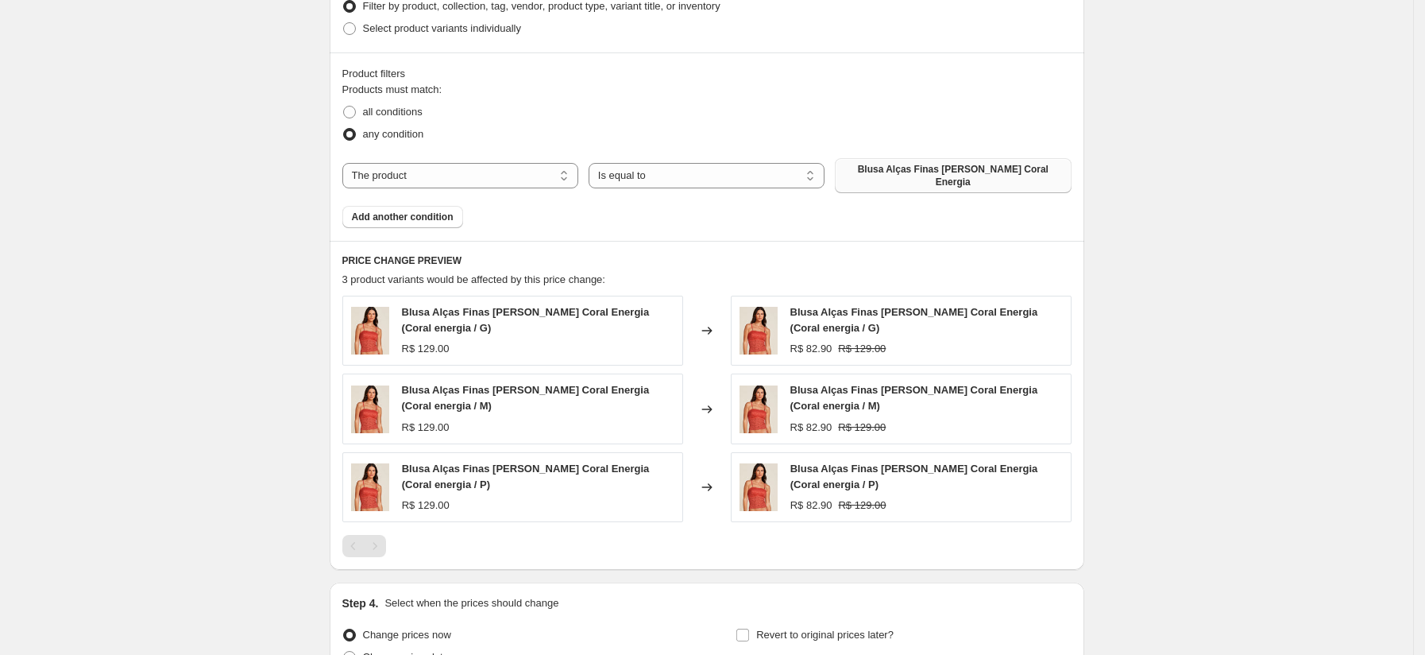
click at [923, 171] on span "Blusa Alças Finas Em Renda Coral Energia" at bounding box center [952, 175] width 217 height 25
drag, startPoint x: 677, startPoint y: 164, endPoint x: 680, endPoint y: 176, distance: 11.6
click at [677, 164] on select "Is equal to Is not equal to" at bounding box center [707, 175] width 236 height 25
select select "not_equal"
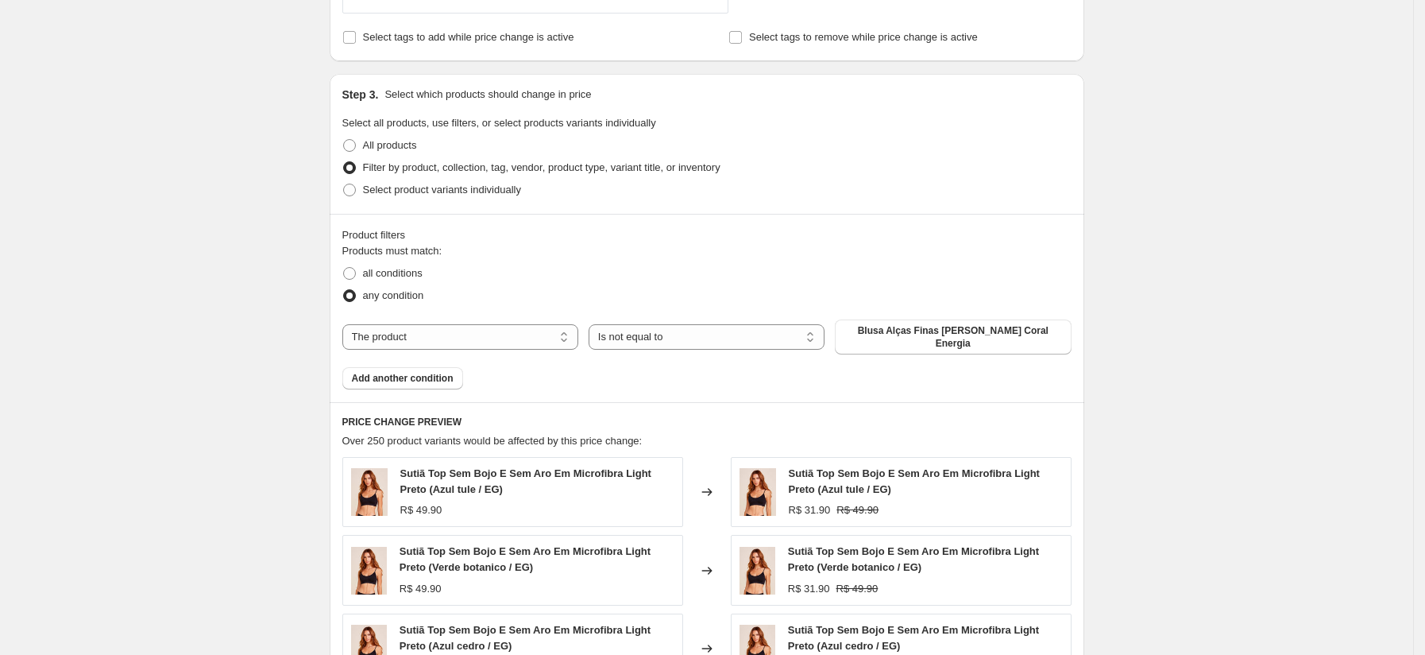
scroll to position [1230, 0]
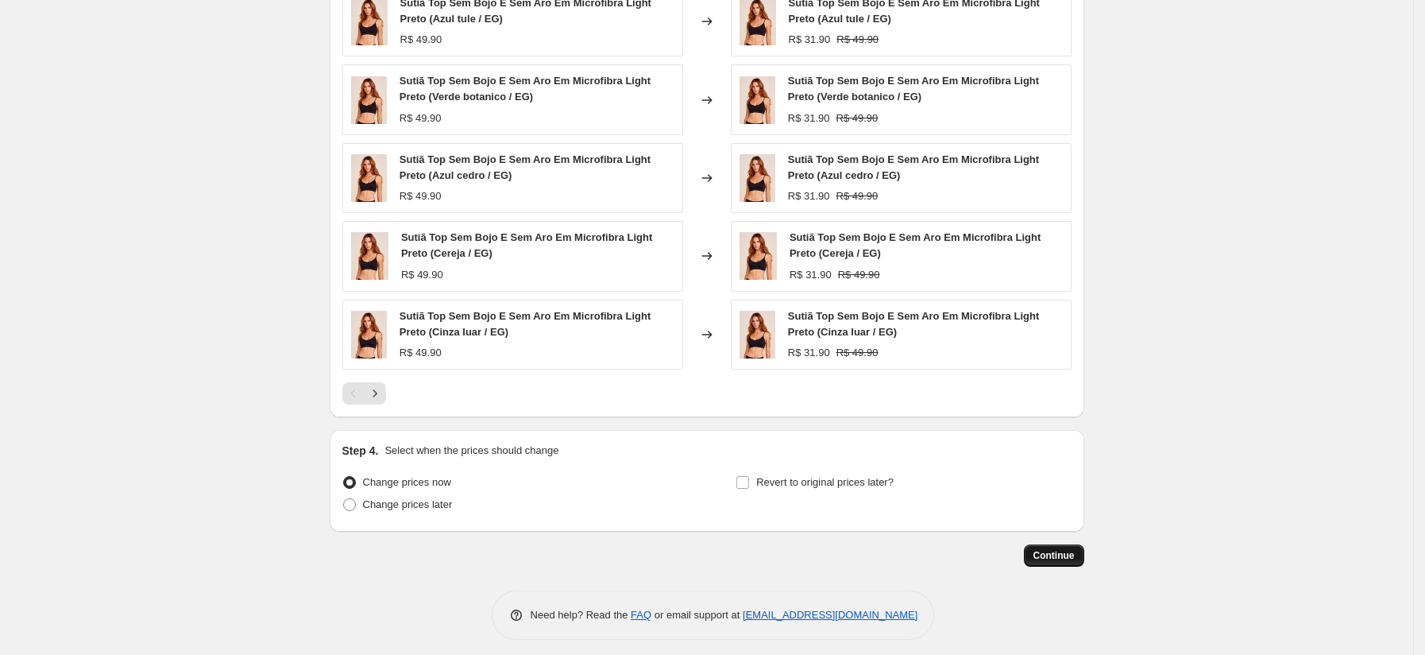
click at [1039, 546] on button "Continue" at bounding box center [1054, 555] width 60 height 22
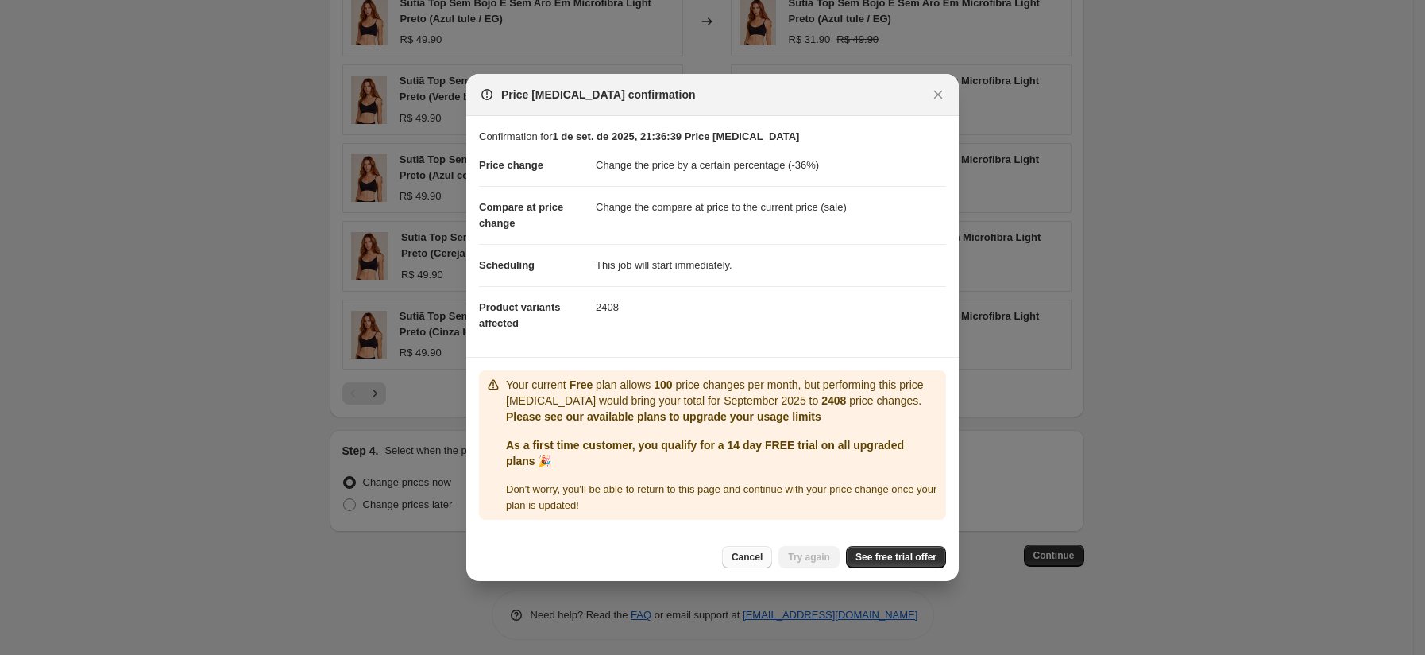
click at [763, 547] on button "Cancel" at bounding box center [747, 557] width 50 height 22
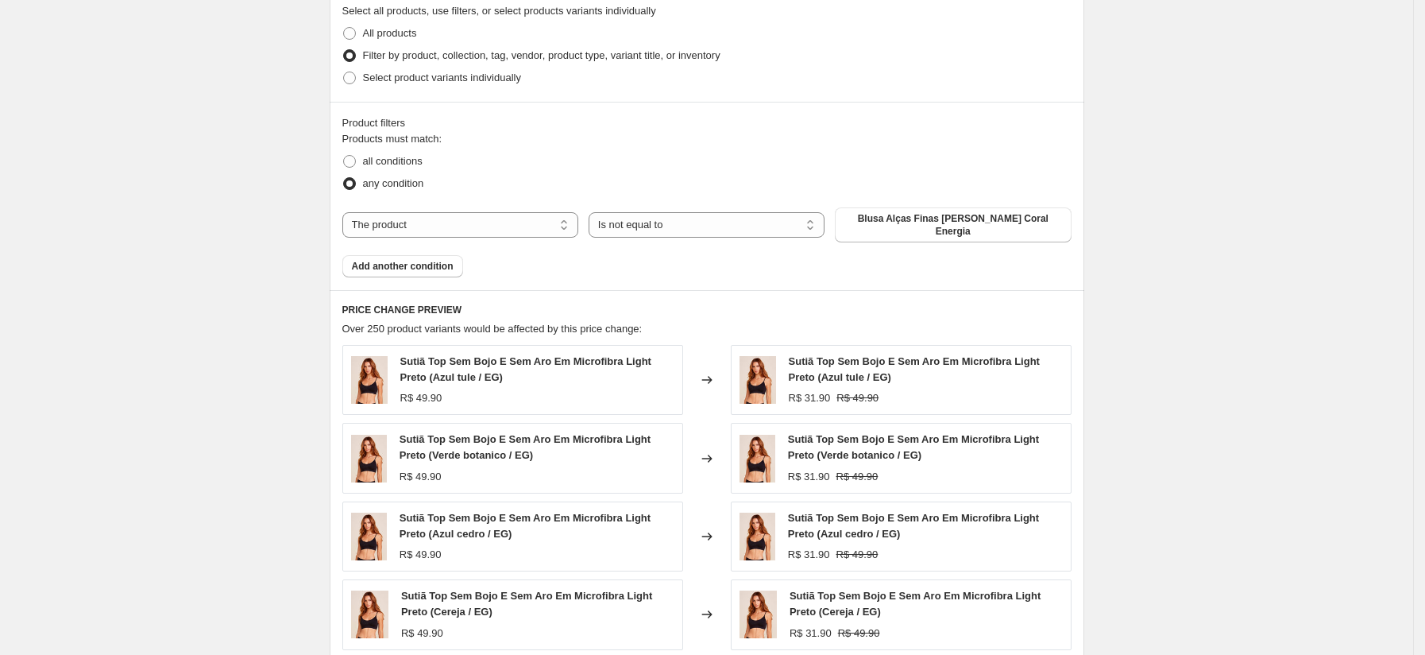
scroll to position [856, 0]
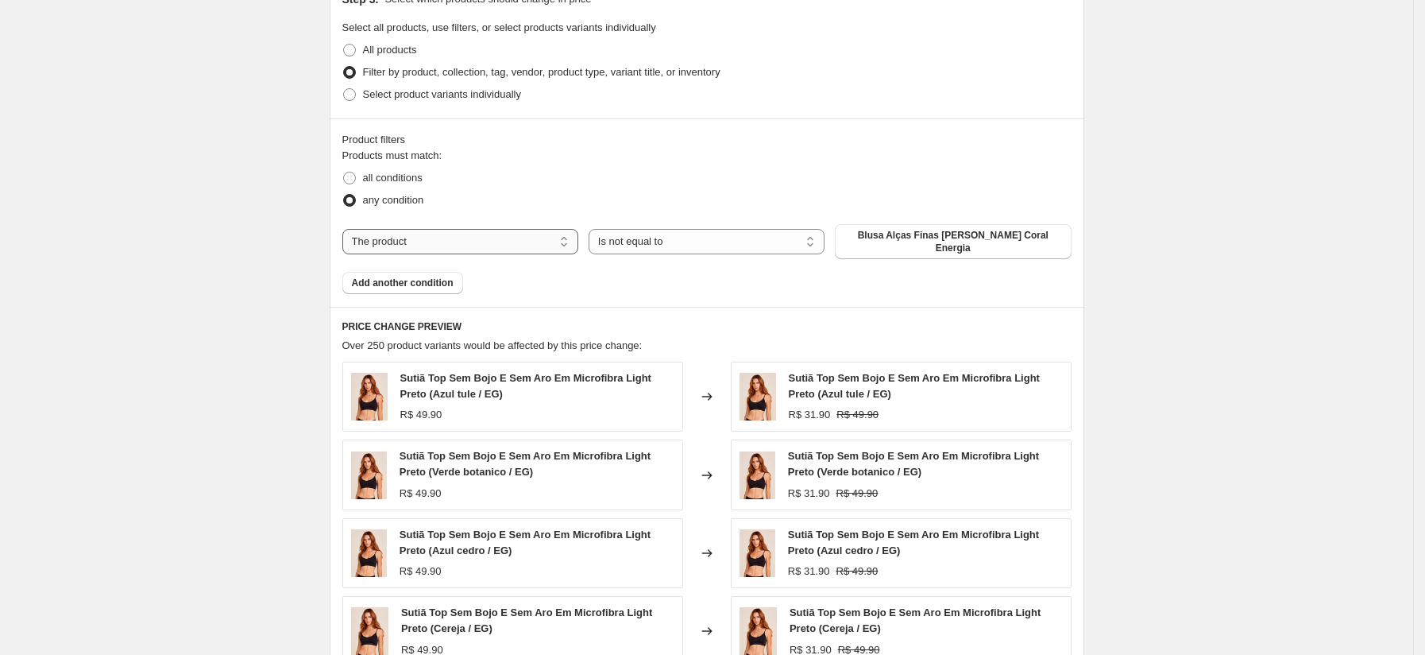
click at [443, 246] on select "The product The product's collection The product's tag The product's vendor The…" at bounding box center [460, 241] width 236 height 25
click at [347, 229] on select "The product The product's collection The product's tag The product's vendor The…" at bounding box center [460, 241] width 236 height 25
click at [872, 238] on span "Blusa Alças Finas Em Renda Coral Energia" at bounding box center [952, 241] width 217 height 25
click at [508, 239] on select "The product The product's collection The product's tag The product's vendor The…" at bounding box center [460, 241] width 236 height 25
select select "collection"
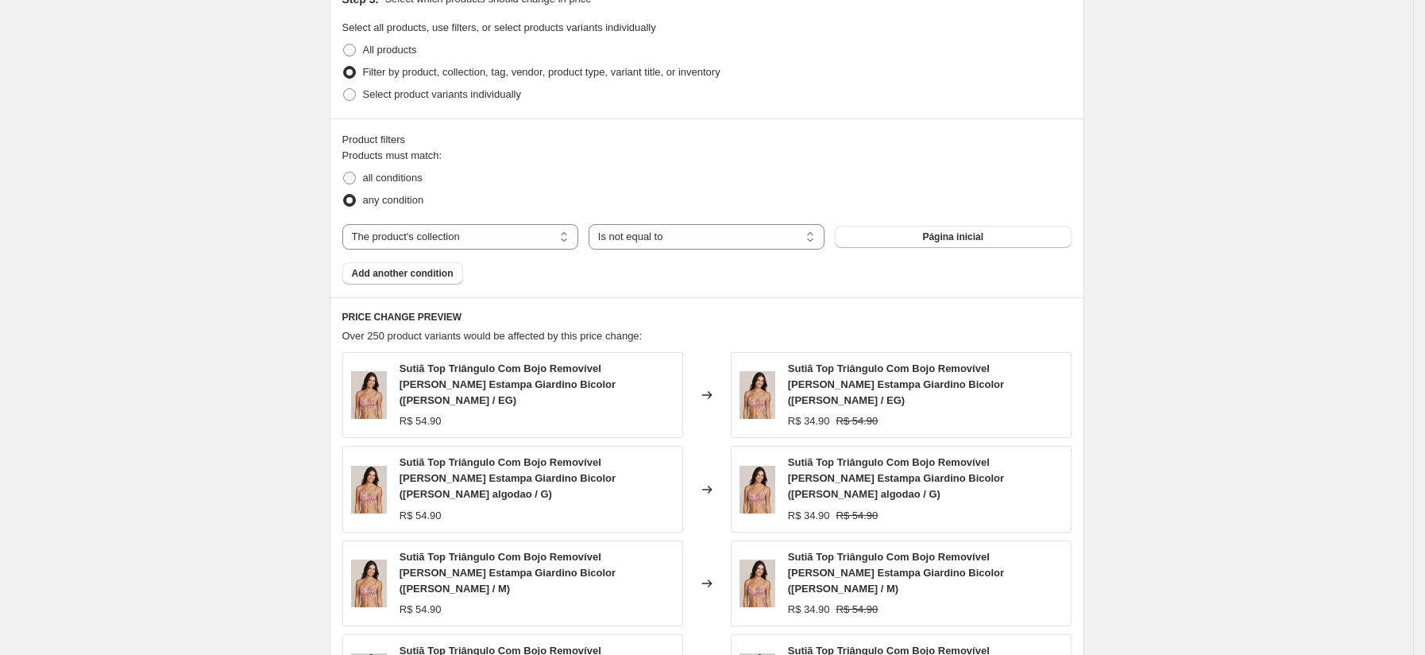
scroll to position [1230, 0]
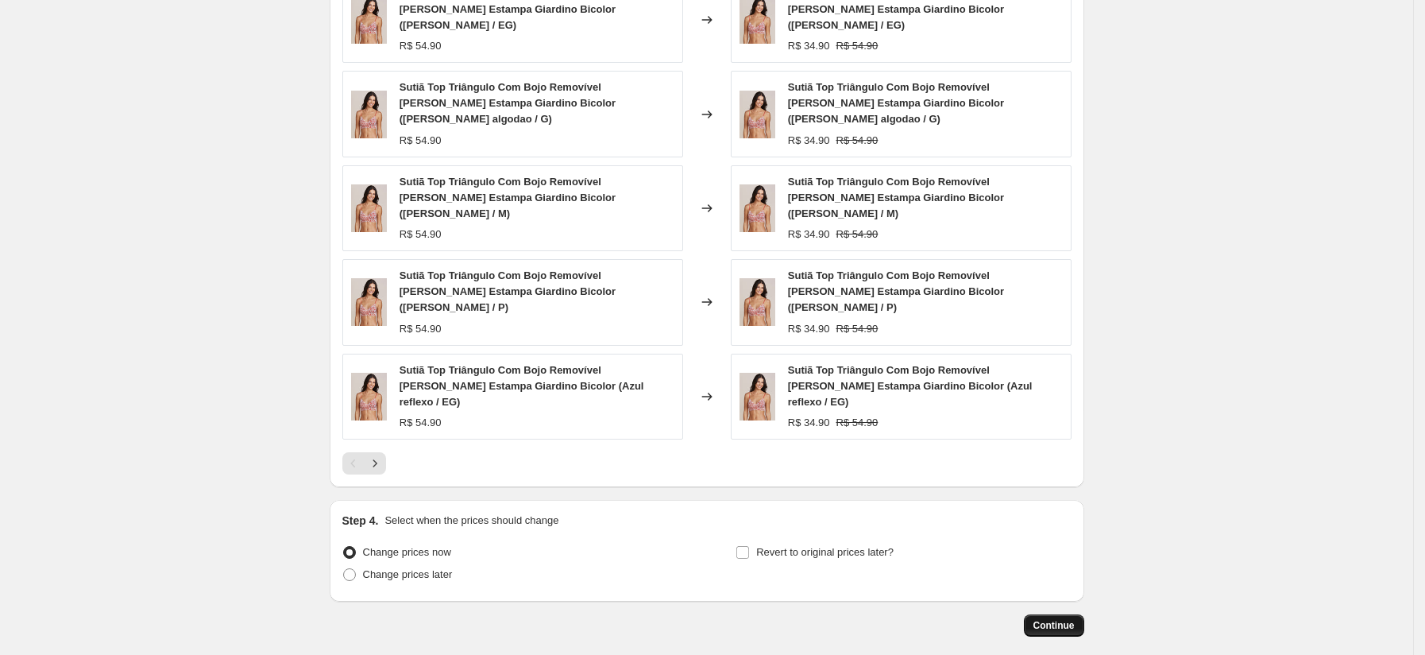
click at [1062, 619] on span "Continue" at bounding box center [1053, 625] width 41 height 13
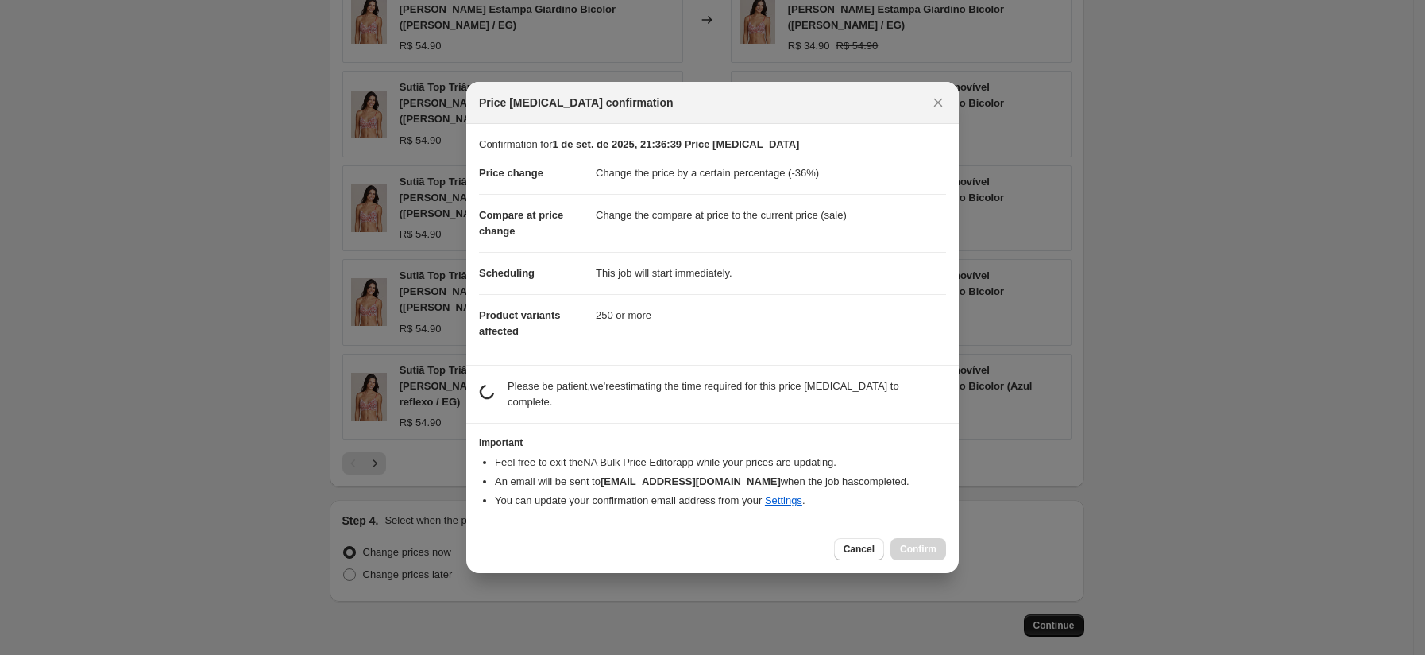
scroll to position [0, 0]
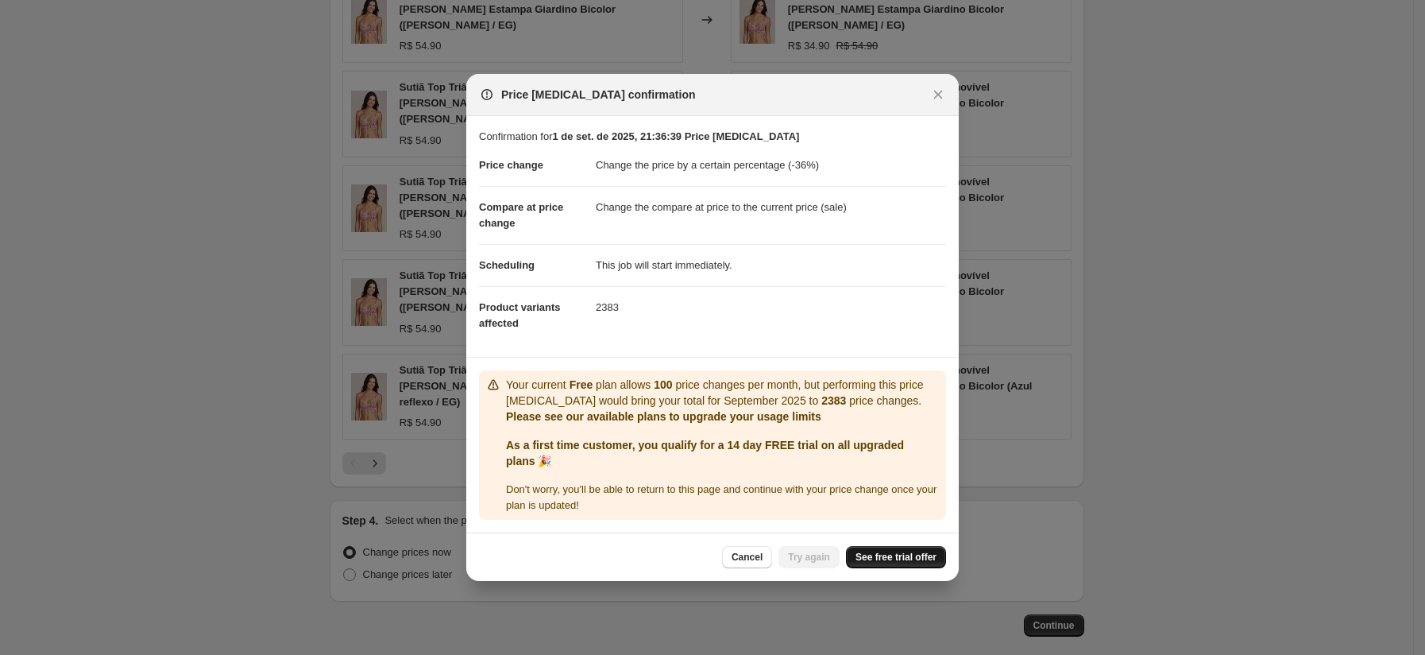
click at [906, 561] on span "See free trial offer" at bounding box center [896, 556] width 81 height 13
click at [807, 555] on span "Try again" at bounding box center [809, 556] width 42 height 13
click at [878, 558] on span "See free trial offer" at bounding box center [896, 556] width 81 height 13
click at [809, 554] on span "Try again" at bounding box center [809, 556] width 42 height 13
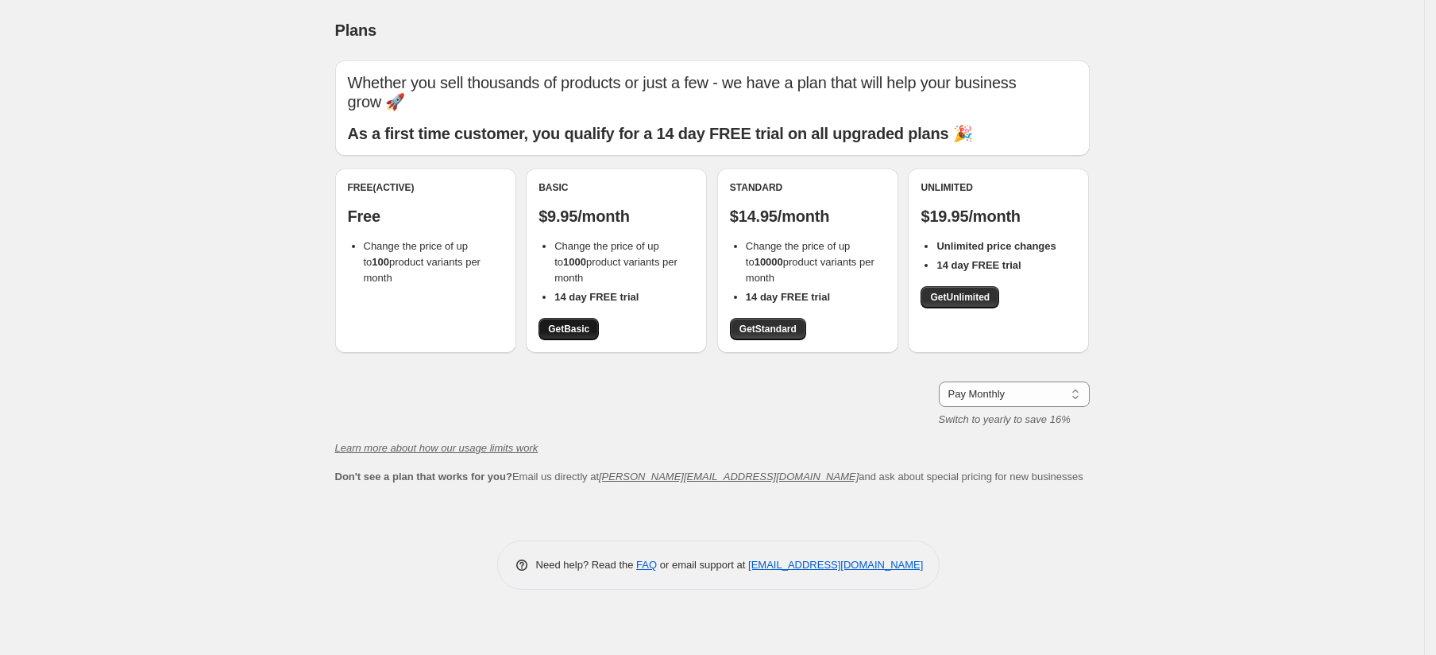
click at [561, 328] on span "Get Basic" at bounding box center [568, 329] width 41 height 13
click at [564, 331] on span "Get Basic" at bounding box center [568, 329] width 41 height 13
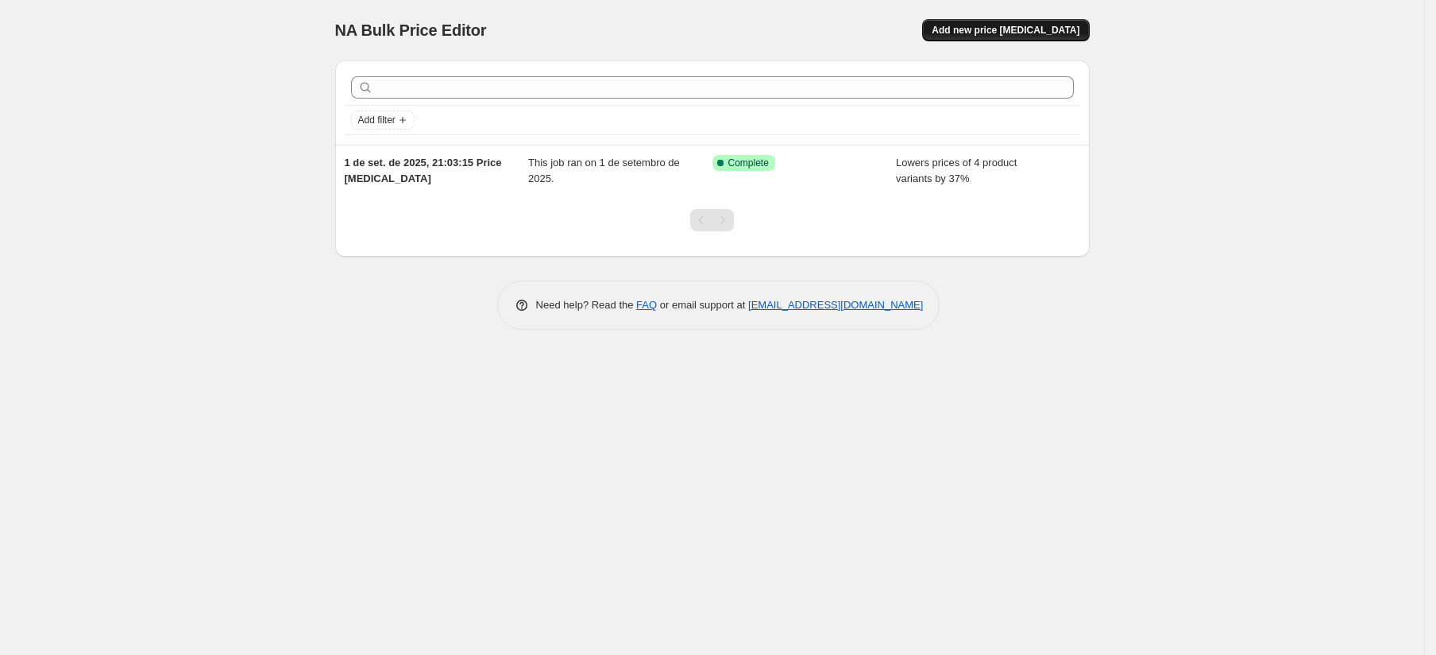
click at [1040, 33] on span "Add new price change job" at bounding box center [1006, 30] width 148 height 13
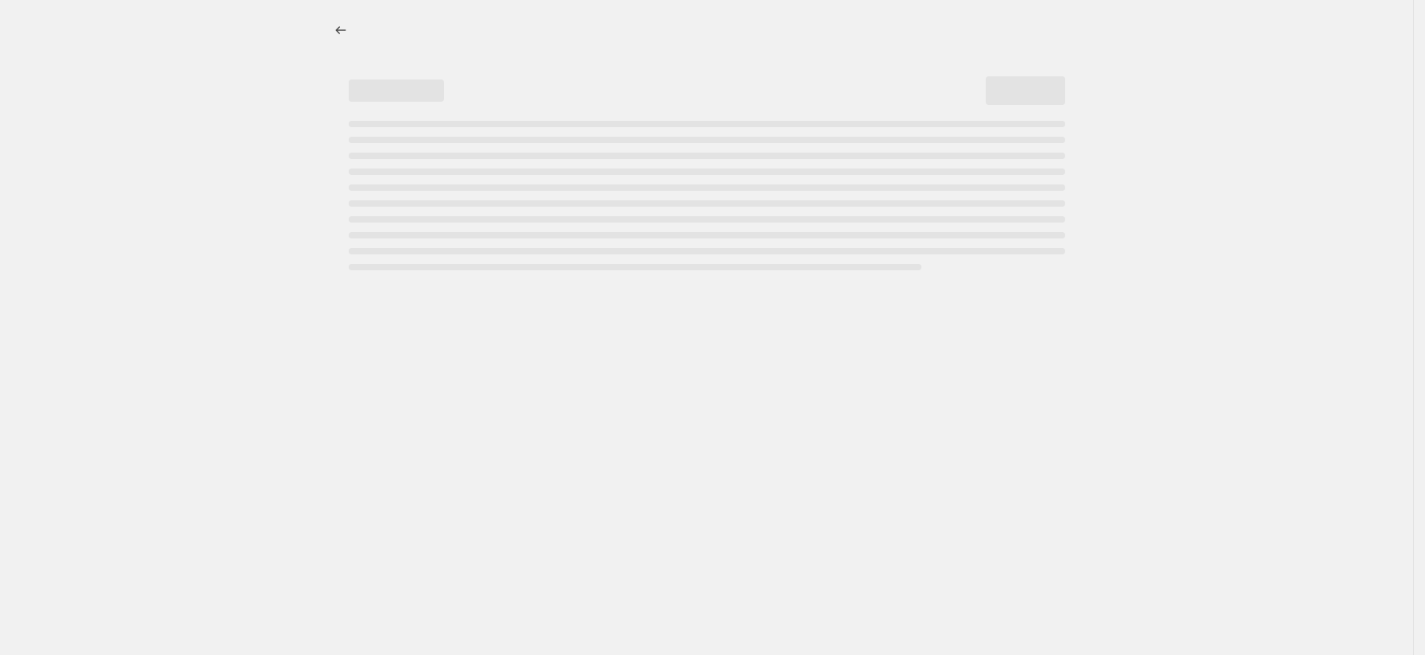
select select "percentage"
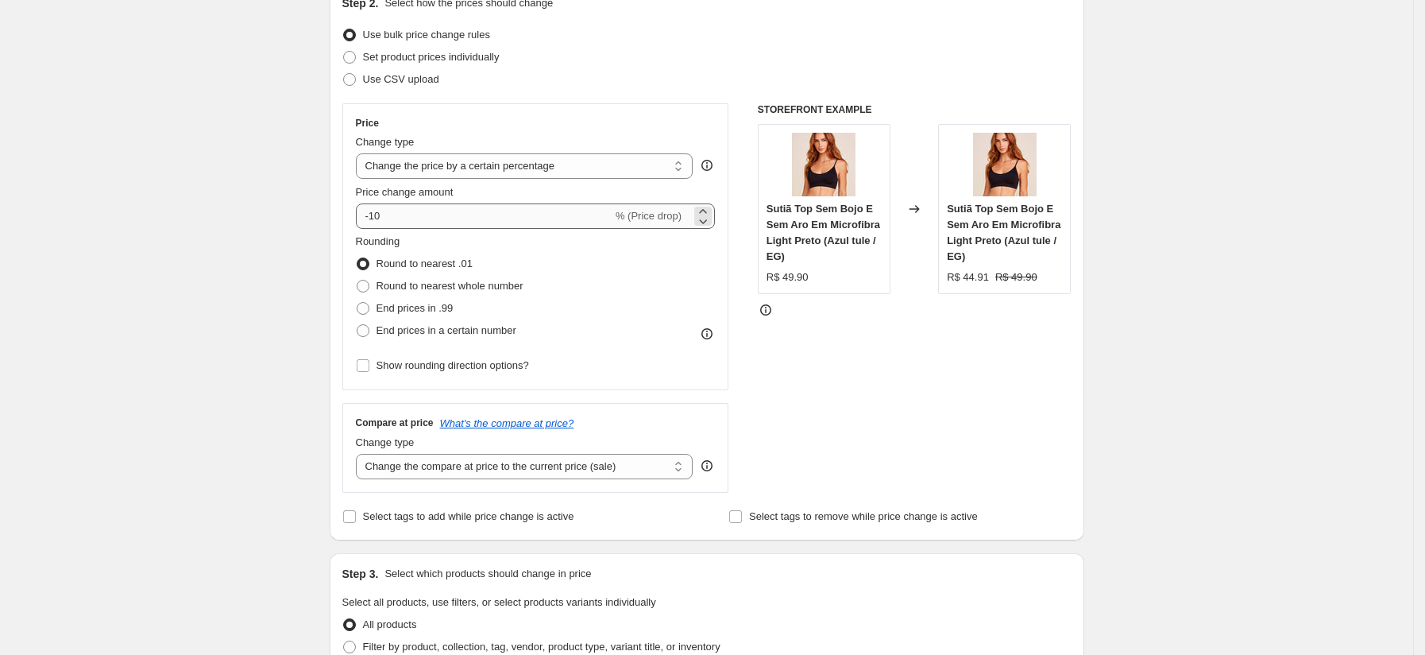
scroll to position [187, 0]
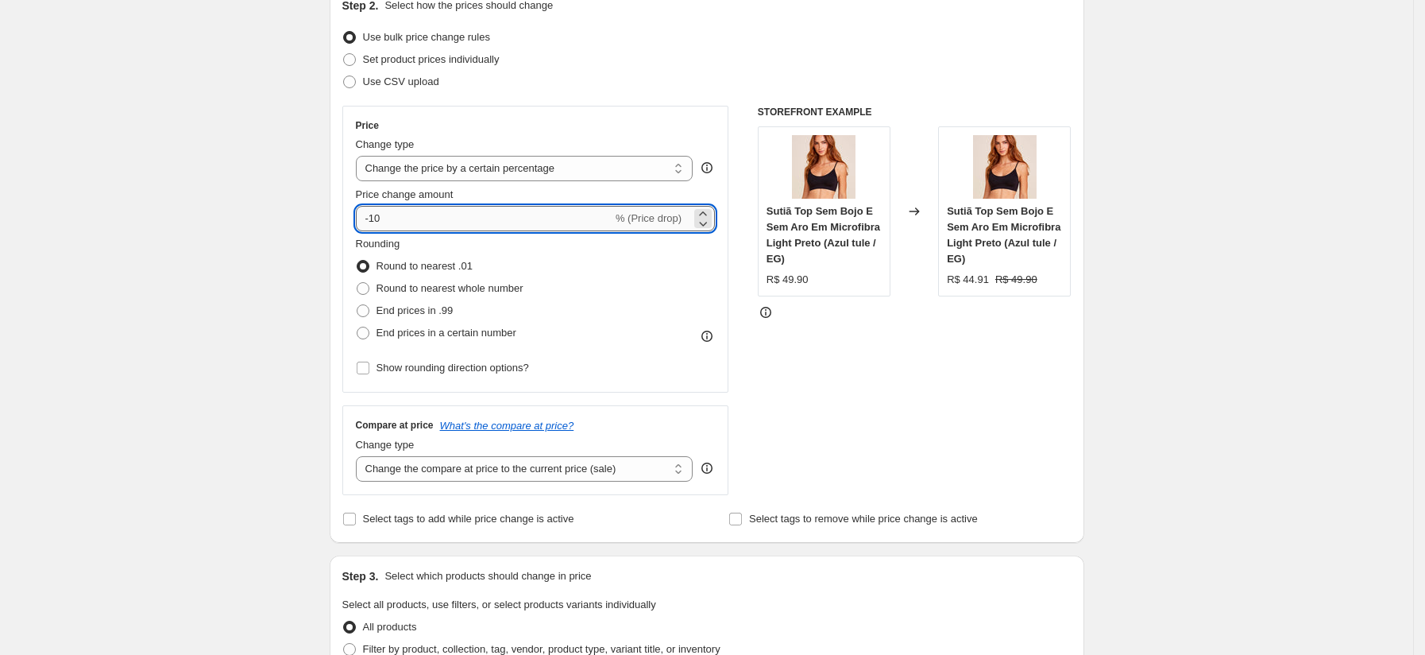
click at [548, 207] on input "-10" at bounding box center [484, 218] width 257 height 25
type input "-1"
type input "-36"
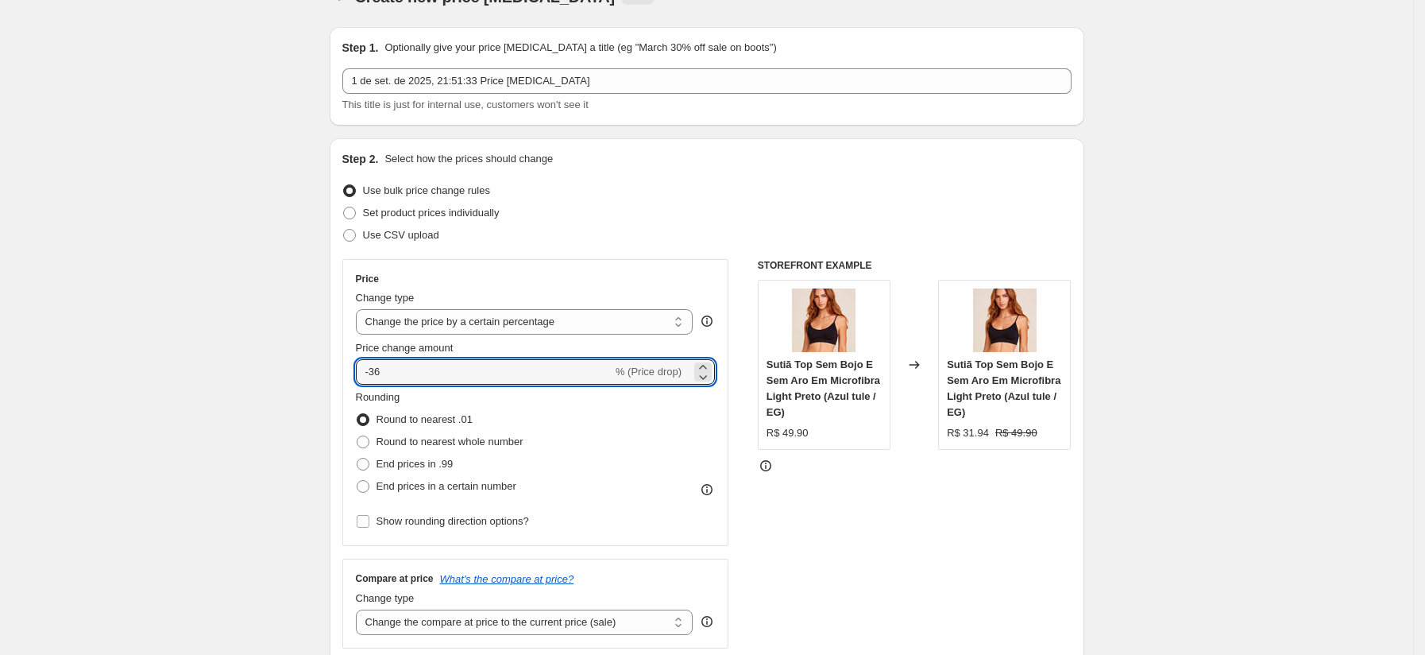
scroll to position [0, 0]
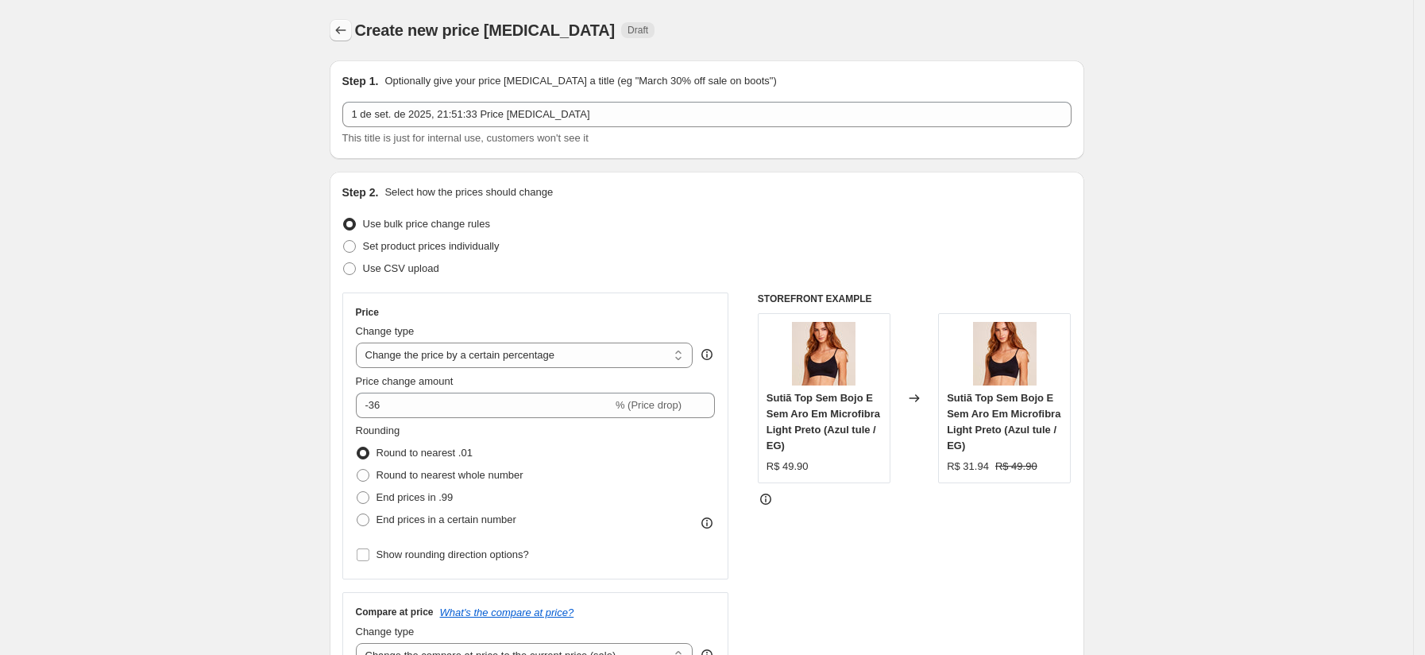
click at [346, 35] on icon "Price change jobs" at bounding box center [341, 30] width 16 height 16
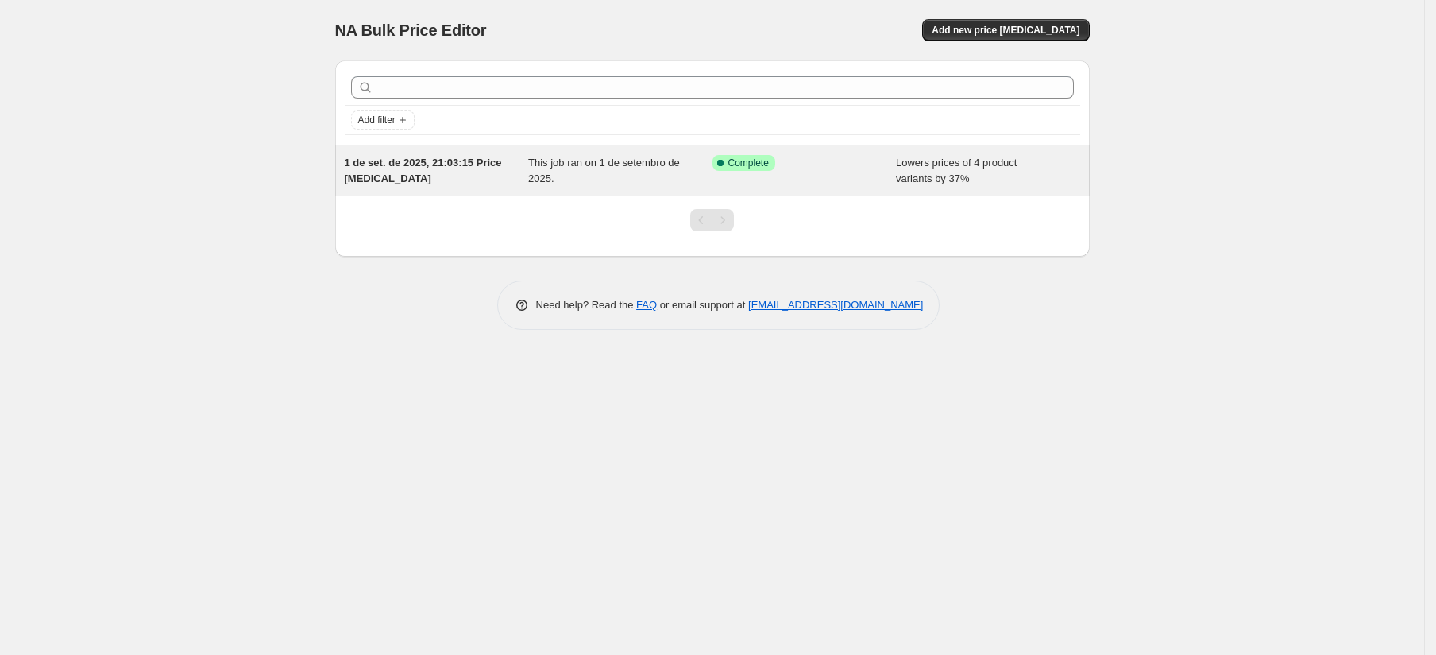
click at [850, 174] on div "Success Complete Complete" at bounding box center [805, 171] width 184 height 32
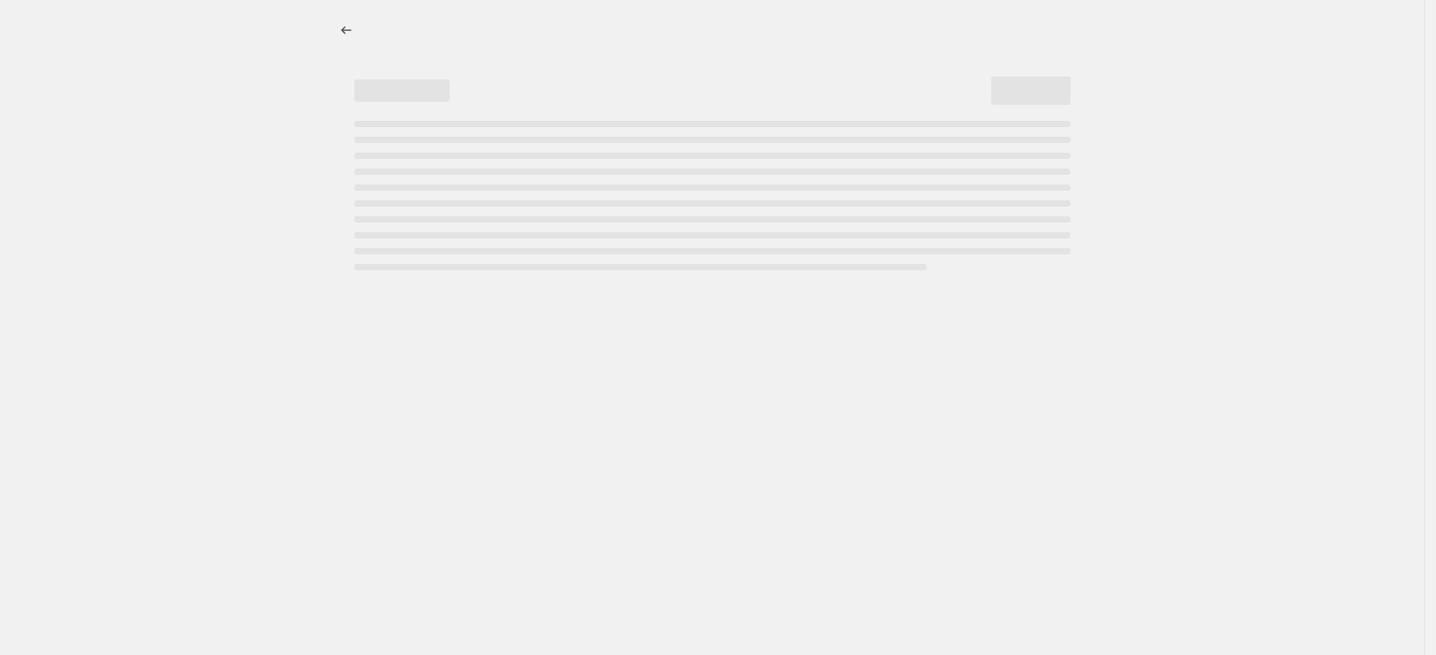
select select "percentage"
select select "title"
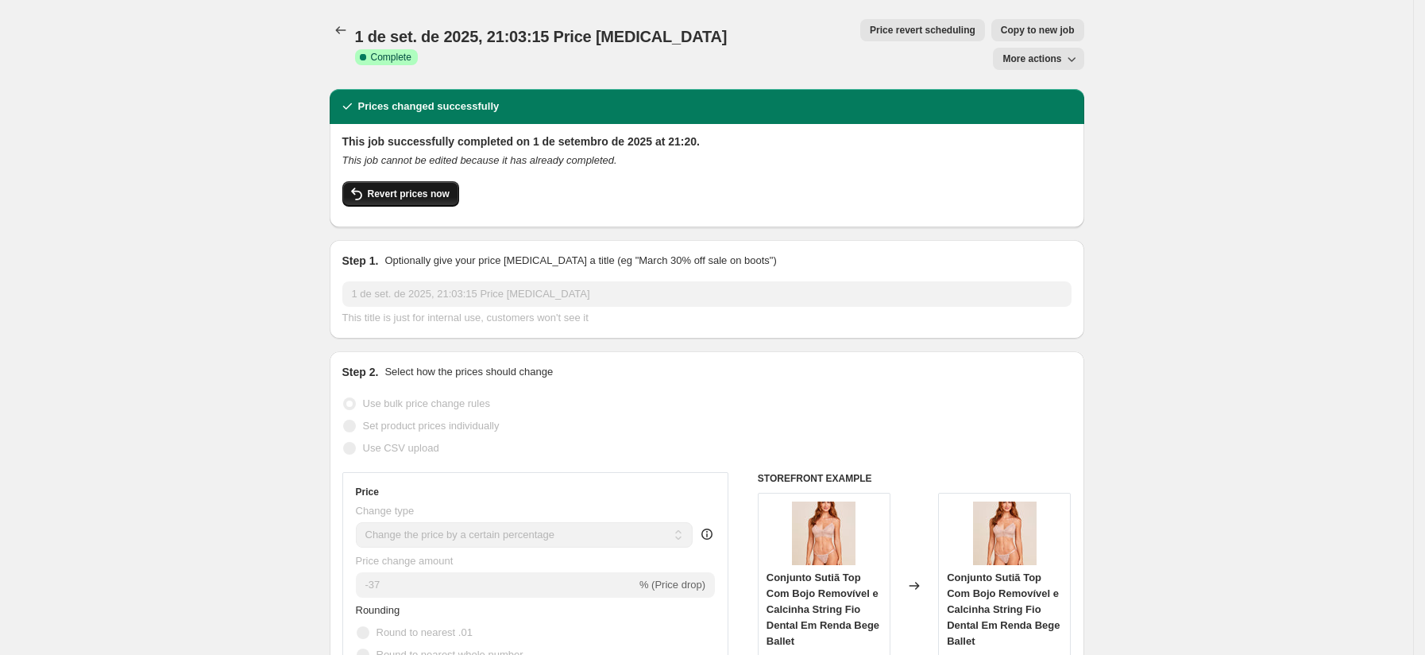
click at [420, 187] on span "Revert prices now" at bounding box center [409, 193] width 82 height 13
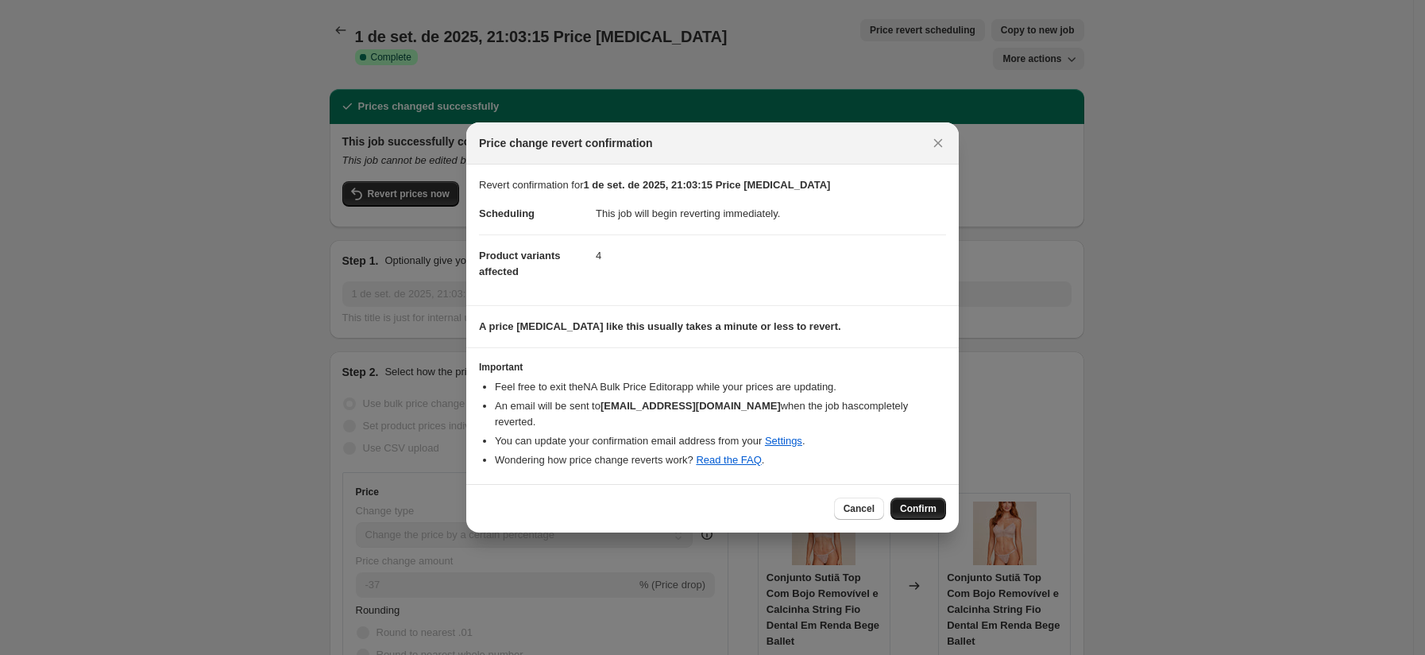
click at [922, 502] on span "Confirm" at bounding box center [918, 508] width 37 height 13
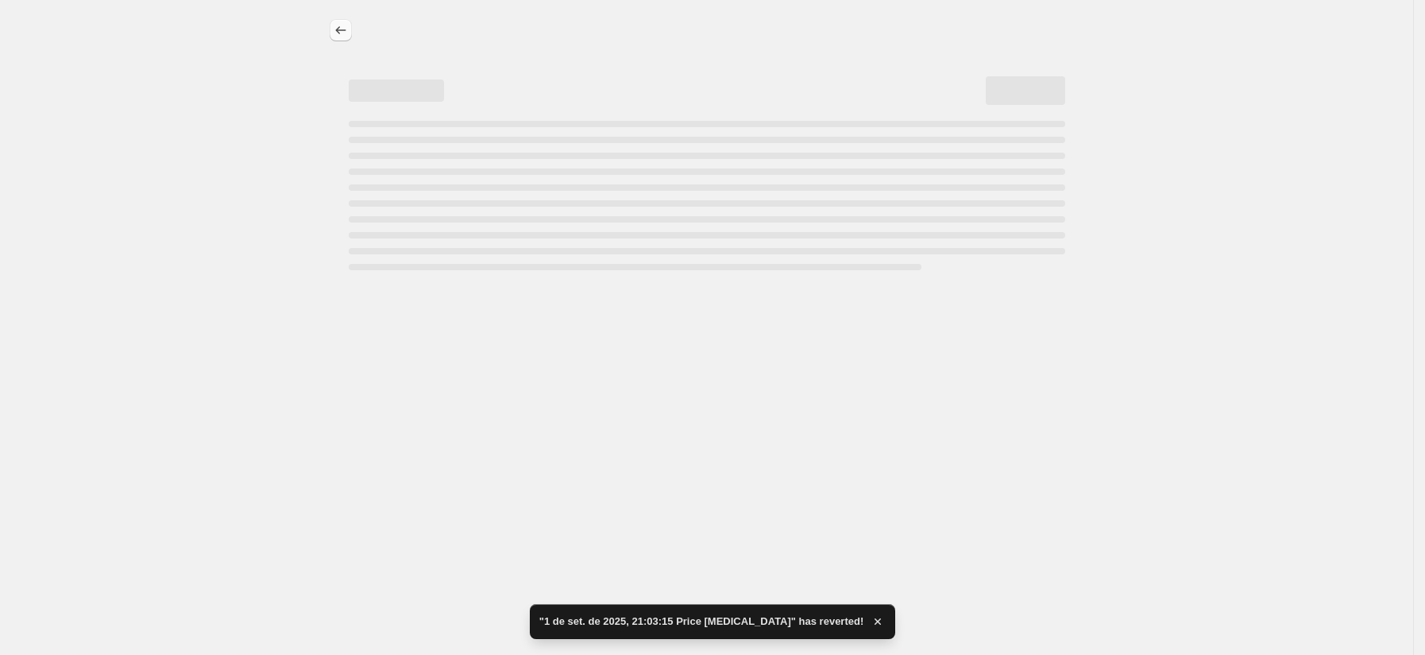
select select "percentage"
select select "title"
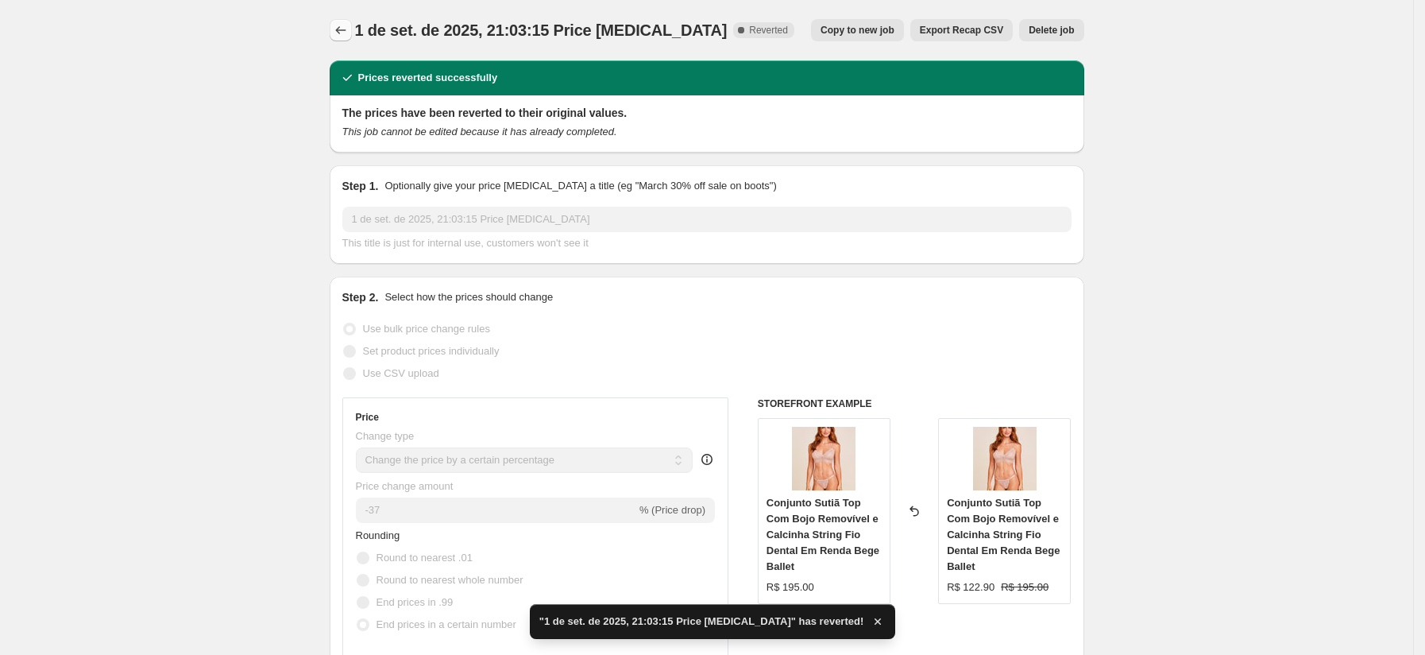
click at [349, 30] on icon "Price change jobs" at bounding box center [341, 30] width 16 height 16
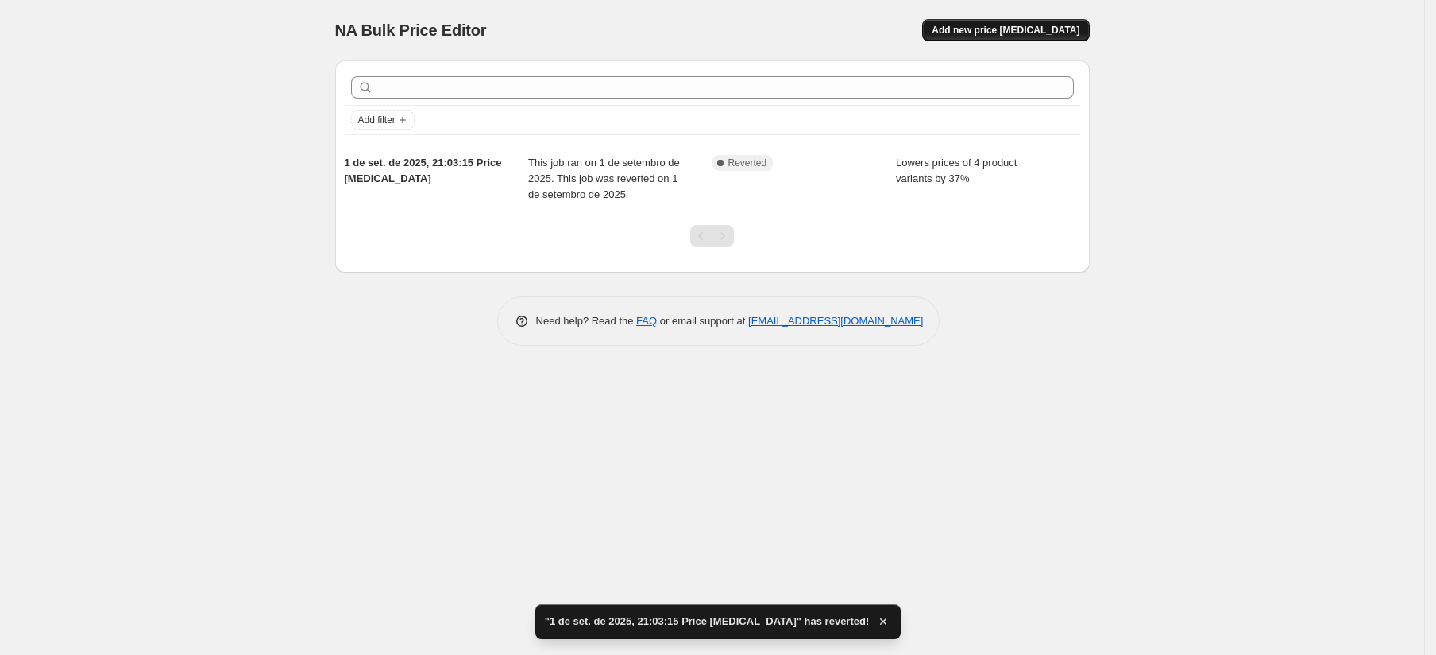
click at [1018, 23] on button "Add new price change job" at bounding box center [1005, 30] width 167 height 22
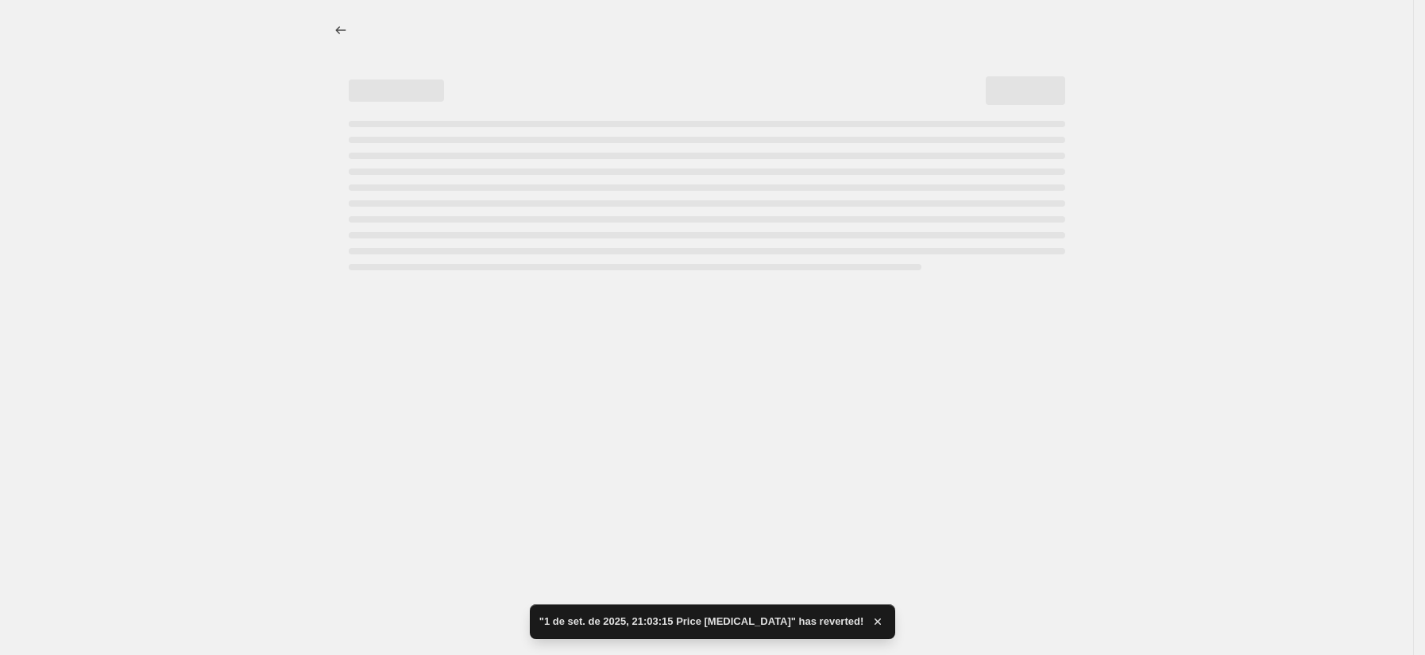
select select "percentage"
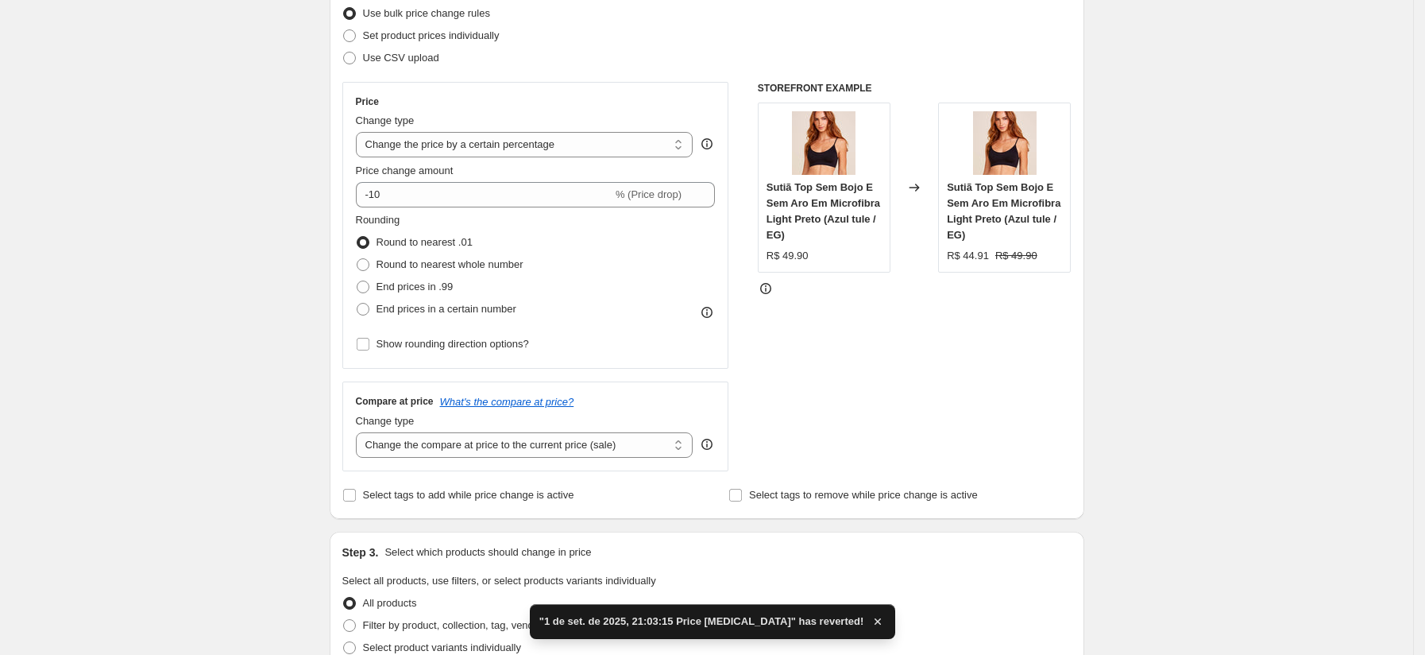
scroll to position [216, 0]
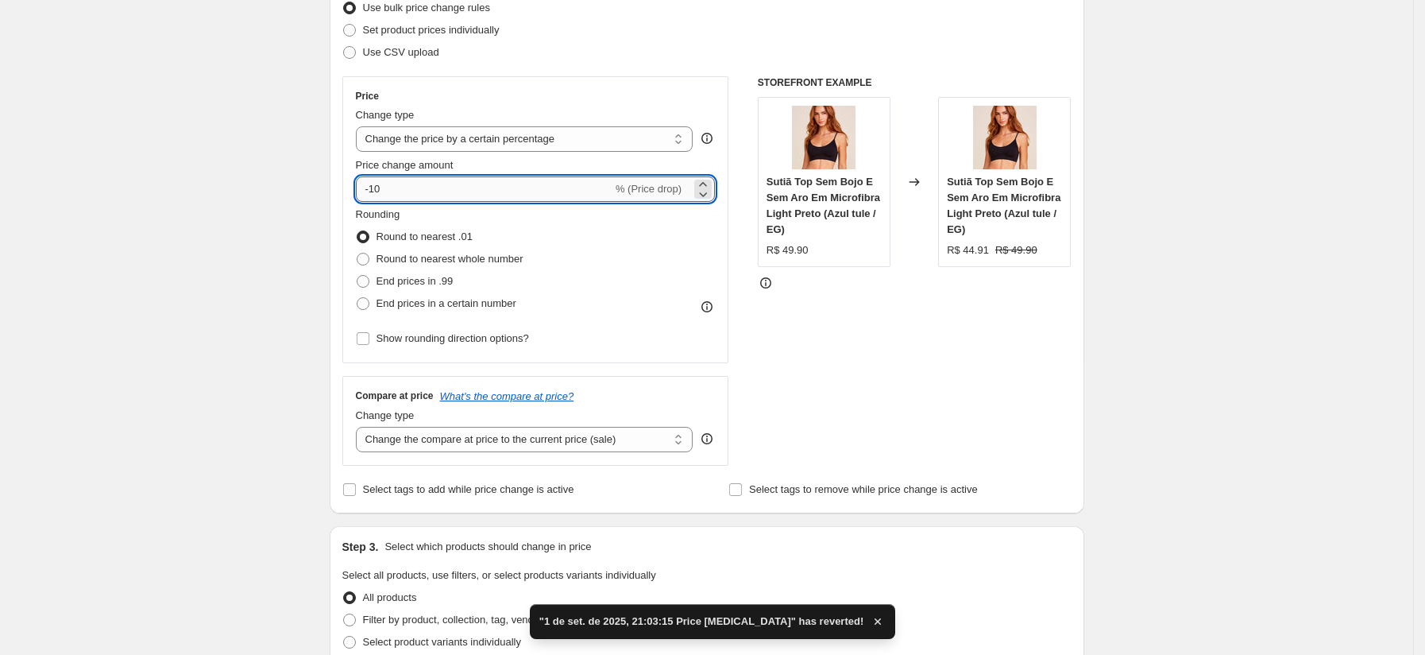
drag, startPoint x: 502, startPoint y: 189, endPoint x: 377, endPoint y: 200, distance: 126.0
click at [377, 200] on input "-10" at bounding box center [484, 188] width 257 height 25
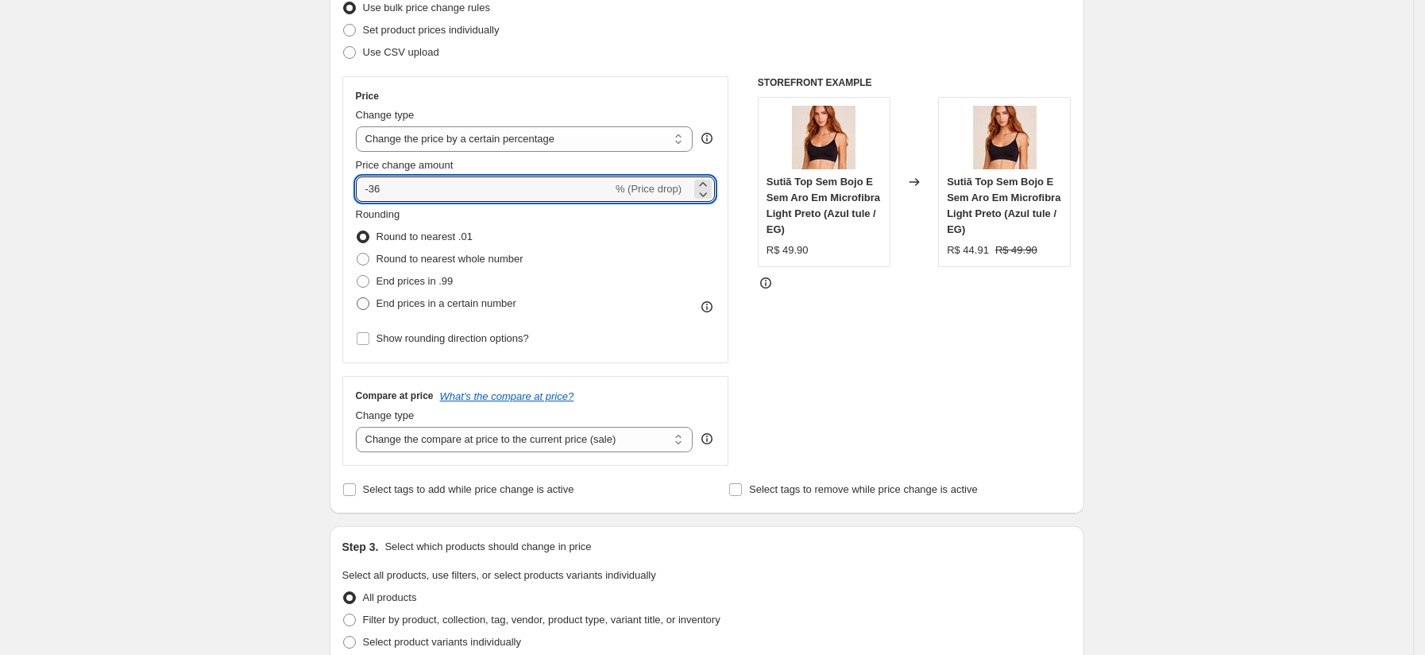
type input "-36"
click at [488, 305] on span "End prices in a certain number" at bounding box center [447, 303] width 140 height 12
click at [357, 298] on input "End prices in a certain number" at bounding box center [357, 297] width 1 height 1
radio input "true"
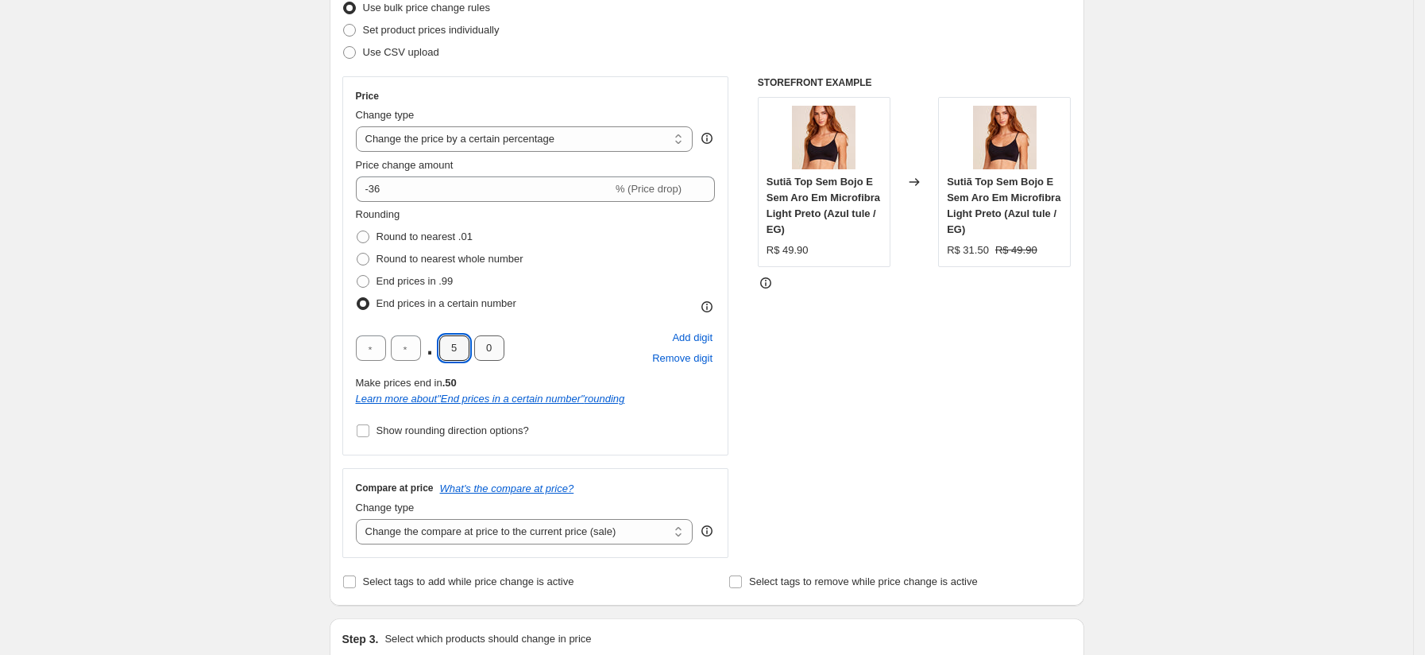
drag, startPoint x: 472, startPoint y: 347, endPoint x: 481, endPoint y: 342, distance: 10.0
click at [469, 348] on input "5" at bounding box center [454, 347] width 30 height 25
type input "9"
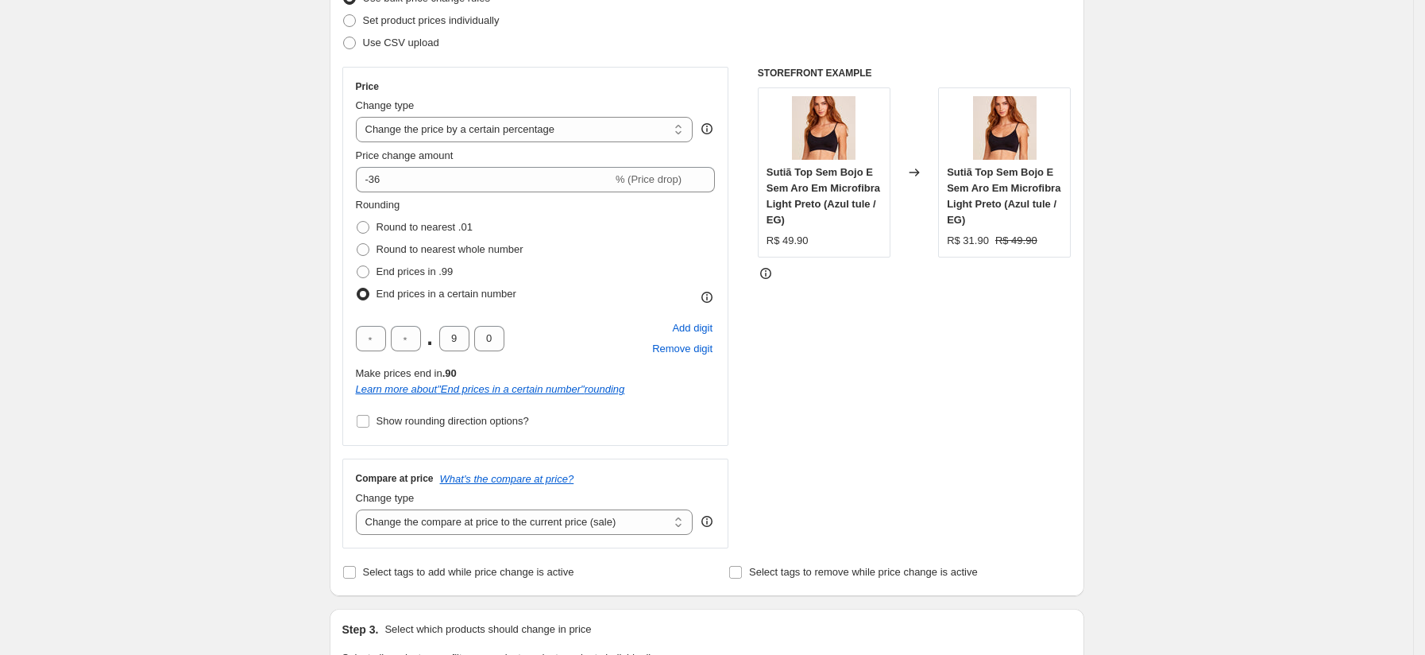
click at [921, 344] on div "STOREFRONT EXAMPLE Sutiã Top Sem Bojo E Sem Aro Em Microfibra Light Preto (Azul…" at bounding box center [915, 307] width 314 height 481
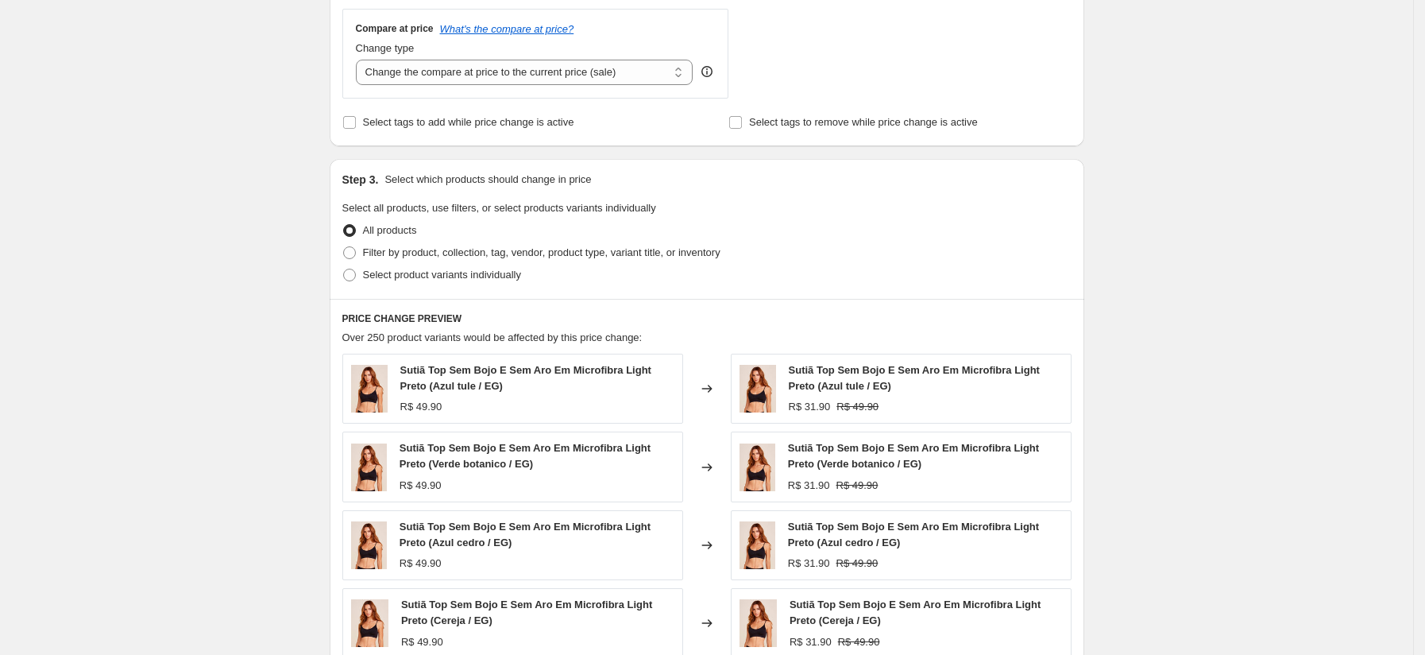
scroll to position [1052, 0]
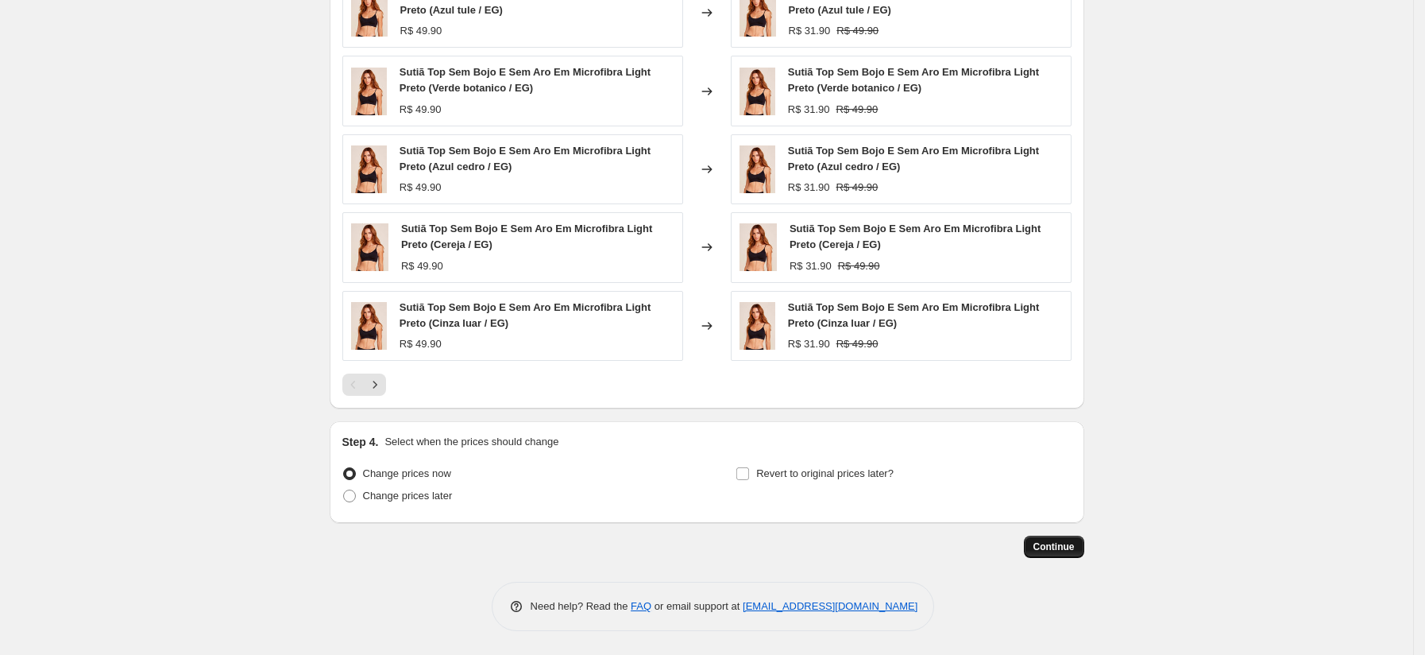
click at [1050, 537] on button "Continue" at bounding box center [1054, 546] width 60 height 22
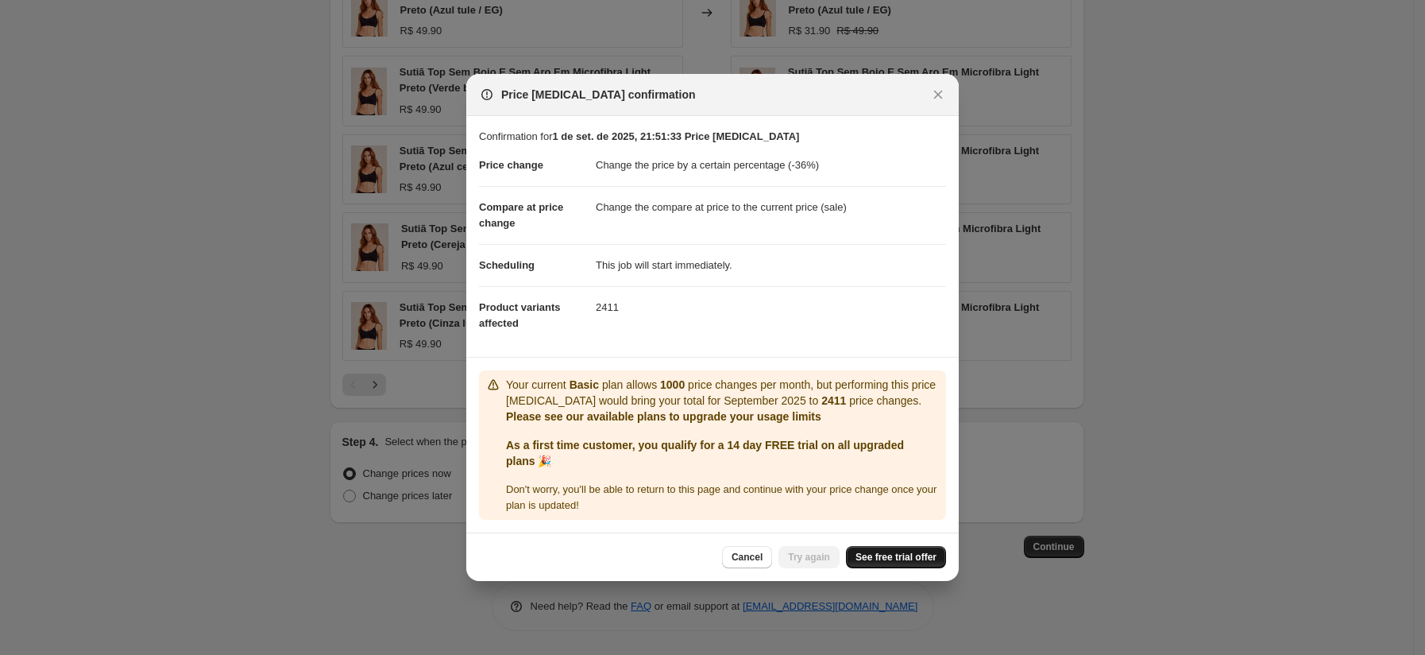
click at [884, 557] on span "See free trial offer" at bounding box center [896, 556] width 81 height 13
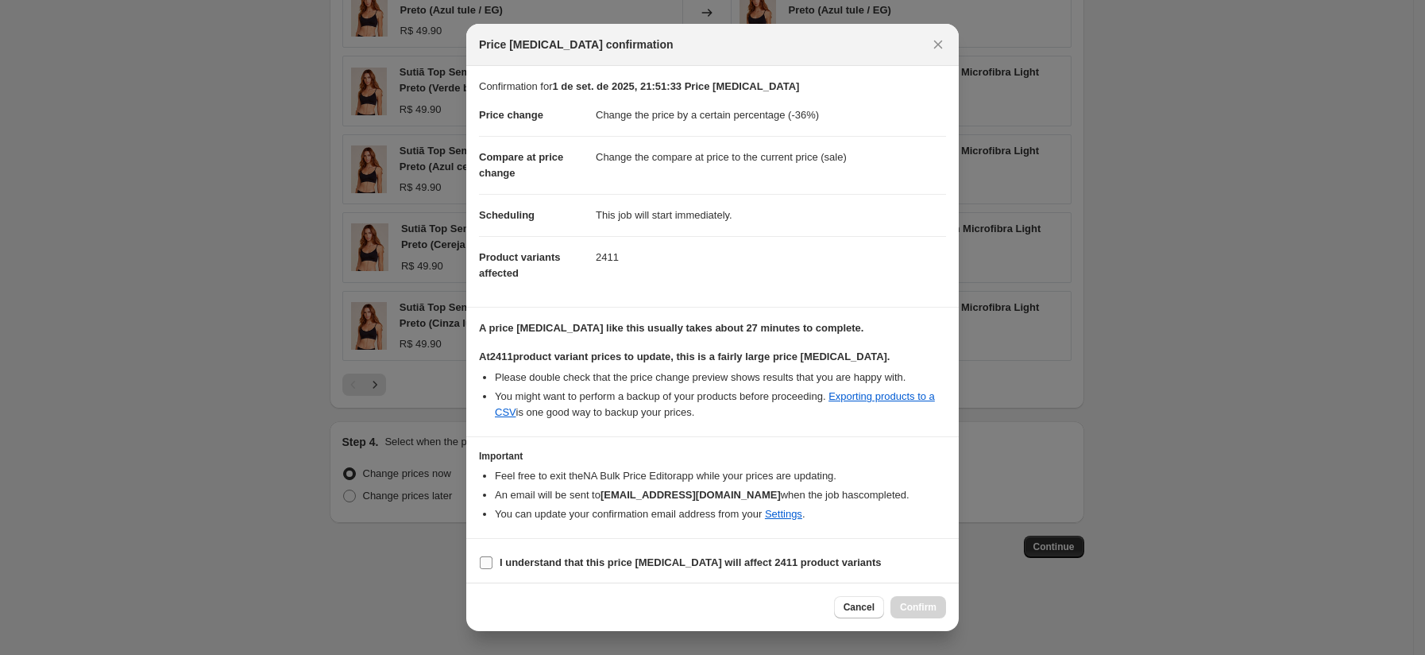
click at [535, 564] on b "I understand that this price change job will affect 2411 product variants" at bounding box center [691, 562] width 382 height 12
click at [492, 564] on input "I understand that this price change job will affect 2411 product variants" at bounding box center [486, 562] width 13 height 13
checkbox input "true"
click at [921, 607] on span "Confirm" at bounding box center [918, 607] width 37 height 13
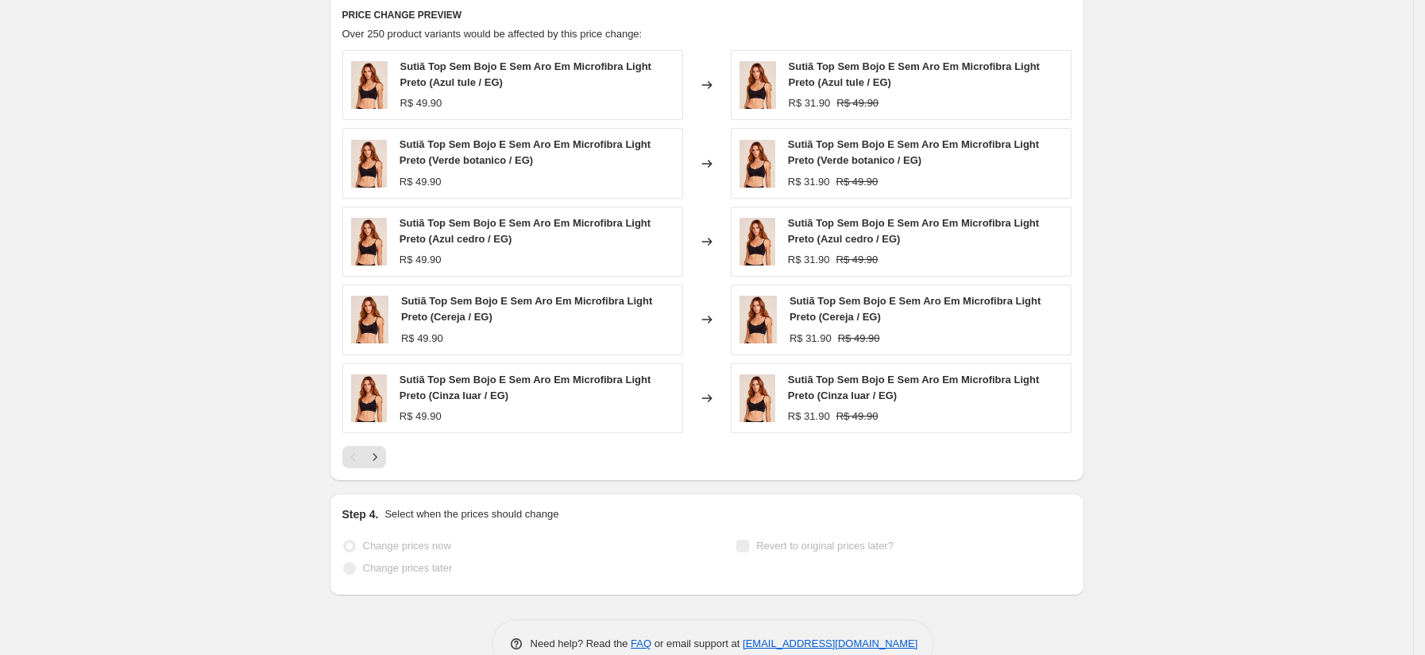
scroll to position [1093, 0]
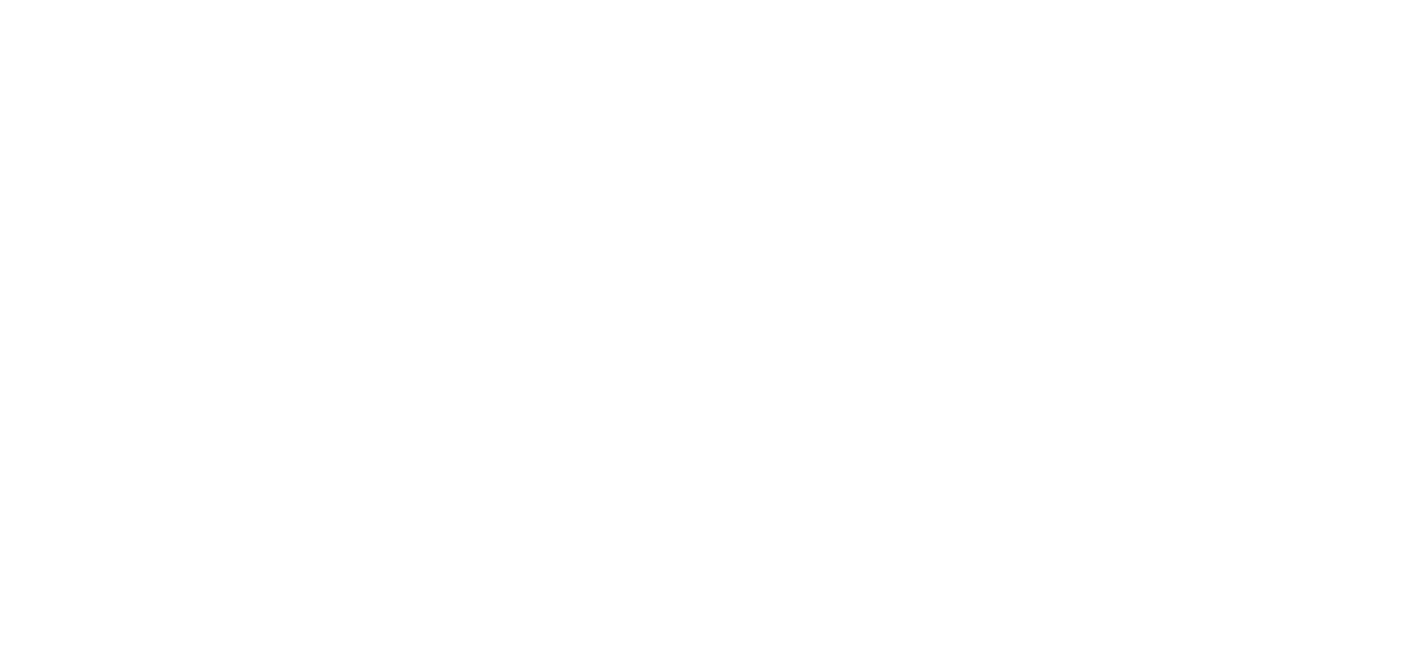
select select "percentage"
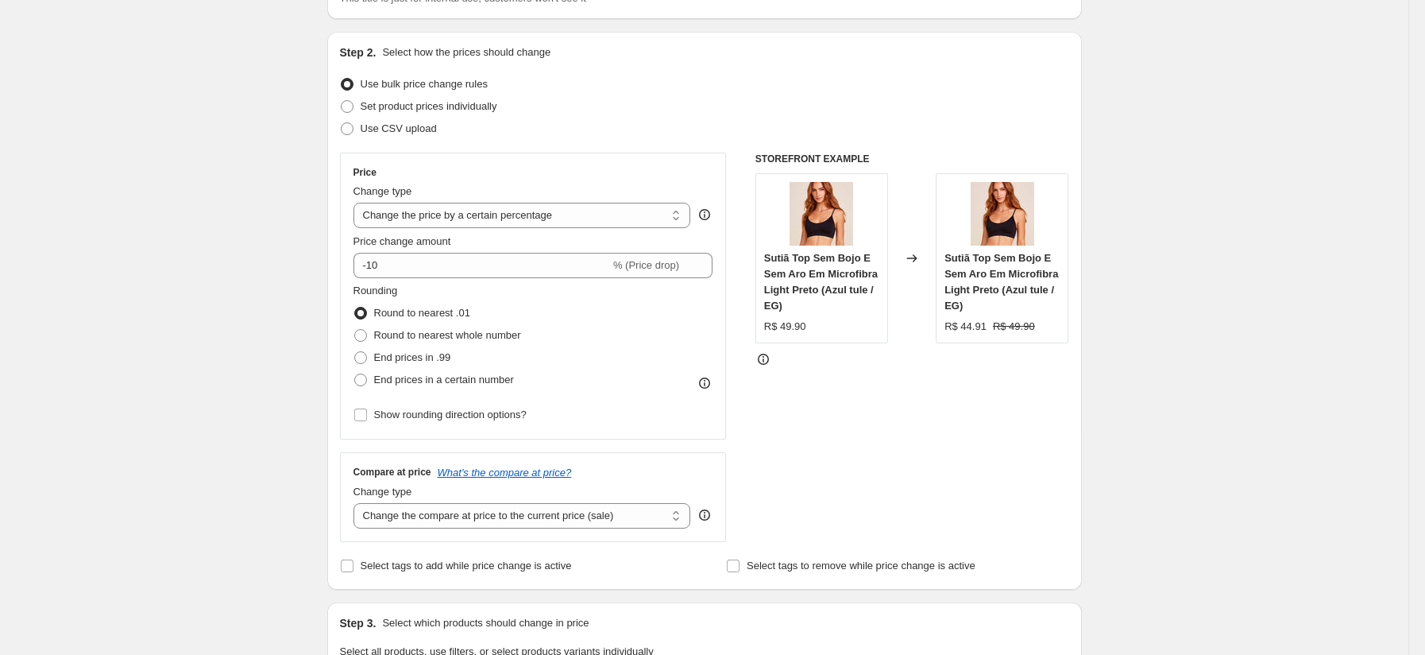
scroll to position [168, 0]
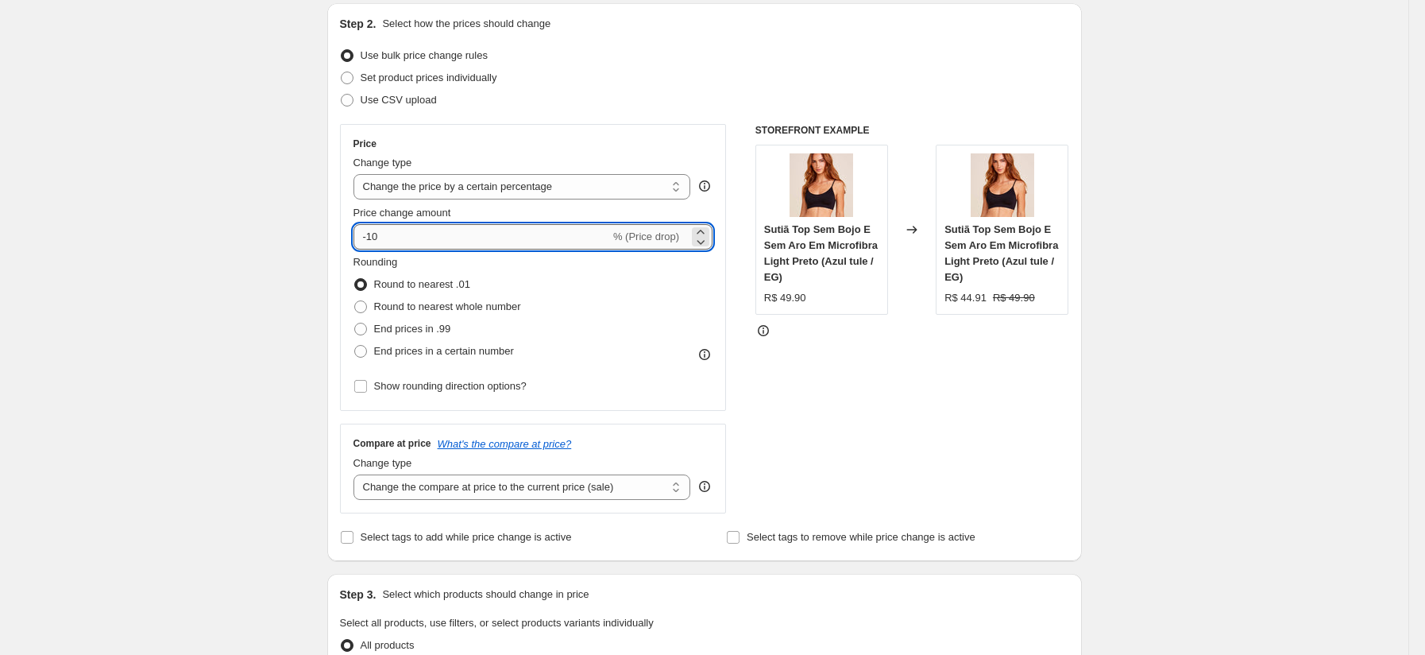
click at [479, 242] on input "-10" at bounding box center [481, 236] width 257 height 25
type input "-1"
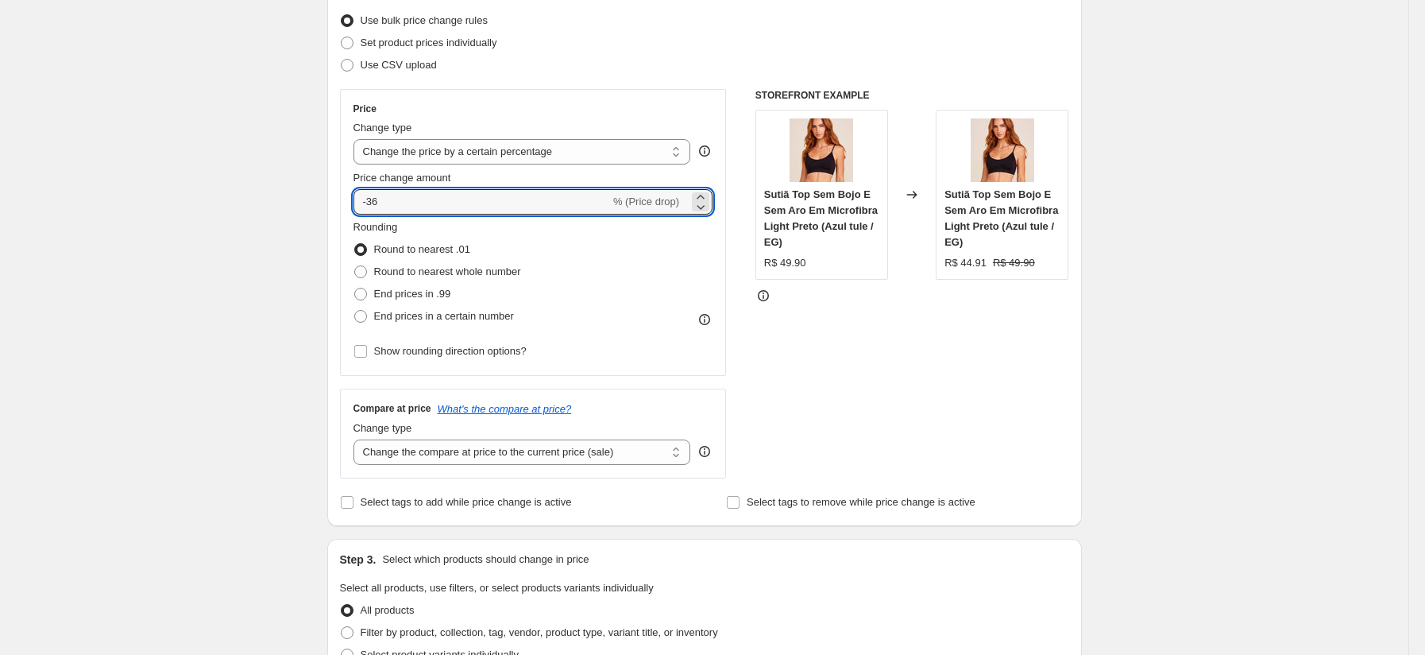
scroll to position [209, 0]
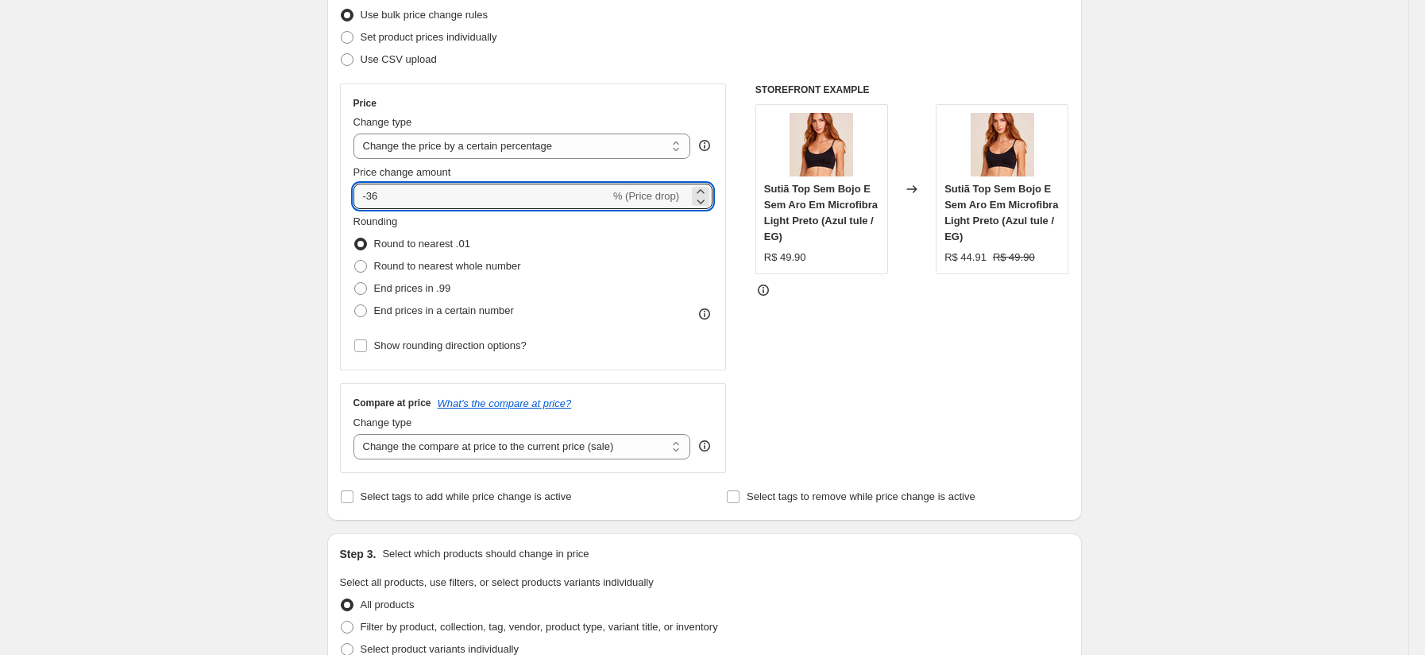
type input "-36"
click at [675, 251] on div "Rounding Round to nearest .01 Round to nearest whole number End prices in .99 E…" at bounding box center [533, 268] width 360 height 108
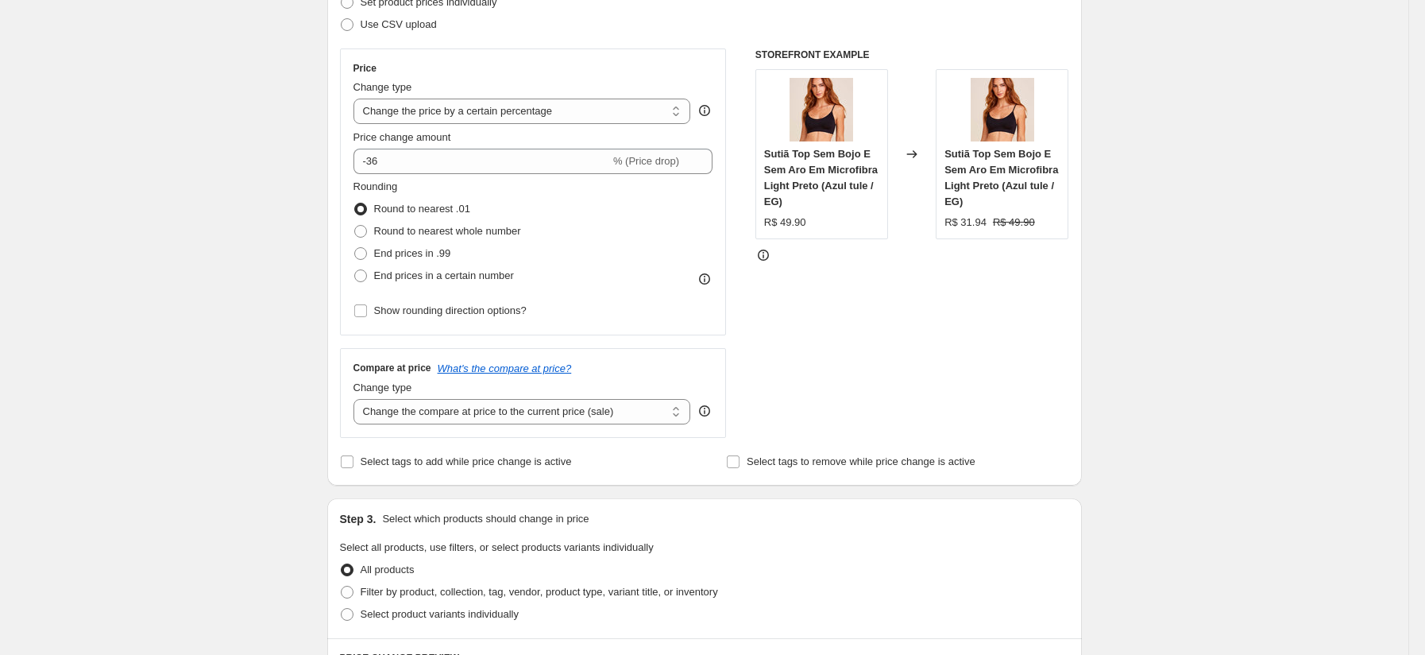
scroll to position [243, 0]
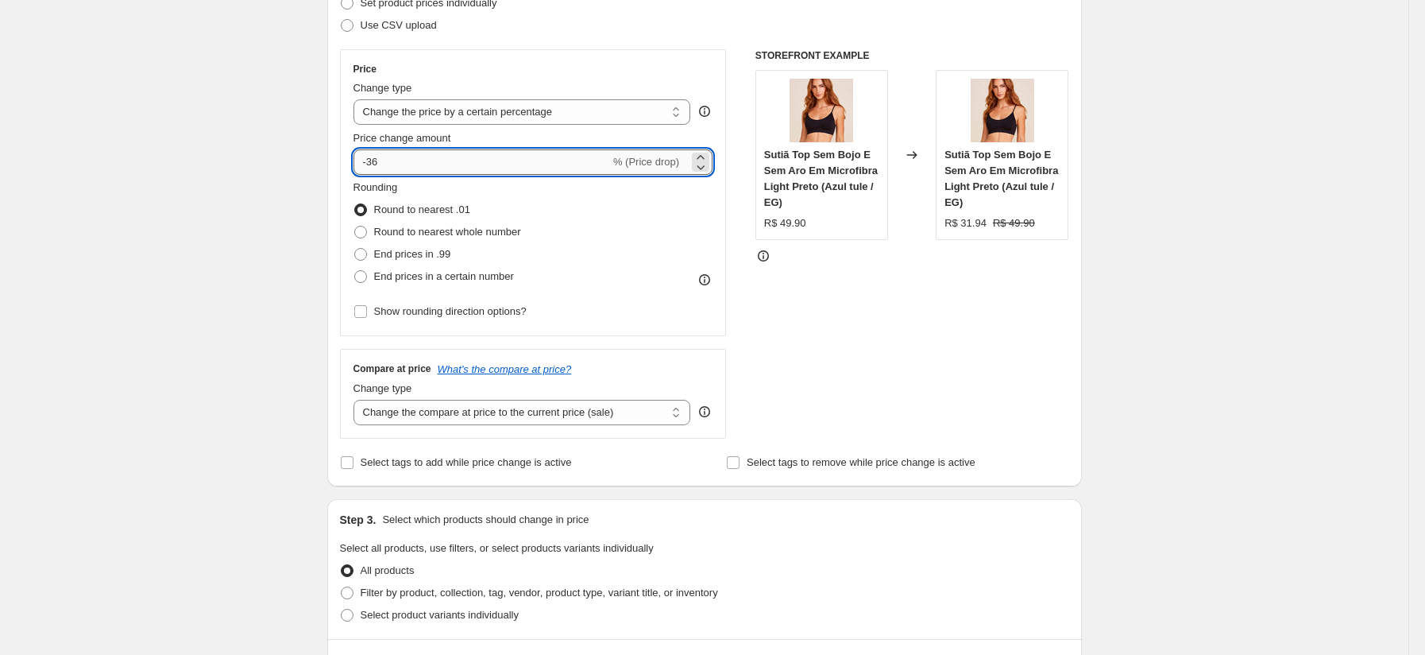
click at [513, 162] on input "-36" at bounding box center [481, 161] width 257 height 25
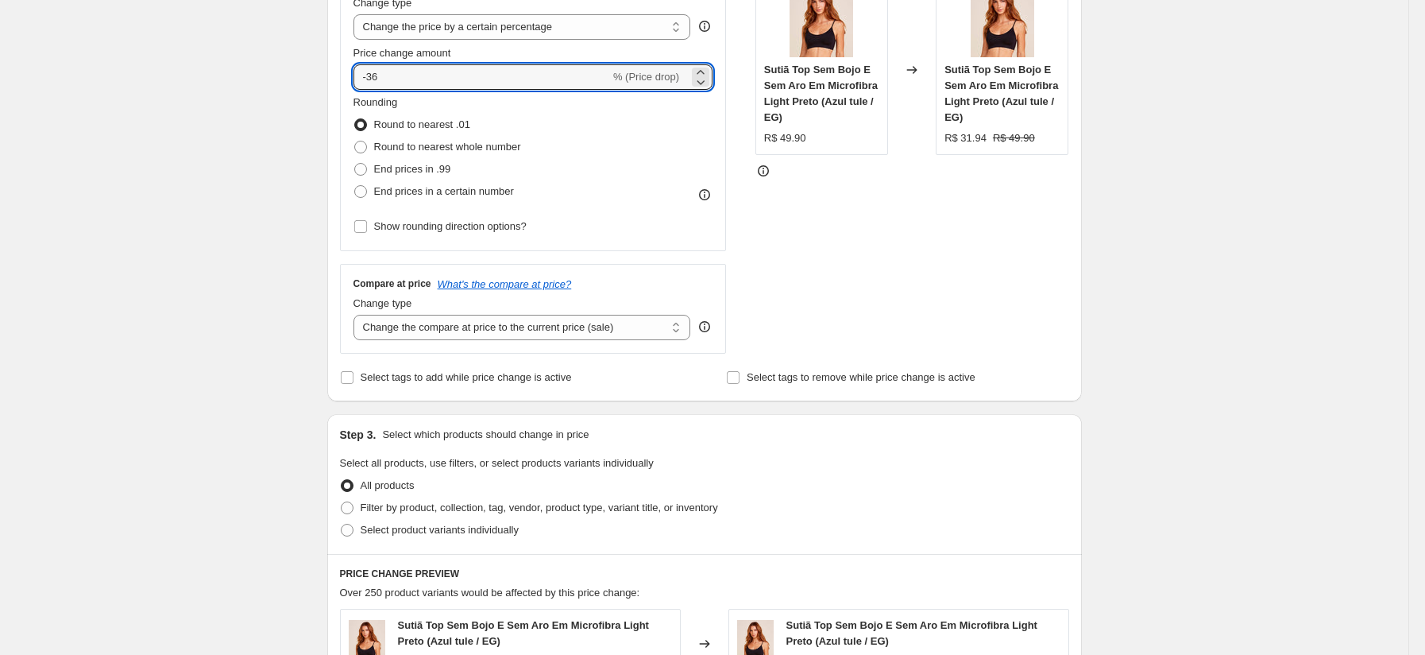
scroll to position [338, 0]
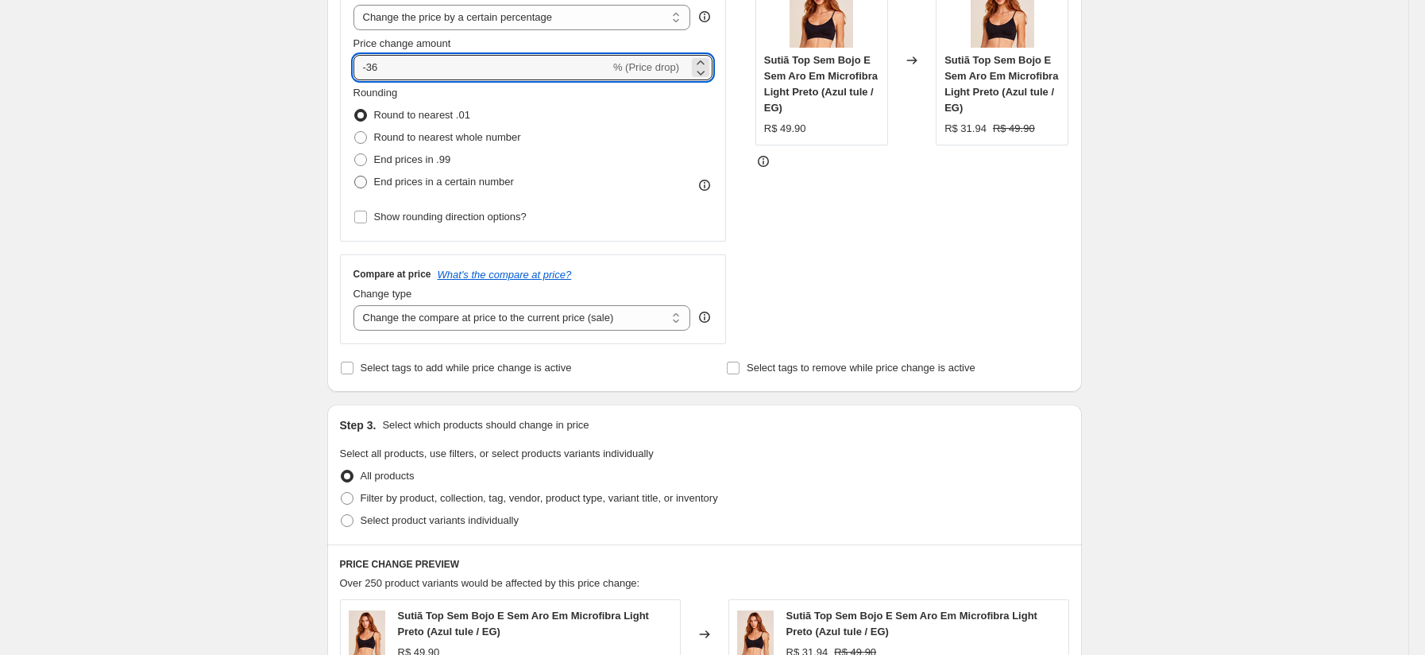
click at [484, 183] on span "End prices in a certain number" at bounding box center [444, 182] width 140 height 12
click at [355, 176] on input "End prices in a certain number" at bounding box center [354, 176] width 1 height 1
radio input "true"
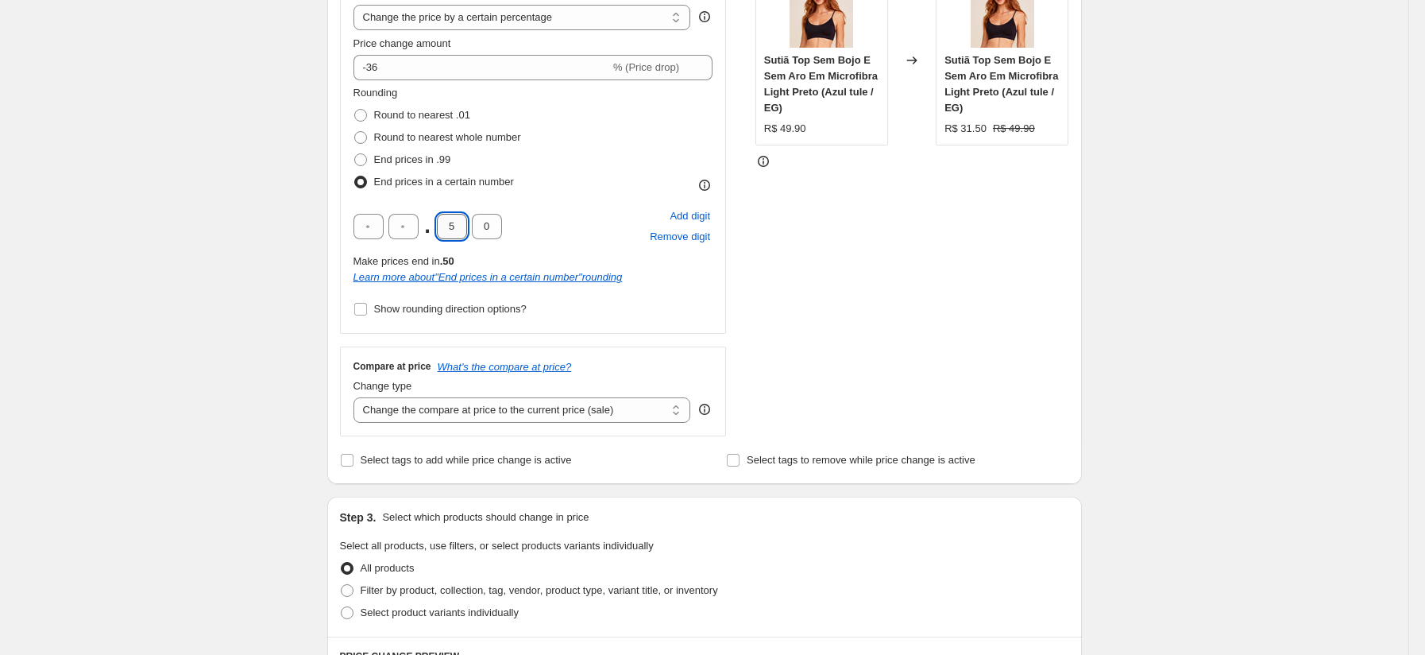
click at [462, 224] on input "5" at bounding box center [452, 226] width 30 height 25
type input "9"
click at [249, 213] on div "Create new price [MEDICAL_DATA]. This page is ready Create new price [MEDICAL_D…" at bounding box center [704, 514] width 1408 height 1705
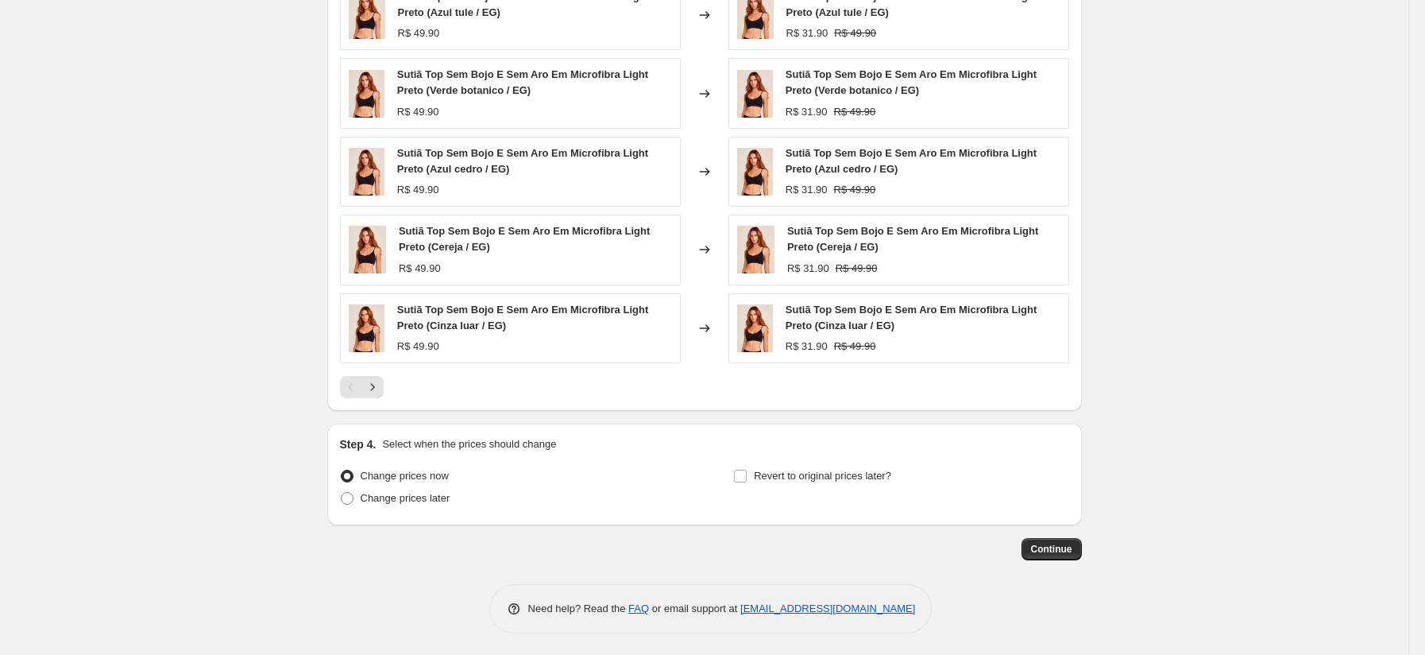
scroll to position [1052, 0]
drag, startPoint x: 1049, startPoint y: 550, endPoint x: 816, endPoint y: 554, distance: 232.8
click at [816, 554] on div "Continue" at bounding box center [704, 546] width 755 height 22
click at [1045, 541] on span "Continue" at bounding box center [1051, 546] width 41 height 13
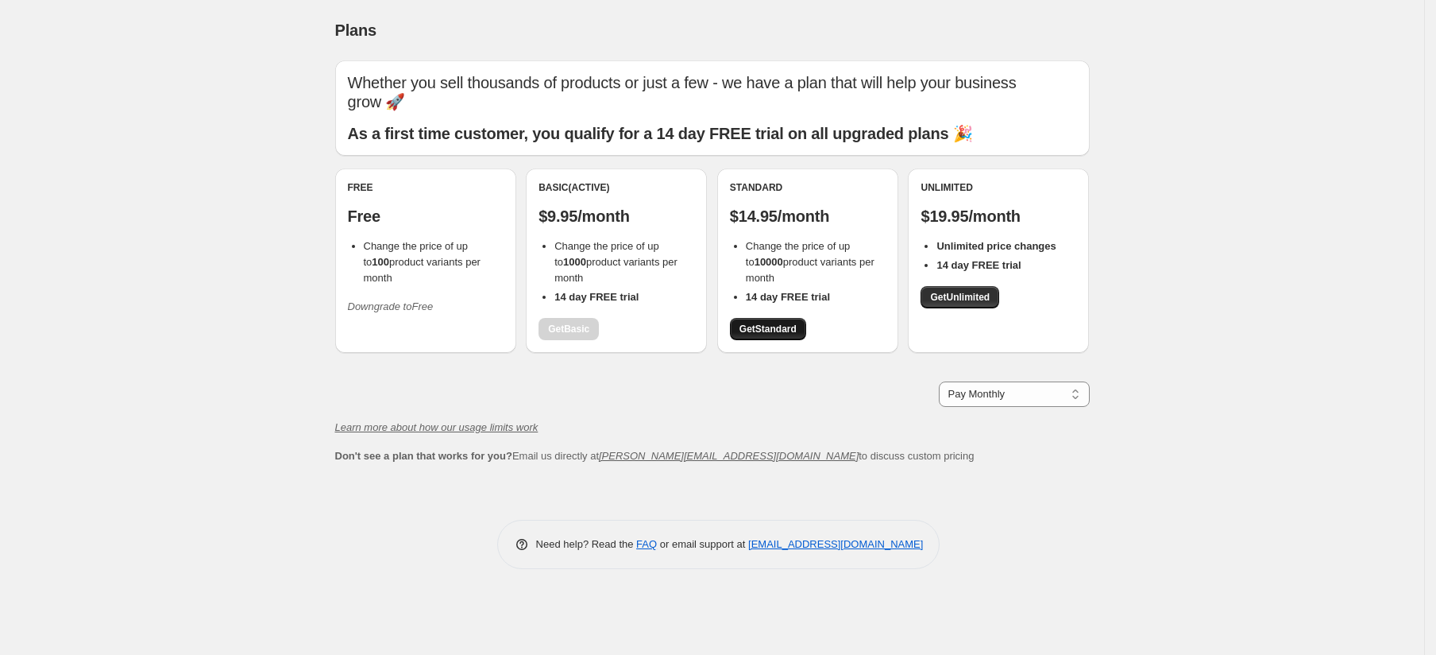
click at [771, 324] on span "Get Standard" at bounding box center [768, 329] width 57 height 13
click at [778, 325] on span "Get Standard" at bounding box center [768, 329] width 57 height 13
